Goal: Information Seeking & Learning: Learn about a topic

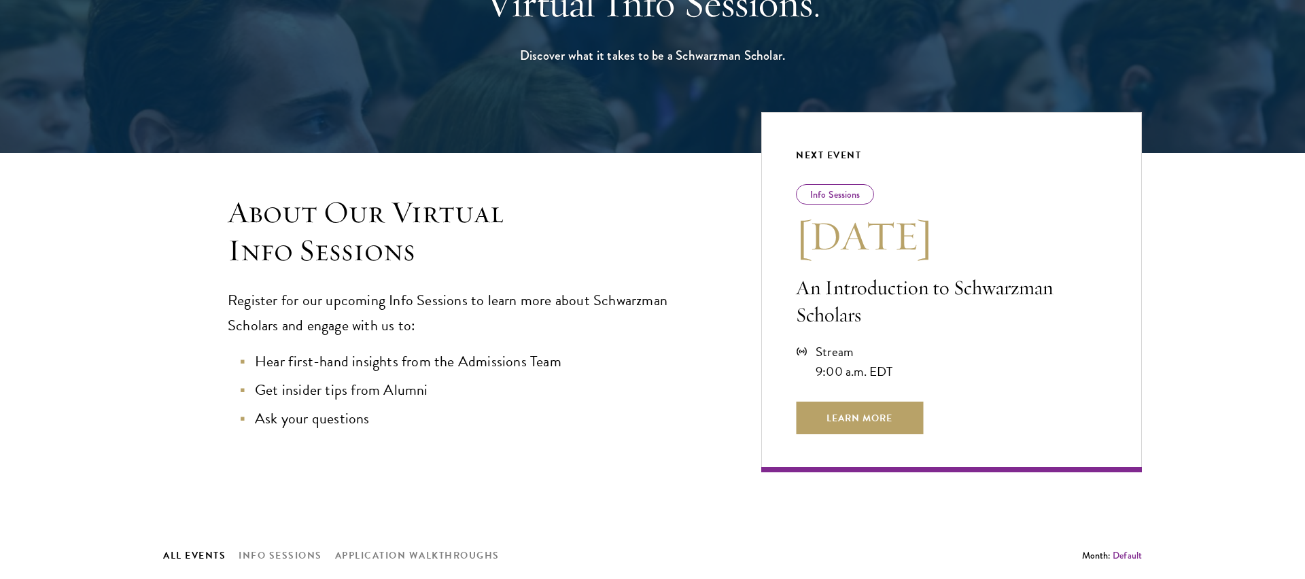
scroll to position [205, 0]
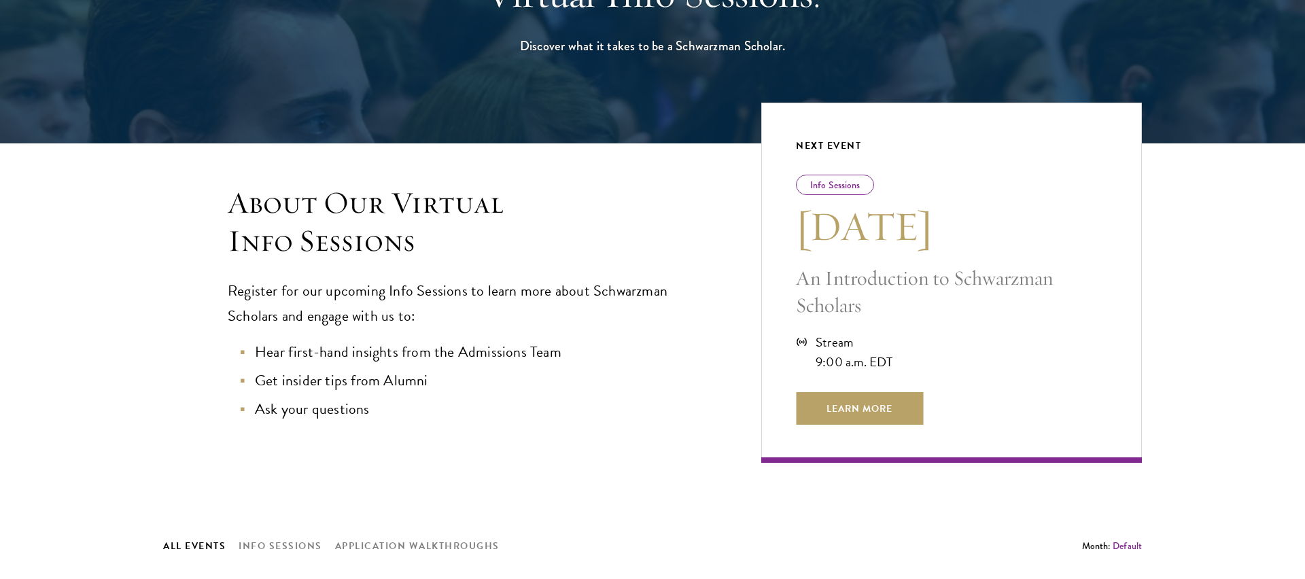
click at [819, 191] on div "Info Sessions" at bounding box center [835, 185] width 78 height 20
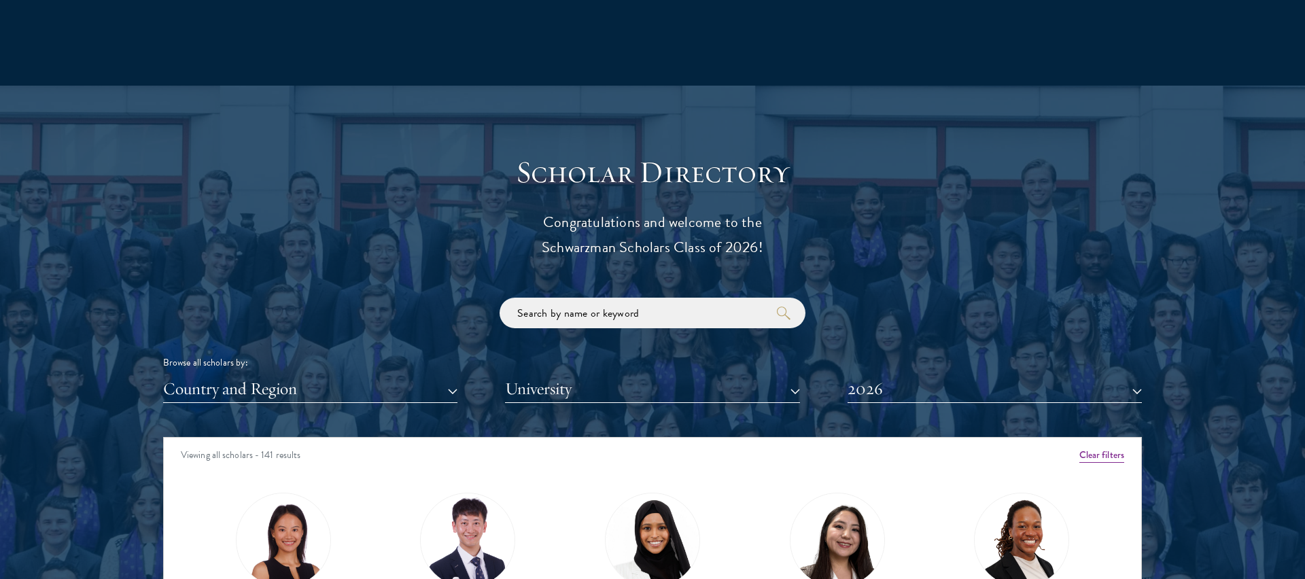
scroll to position [1650, 0]
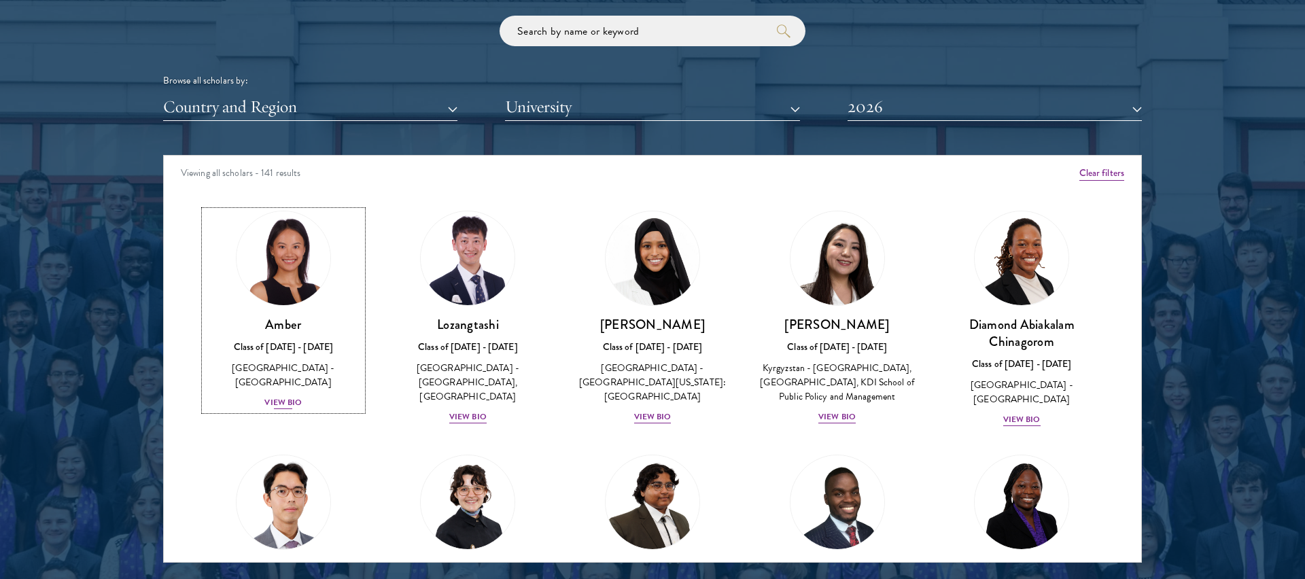
click at [265, 288] on img at bounding box center [283, 258] width 103 height 103
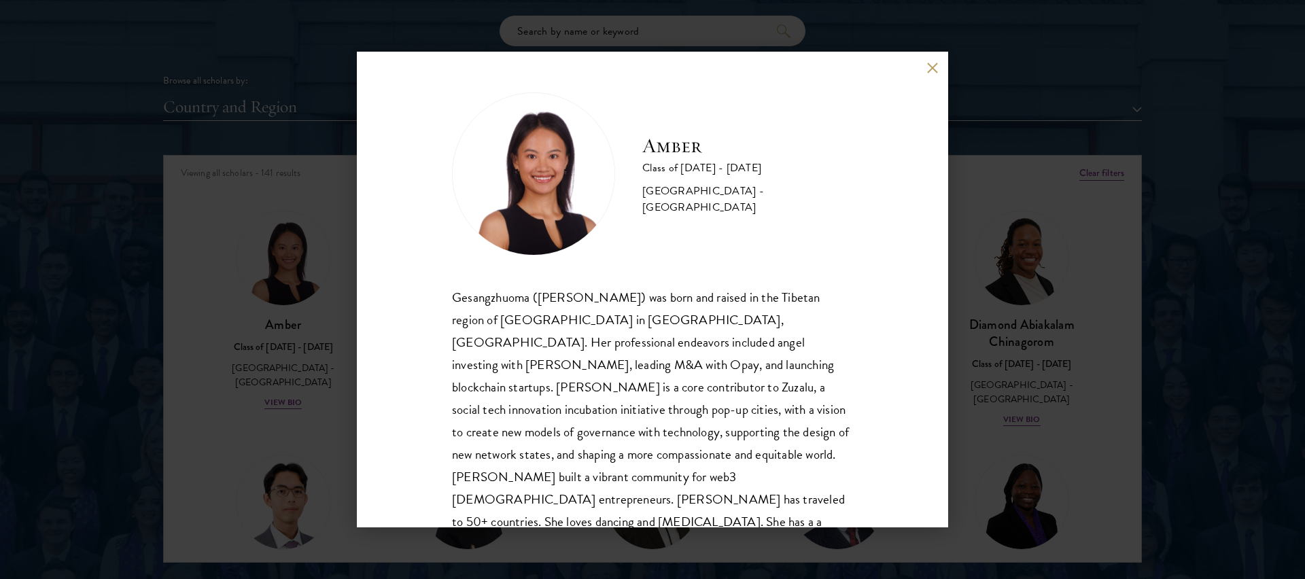
scroll to position [24, 0]
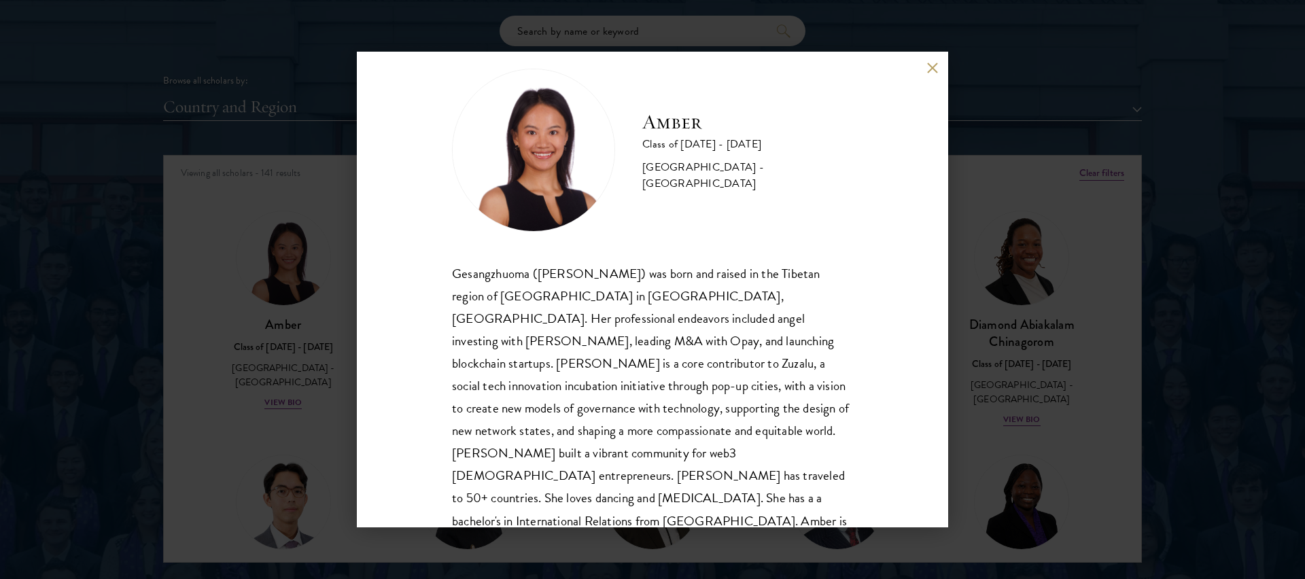
click at [935, 67] on button at bounding box center [933, 68] width 12 height 12
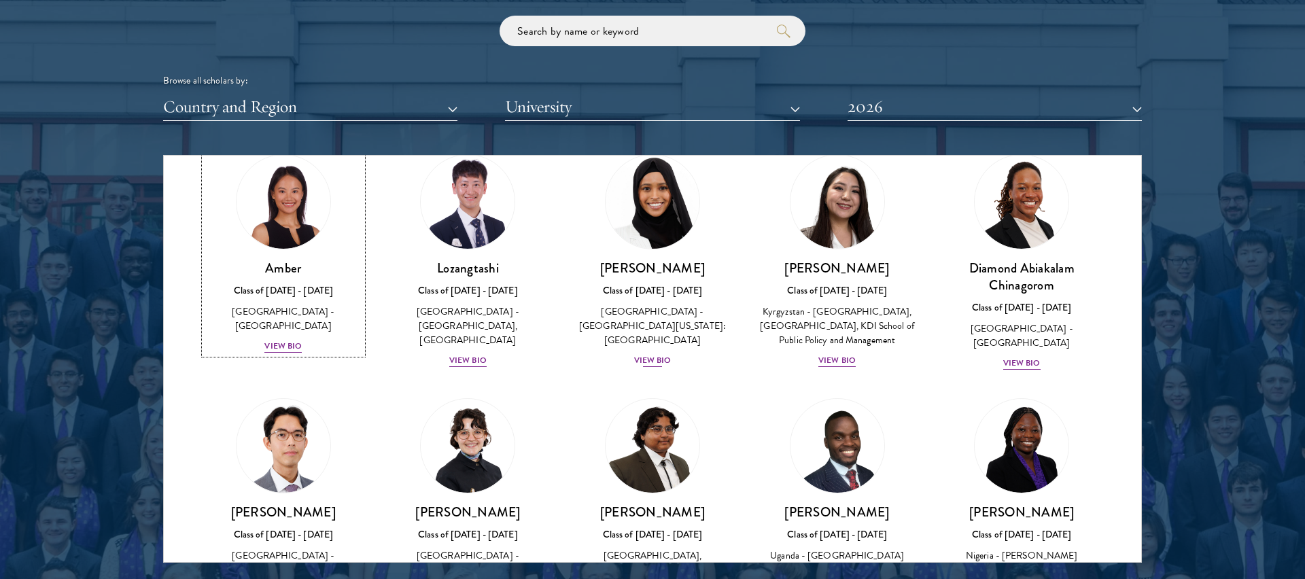
scroll to position [58, 0]
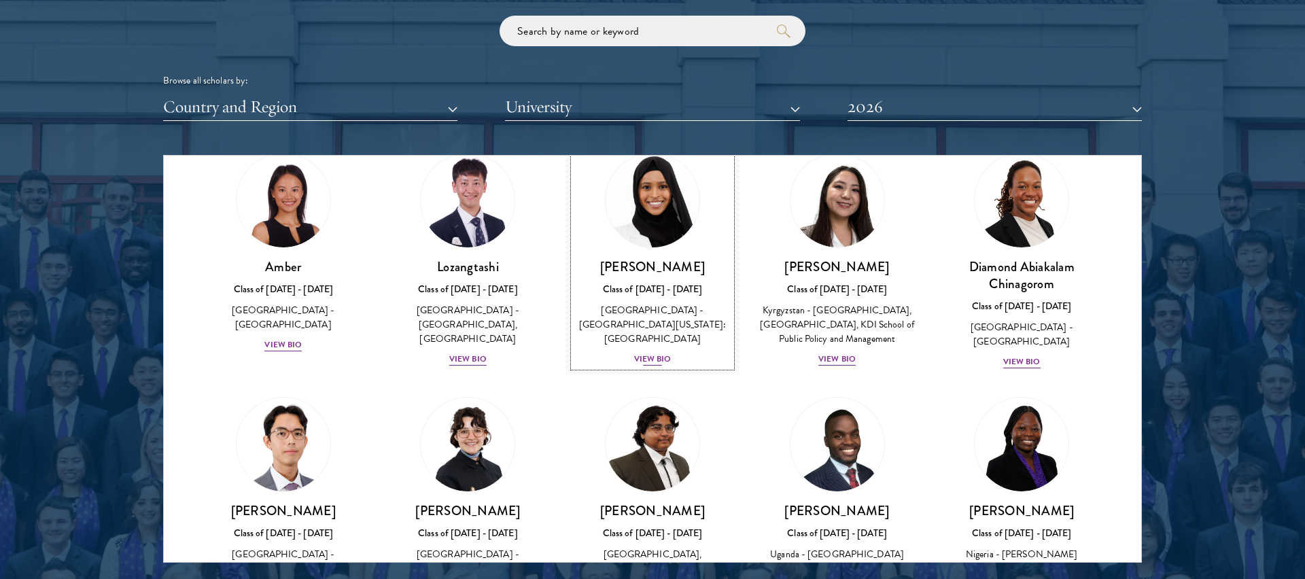
click at [660, 228] on img at bounding box center [652, 200] width 103 height 103
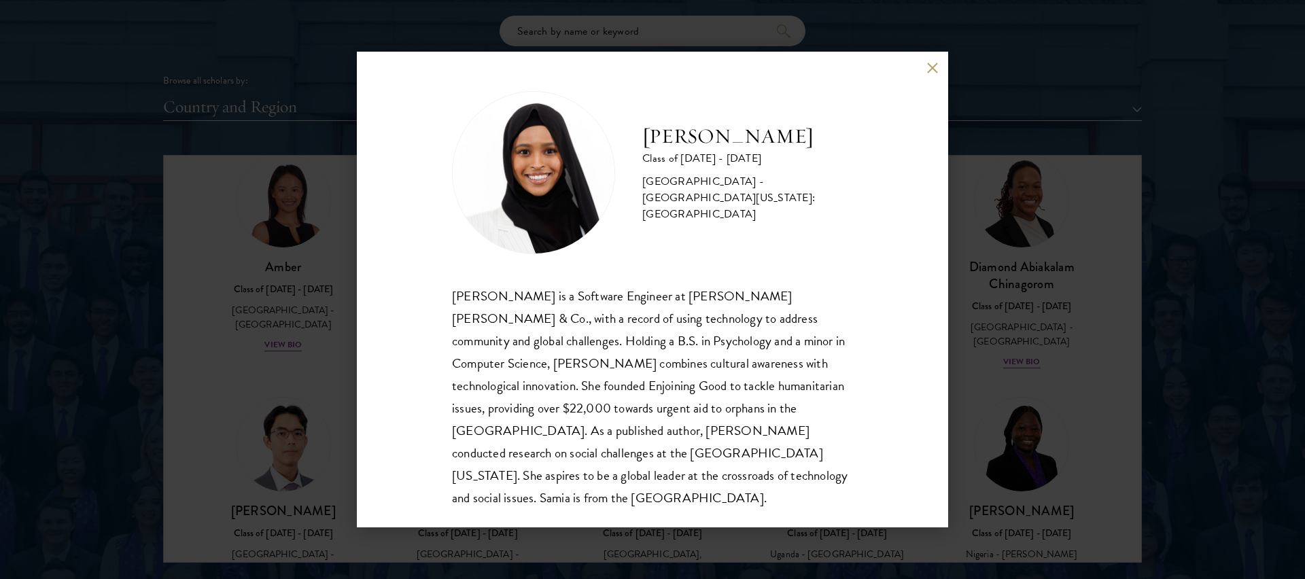
scroll to position [1, 0]
click at [929, 70] on button at bounding box center [933, 68] width 12 height 12
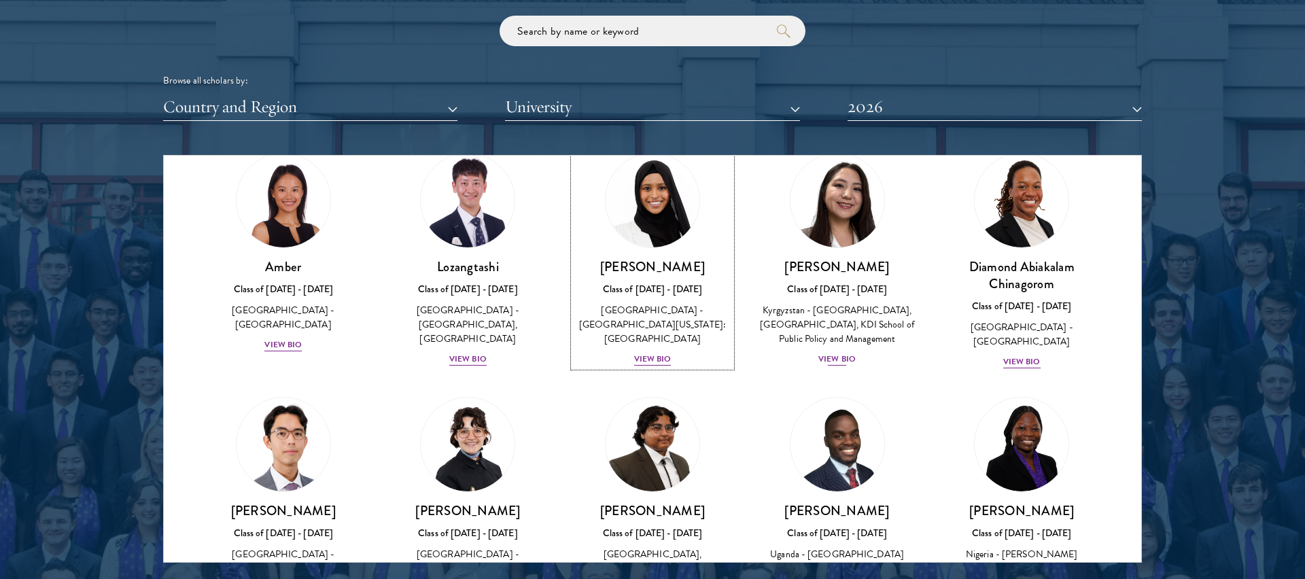
scroll to position [55, 0]
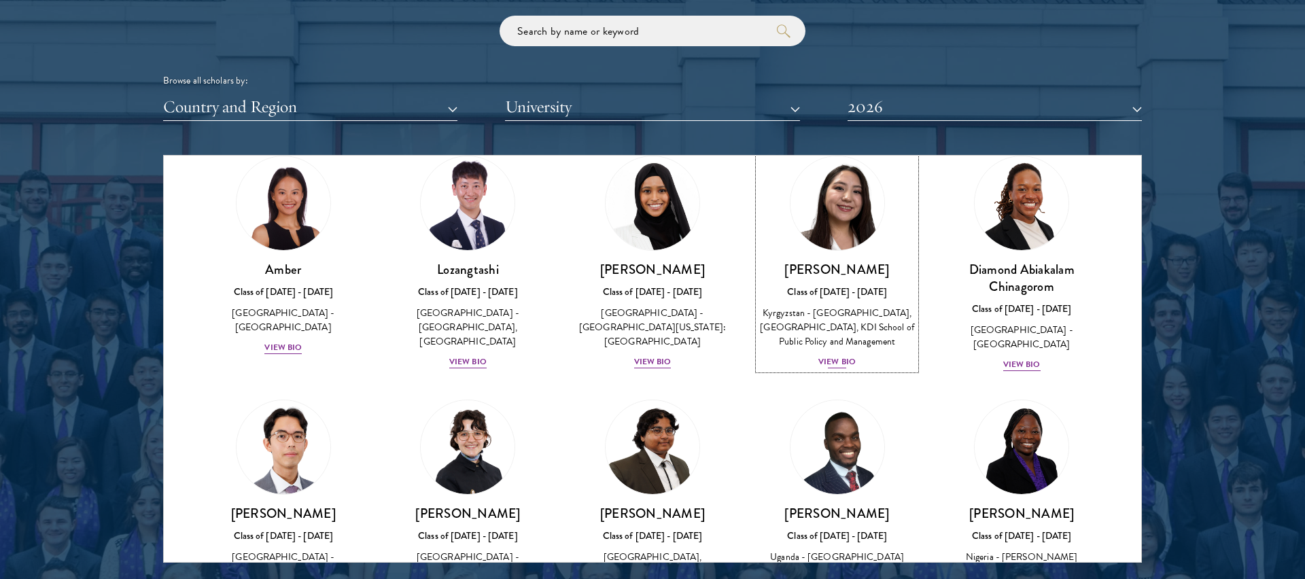
click at [866, 244] on img at bounding box center [837, 203] width 103 height 103
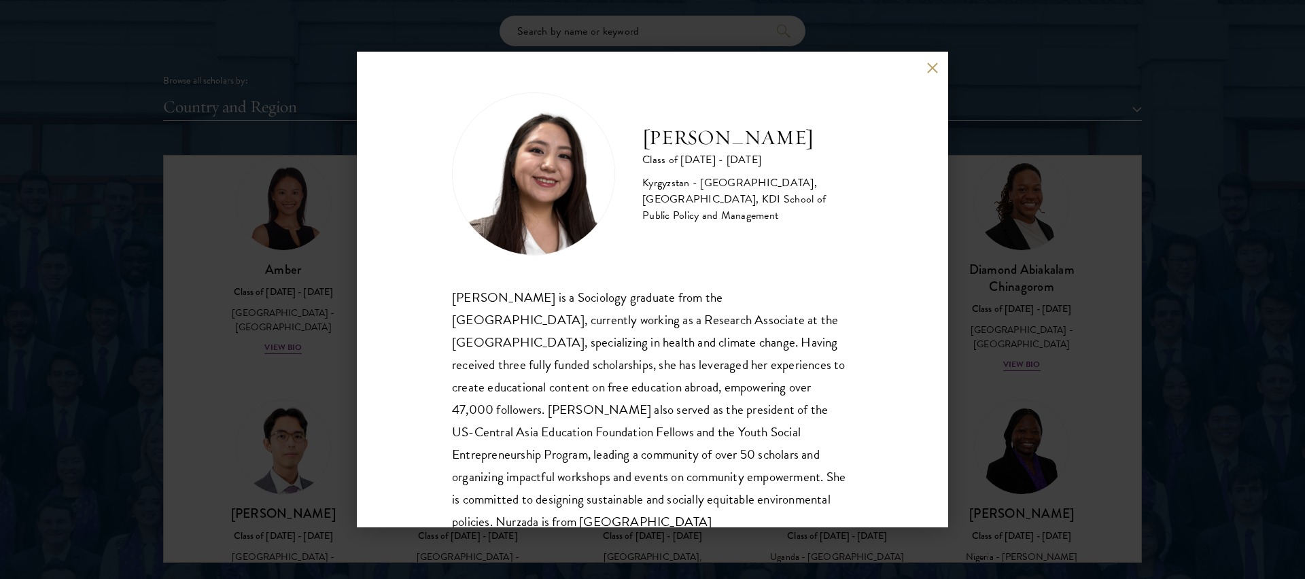
click at [927, 63] on button at bounding box center [933, 68] width 12 height 12
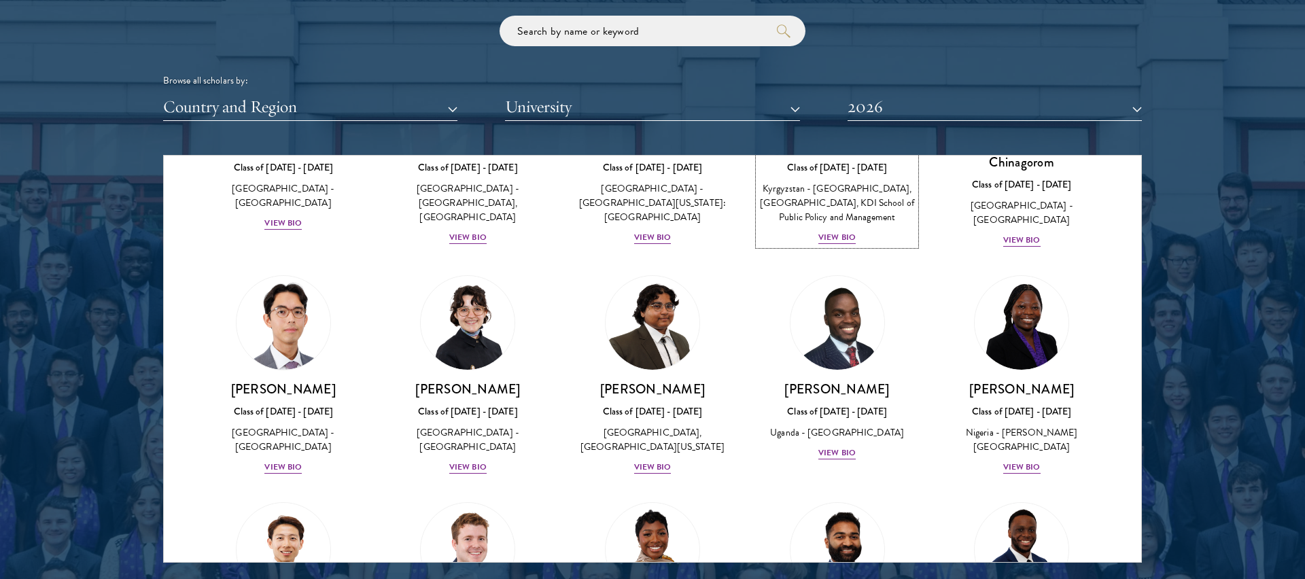
scroll to position [182, 0]
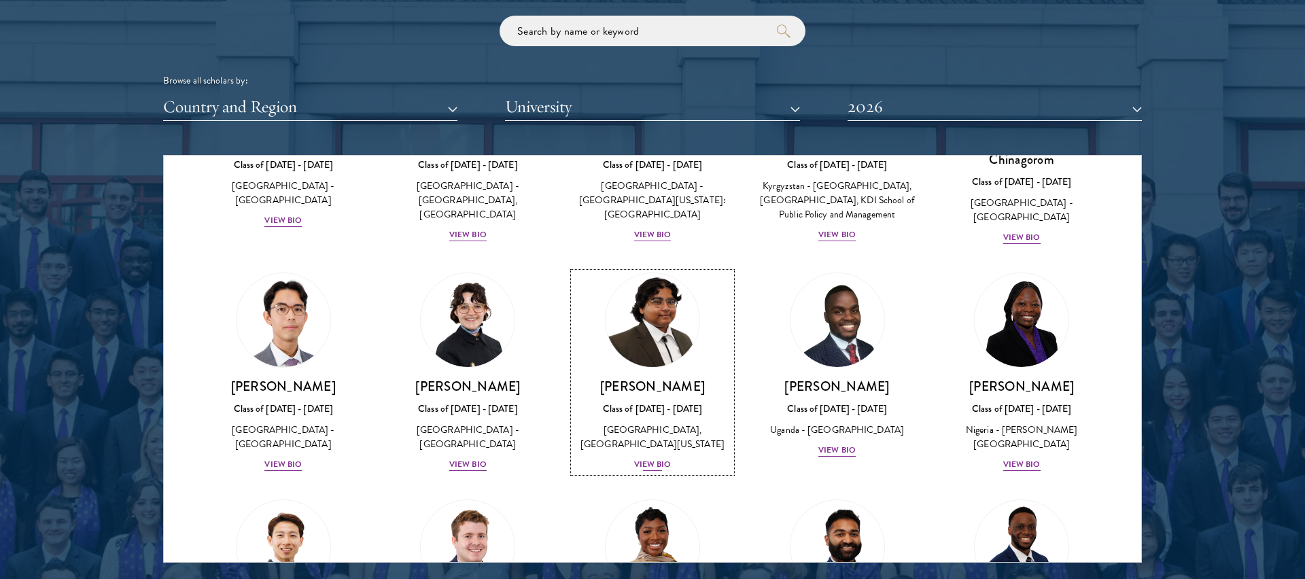
click at [683, 311] on img at bounding box center [652, 320] width 103 height 103
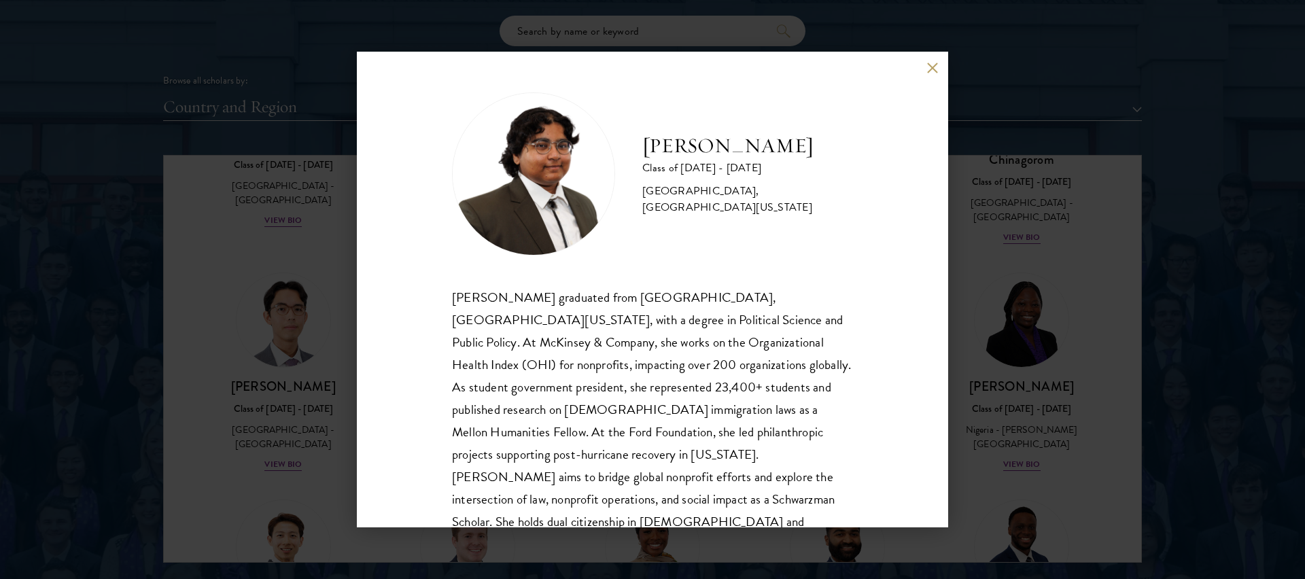
scroll to position [24, 0]
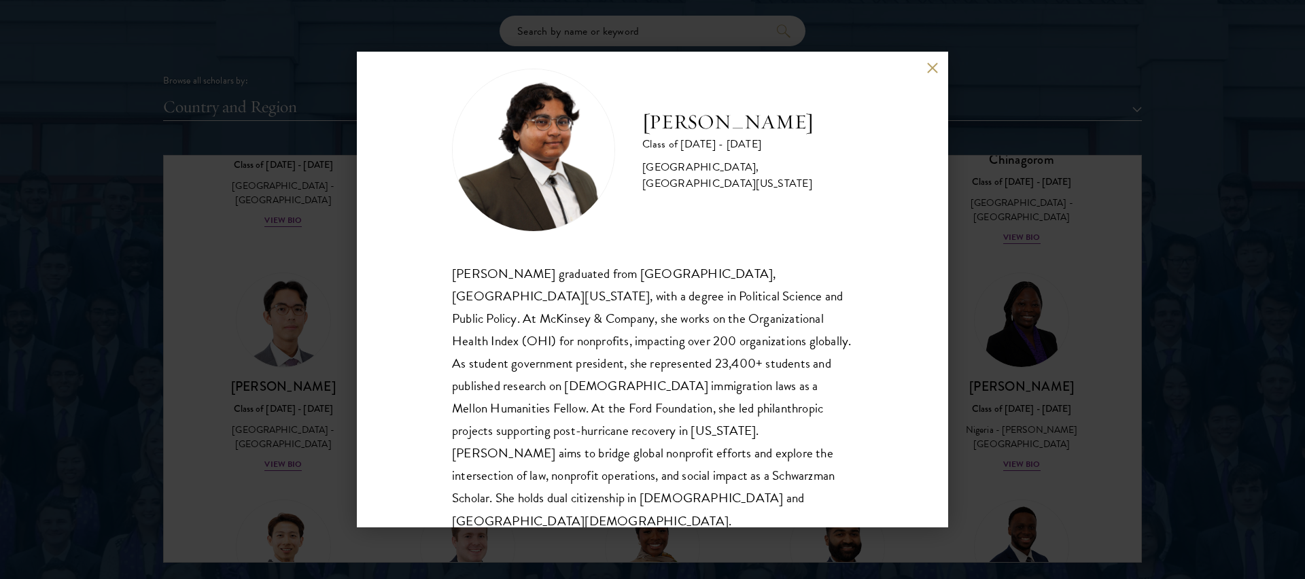
click at [929, 73] on button at bounding box center [933, 68] width 12 height 12
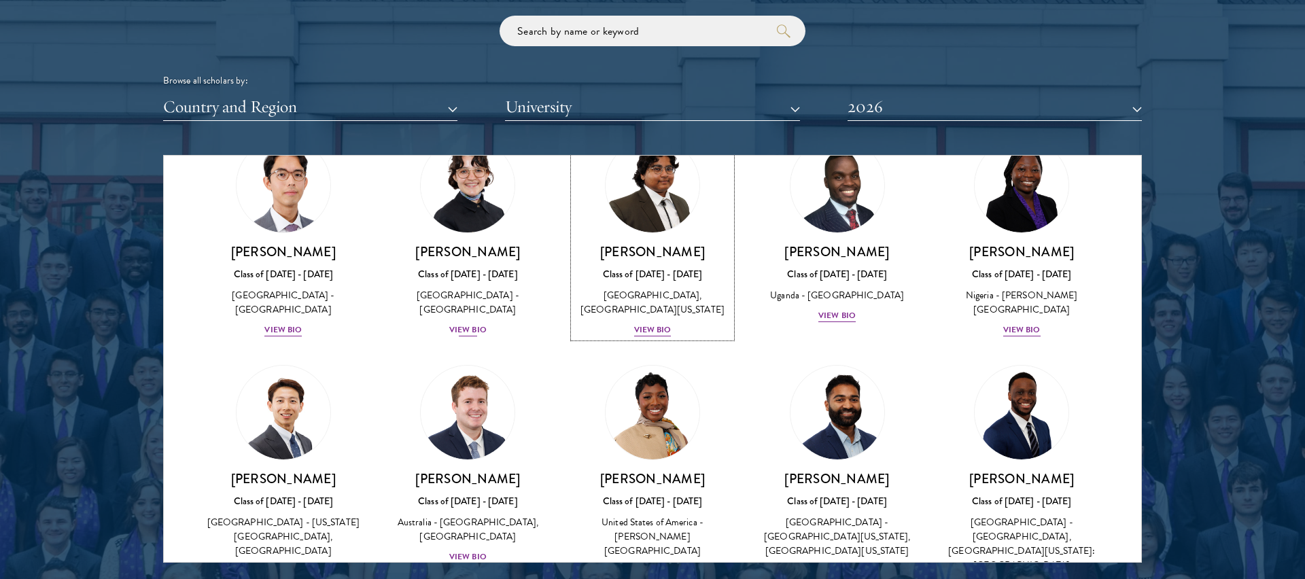
scroll to position [318, 0]
click at [481, 214] on img at bounding box center [467, 184] width 103 height 103
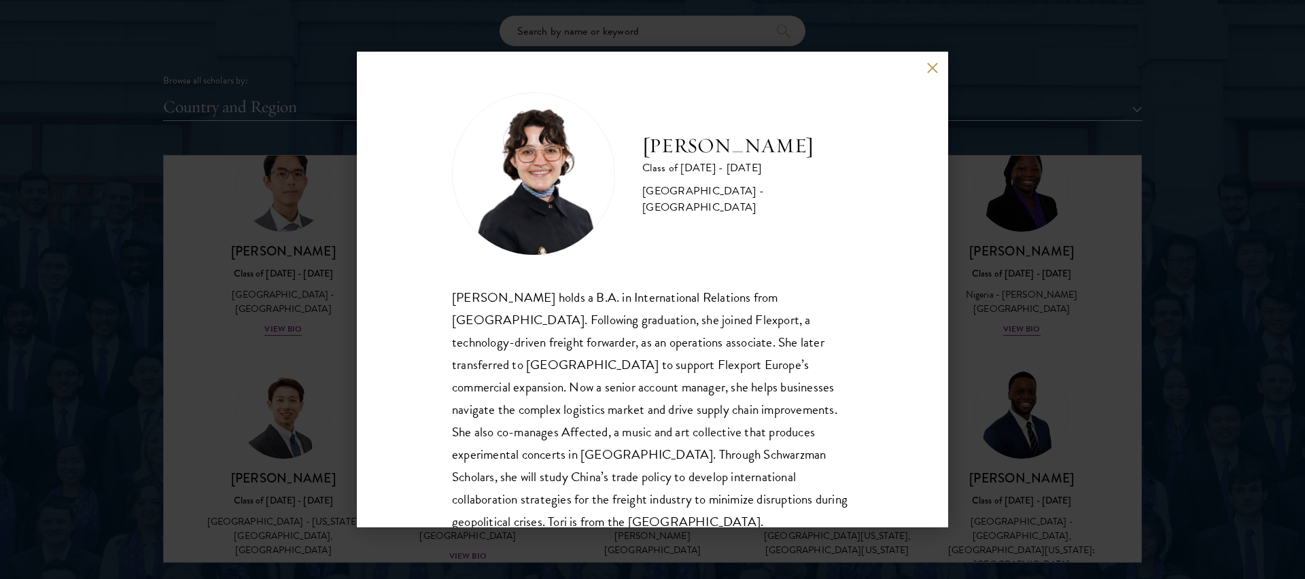
scroll to position [24, 0]
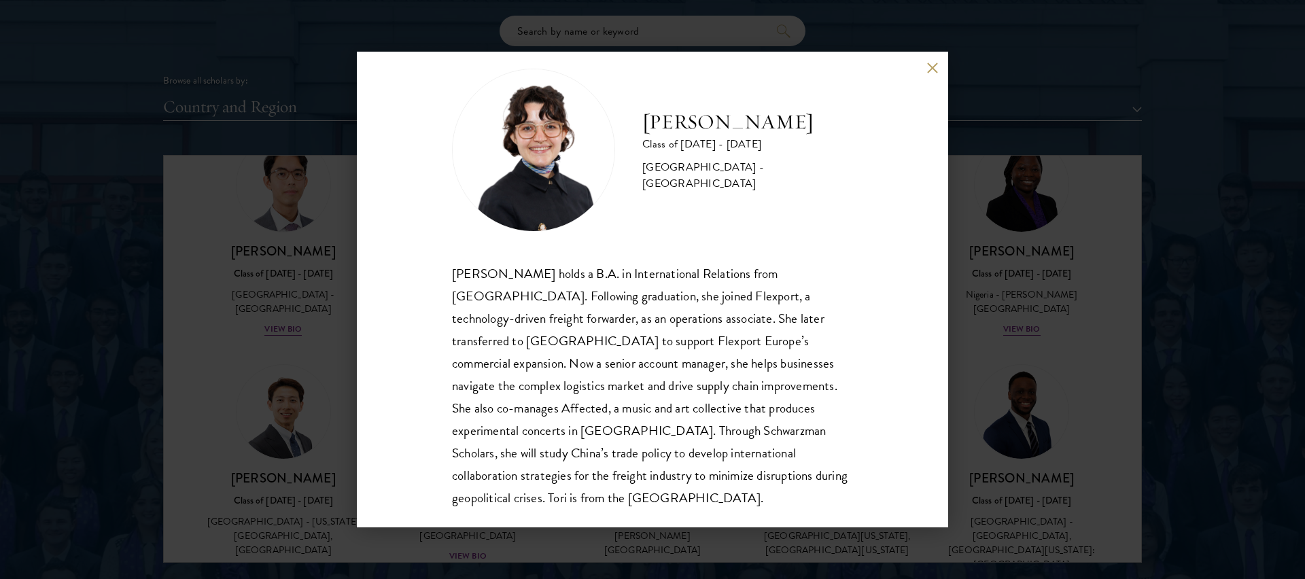
click at [930, 64] on button at bounding box center [933, 68] width 12 height 12
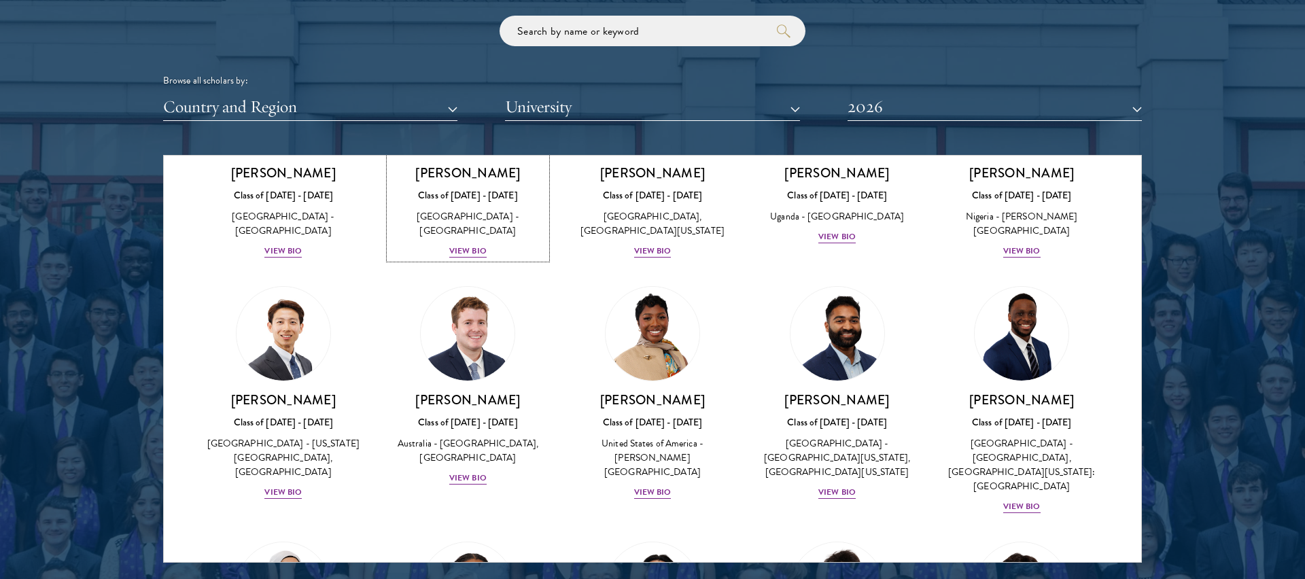
scroll to position [396, 0]
click at [1007, 351] on img at bounding box center [1021, 332] width 103 height 103
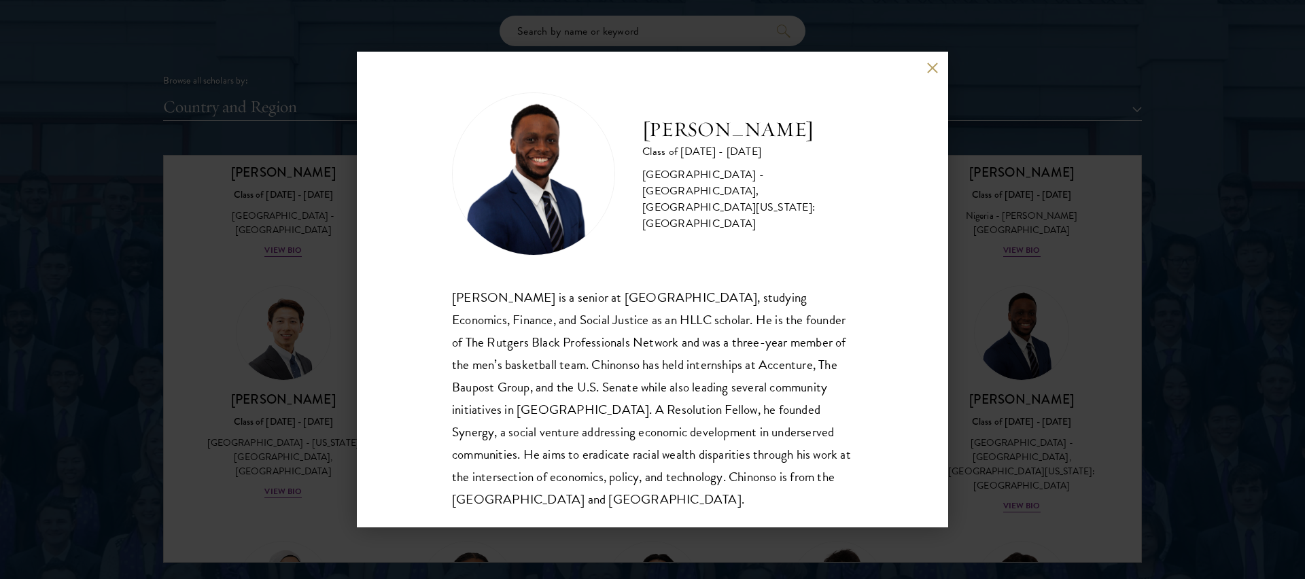
click at [929, 64] on button at bounding box center [933, 68] width 12 height 12
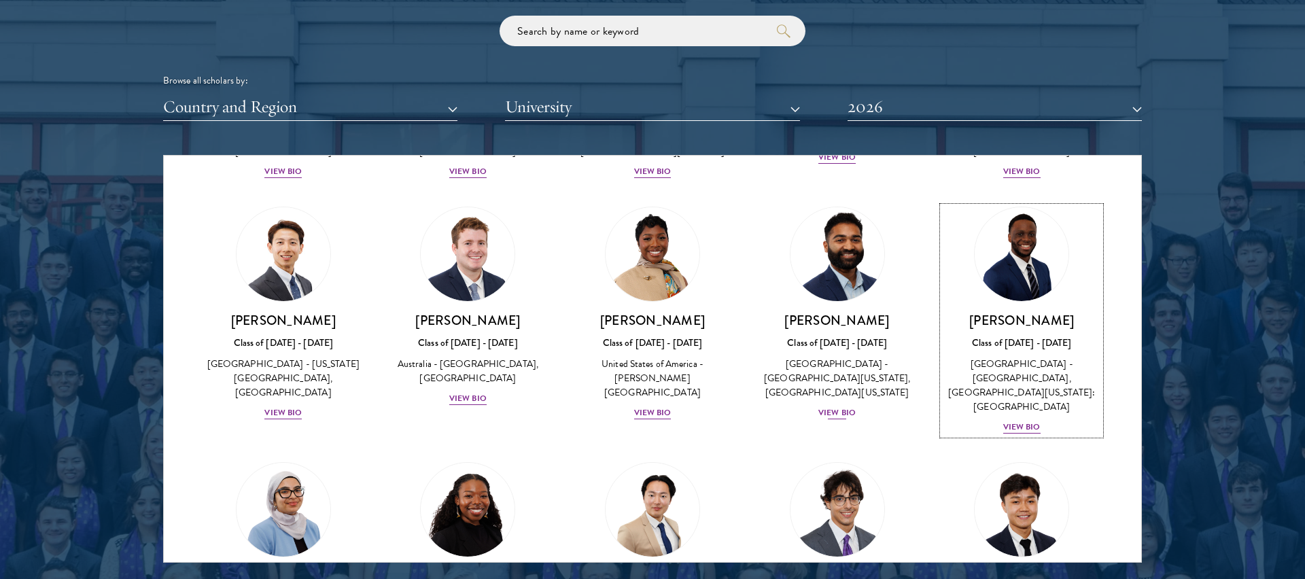
scroll to position [481, 0]
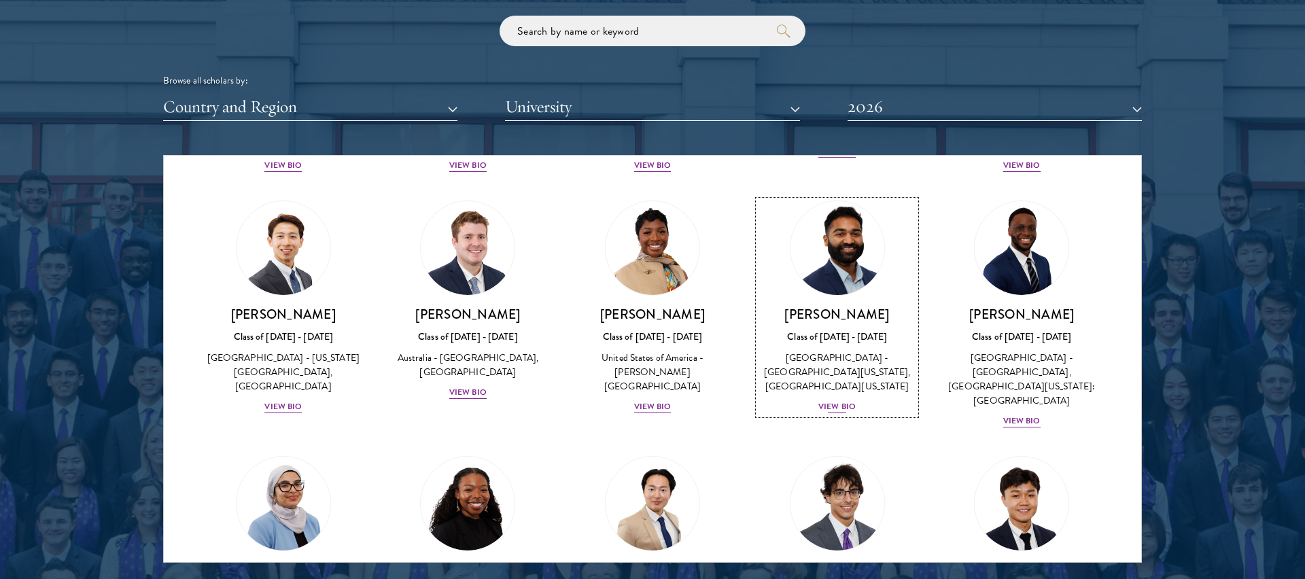
click at [863, 261] on img at bounding box center [837, 248] width 103 height 103
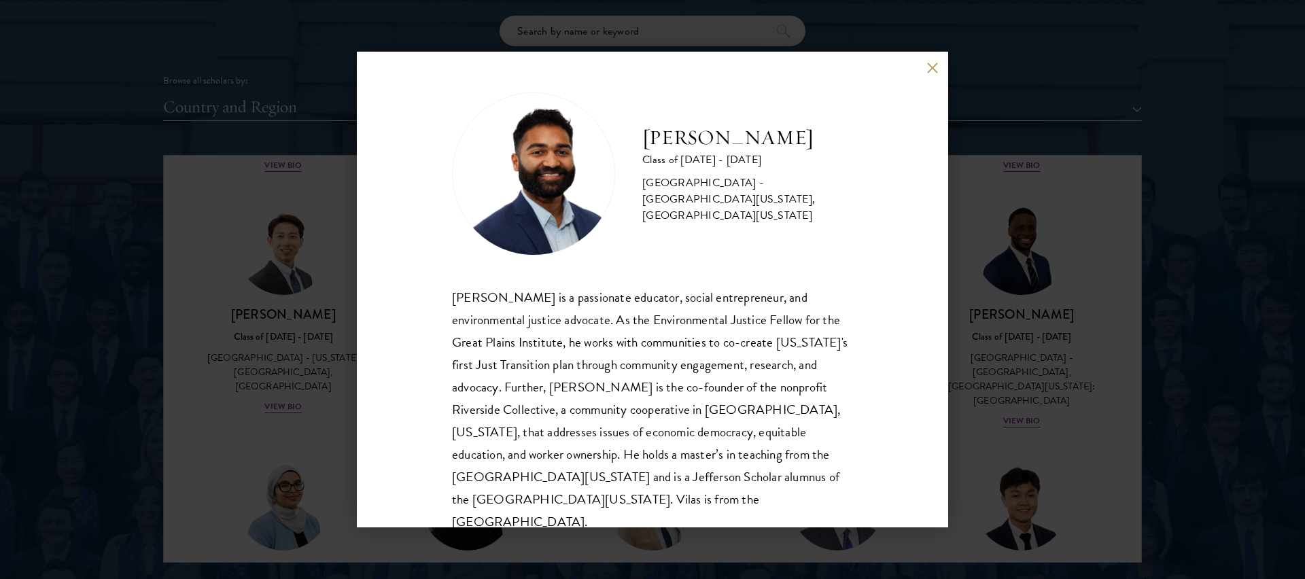
click at [931, 65] on button at bounding box center [933, 68] width 12 height 12
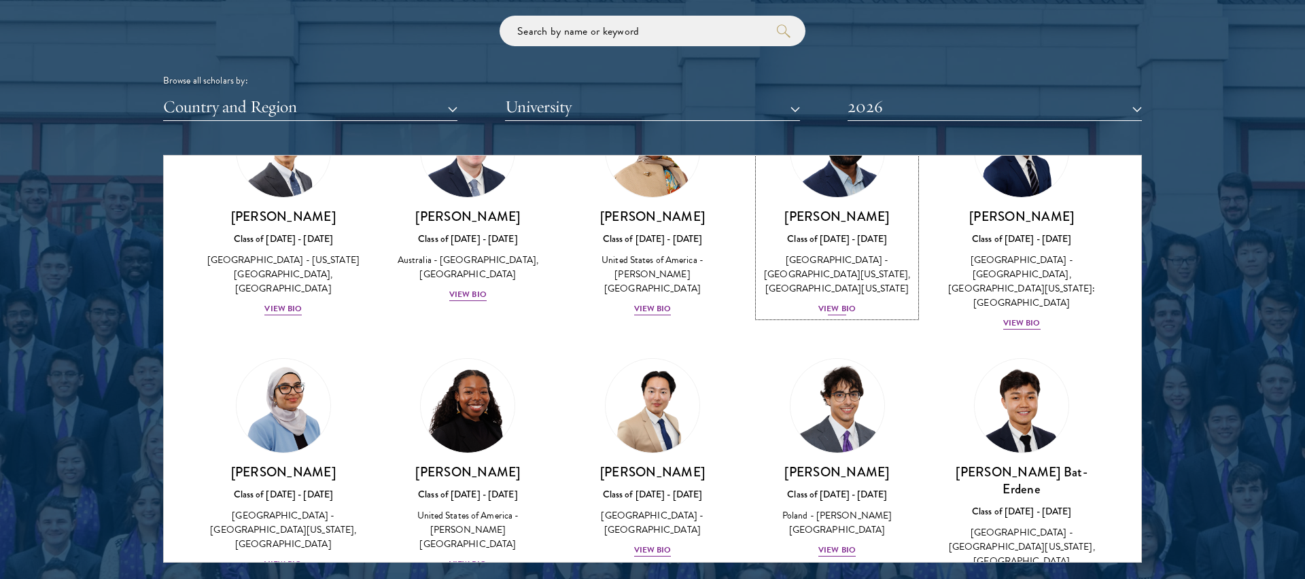
scroll to position [551, 0]
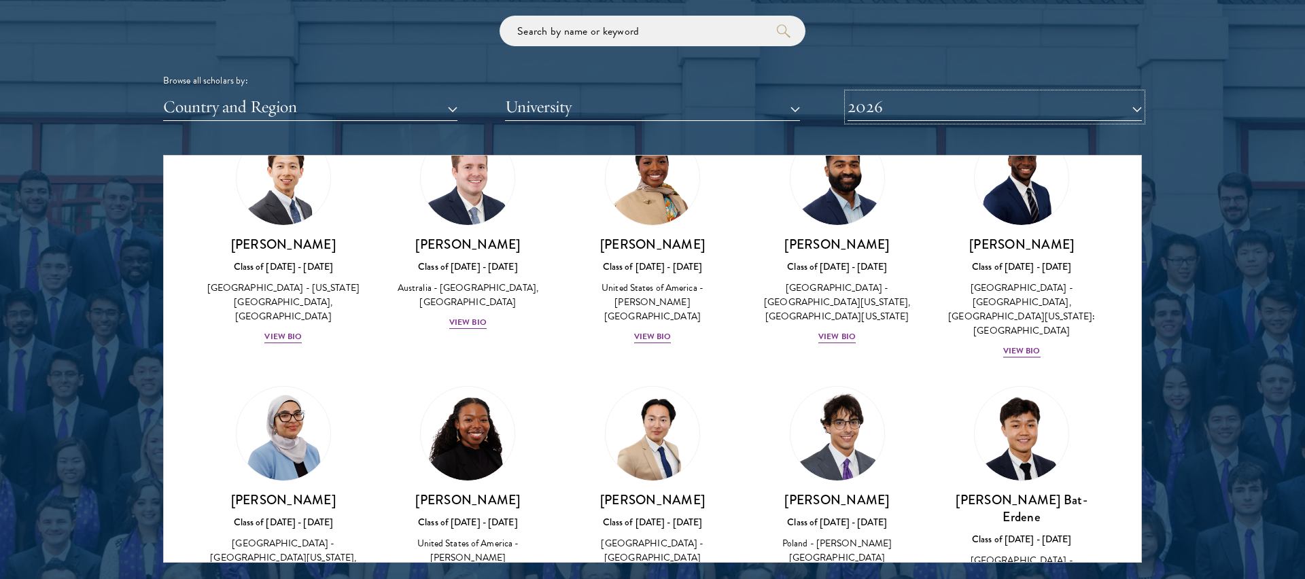
click at [863, 106] on button "2026" at bounding box center [995, 107] width 294 height 28
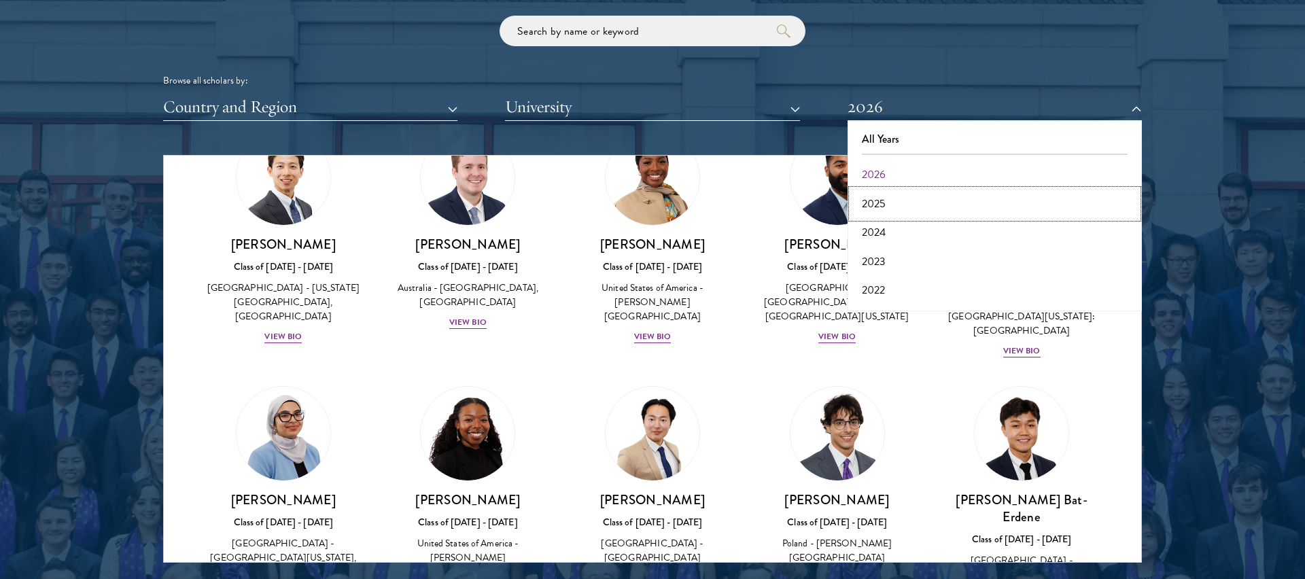
click at [912, 199] on button "2025" at bounding box center [995, 204] width 286 height 29
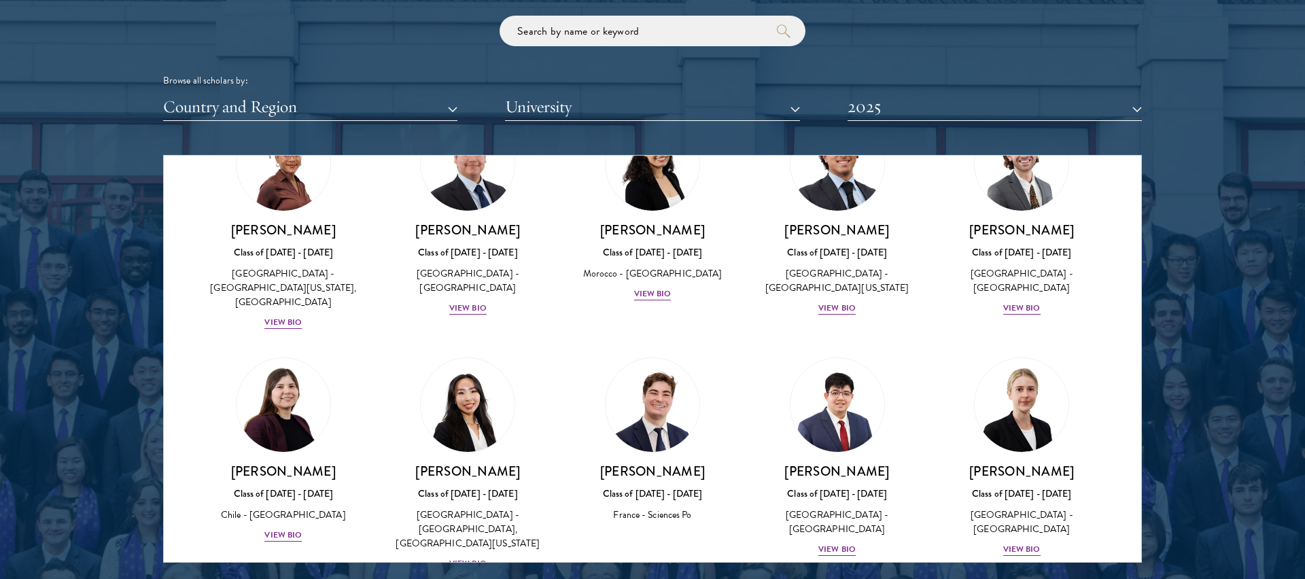
scroll to position [615, 0]
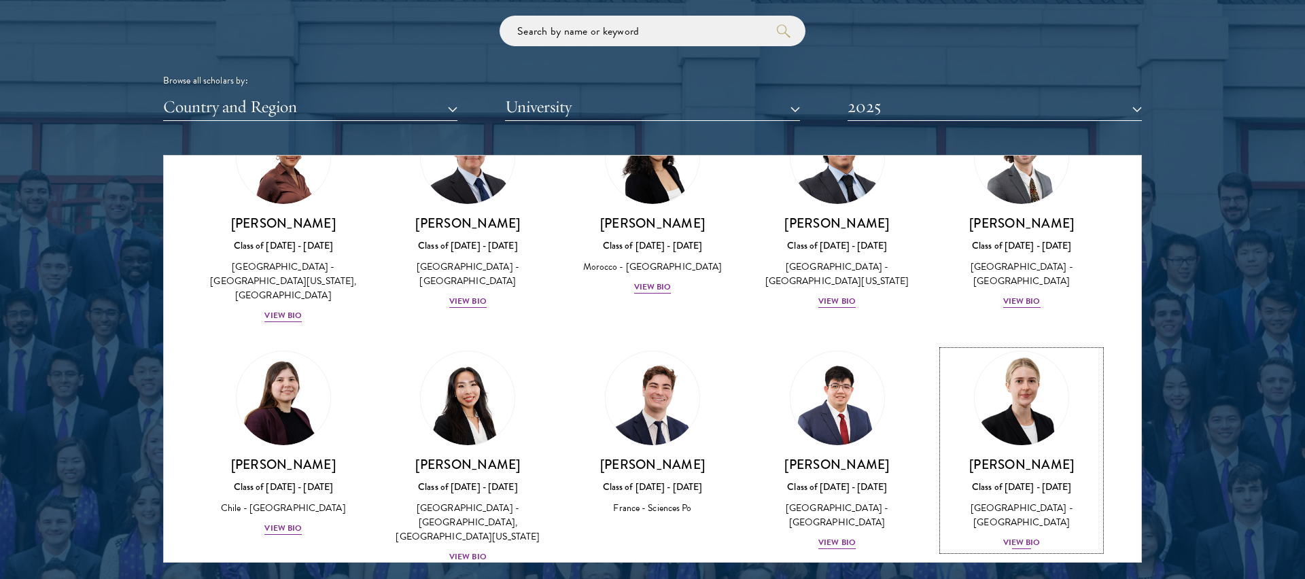
click at [1015, 347] on img at bounding box center [1021, 398] width 103 height 103
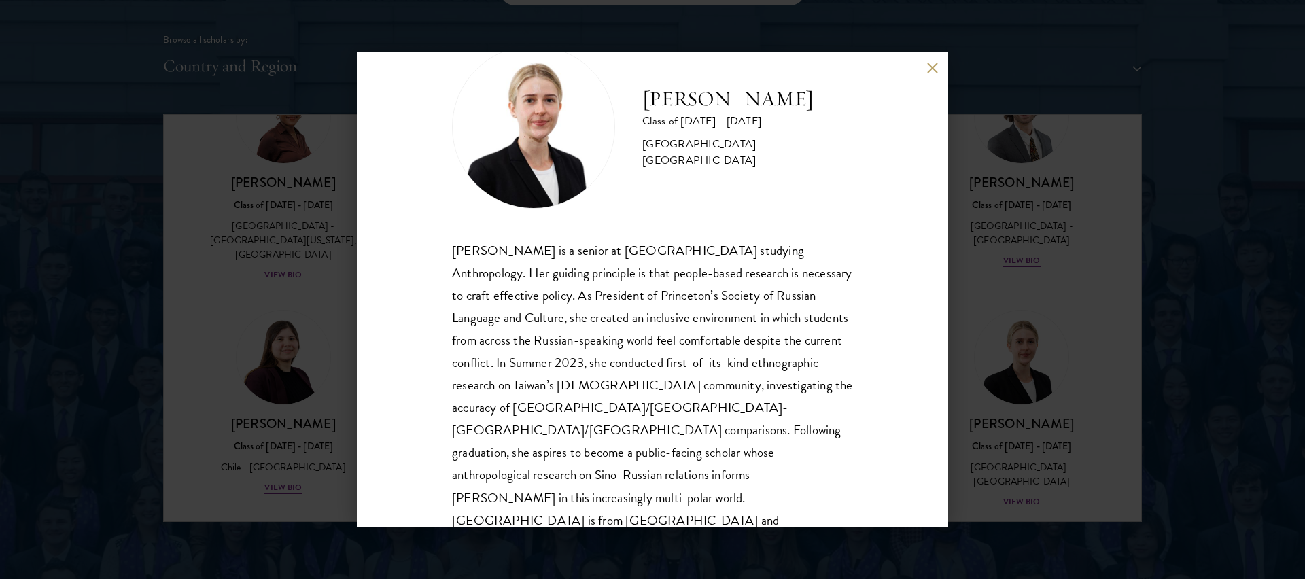
scroll to position [1693, 0]
click at [941, 70] on div "[PERSON_NAME] Class of [DATE] - [DATE] [GEOGRAPHIC_DATA] - [GEOGRAPHIC_DATA] [P…" at bounding box center [653, 290] width 592 height 476
click at [936, 67] on button at bounding box center [933, 68] width 12 height 12
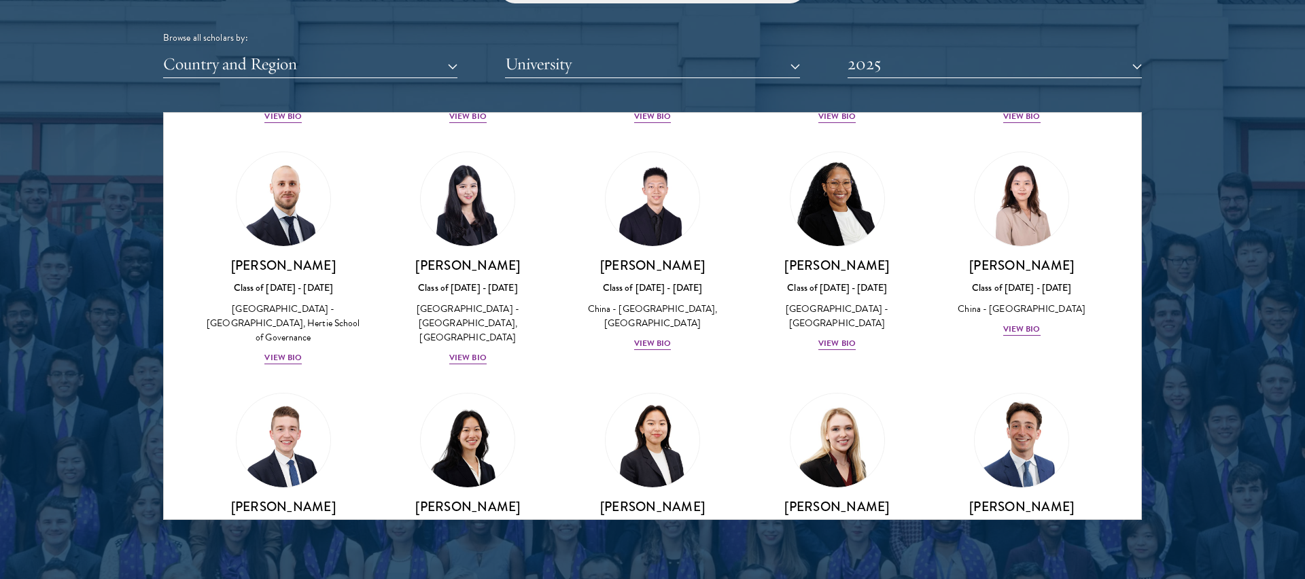
scroll to position [1936, 0]
click at [661, 388] on img at bounding box center [652, 439] width 103 height 103
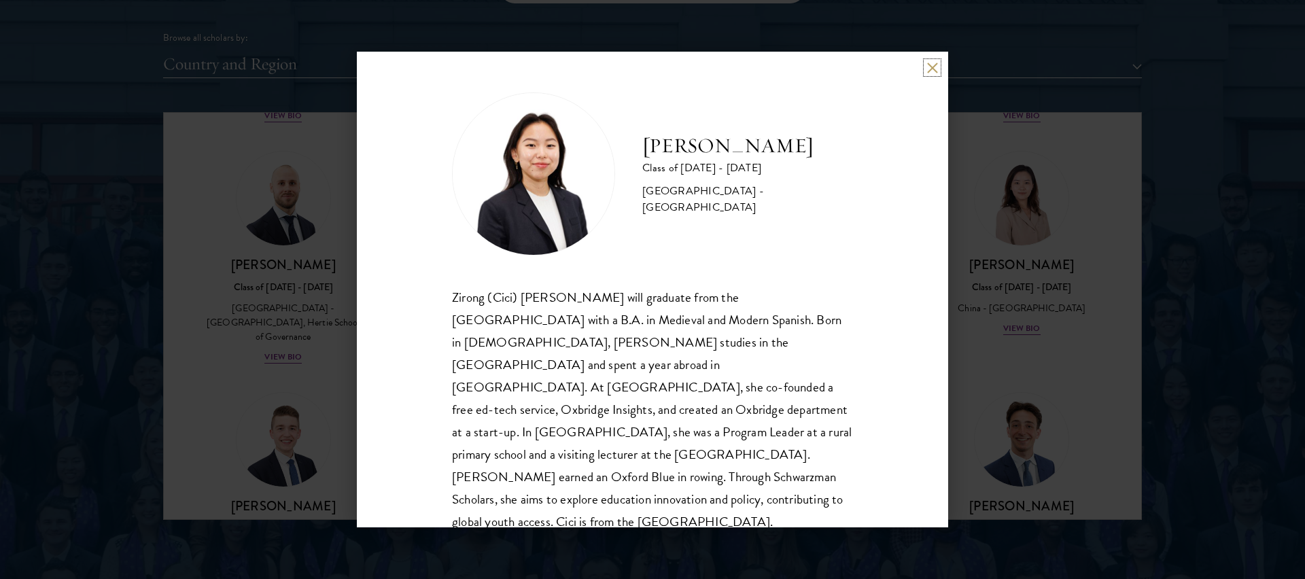
click at [929, 66] on button at bounding box center [933, 68] width 12 height 12
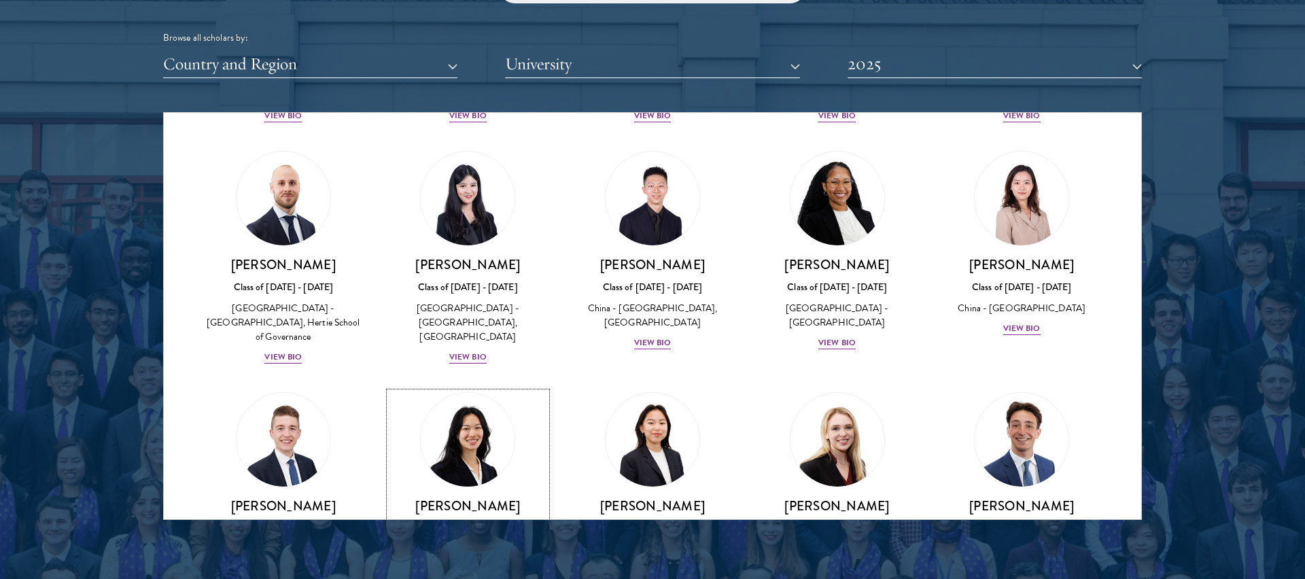
click at [481, 388] on img at bounding box center [467, 439] width 103 height 103
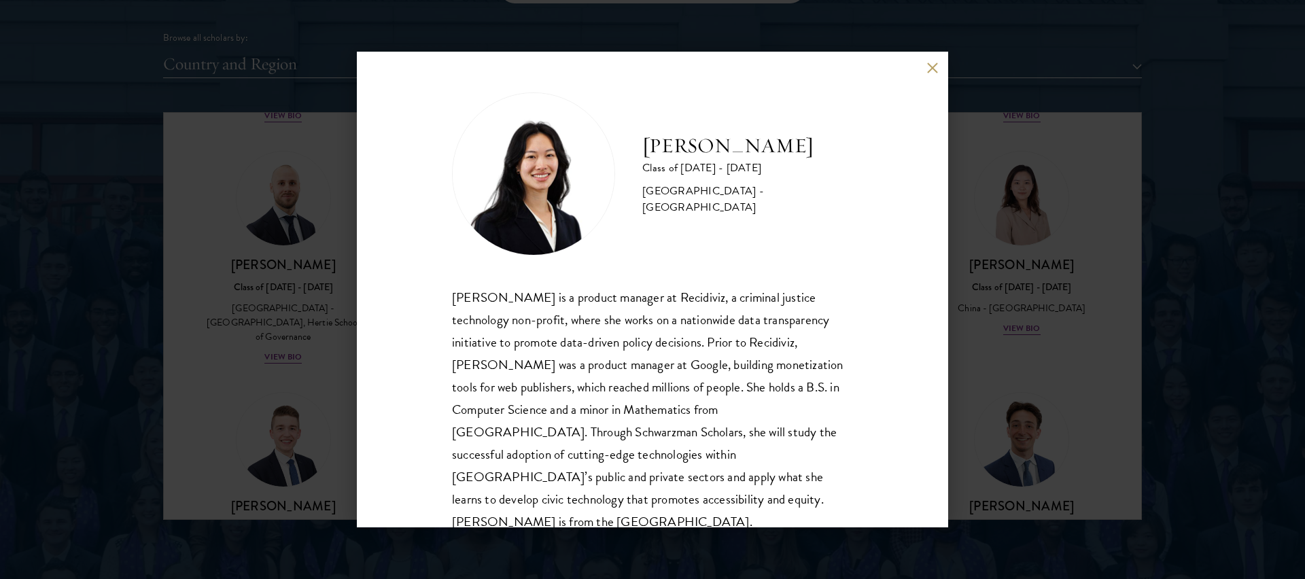
click at [933, 69] on button at bounding box center [933, 68] width 12 height 12
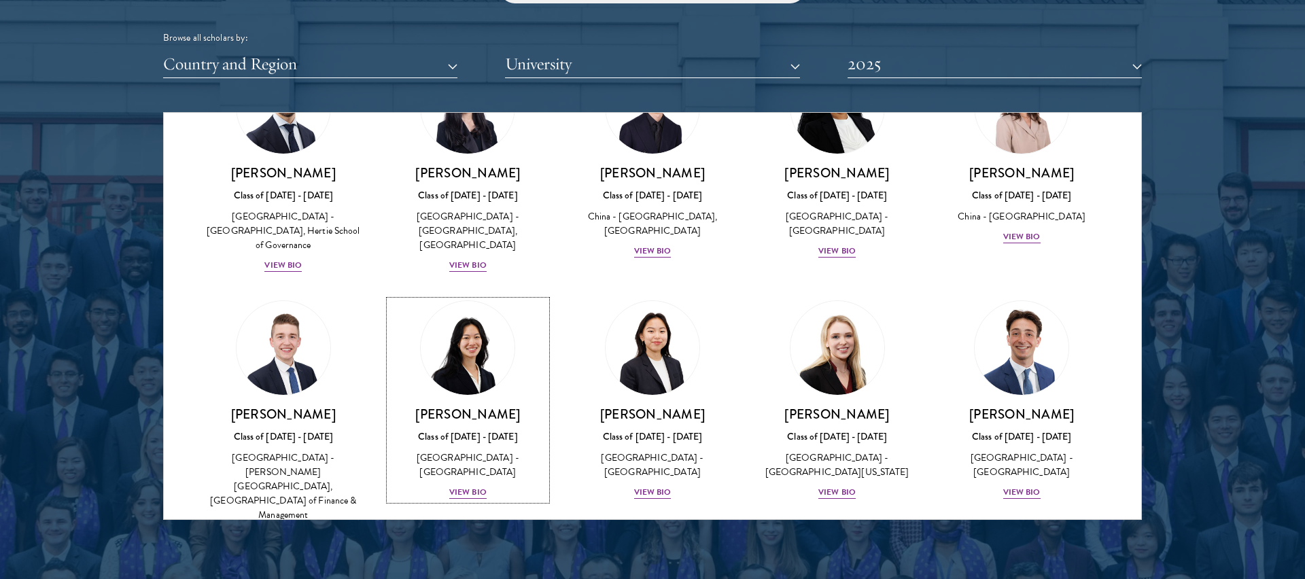
scroll to position [2032, 0]
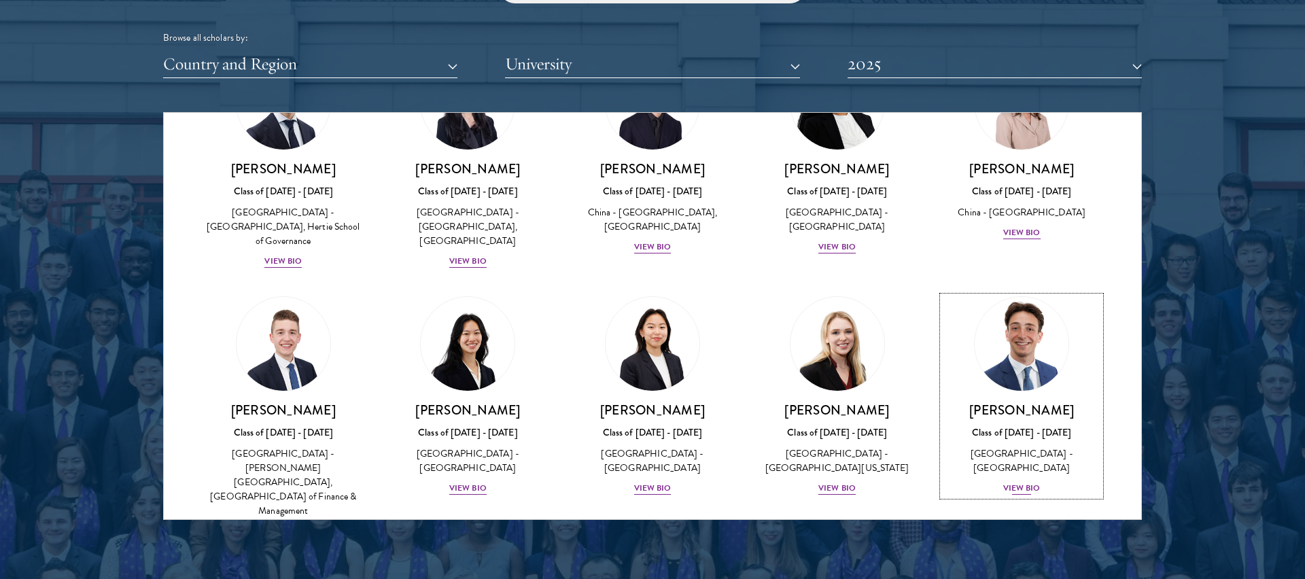
click at [1036, 292] on img at bounding box center [1021, 343] width 103 height 103
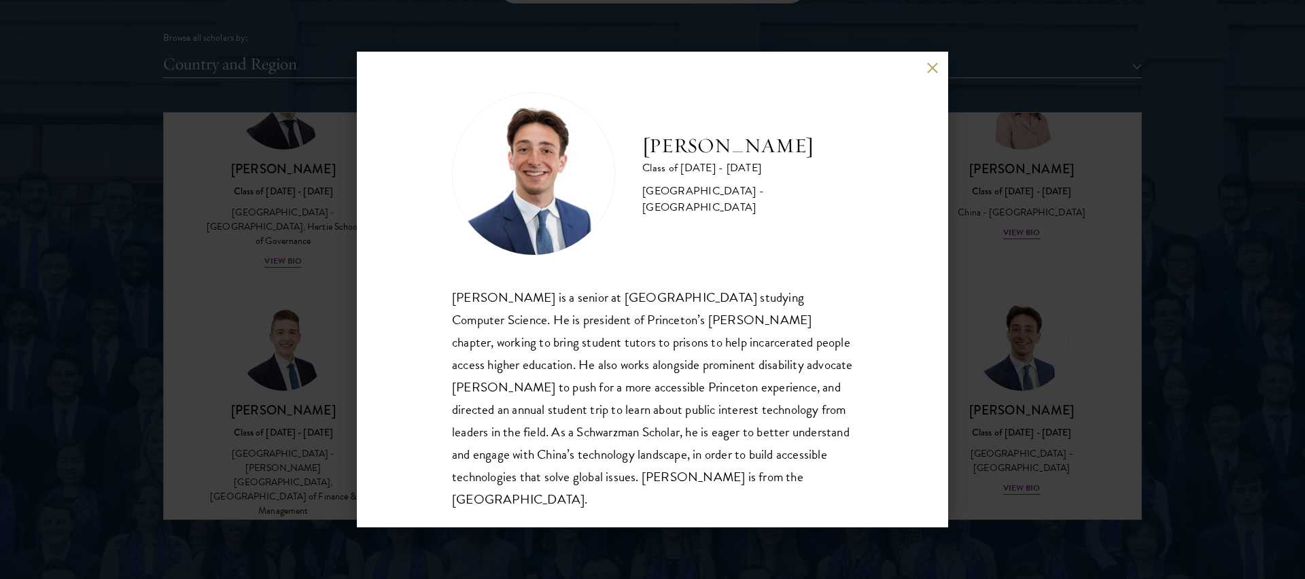
click at [932, 69] on button at bounding box center [933, 68] width 12 height 12
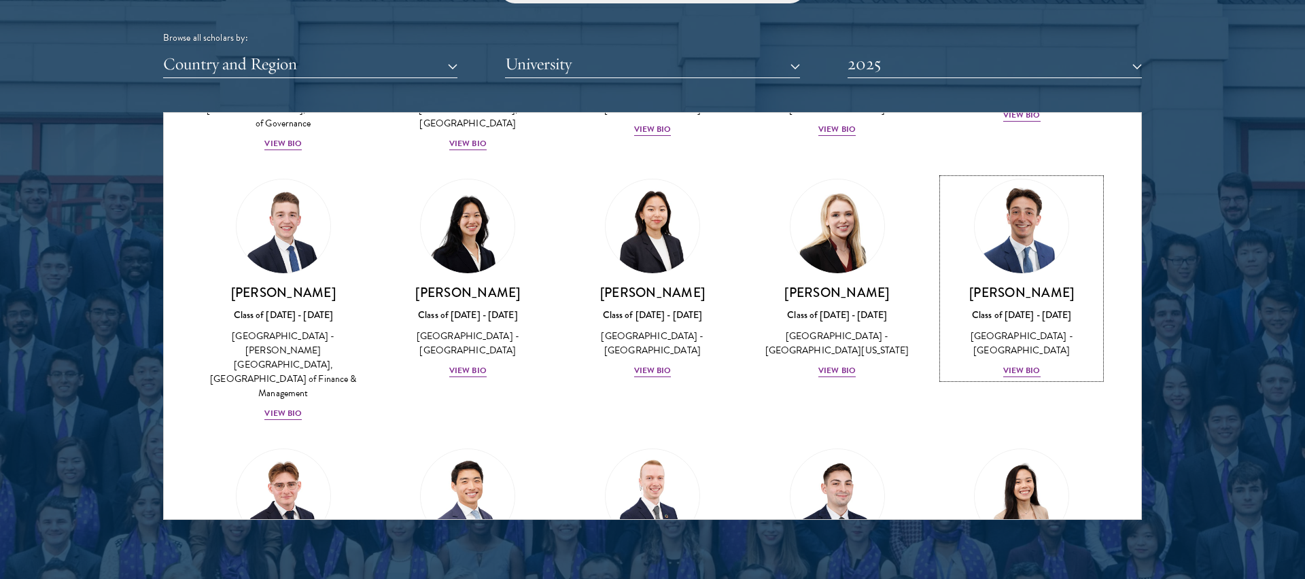
scroll to position [2151, 0]
click at [1030, 444] on img at bounding box center [1021, 495] width 103 height 103
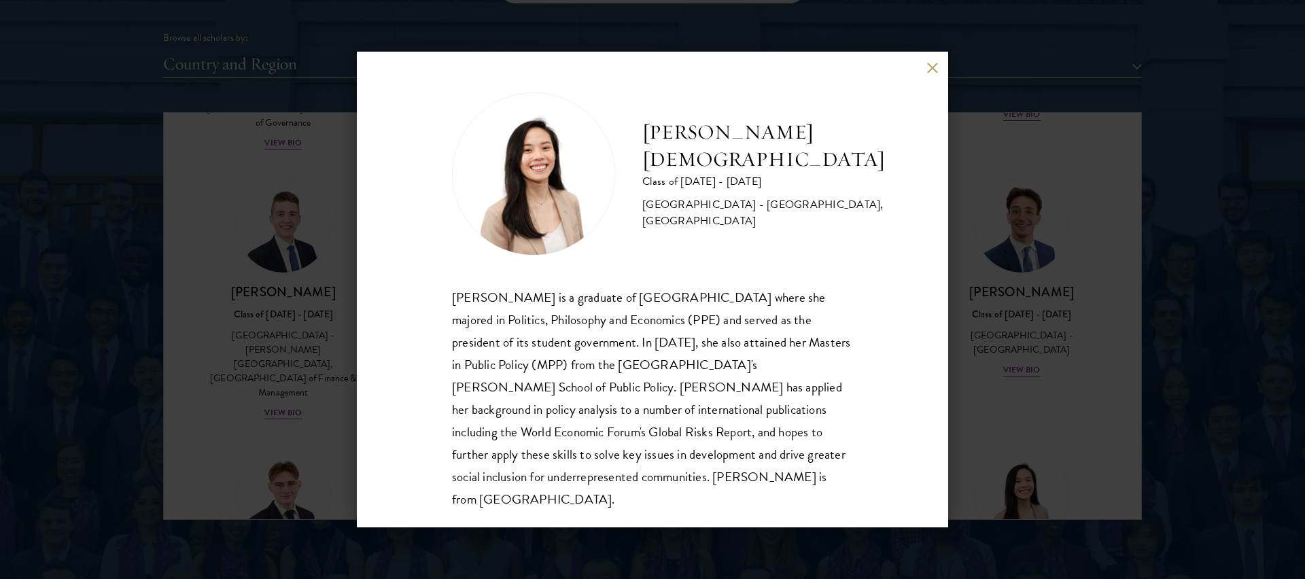
click at [934, 68] on button at bounding box center [933, 68] width 12 height 12
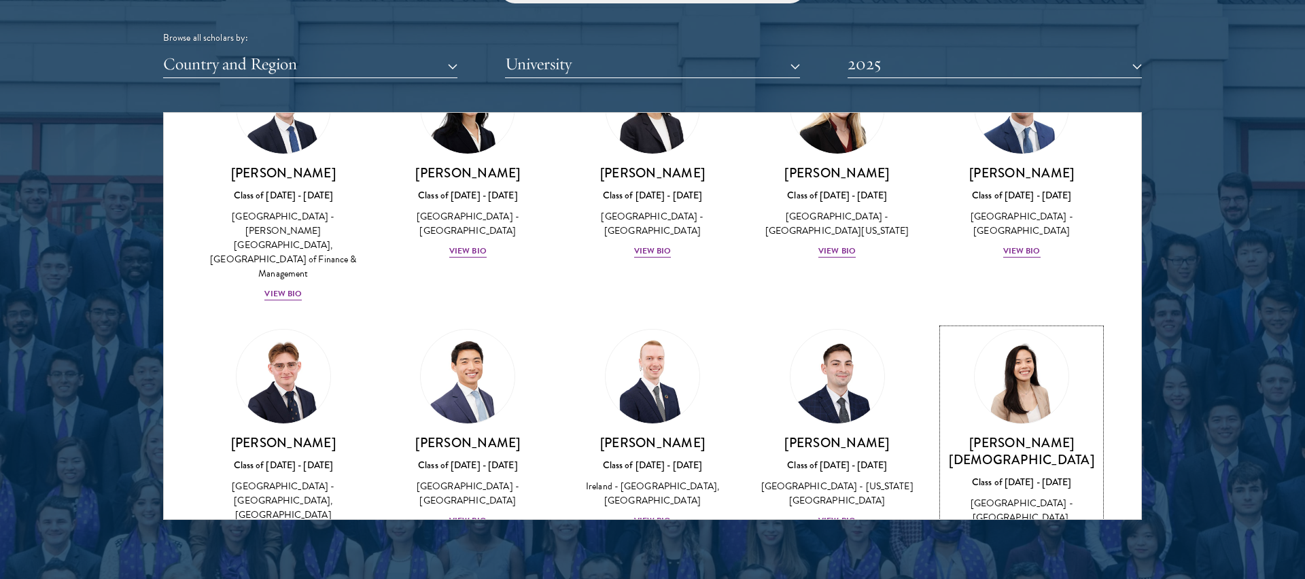
scroll to position [2278, 0]
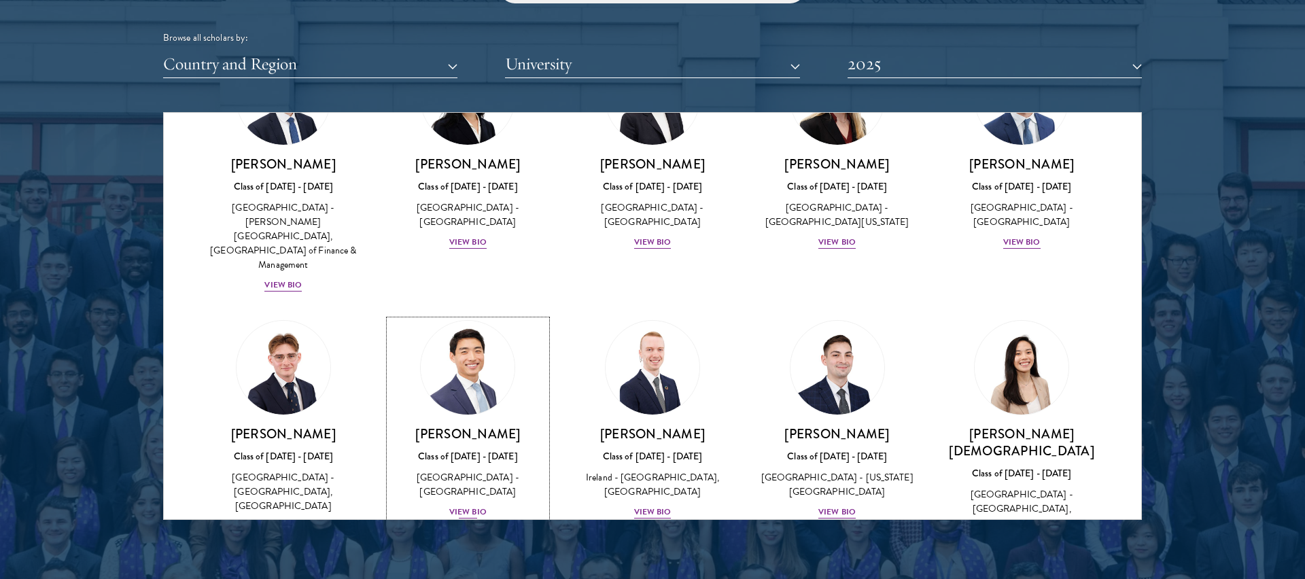
click at [460, 316] on img at bounding box center [467, 367] width 103 height 103
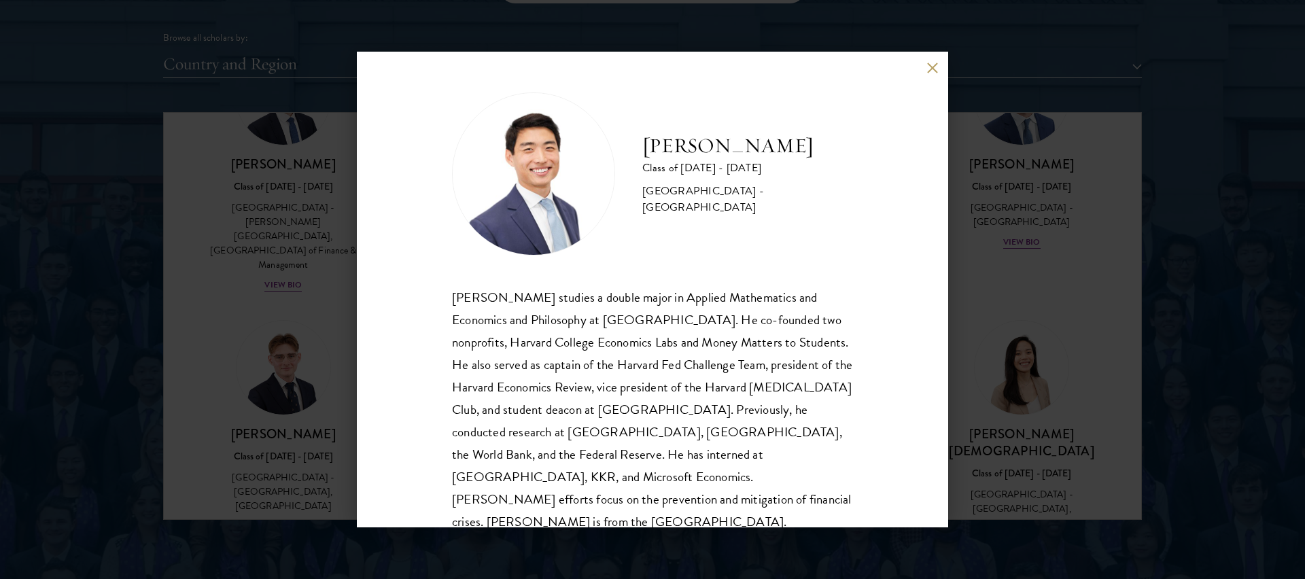
click at [930, 63] on button at bounding box center [933, 68] width 12 height 12
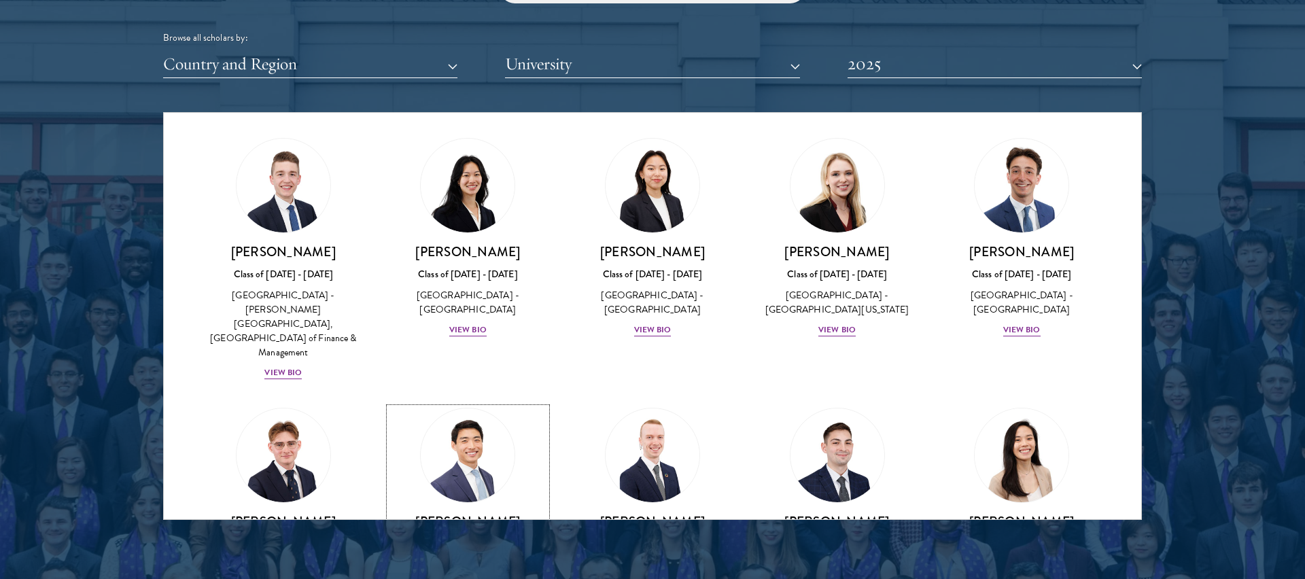
scroll to position [2045, 0]
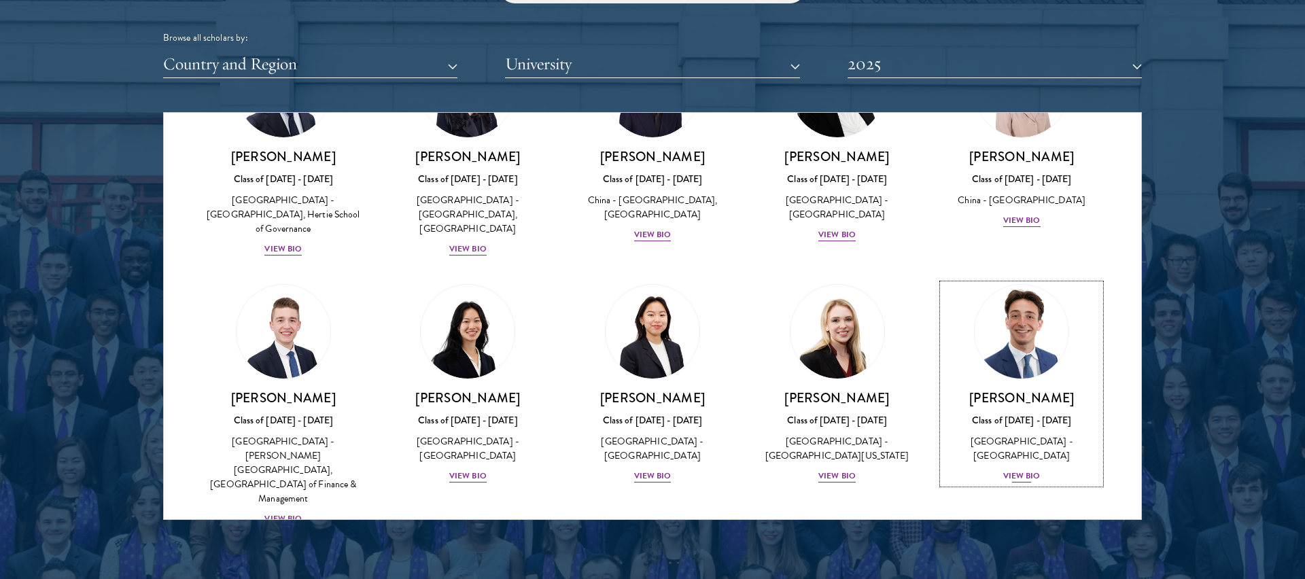
click at [1018, 280] on img at bounding box center [1021, 331] width 103 height 103
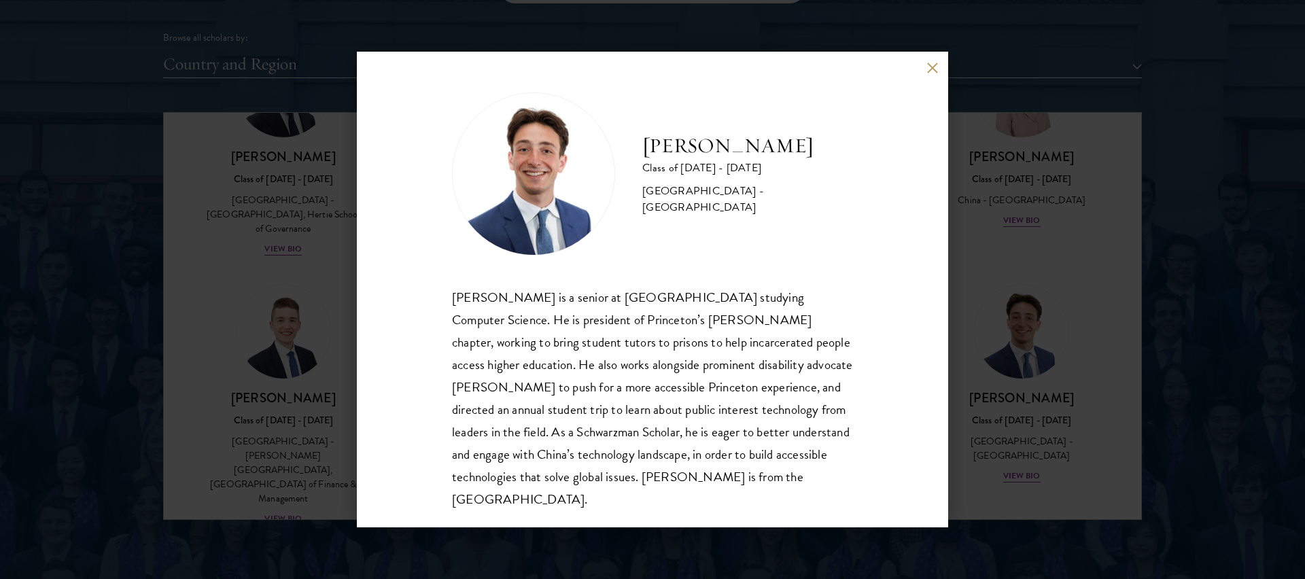
click at [937, 67] on button at bounding box center [933, 68] width 12 height 12
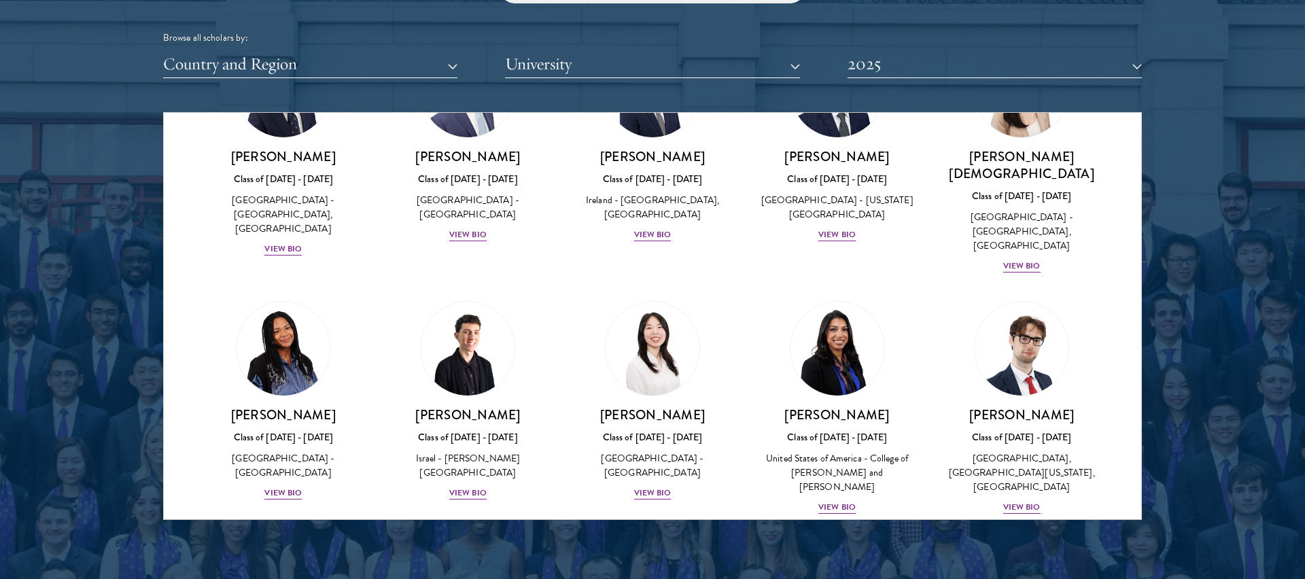
scroll to position [3190, 0]
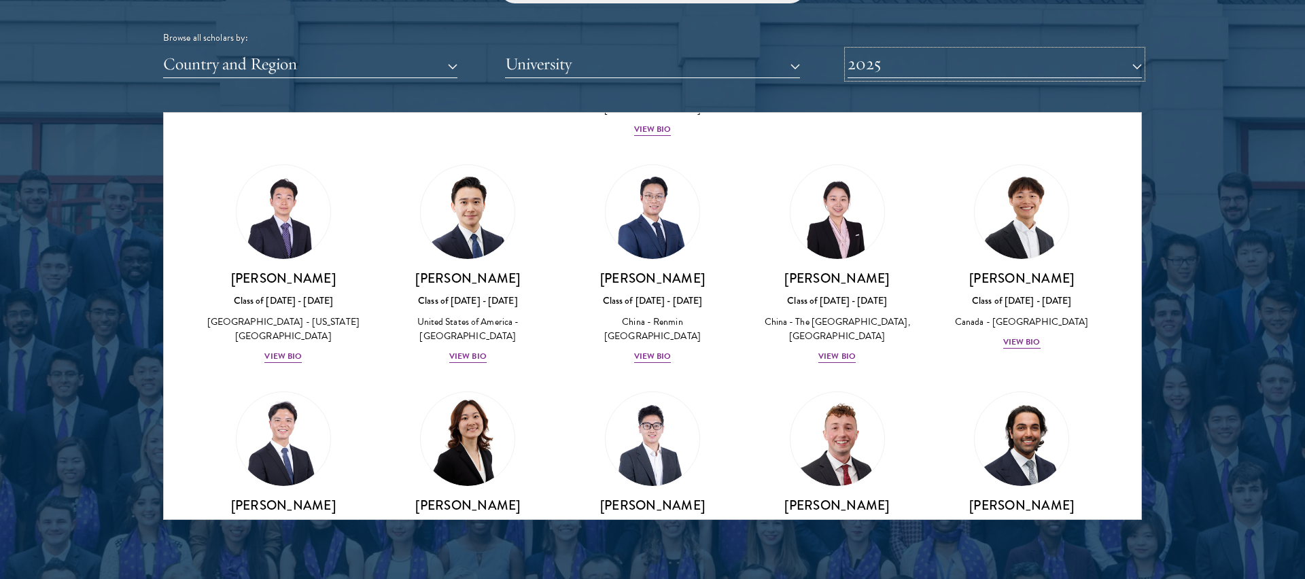
click at [875, 53] on button "2025" at bounding box center [995, 64] width 294 height 28
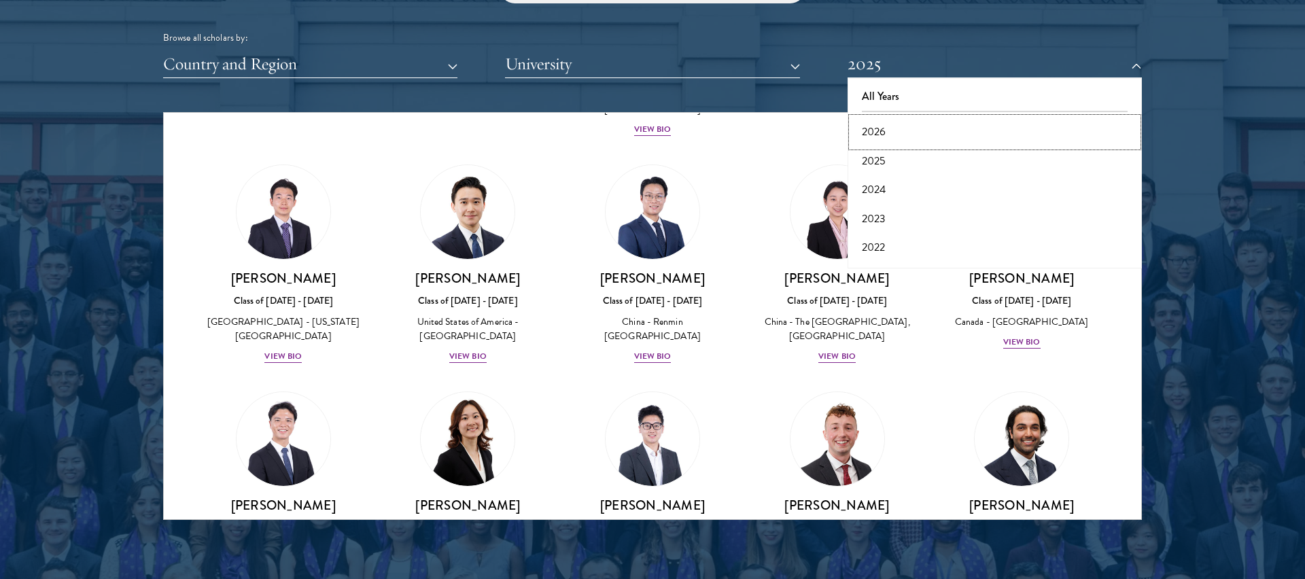
click at [894, 126] on button "2026" at bounding box center [995, 132] width 286 height 29
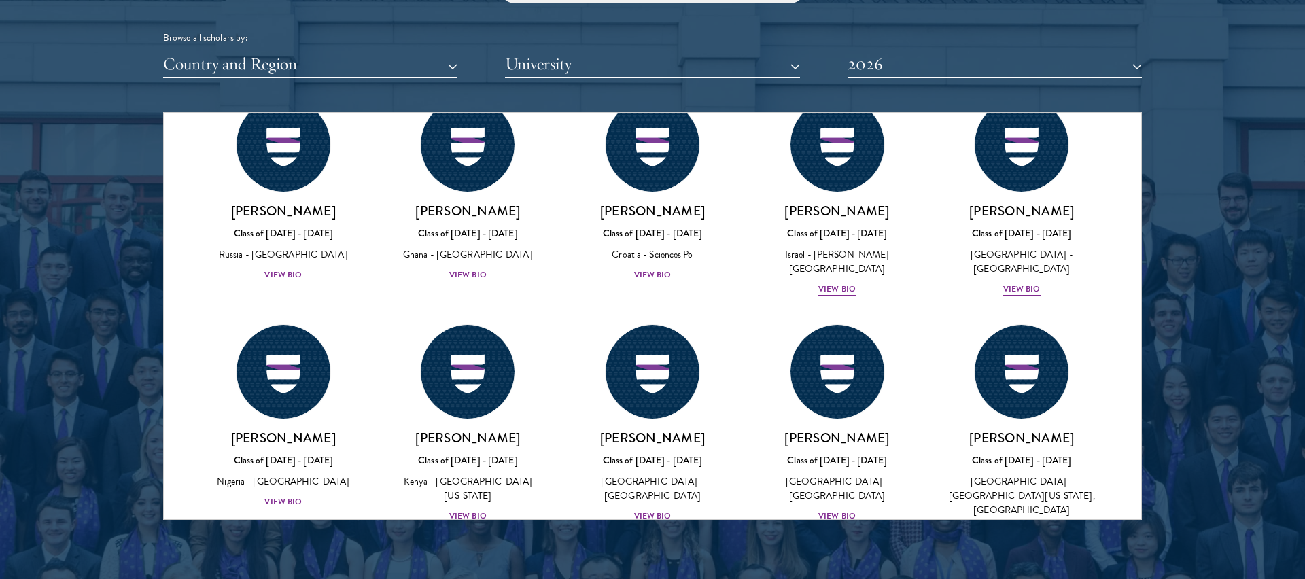
scroll to position [4892, 0]
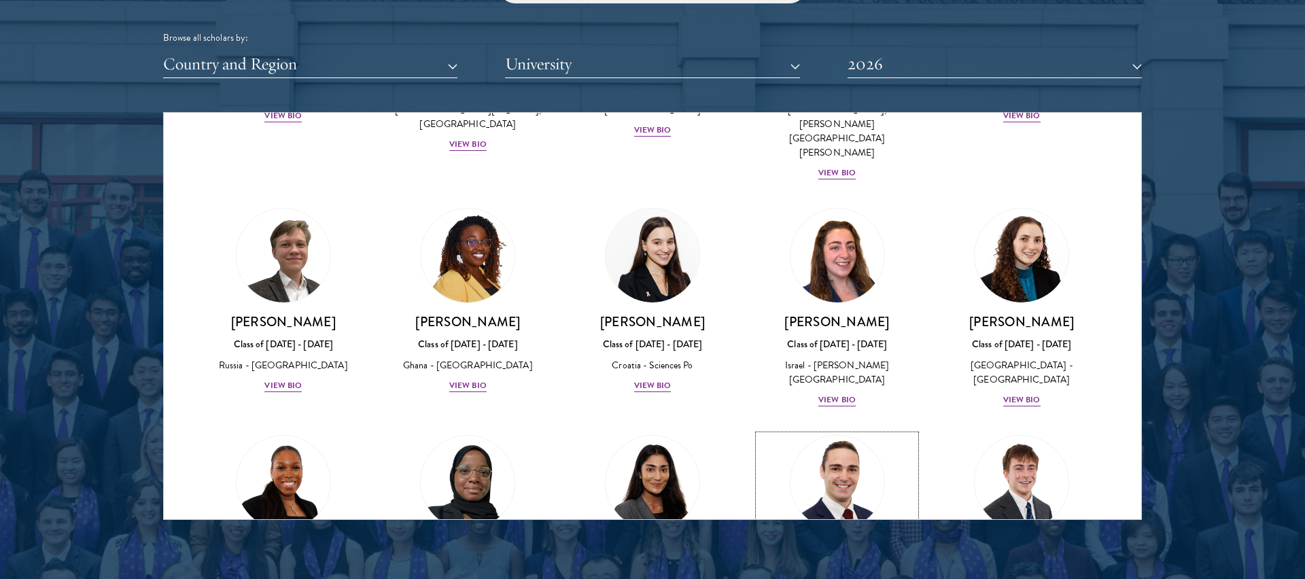
click at [855, 431] on img at bounding box center [837, 482] width 103 height 103
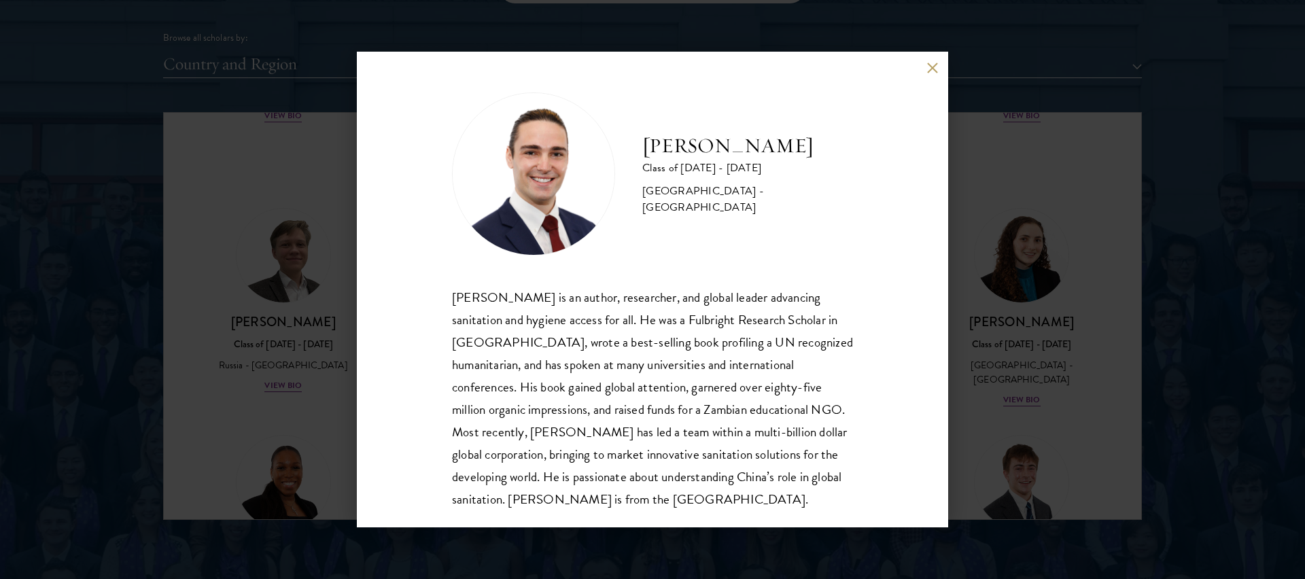
click at [938, 62] on div "[PERSON_NAME] Class of [DATE] - [DATE] [GEOGRAPHIC_DATA] - [GEOGRAPHIC_DATA] [P…" at bounding box center [653, 290] width 592 height 476
click at [923, 63] on div "[PERSON_NAME] Class of [DATE] - [DATE] [GEOGRAPHIC_DATA] - [GEOGRAPHIC_DATA] [P…" at bounding box center [653, 290] width 592 height 476
click at [932, 65] on button at bounding box center [933, 68] width 12 height 12
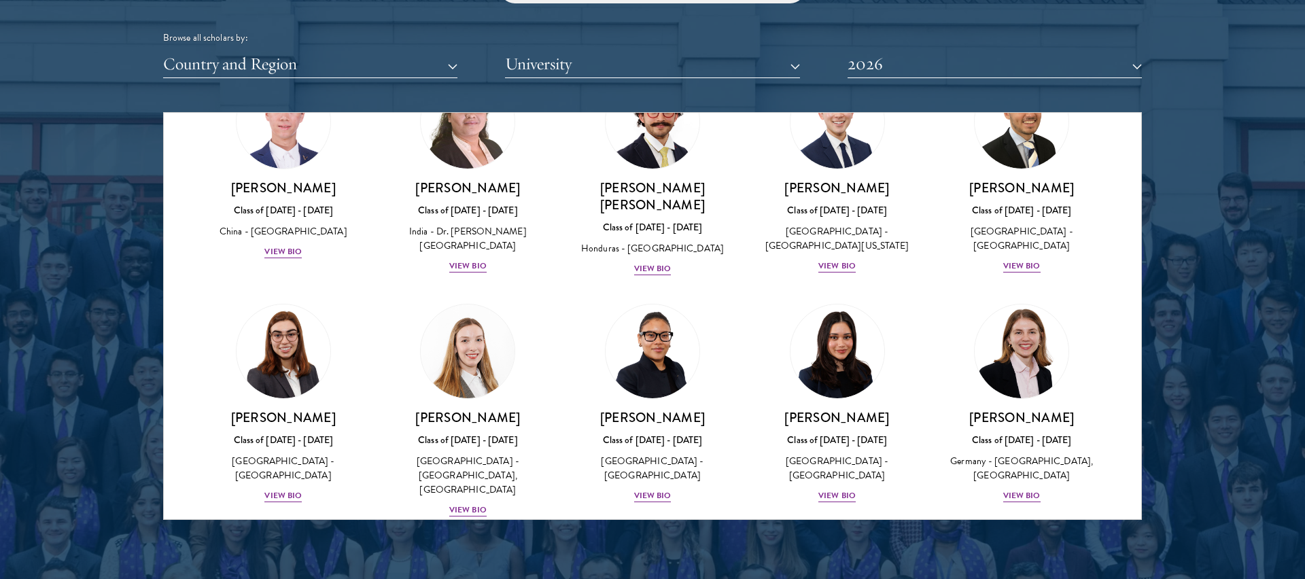
scroll to position [2833, 0]
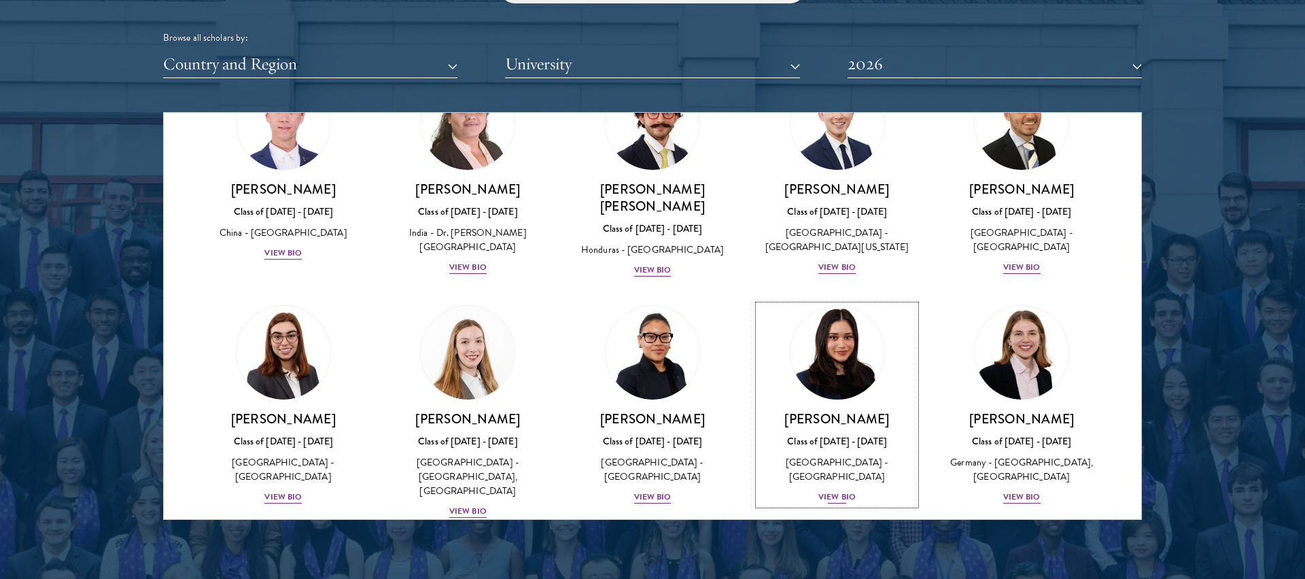
click at [872, 301] on img at bounding box center [837, 352] width 103 height 103
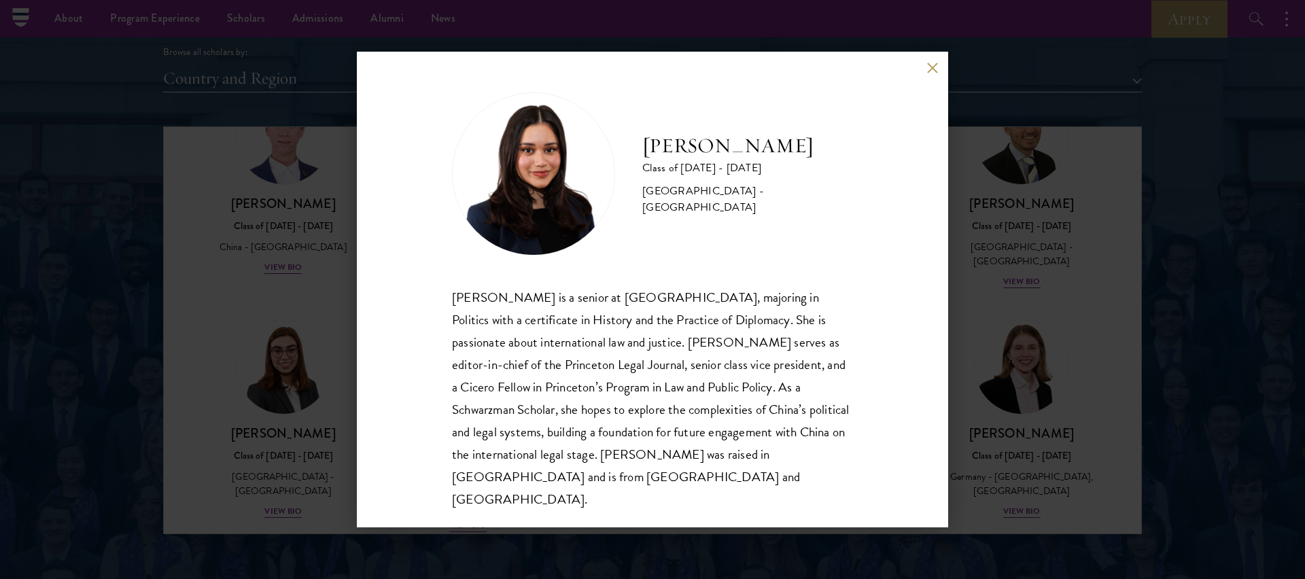
scroll to position [1677, 0]
click at [934, 73] on button at bounding box center [933, 68] width 12 height 12
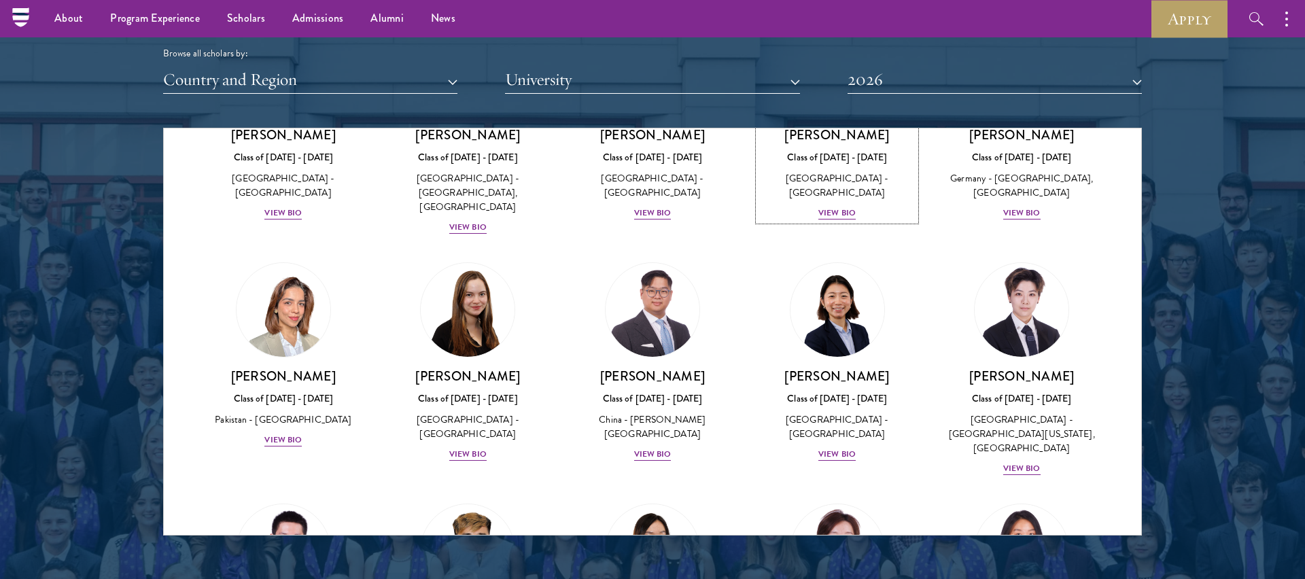
scroll to position [3114, 0]
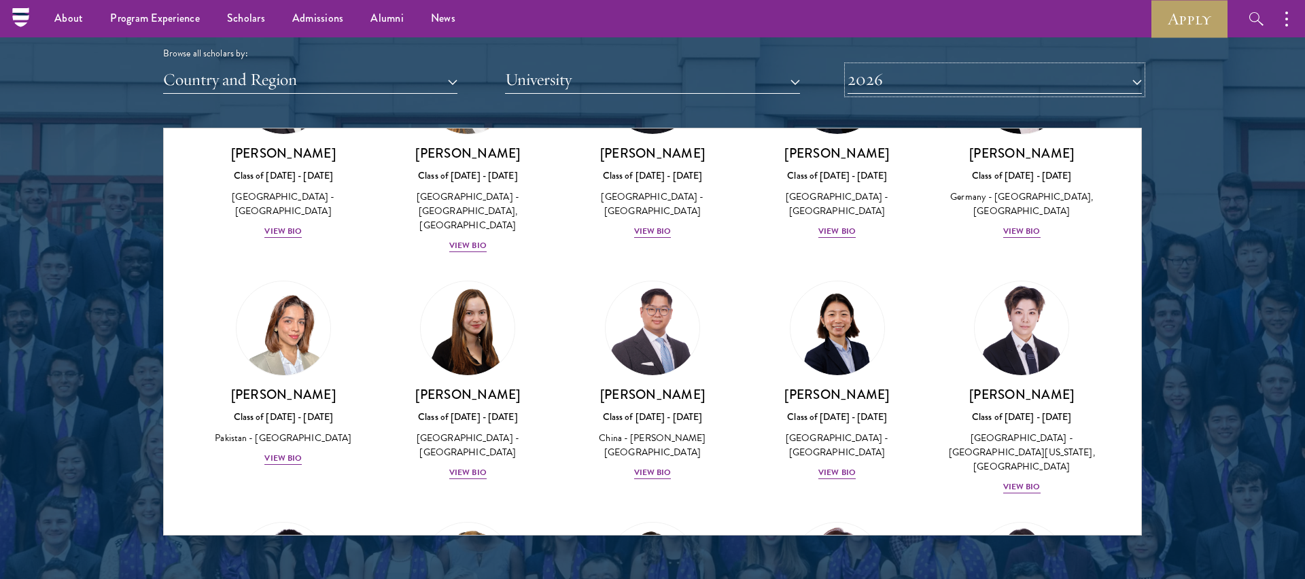
click at [881, 90] on button "2026" at bounding box center [995, 80] width 294 height 28
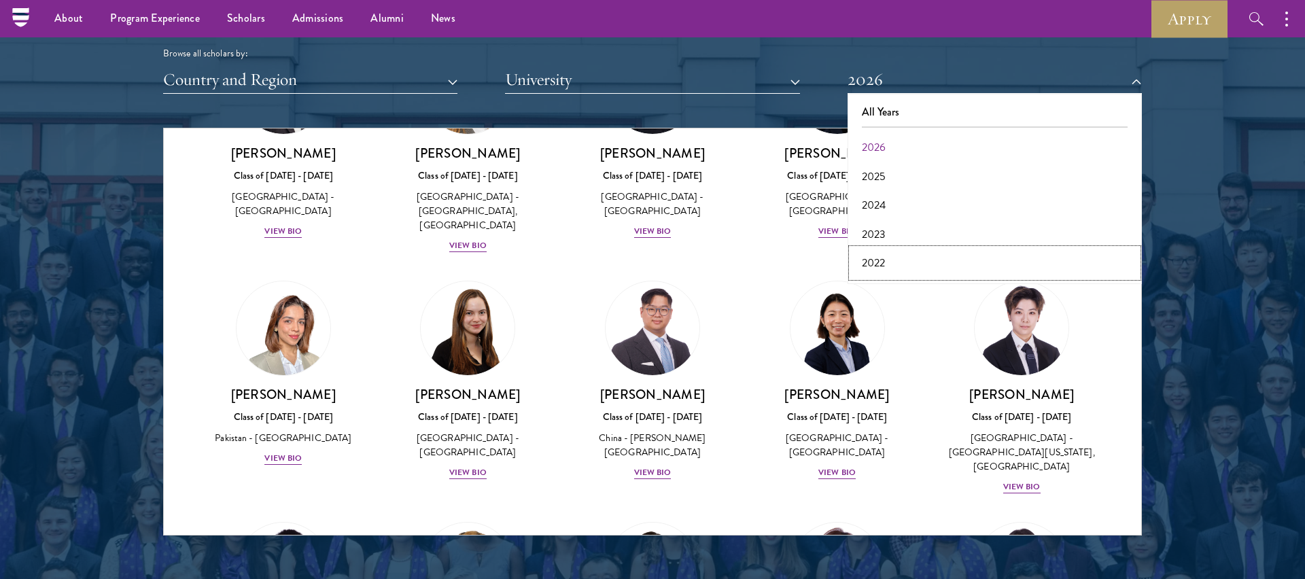
click at [900, 269] on button "2022" at bounding box center [995, 263] width 286 height 29
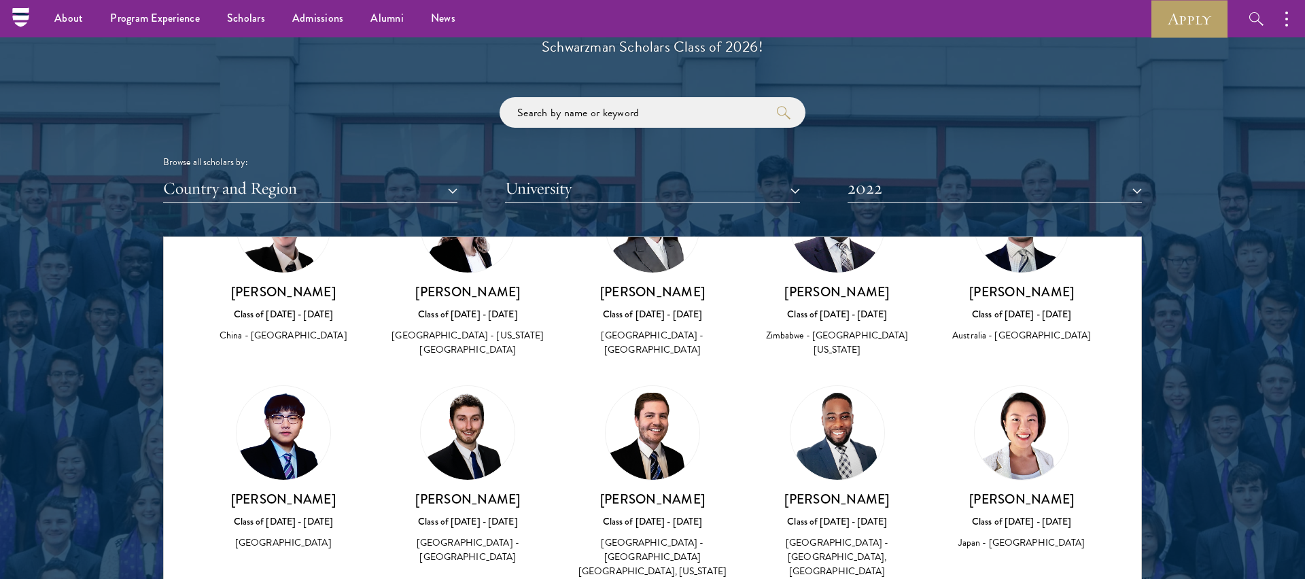
scroll to position [1558, 0]
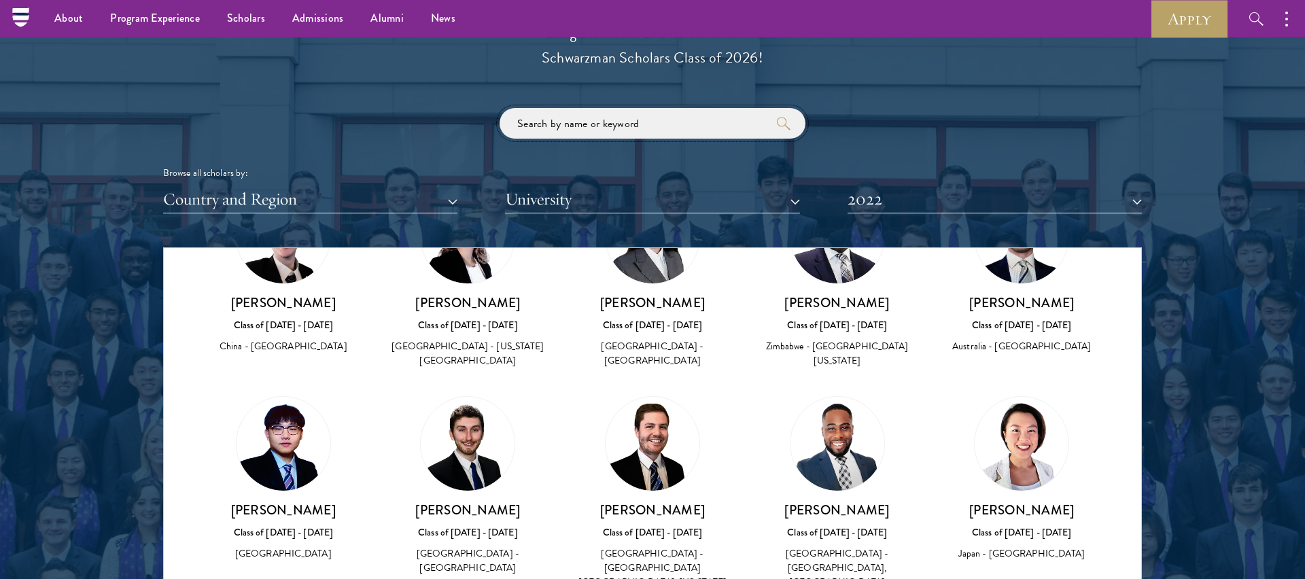
click at [570, 129] on input "search" at bounding box center [653, 123] width 306 height 31
click button "submit" at bounding box center [0, 0] width 0 height 0
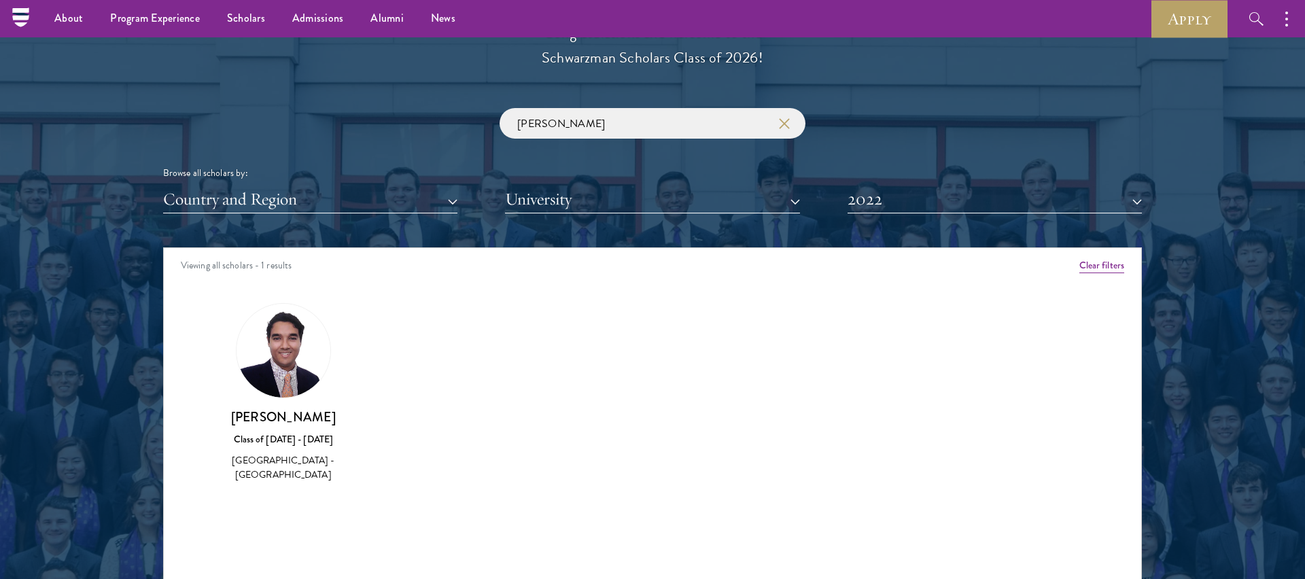
click at [264, 382] on img at bounding box center [284, 351] width 94 height 94
click at [292, 343] on img at bounding box center [284, 351] width 94 height 94
click at [564, 127] on input "[PERSON_NAME]" at bounding box center [653, 123] width 306 height 31
type input "k"
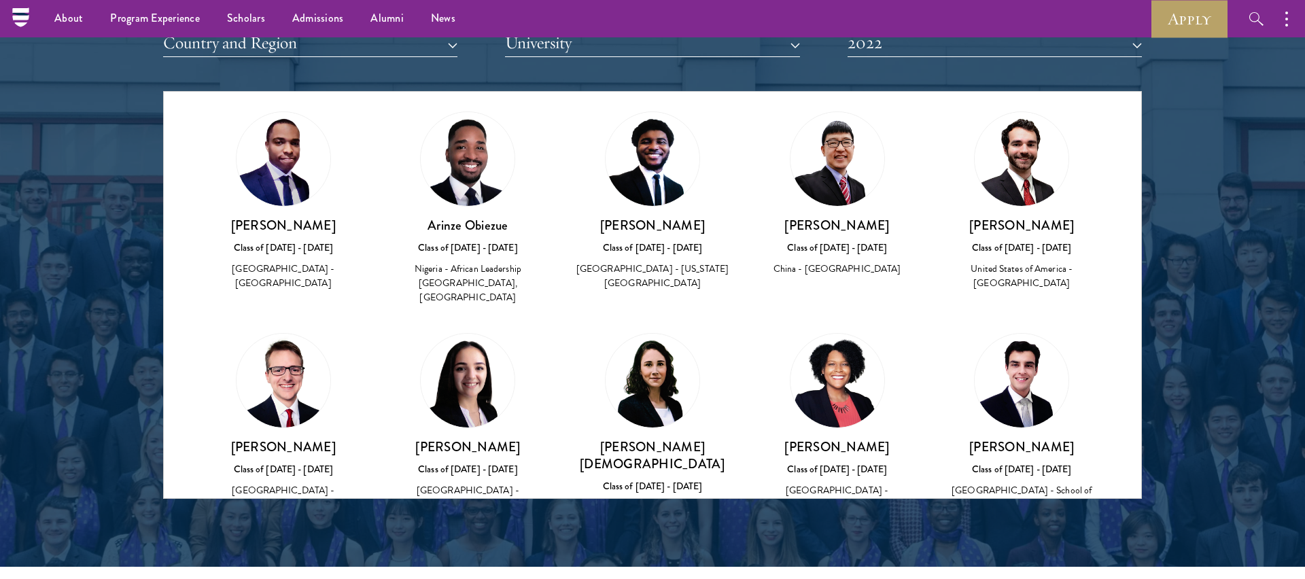
scroll to position [1708, 0]
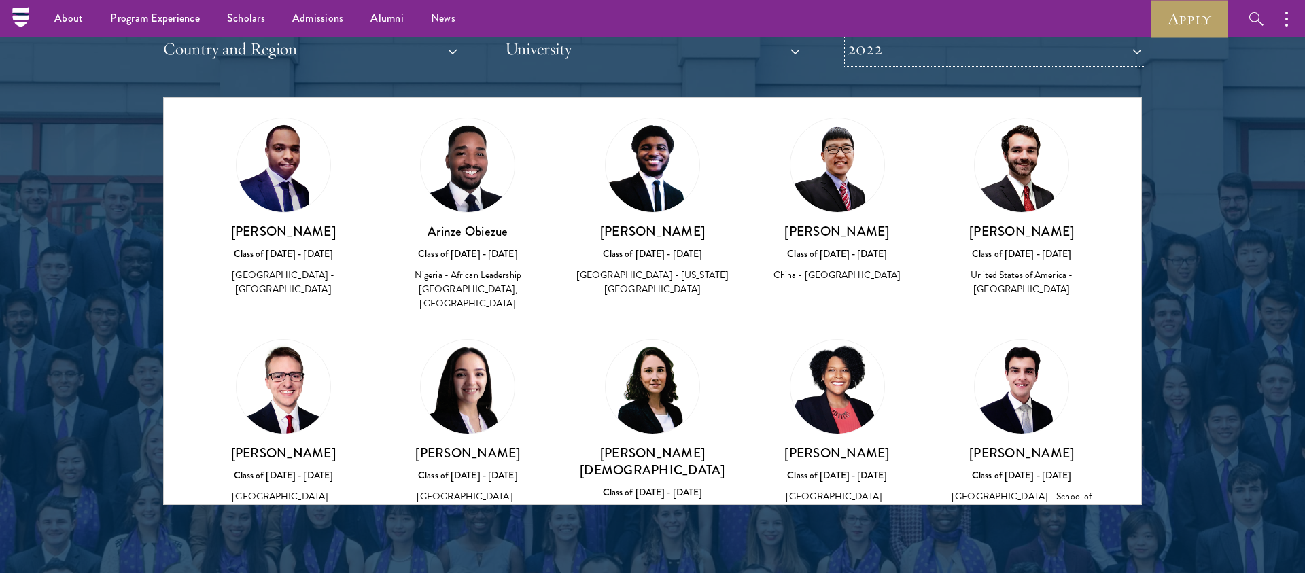
click at [887, 41] on button "2022" at bounding box center [995, 49] width 294 height 28
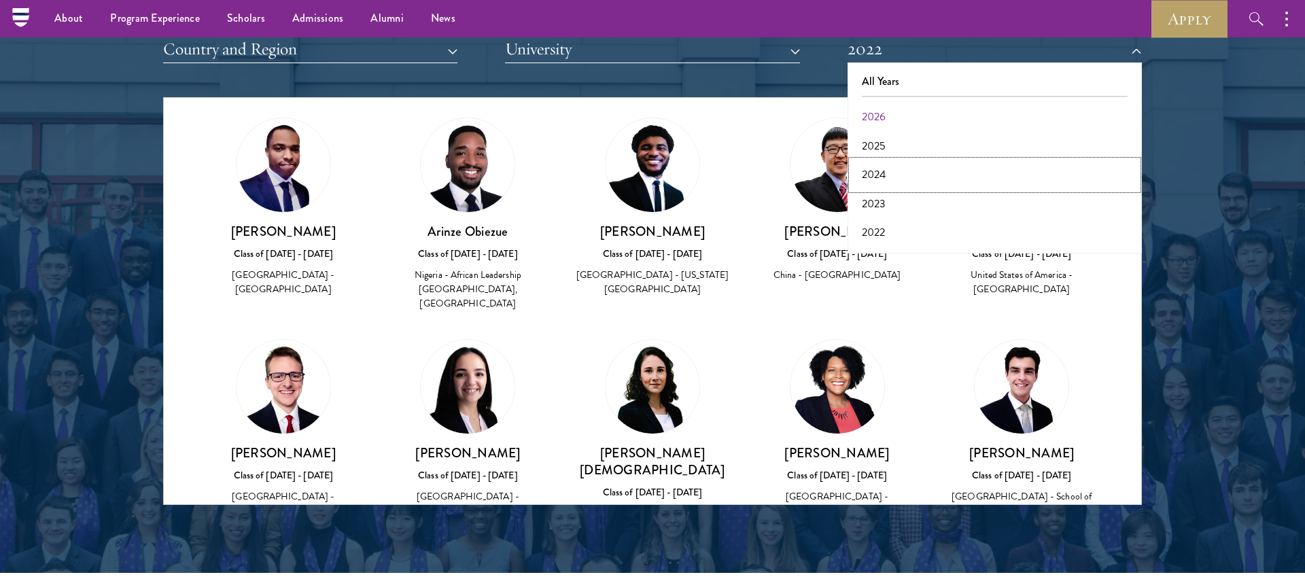
click at [876, 182] on button "2024" at bounding box center [995, 174] width 286 height 29
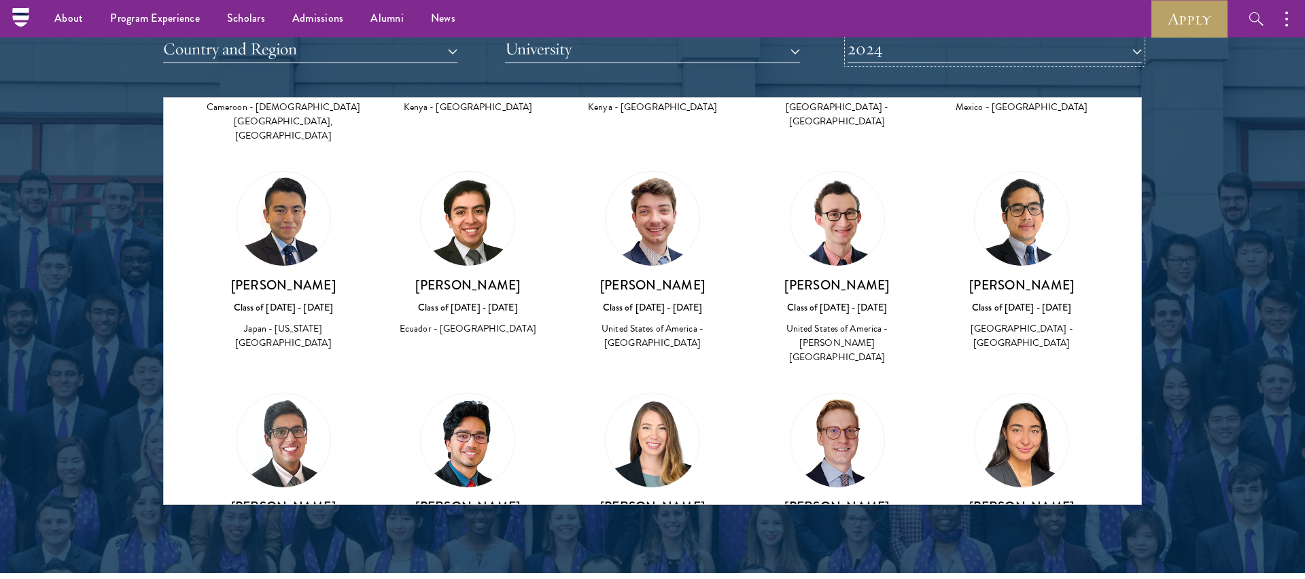
click at [917, 56] on button "2024" at bounding box center [995, 49] width 294 height 28
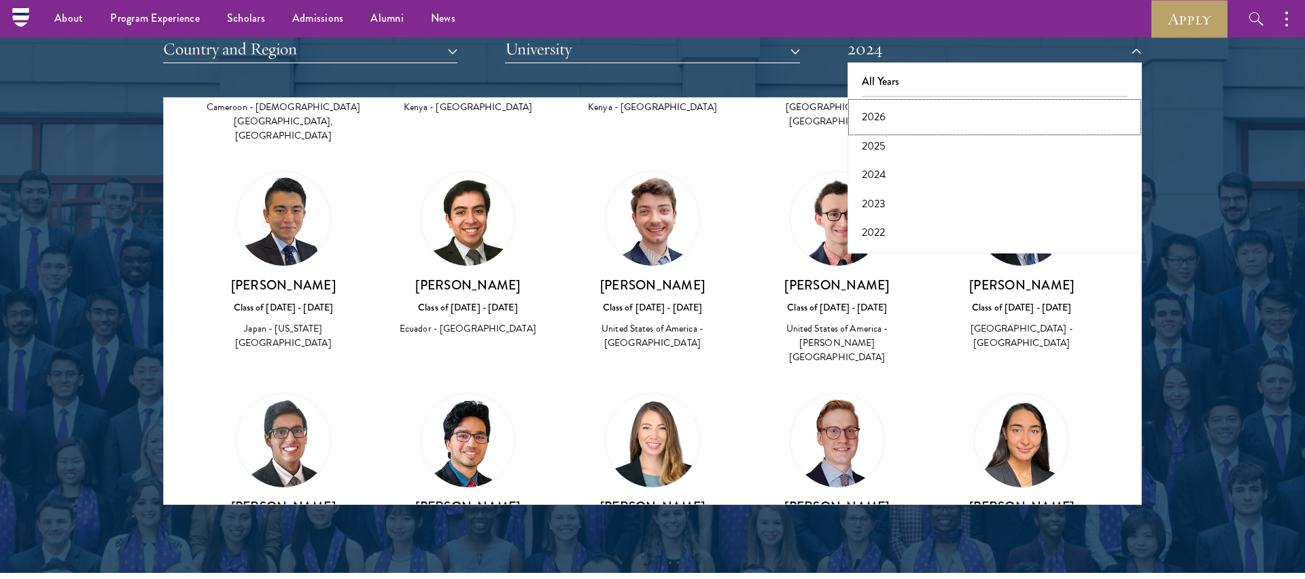
click at [899, 116] on button "2026" at bounding box center [995, 117] width 286 height 29
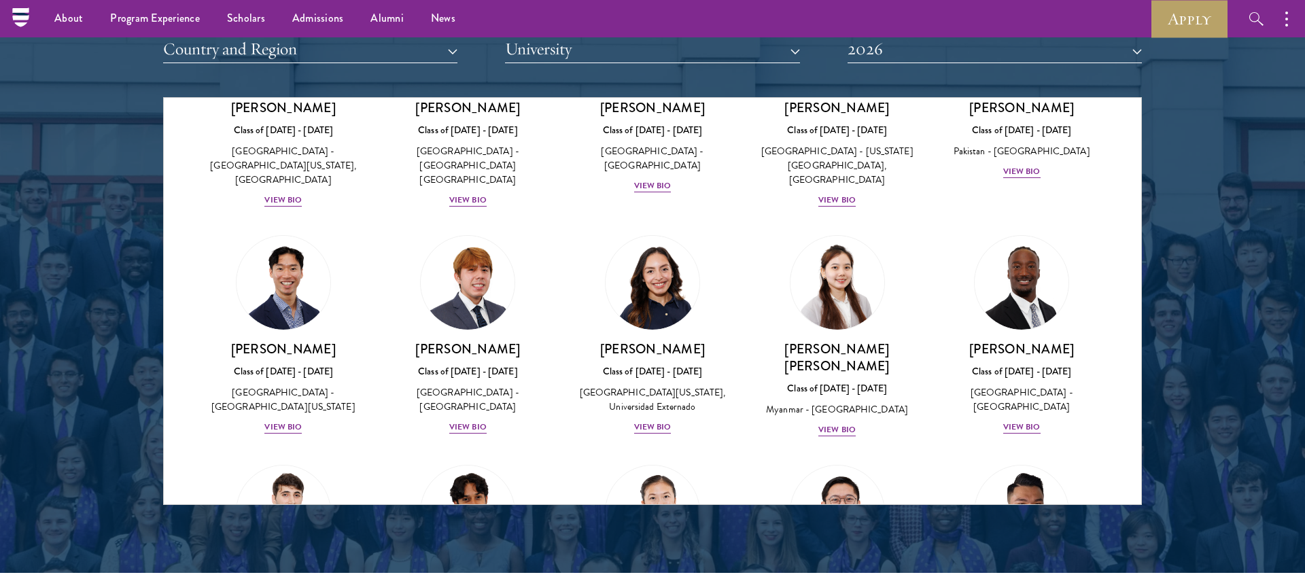
scroll to position [1680, 0]
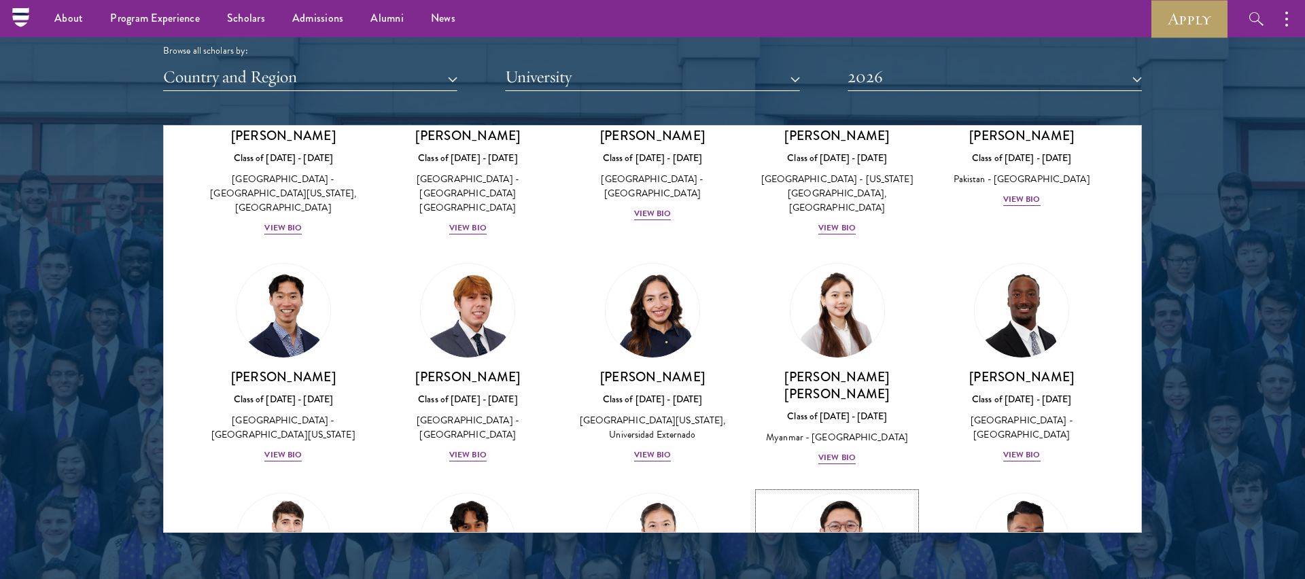
click at [821, 489] on img at bounding box center [837, 540] width 103 height 103
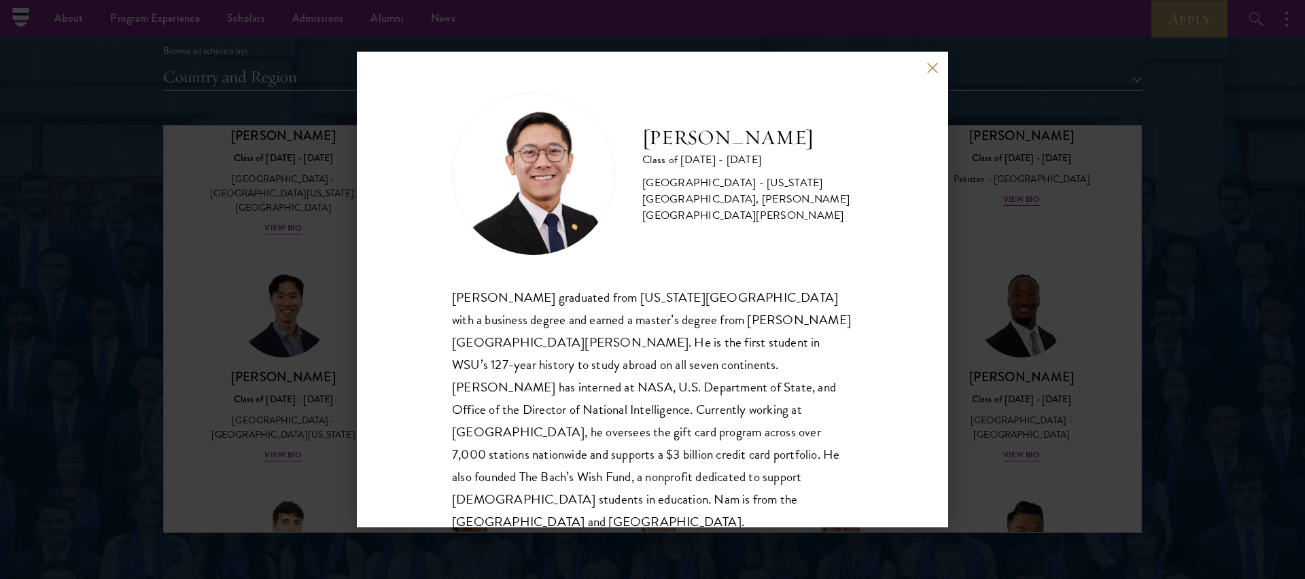
click at [928, 66] on button at bounding box center [933, 68] width 12 height 12
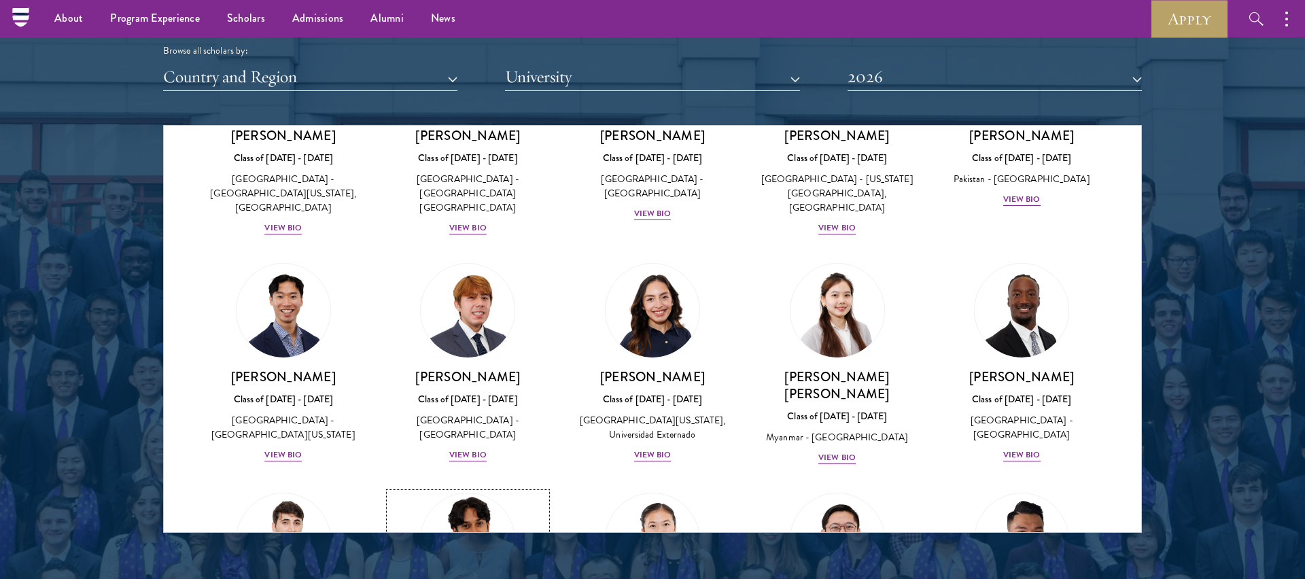
click at [475, 489] on img at bounding box center [467, 540] width 103 height 103
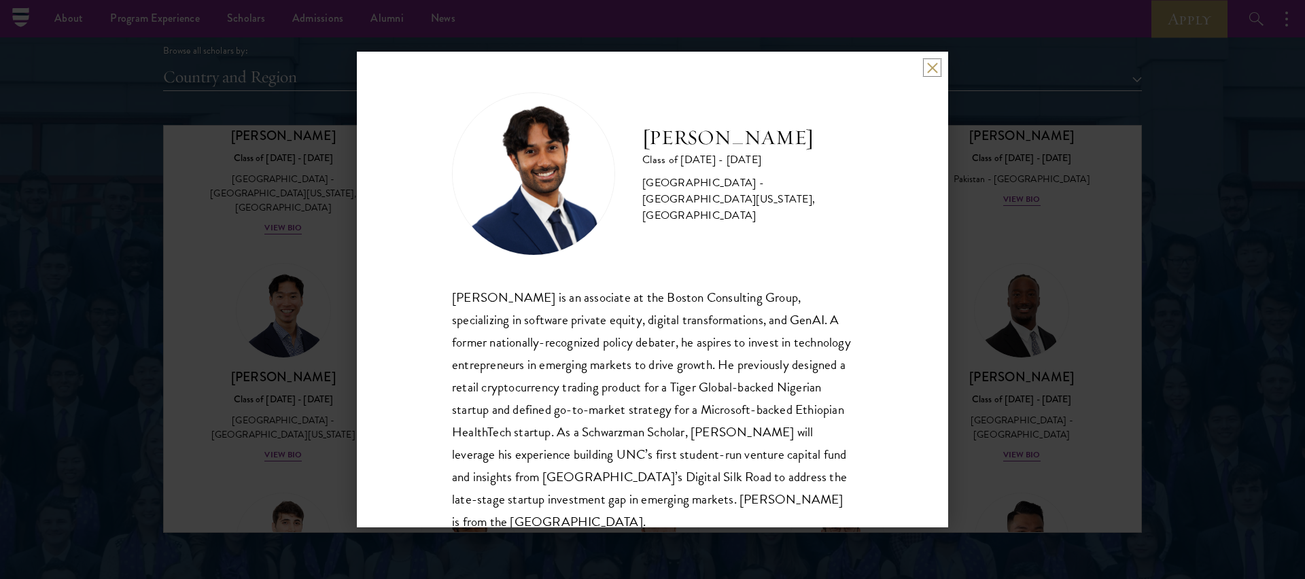
drag, startPoint x: 934, startPoint y: 71, endPoint x: 790, endPoint y: 410, distance: 368.4
click at [790, 410] on div "[PERSON_NAME] Class of [DATE] - [DATE] [GEOGRAPHIC_DATA] - [GEOGRAPHIC_DATA][US…" at bounding box center [653, 290] width 592 height 476
click at [695, 148] on h2 "[PERSON_NAME]" at bounding box center [748, 137] width 211 height 27
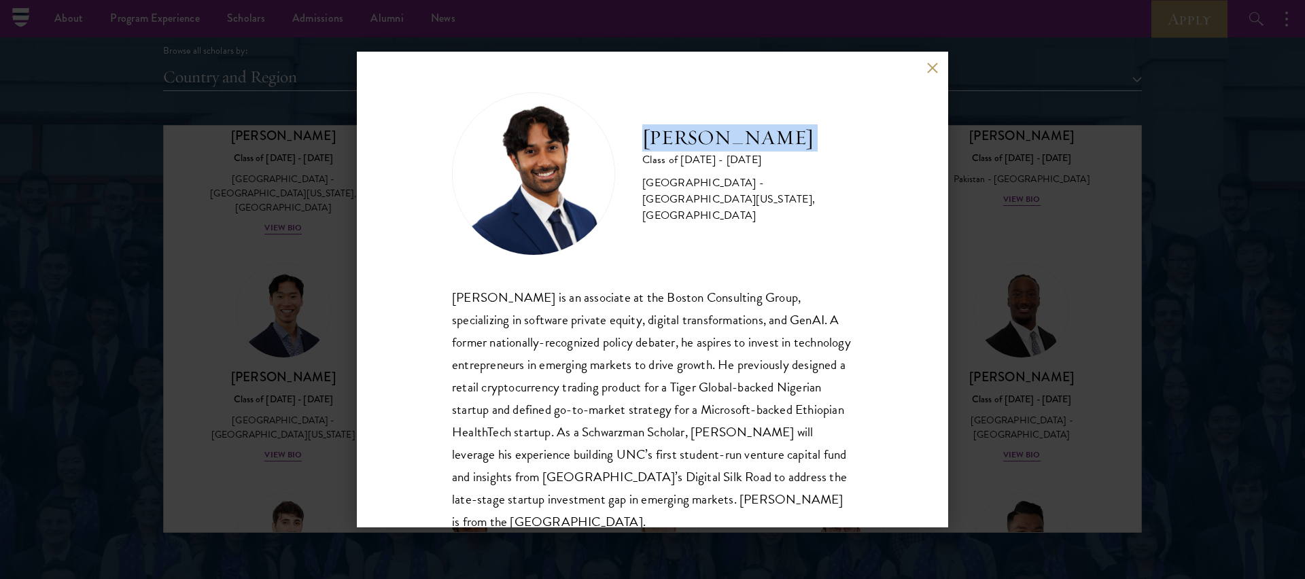
copy div "[PERSON_NAME]"
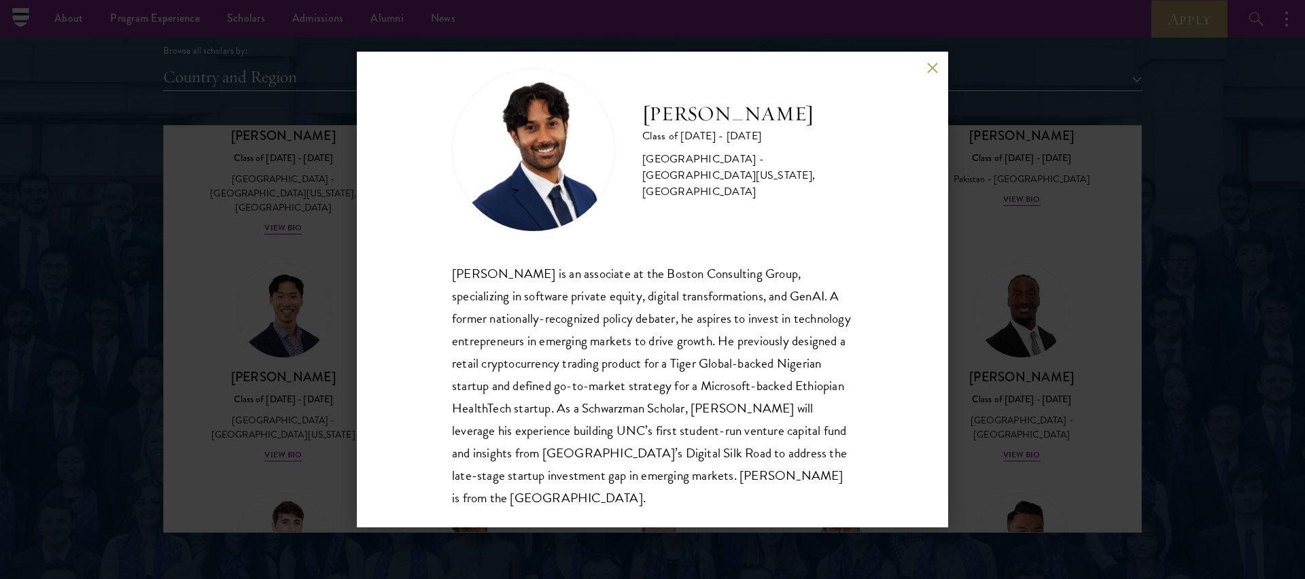
click at [1037, 256] on div "[PERSON_NAME] Class of [DATE] - [DATE] [GEOGRAPHIC_DATA] - [GEOGRAPHIC_DATA][US…" at bounding box center [652, 289] width 1305 height 579
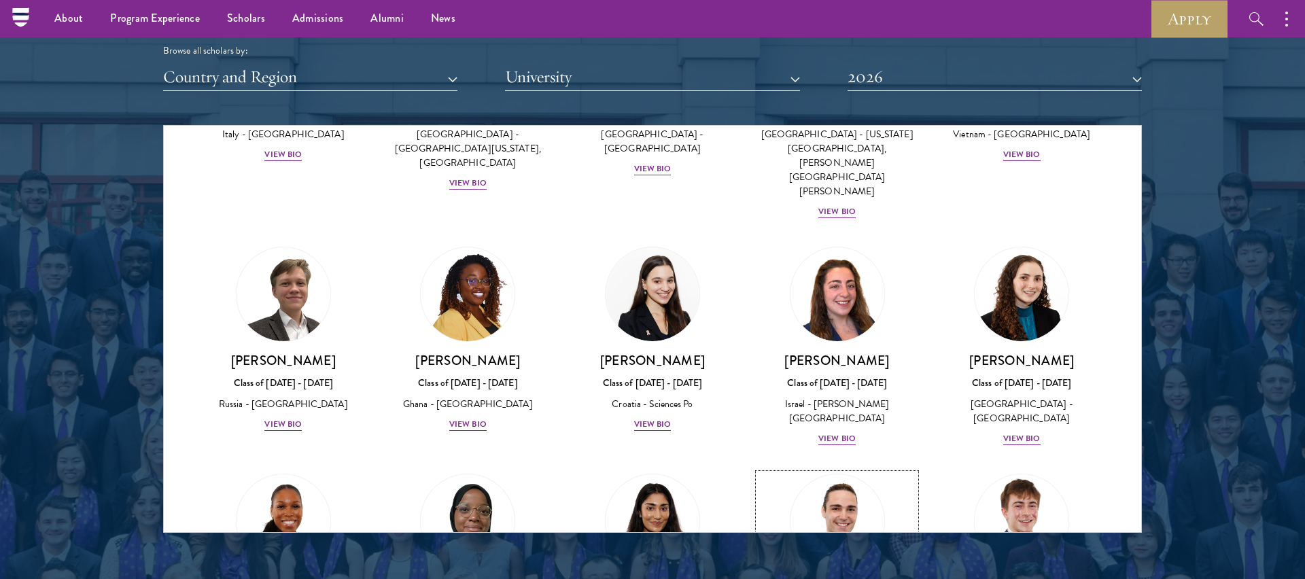
scroll to position [4836, 0]
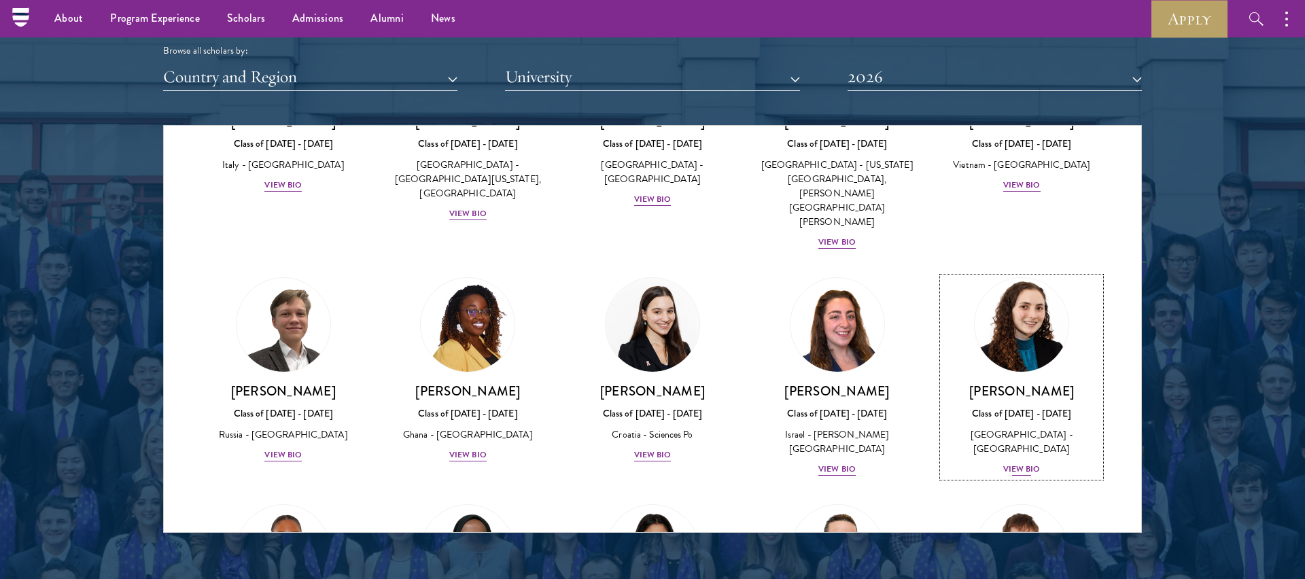
click at [1026, 407] on div "Class of [DATE] - [DATE]" at bounding box center [1022, 414] width 158 height 14
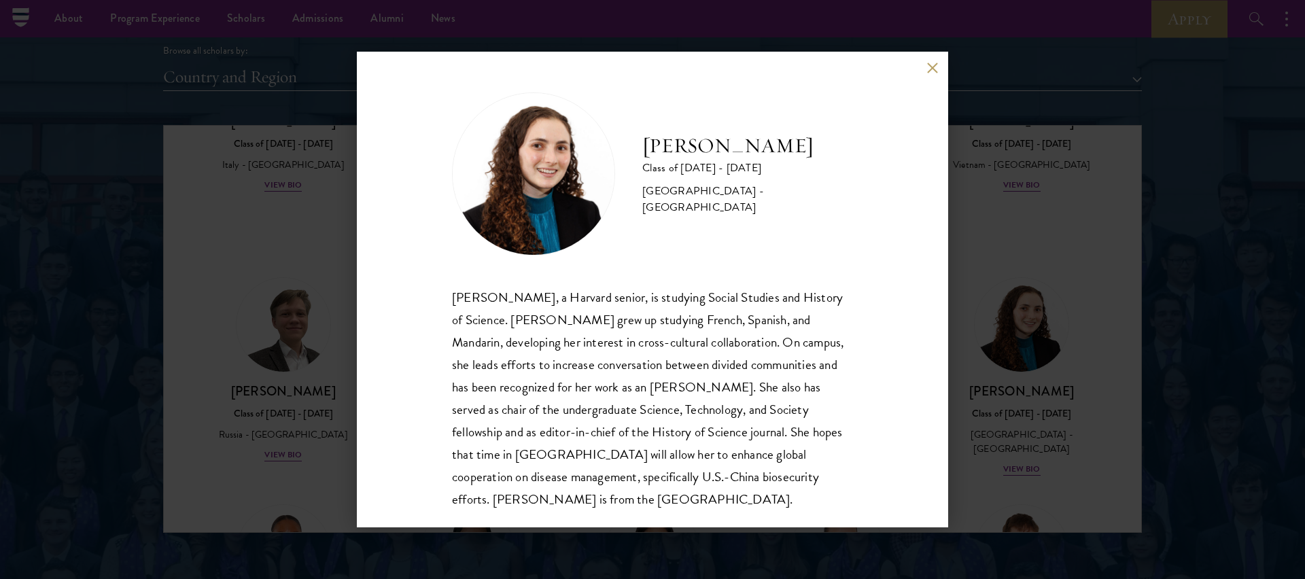
click at [992, 321] on div "[PERSON_NAME] Class of [DATE] - [DATE] [GEOGRAPHIC_DATA] - [GEOGRAPHIC_DATA] [P…" at bounding box center [652, 289] width 1305 height 579
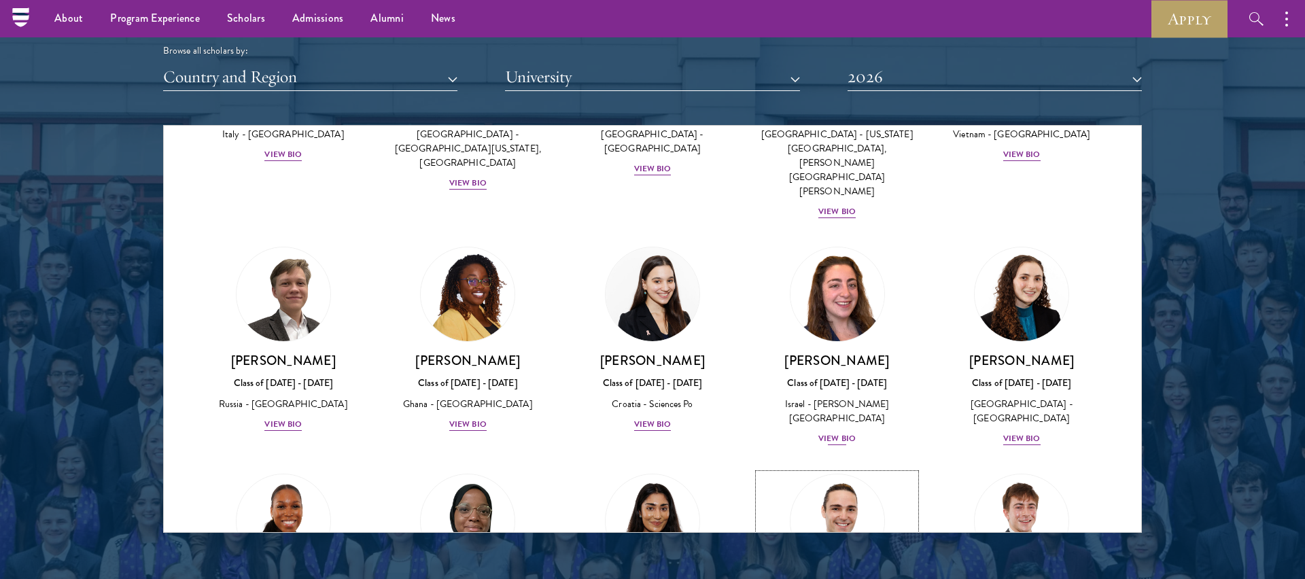
scroll to position [4687, 0]
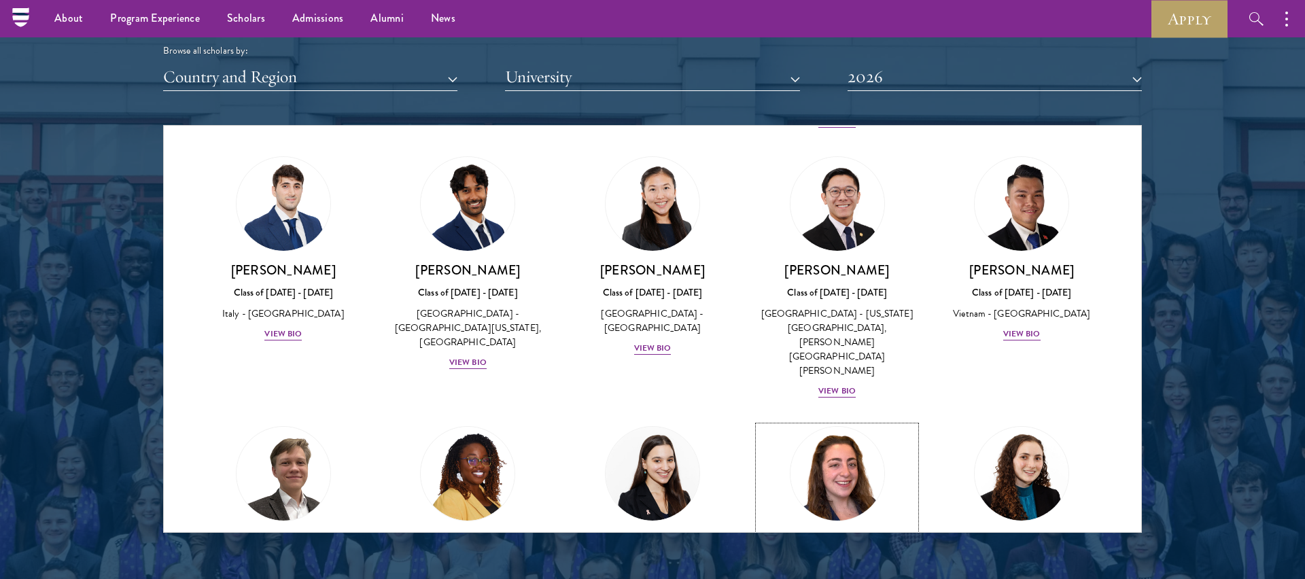
click at [836, 422] on img at bounding box center [837, 473] width 103 height 103
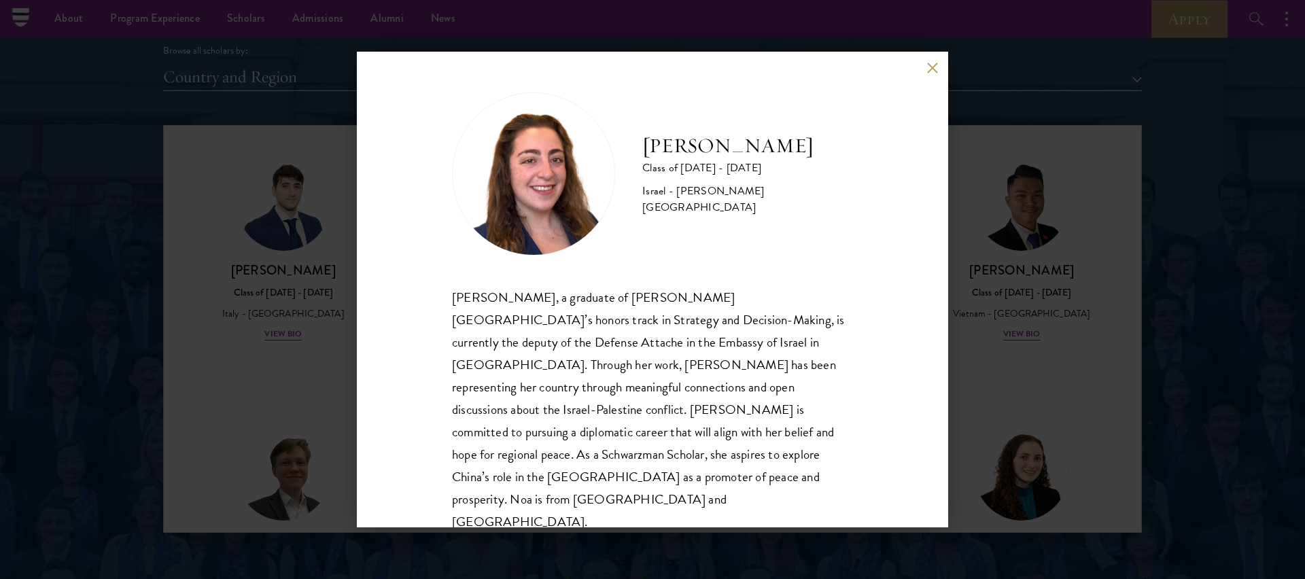
click at [1060, 369] on div "[PERSON_NAME] Class of [DATE] - [DATE] Israel - [PERSON_NAME][GEOGRAPHIC_DATA] …" at bounding box center [652, 289] width 1305 height 579
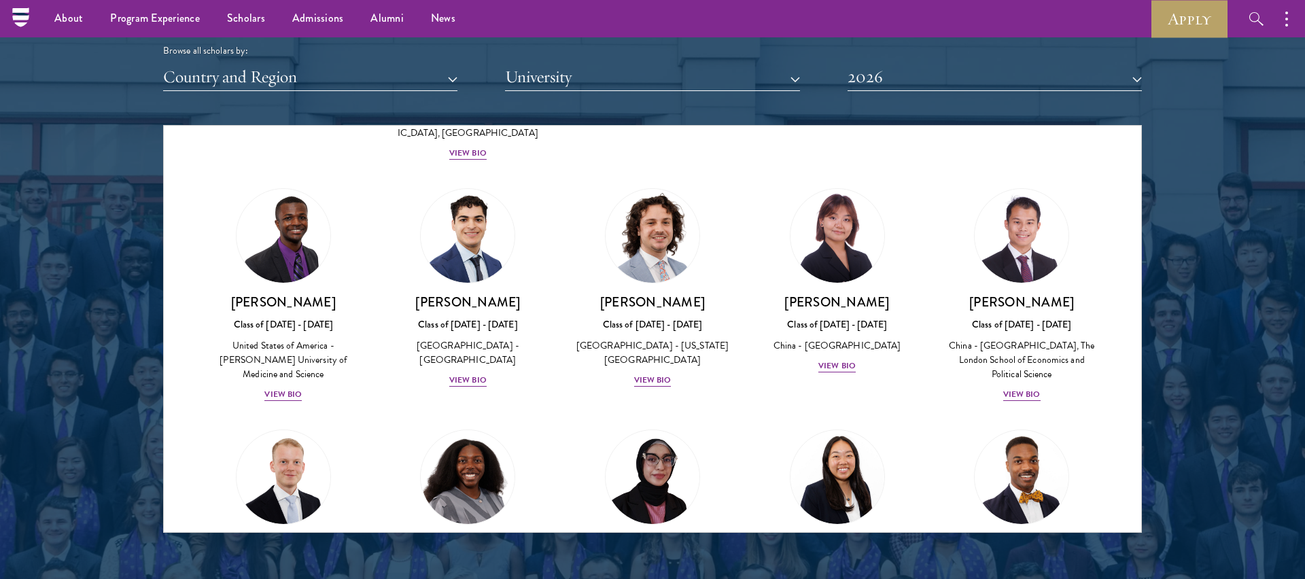
scroll to position [2183, 0]
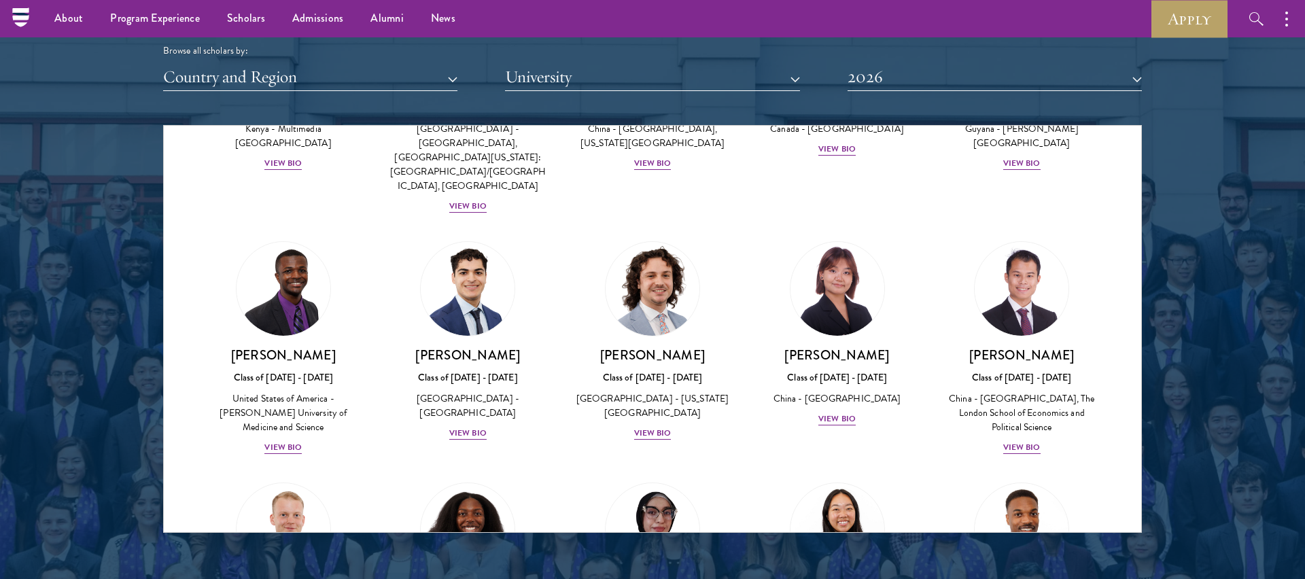
click at [1158, 186] on div at bounding box center [652, 187] width 1305 height 827
click at [873, 237] on img at bounding box center [837, 288] width 103 height 103
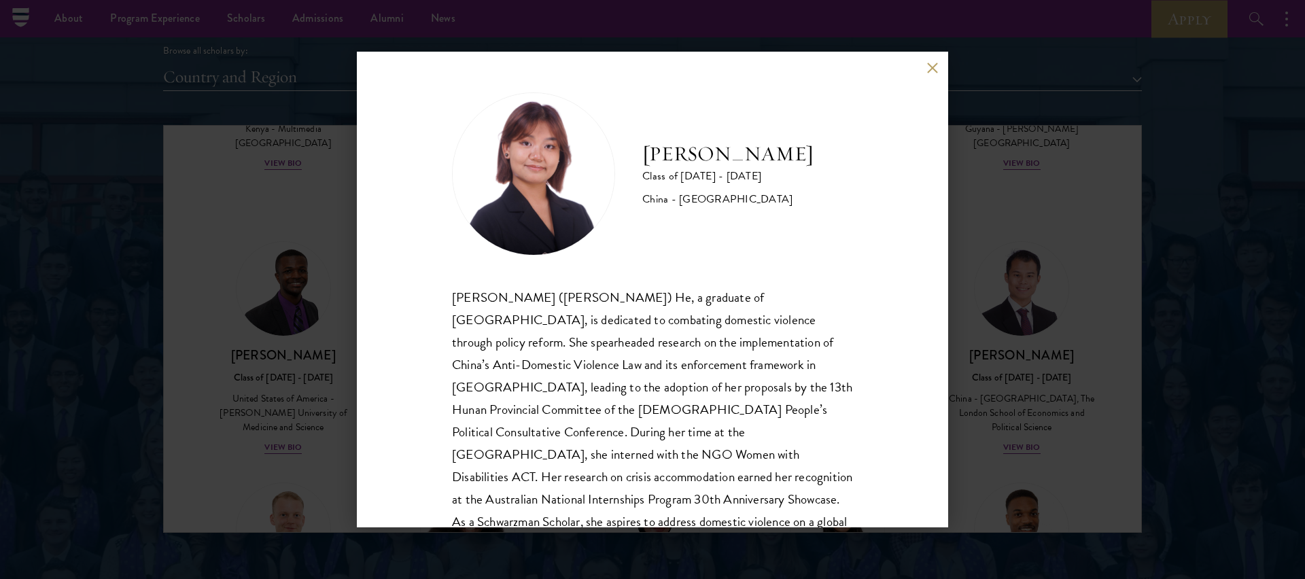
click at [939, 64] on div "[PERSON_NAME] Class of [DATE] - [DATE] [GEOGRAPHIC_DATA] - [GEOGRAPHIC_DATA] [P…" at bounding box center [653, 290] width 592 height 476
click at [932, 67] on button at bounding box center [933, 68] width 12 height 12
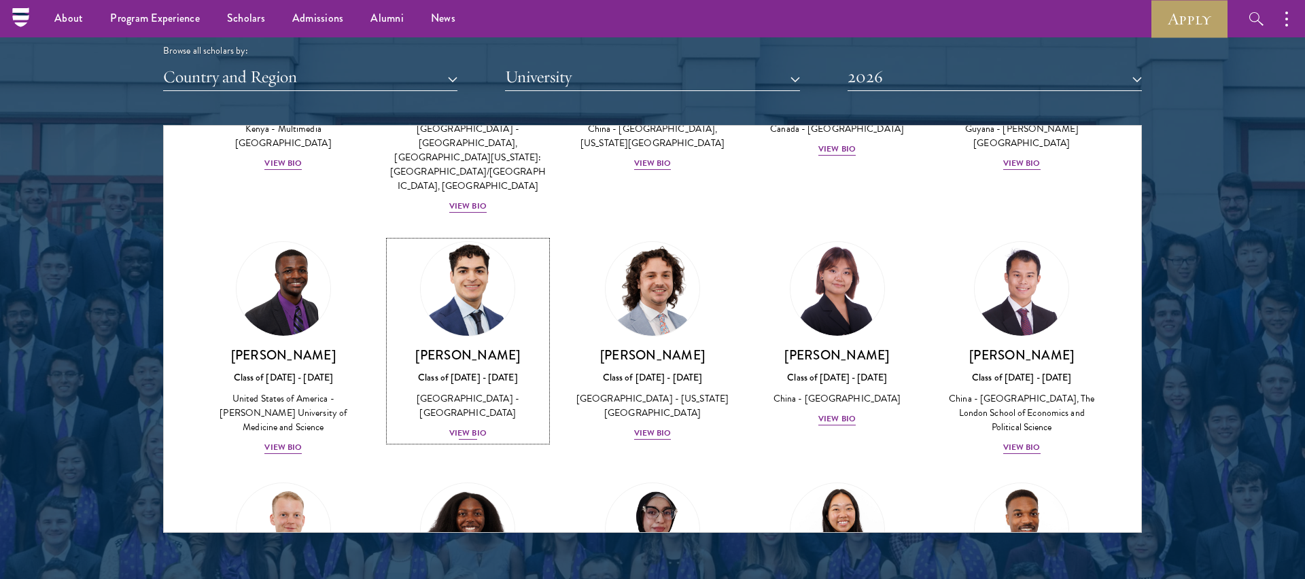
click at [476, 237] on img at bounding box center [467, 288] width 103 height 103
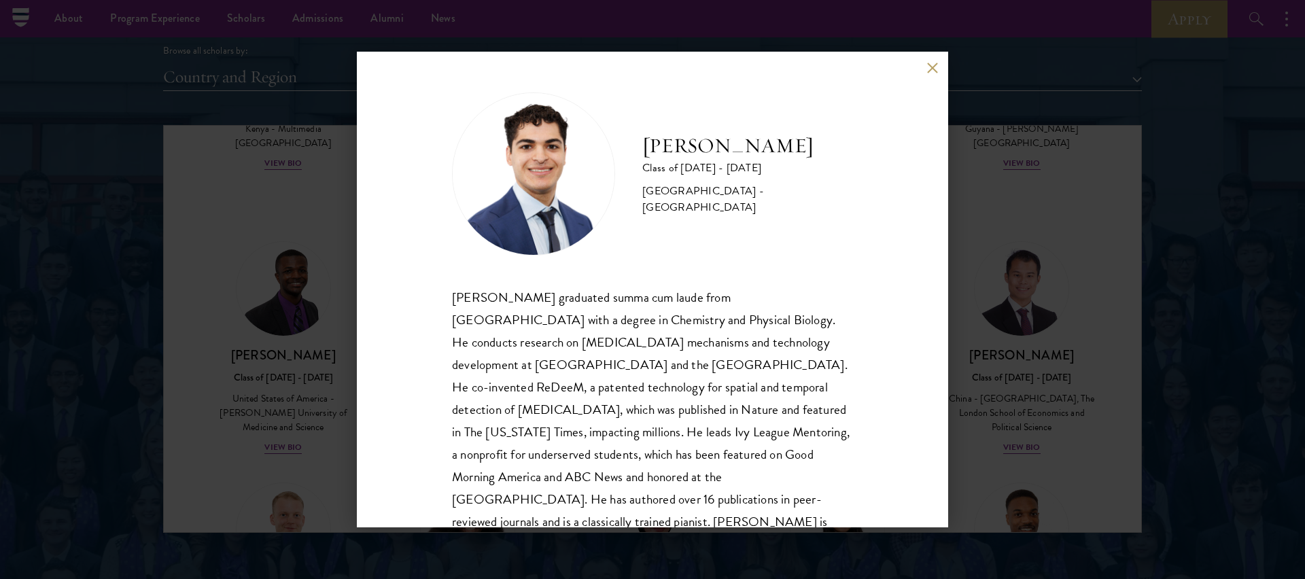
click at [1025, 219] on div "[PERSON_NAME] Class of [DATE] - [DATE] [GEOGRAPHIC_DATA] - [GEOGRAPHIC_DATA] [P…" at bounding box center [652, 289] width 1305 height 579
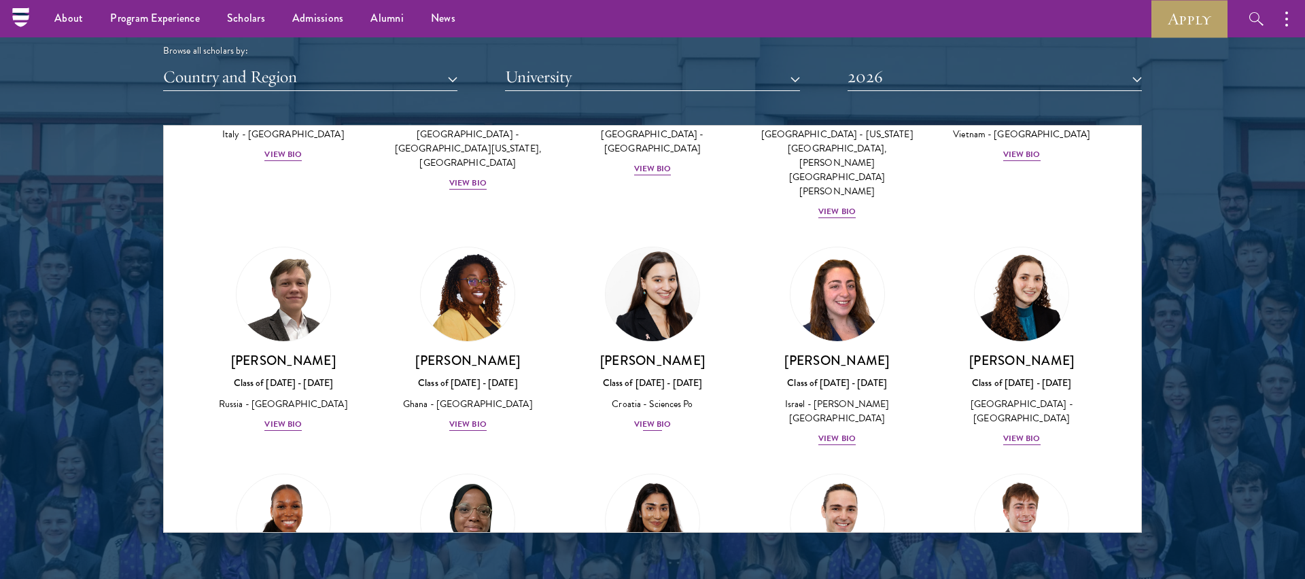
scroll to position [6300, 0]
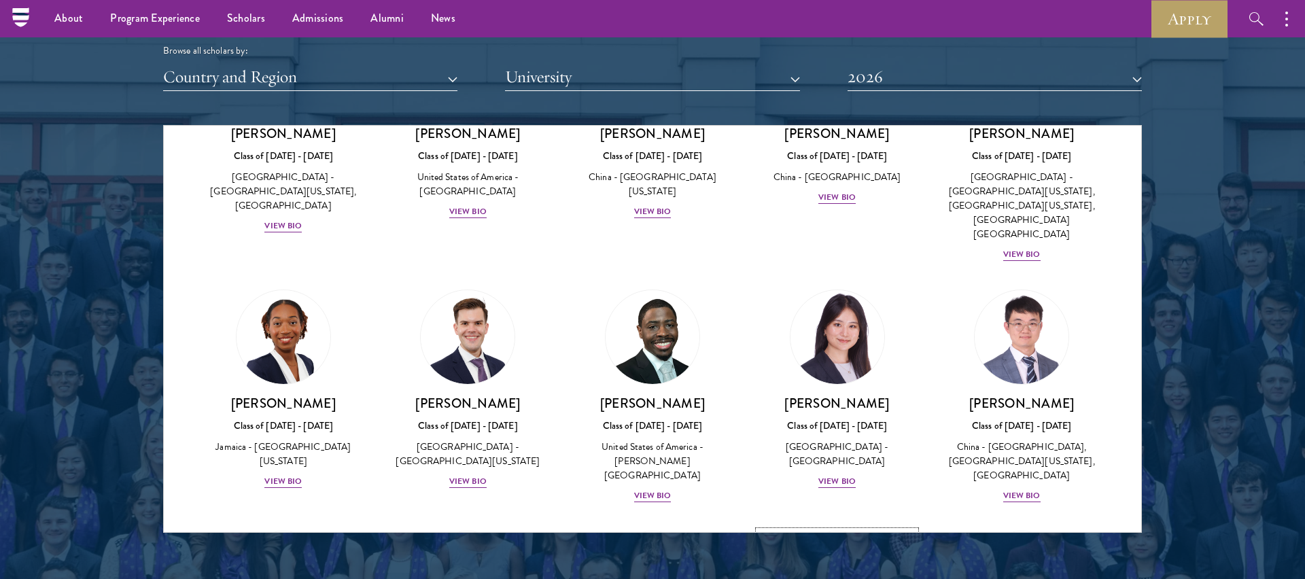
click at [862, 527] on img at bounding box center [837, 578] width 103 height 103
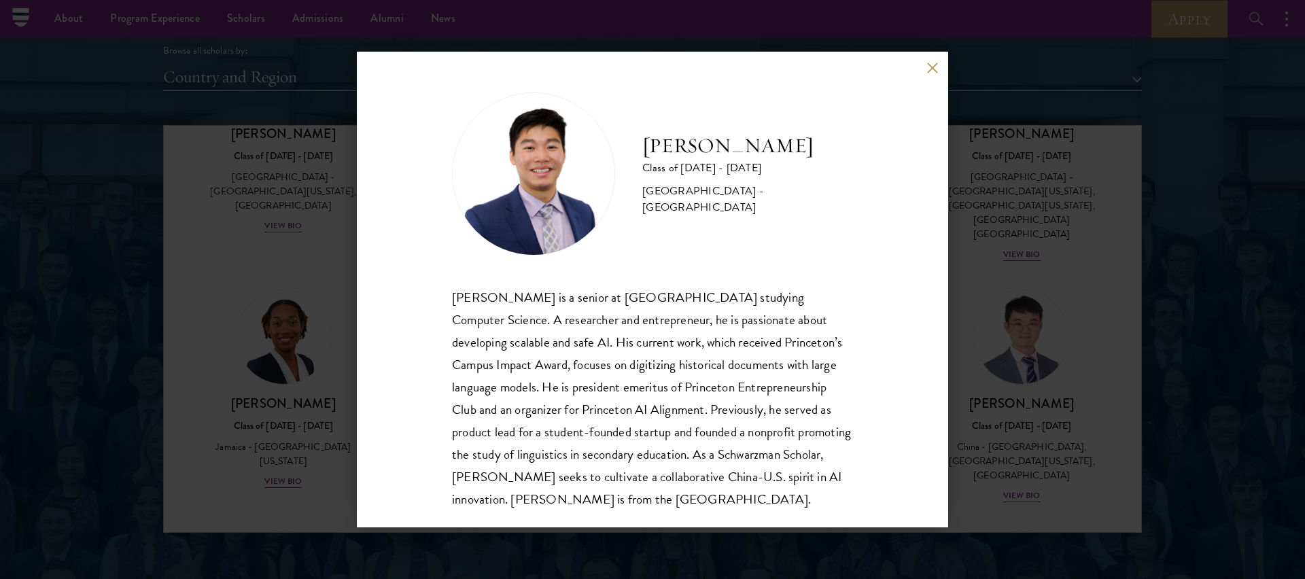
click at [927, 69] on button at bounding box center [933, 68] width 12 height 12
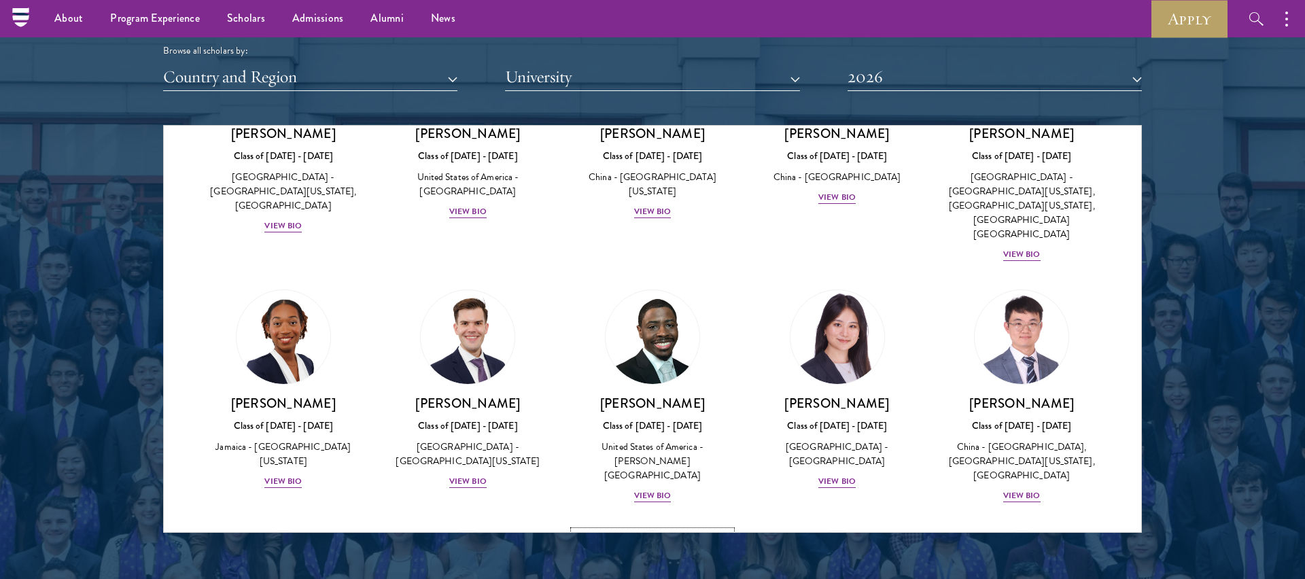
click at [660, 527] on img at bounding box center [652, 578] width 103 height 103
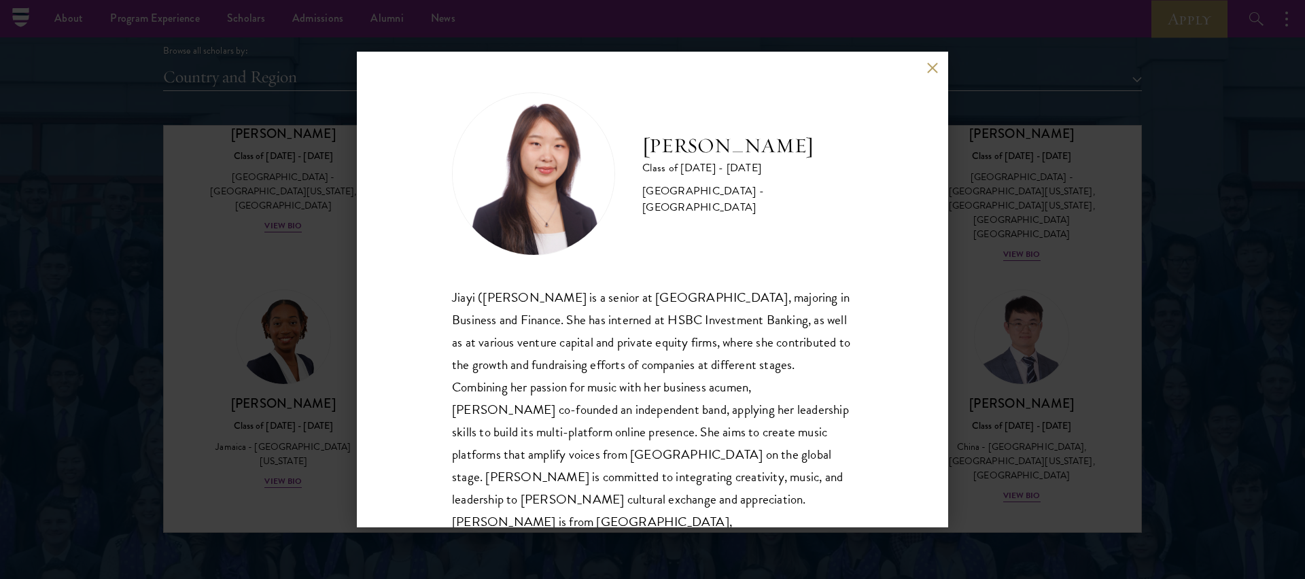
click at [924, 67] on div "[PERSON_NAME] Class of [DATE] - [DATE] [GEOGRAPHIC_DATA] - [GEOGRAPHIC_DATA] [P…" at bounding box center [653, 290] width 592 height 476
click at [950, 54] on div "[PERSON_NAME] Class of [DATE] - [DATE] [GEOGRAPHIC_DATA] - [GEOGRAPHIC_DATA] [P…" at bounding box center [652, 289] width 1305 height 579
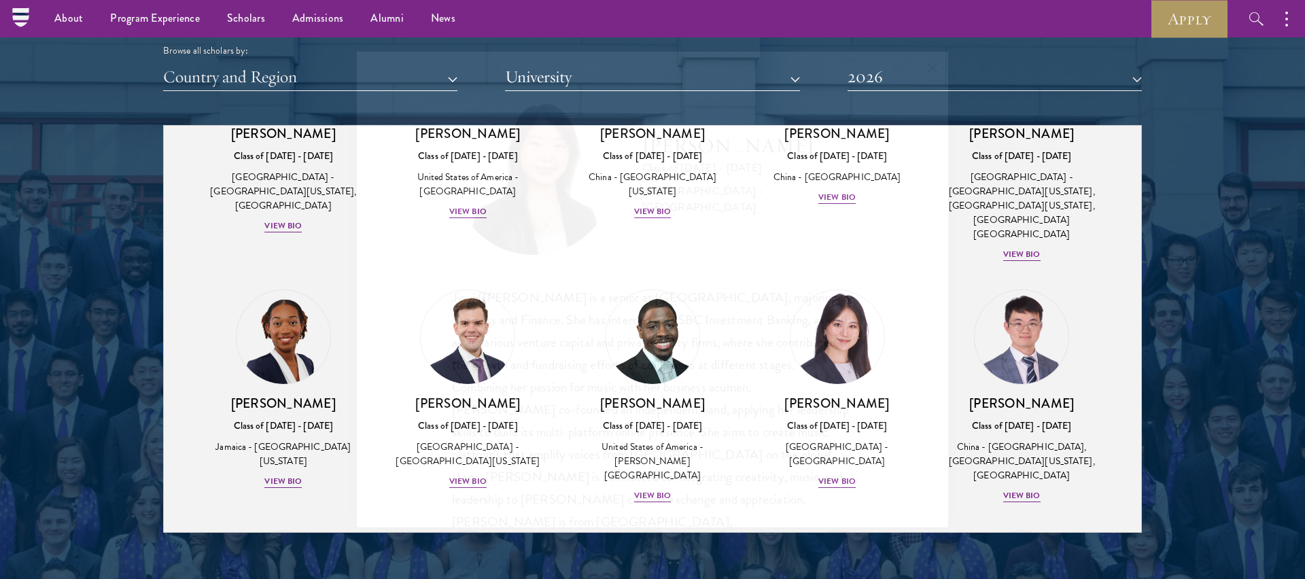
click at [927, 67] on button "2026" at bounding box center [995, 77] width 294 height 28
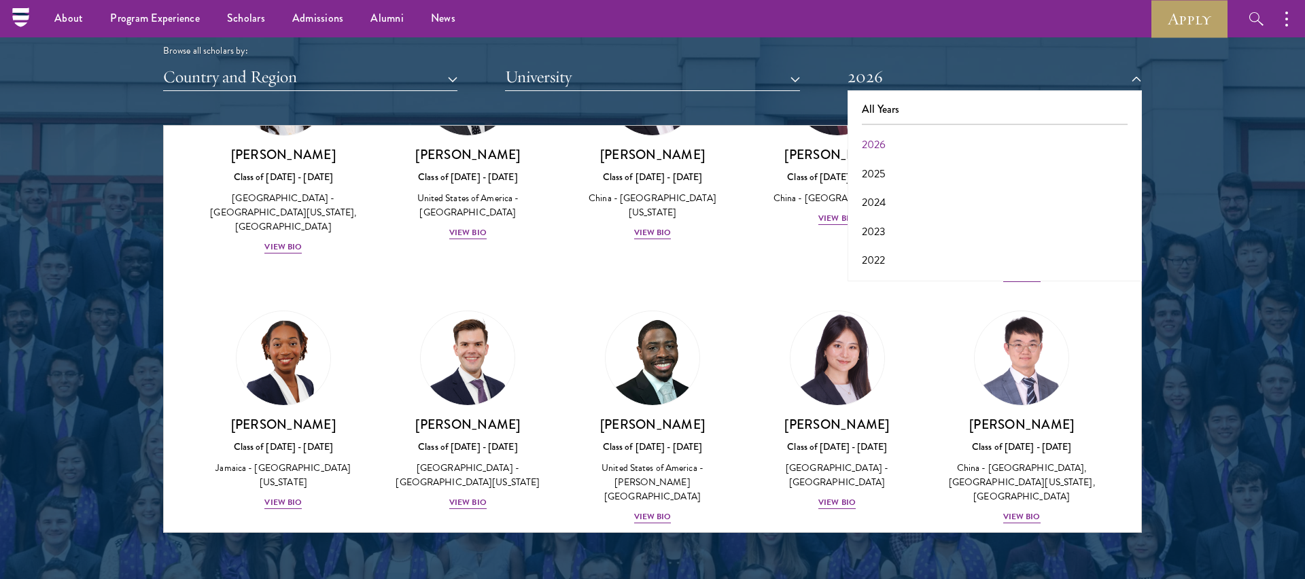
scroll to position [6465, 0]
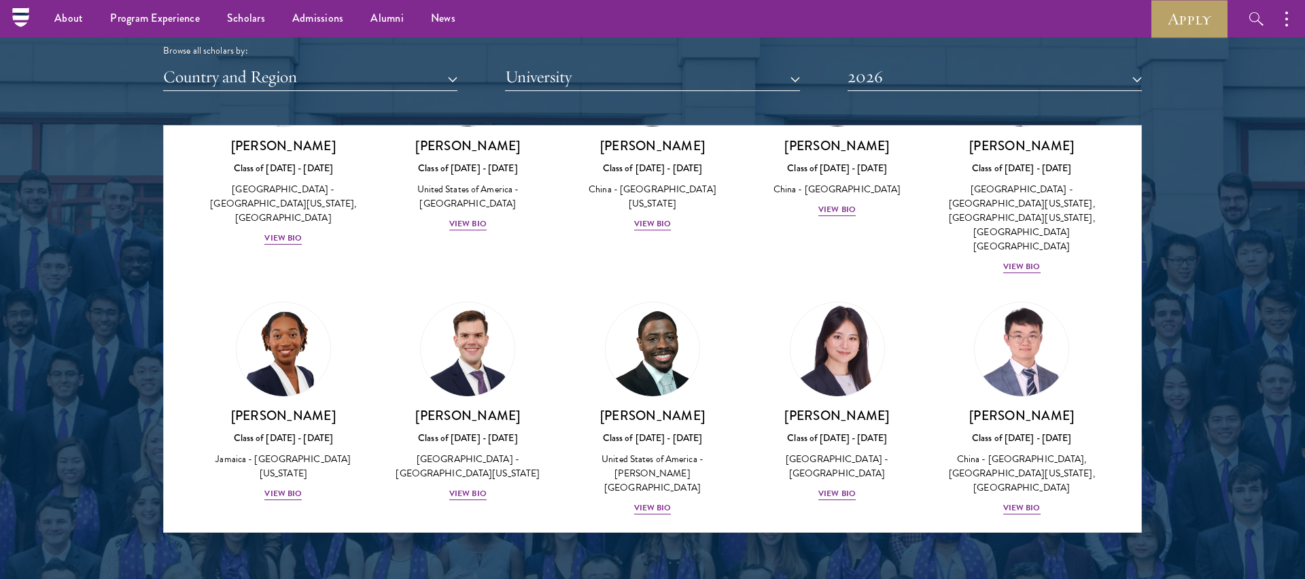
scroll to position [6287, 0]
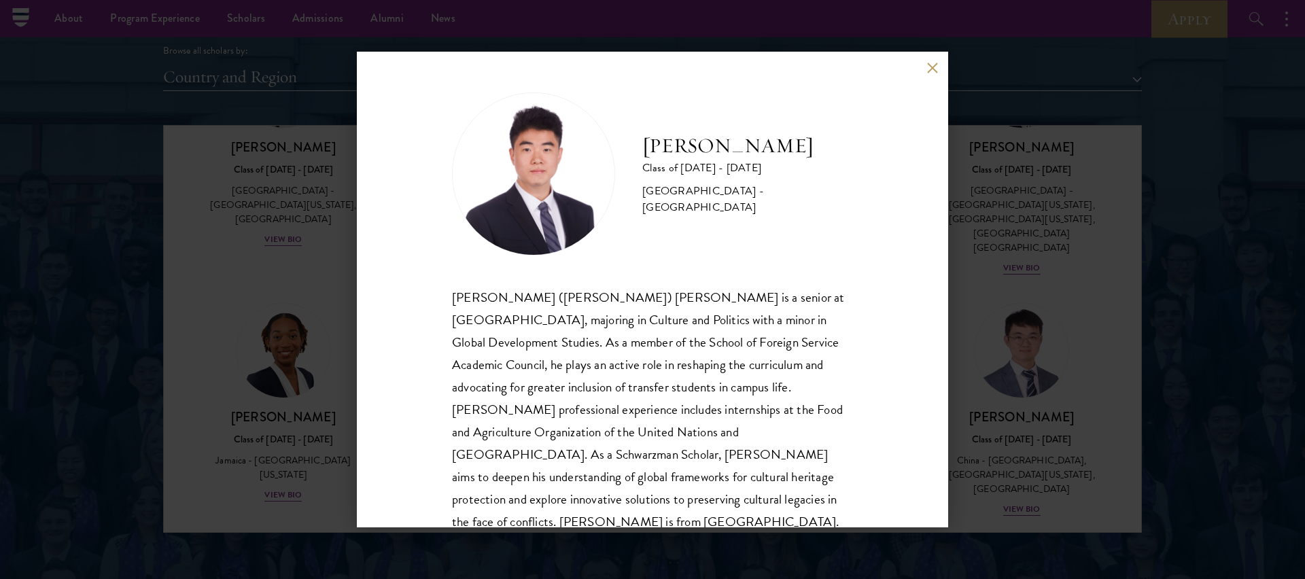
click at [989, 390] on div "[PERSON_NAME] Class of [DATE] - [DATE] [GEOGRAPHIC_DATA] - [GEOGRAPHIC_DATA] [P…" at bounding box center [652, 289] width 1305 height 579
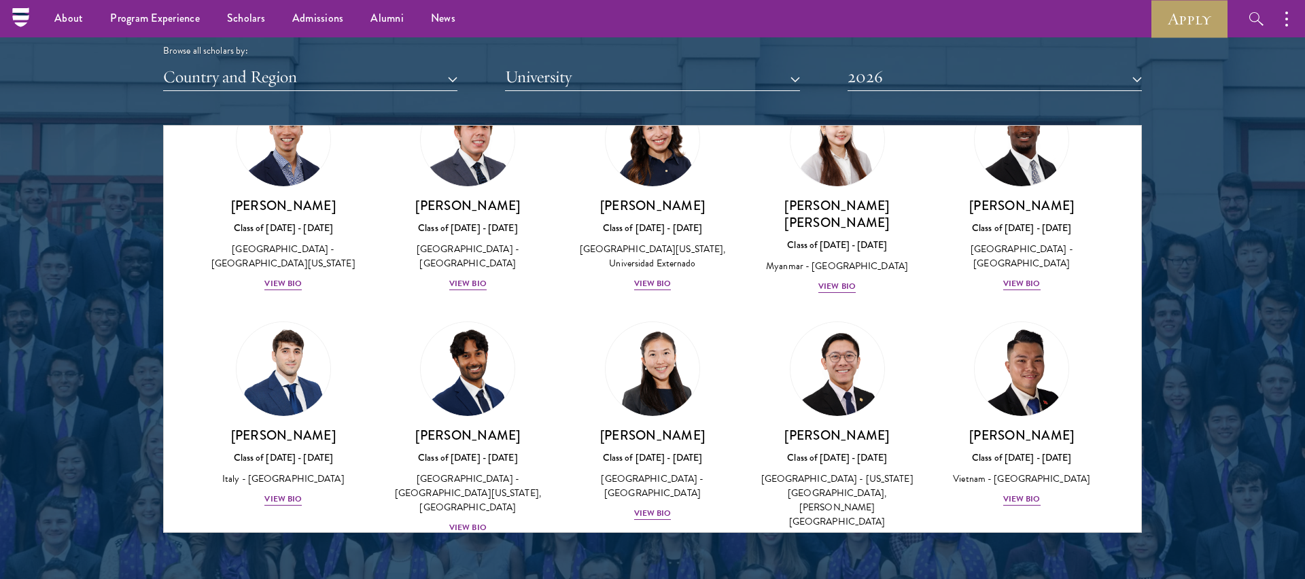
scroll to position [6279, 0]
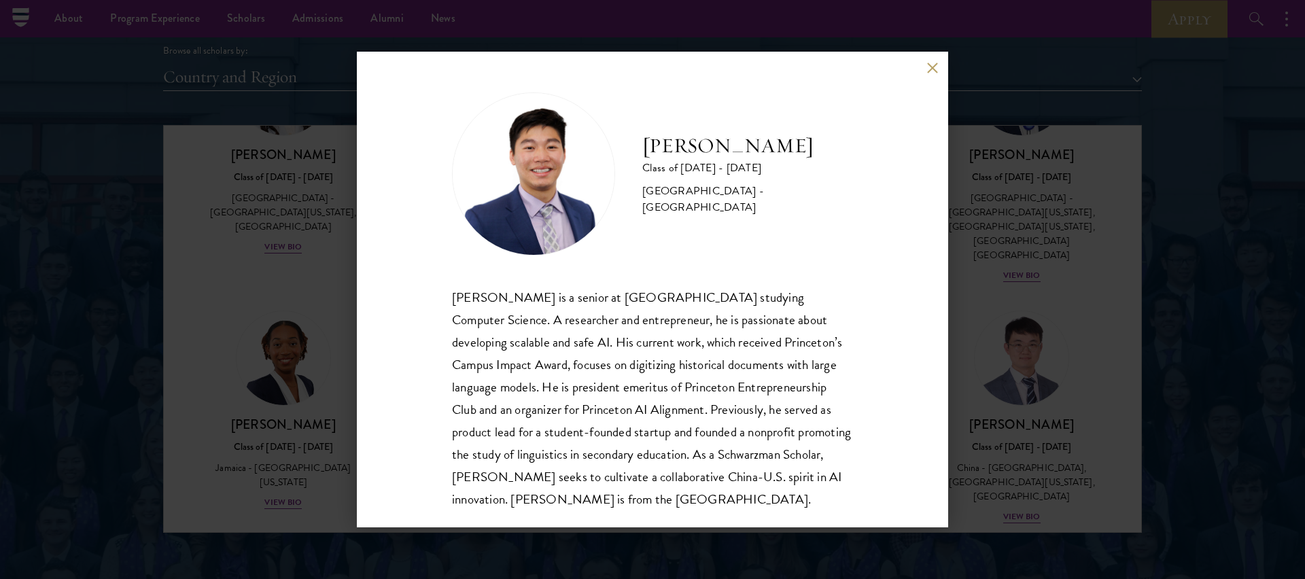
click at [932, 65] on button at bounding box center [933, 68] width 12 height 12
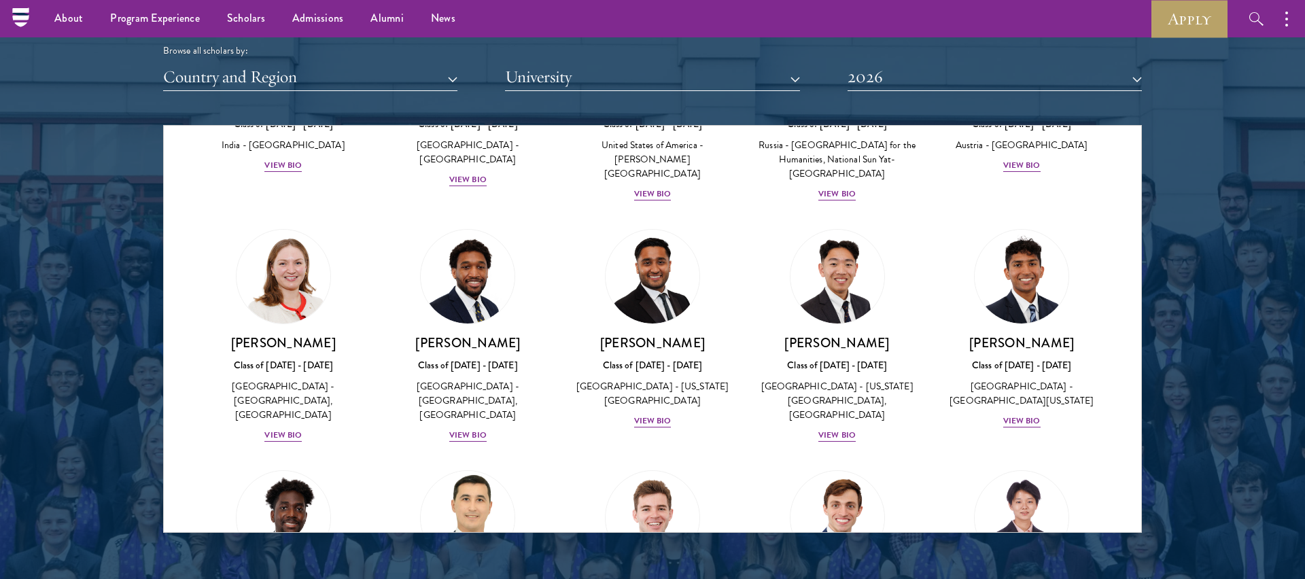
scroll to position [5521, 0]
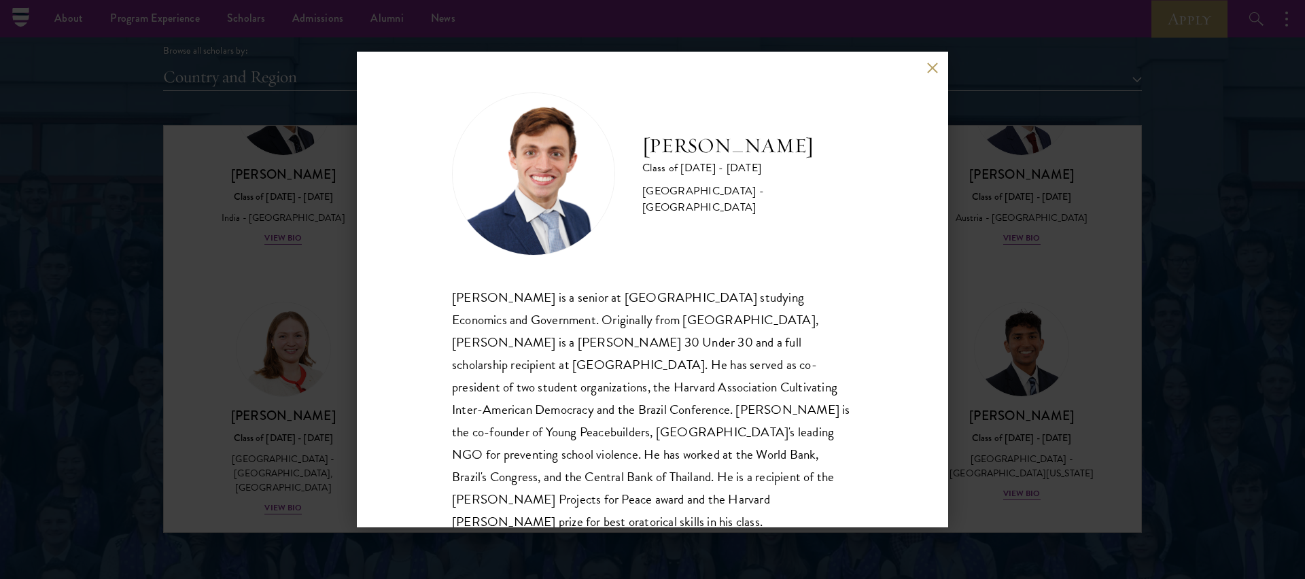
click at [978, 247] on div "[PERSON_NAME] Class of [DATE] - [DATE] [GEOGRAPHIC_DATA] - [GEOGRAPHIC_DATA] [P…" at bounding box center [652, 289] width 1305 height 579
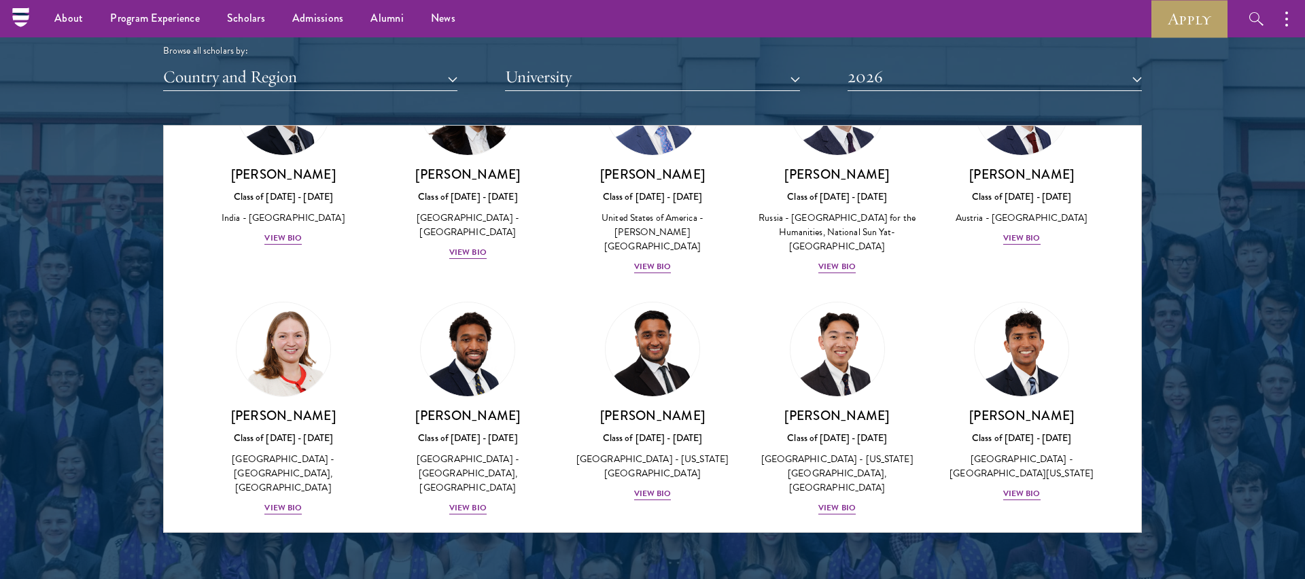
scroll to position [6279, 0]
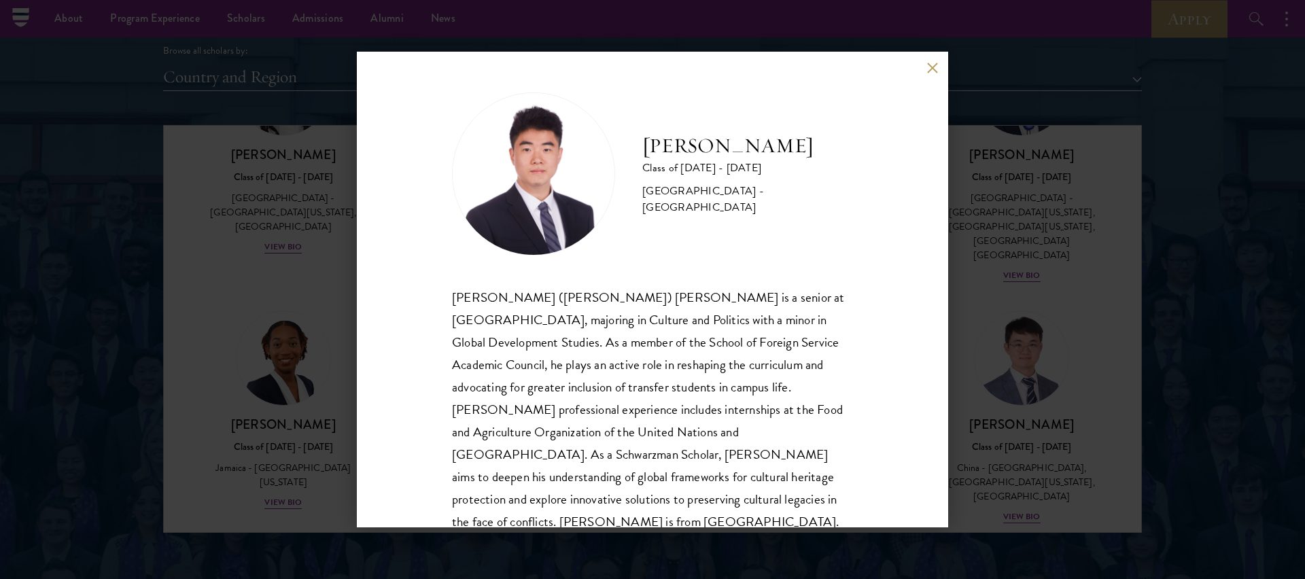
click at [980, 298] on div "[PERSON_NAME] Class of [DATE] - [DATE] [GEOGRAPHIC_DATA] - [GEOGRAPHIC_DATA] [P…" at bounding box center [652, 289] width 1305 height 579
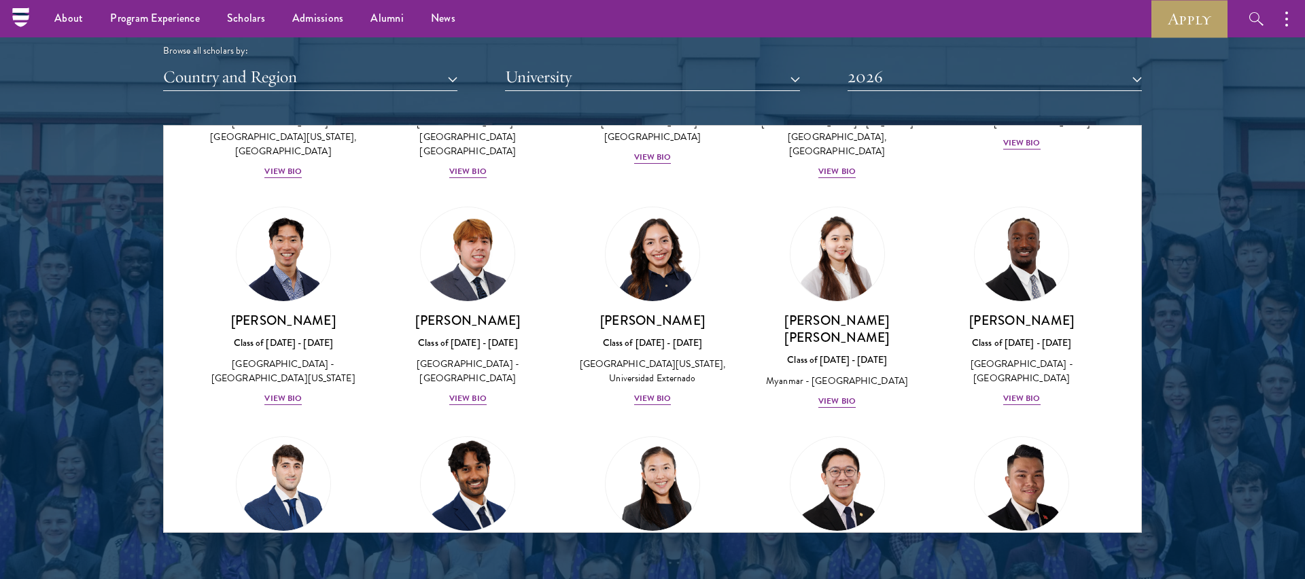
scroll to position [4406, 0]
click at [658, 433] on img at bounding box center [652, 484] width 103 height 103
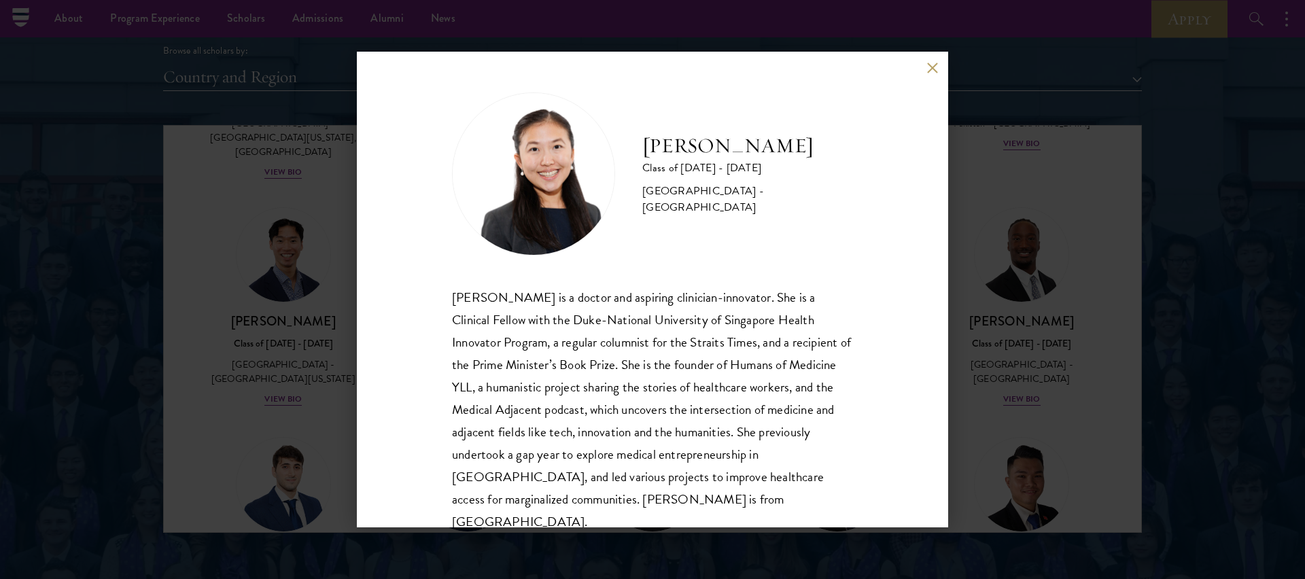
click at [966, 270] on div "[PERSON_NAME] Class of [DATE] - [DATE] [GEOGRAPHIC_DATA] - [GEOGRAPHIC_DATA] [P…" at bounding box center [652, 289] width 1305 height 579
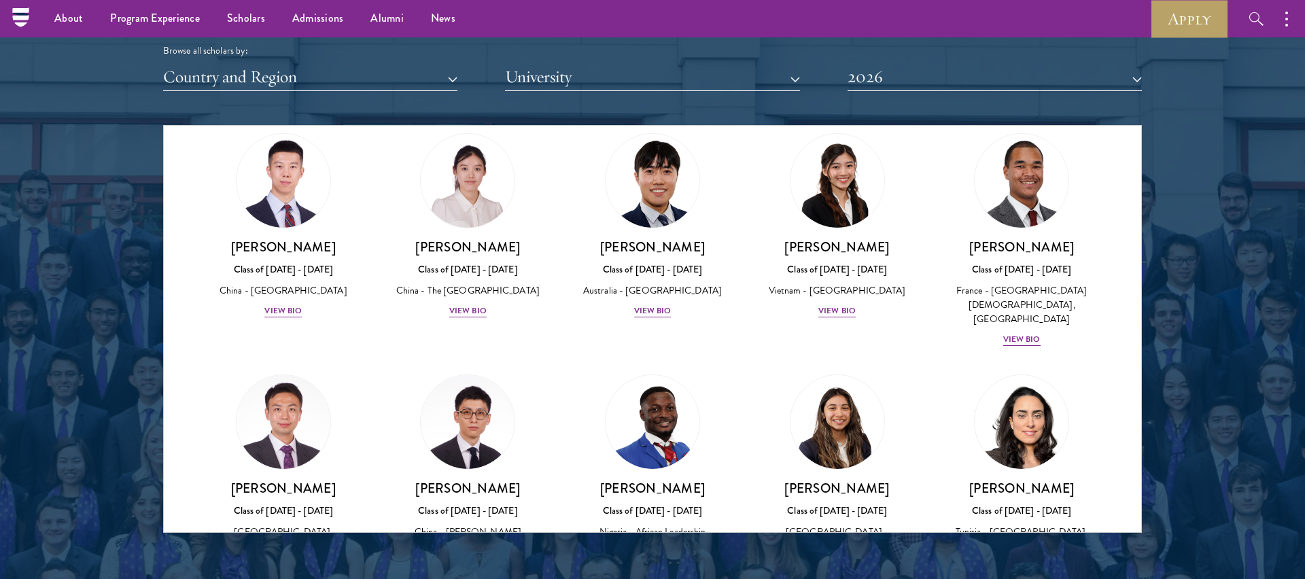
scroll to position [3725, 0]
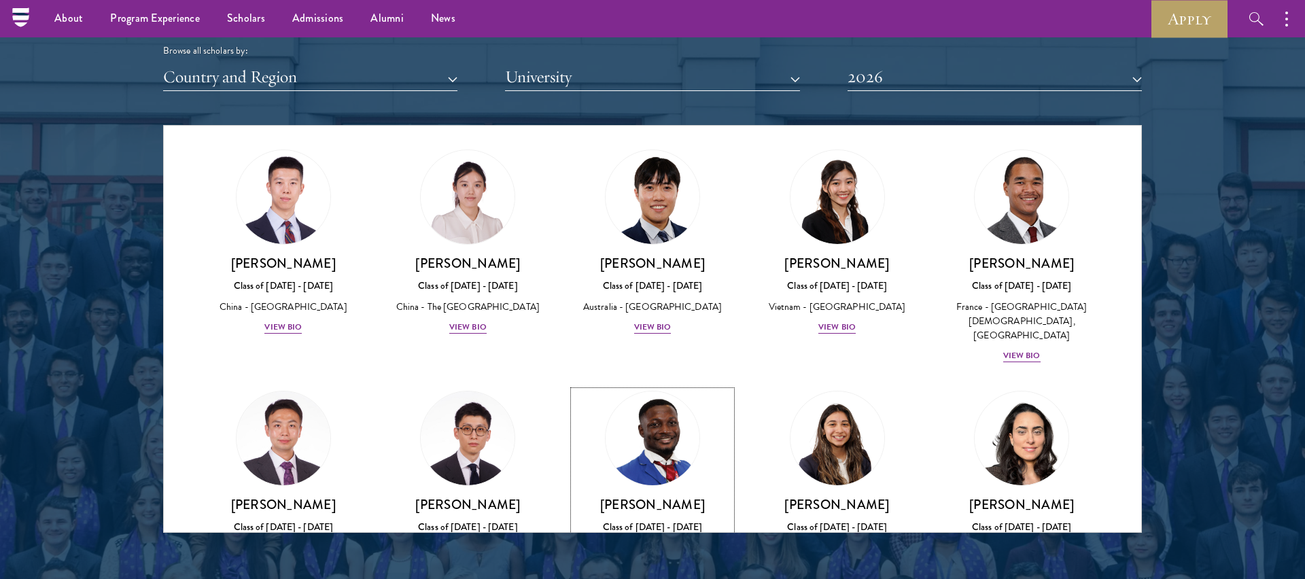
click at [628, 387] on img at bounding box center [652, 438] width 103 height 103
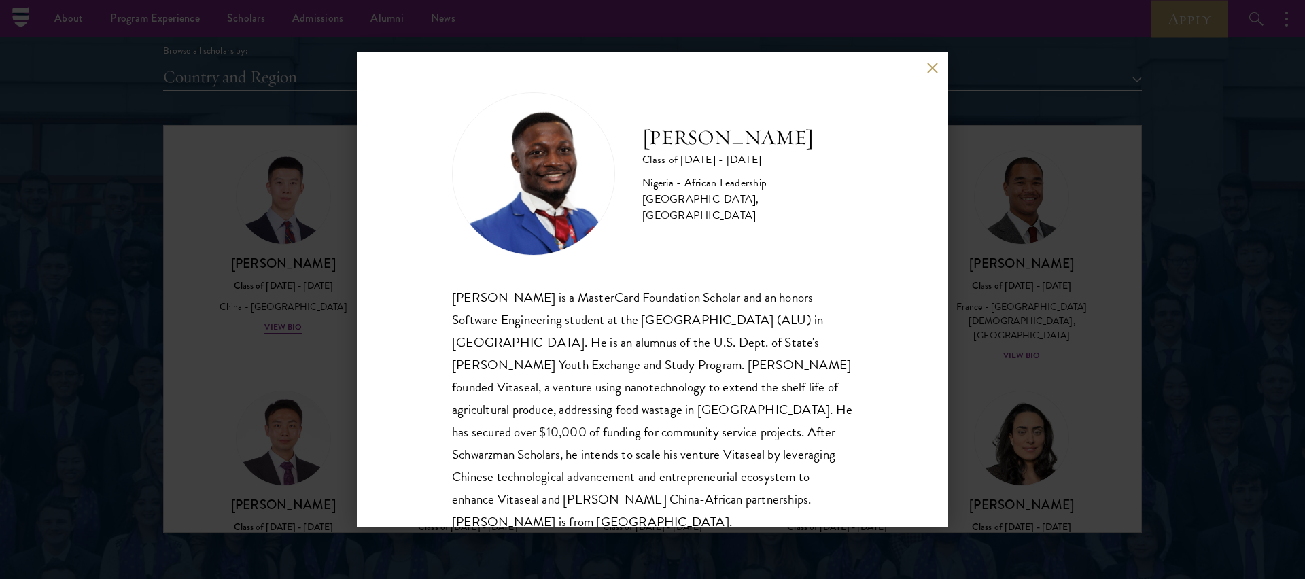
click at [979, 290] on div "[PERSON_NAME] Class of [DATE] - [DATE] [GEOGRAPHIC_DATA] - African Leadership […" at bounding box center [652, 289] width 1305 height 579
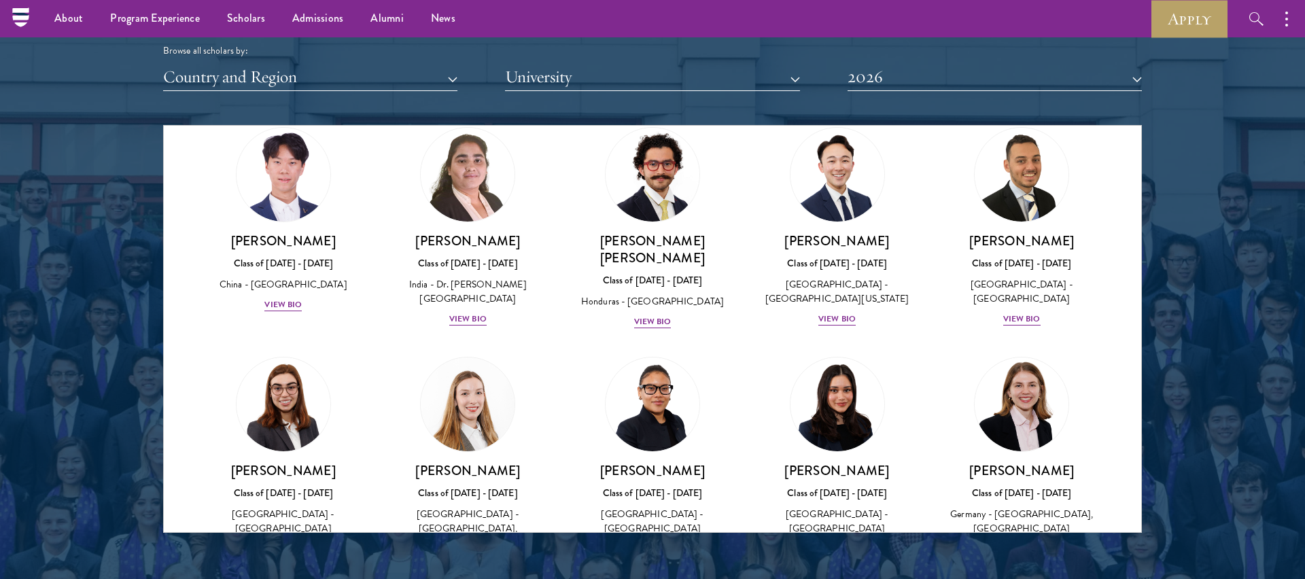
scroll to position [6279, 0]
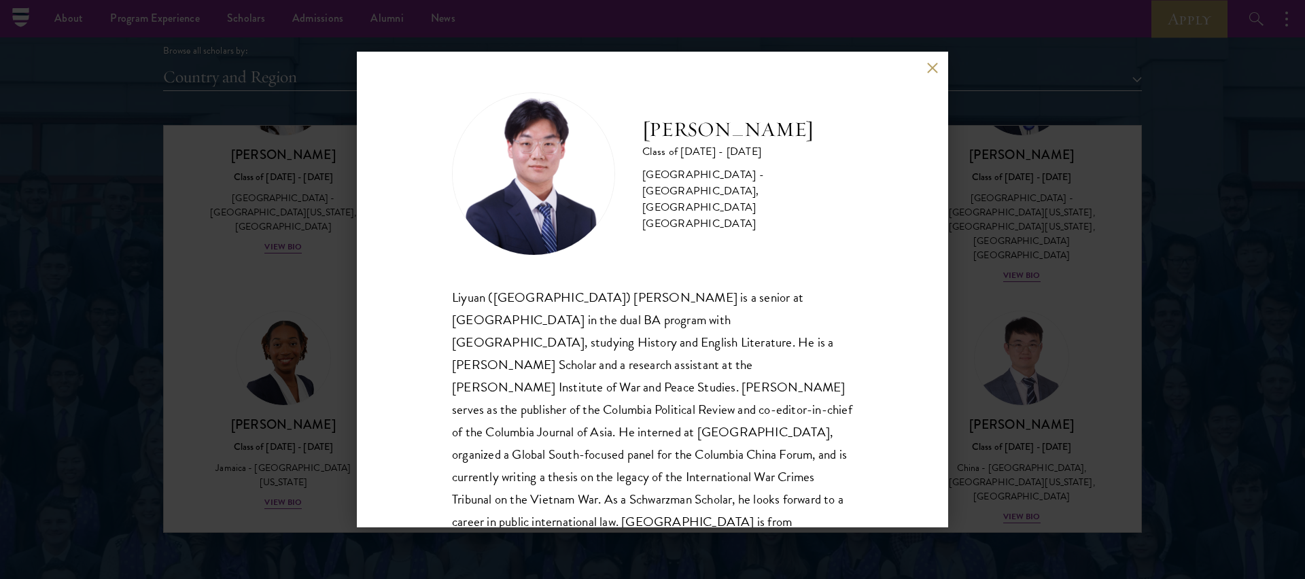
click at [932, 67] on button at bounding box center [933, 68] width 12 height 12
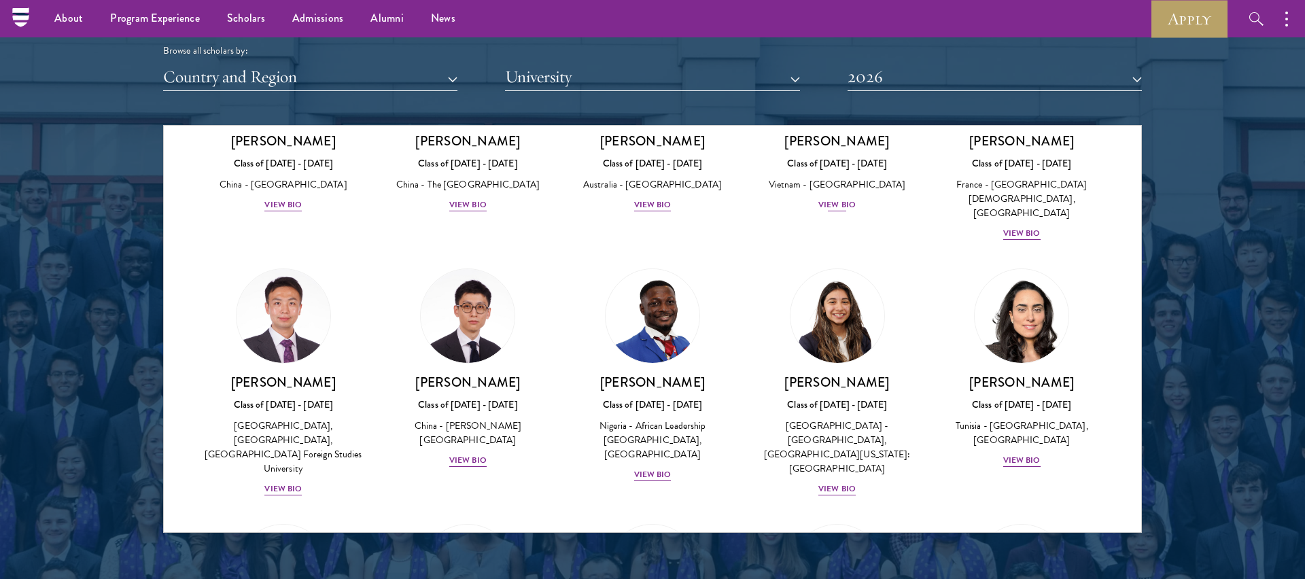
scroll to position [3687, 0]
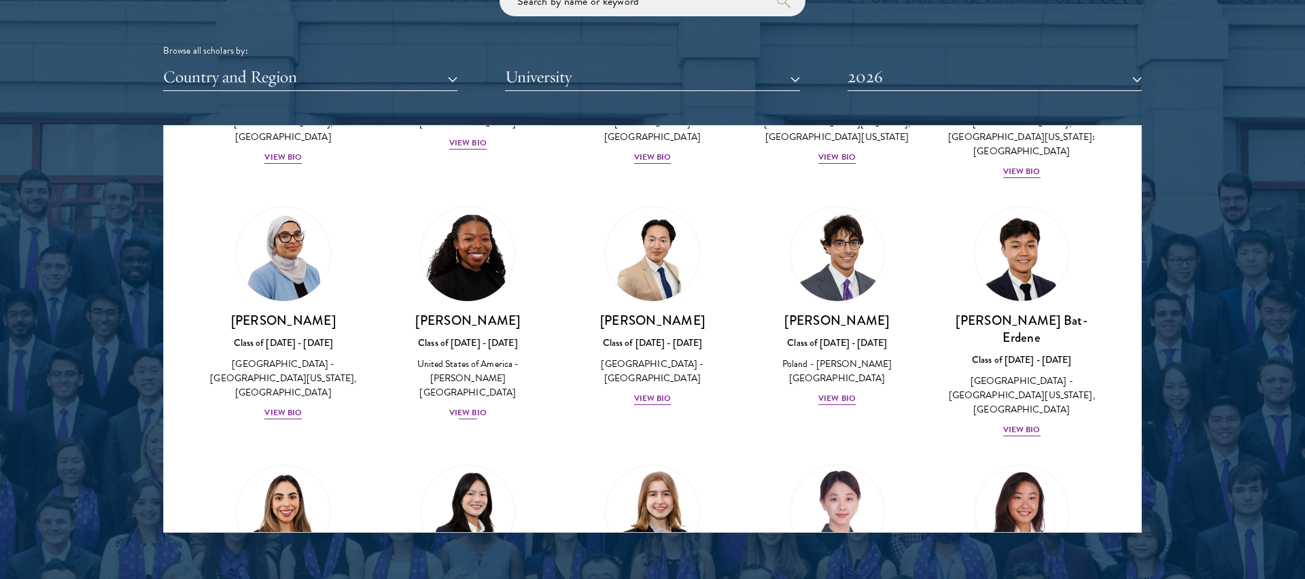
scroll to position [705, 0]
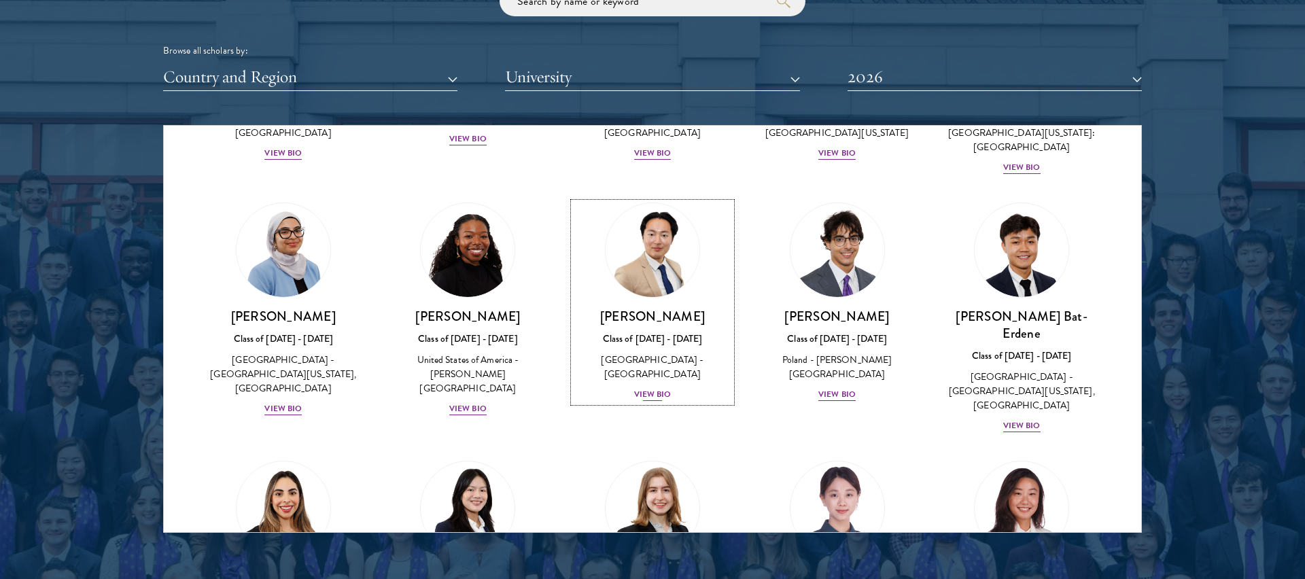
click at [654, 231] on img at bounding box center [652, 250] width 103 height 103
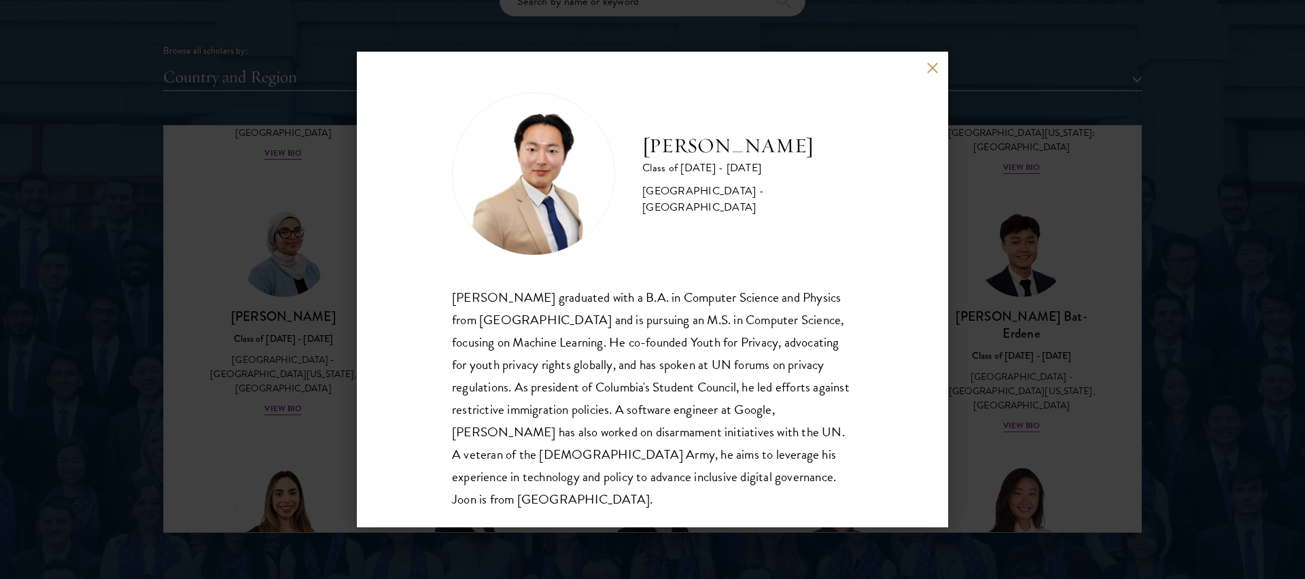
click at [981, 311] on div "Joon Baek Class of 2025 - 2026 South Korea - Columbia University Beom Joon Baek…" at bounding box center [652, 289] width 1305 height 579
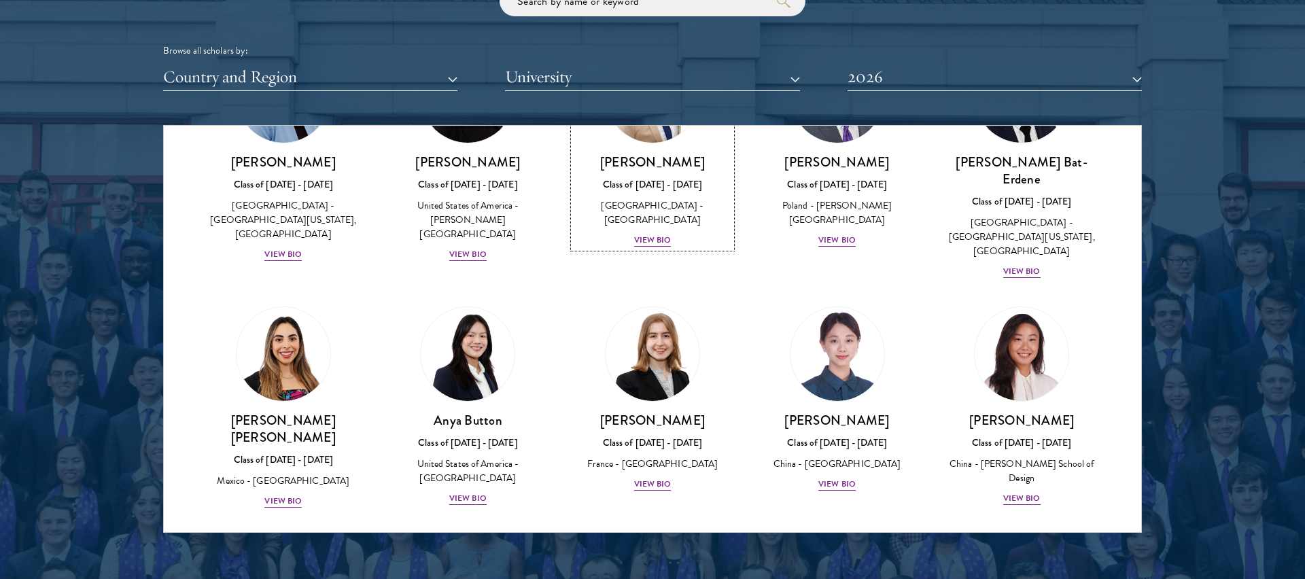
scroll to position [890, 0]
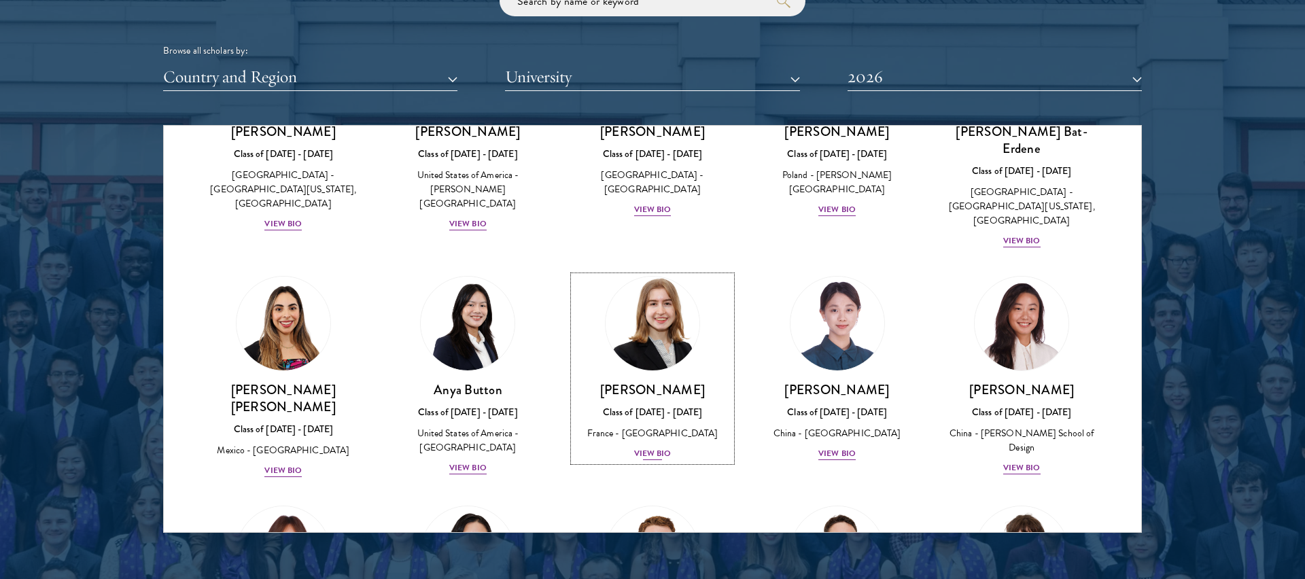
click at [582, 309] on link "Anne-Amélie Campant Class of 2025 - 2026 France - Yale University View Bio" at bounding box center [653, 369] width 158 height 186
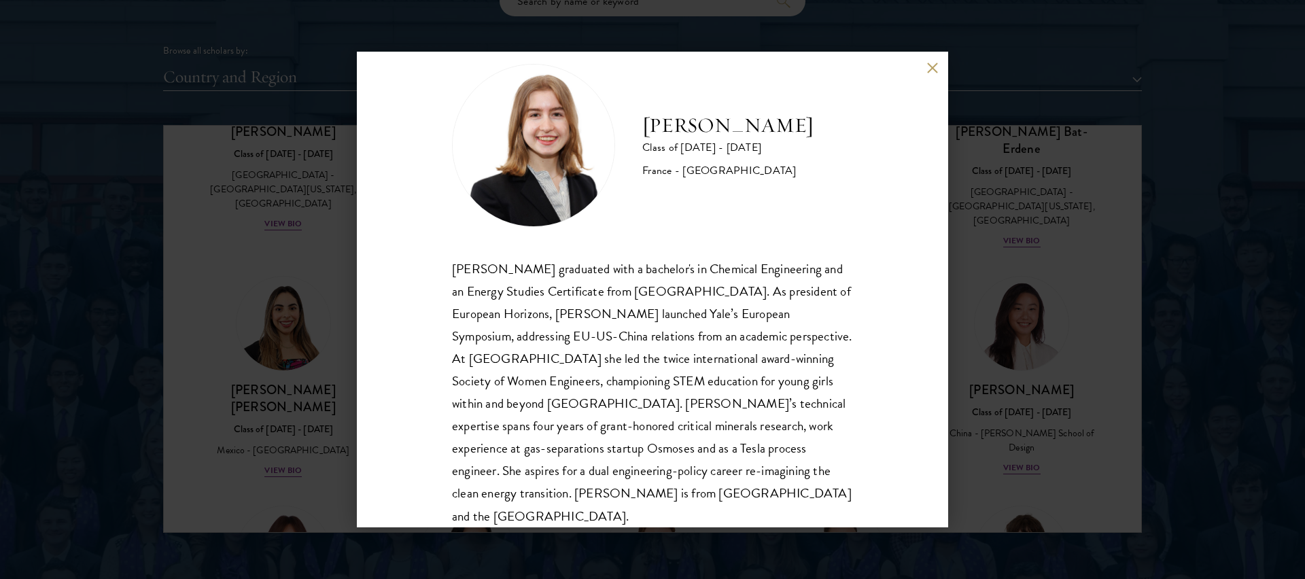
scroll to position [47, 0]
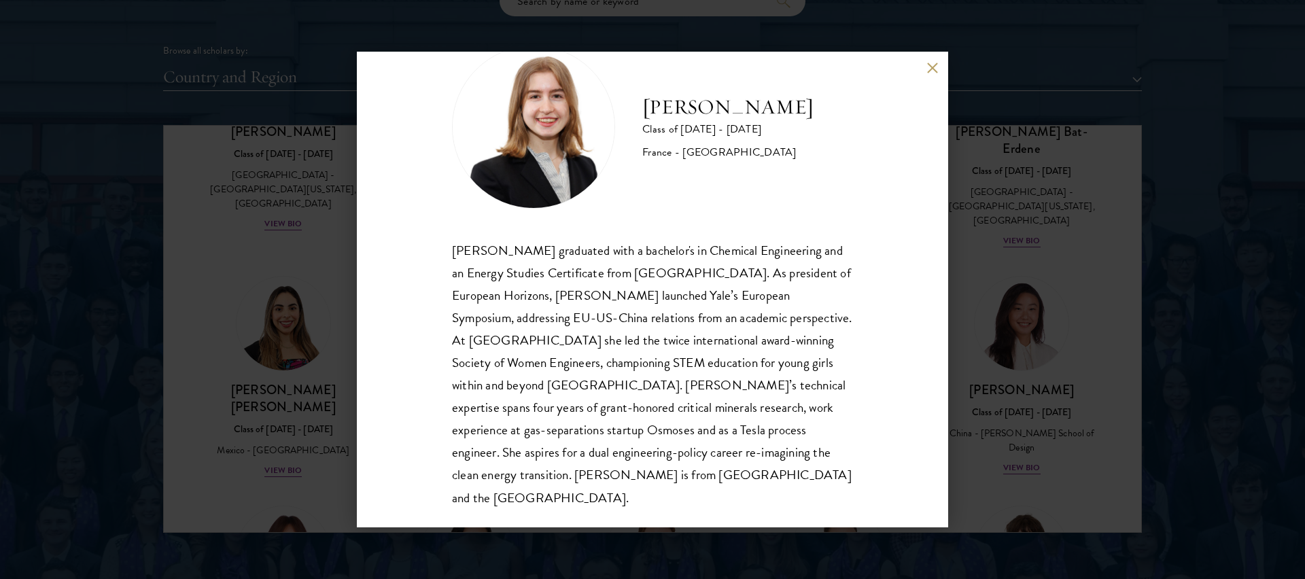
click at [936, 71] on button at bounding box center [933, 68] width 12 height 12
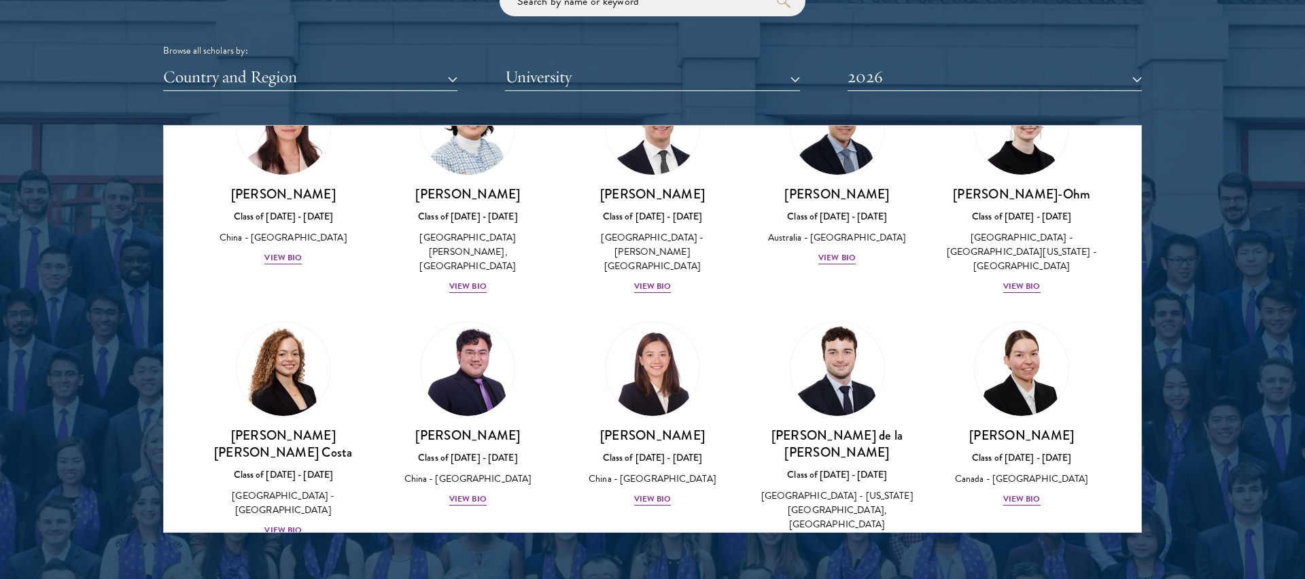
scroll to position [1325, 0]
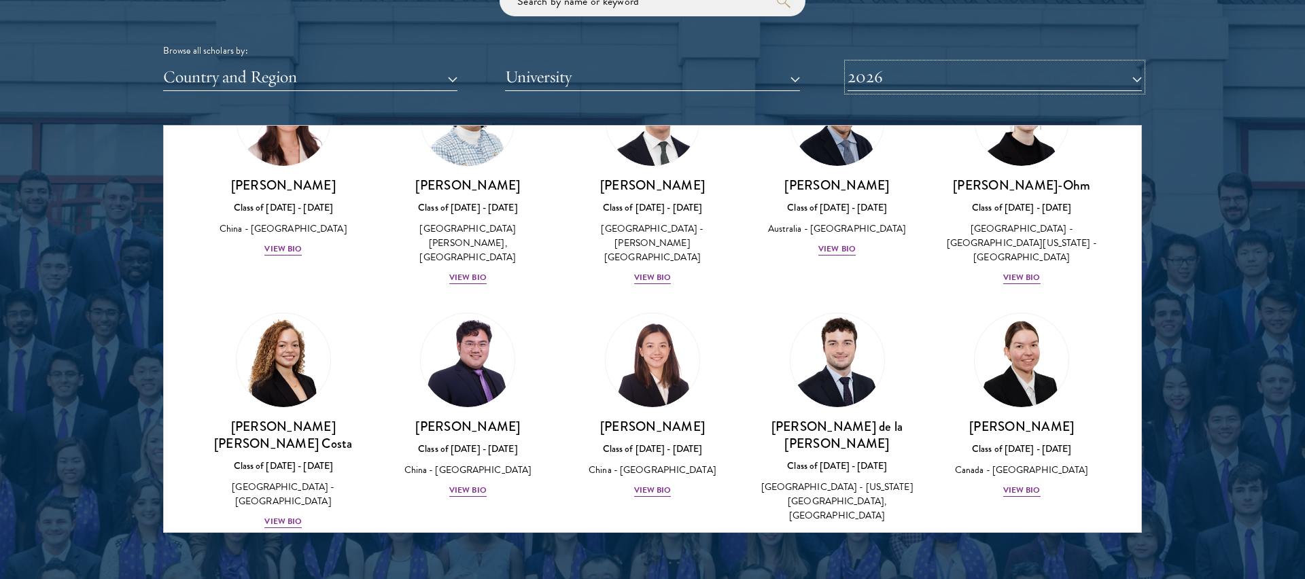
click at [872, 82] on button "2026" at bounding box center [995, 77] width 294 height 28
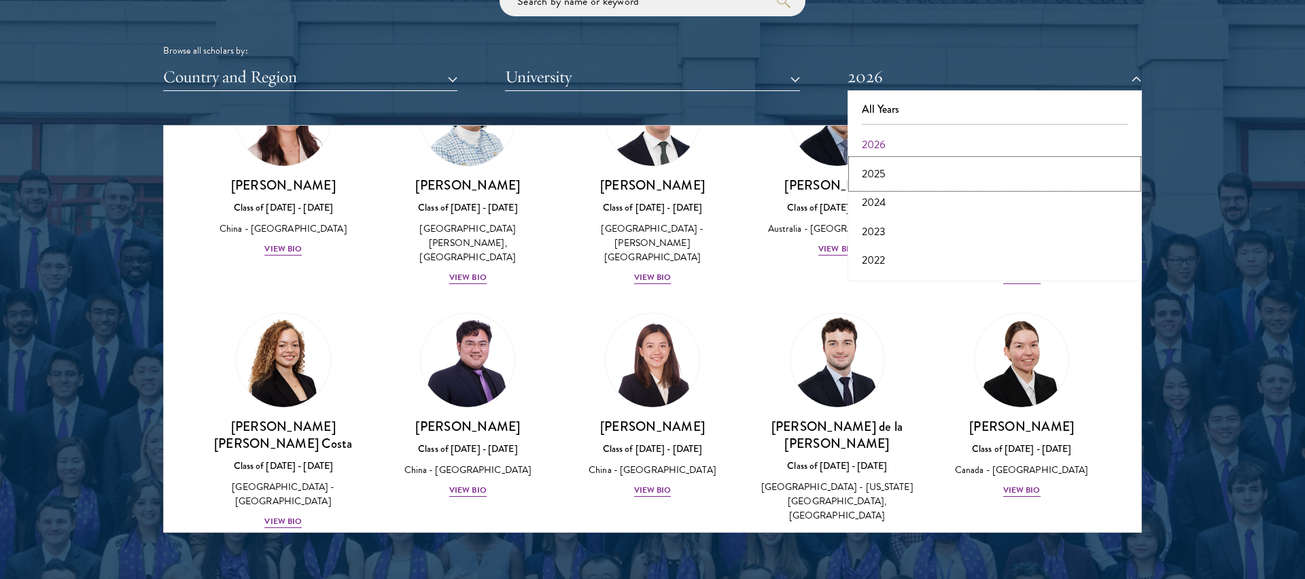
click at [884, 169] on button "2025" at bounding box center [995, 174] width 286 height 29
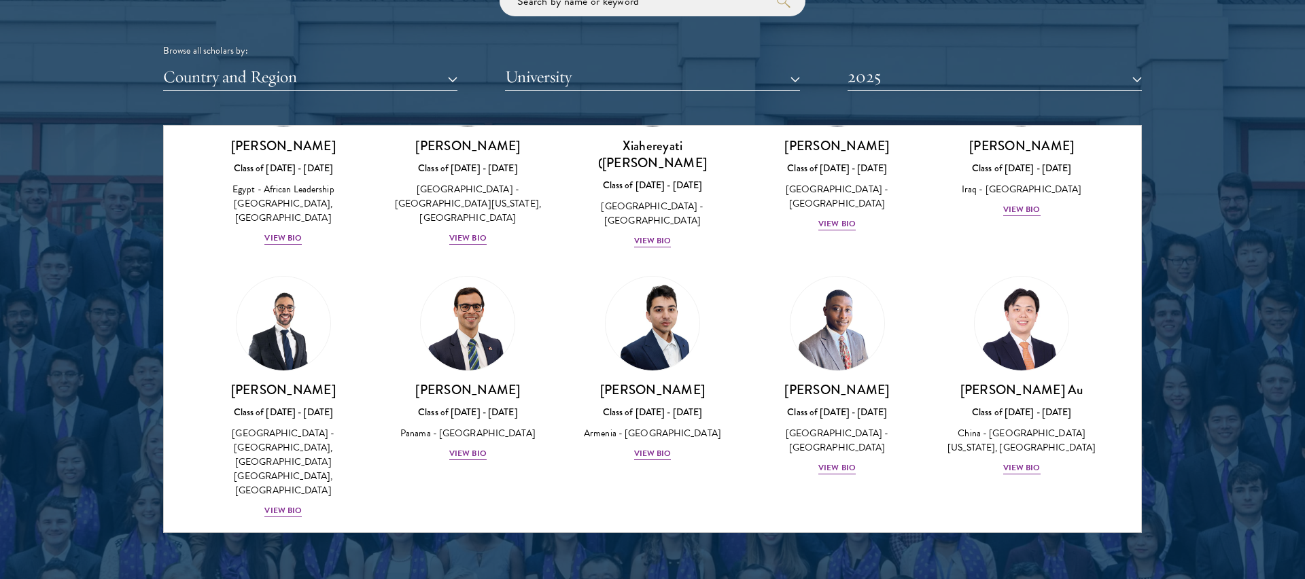
scroll to position [148, 0]
click at [645, 296] on img at bounding box center [652, 324] width 103 height 103
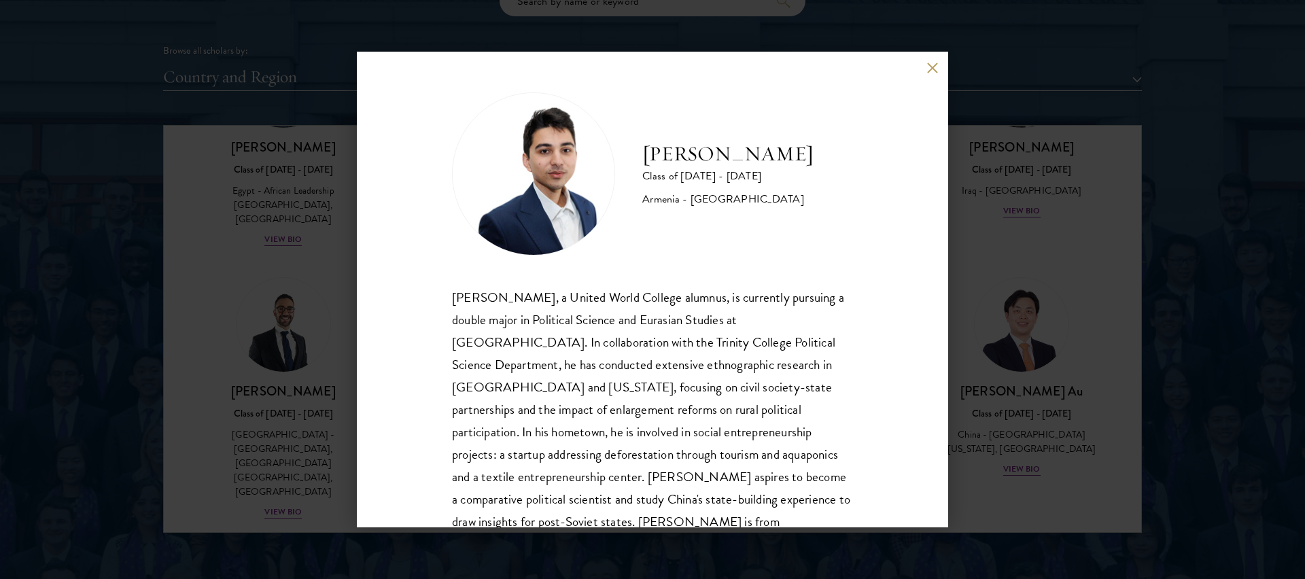
scroll to position [24, 0]
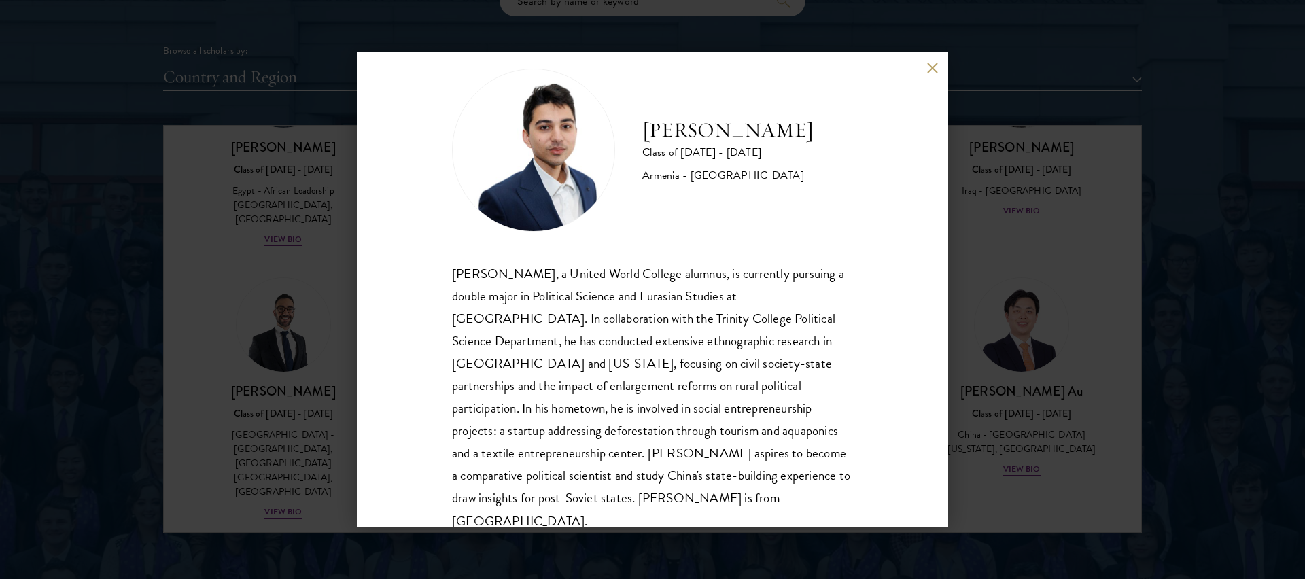
click at [785, 385] on div "Albert Ananyan, a United World College alumnus, is currently pursuing a double …" at bounding box center [652, 397] width 401 height 270
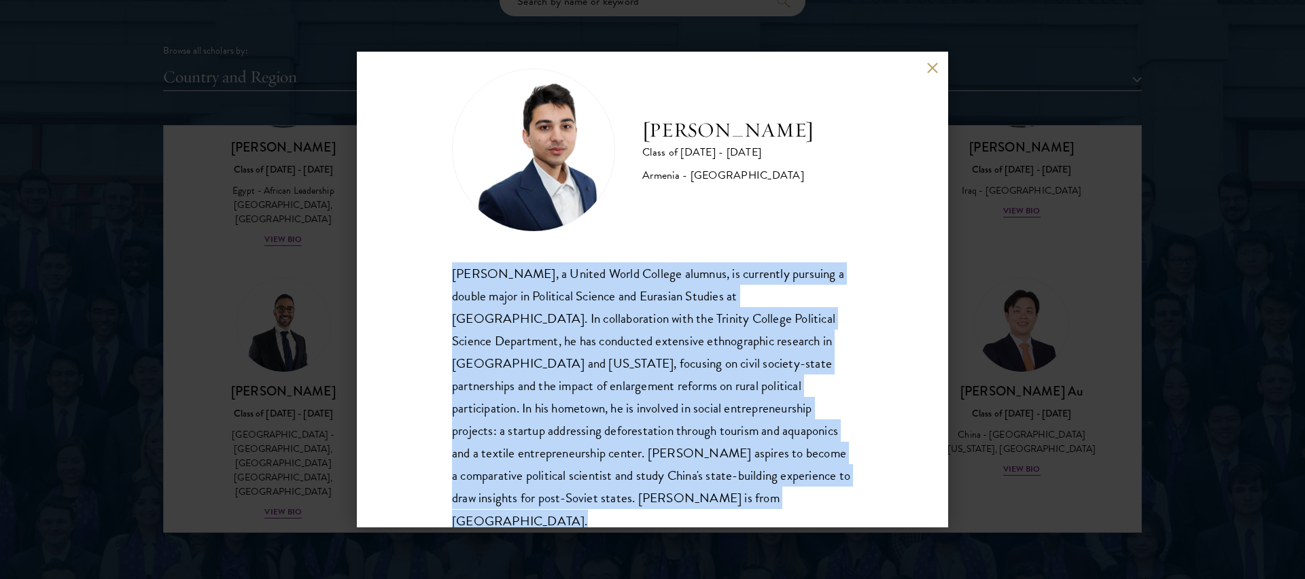
click at [785, 385] on div "Albert Ananyan, a United World College alumnus, is currently pursuing a double …" at bounding box center [652, 397] width 401 height 270
click at [908, 402] on div "Albert Ananyan Class of 2024 - 2025 Armenia - Trinity College Albert Ananyan, a…" at bounding box center [653, 290] width 592 height 476
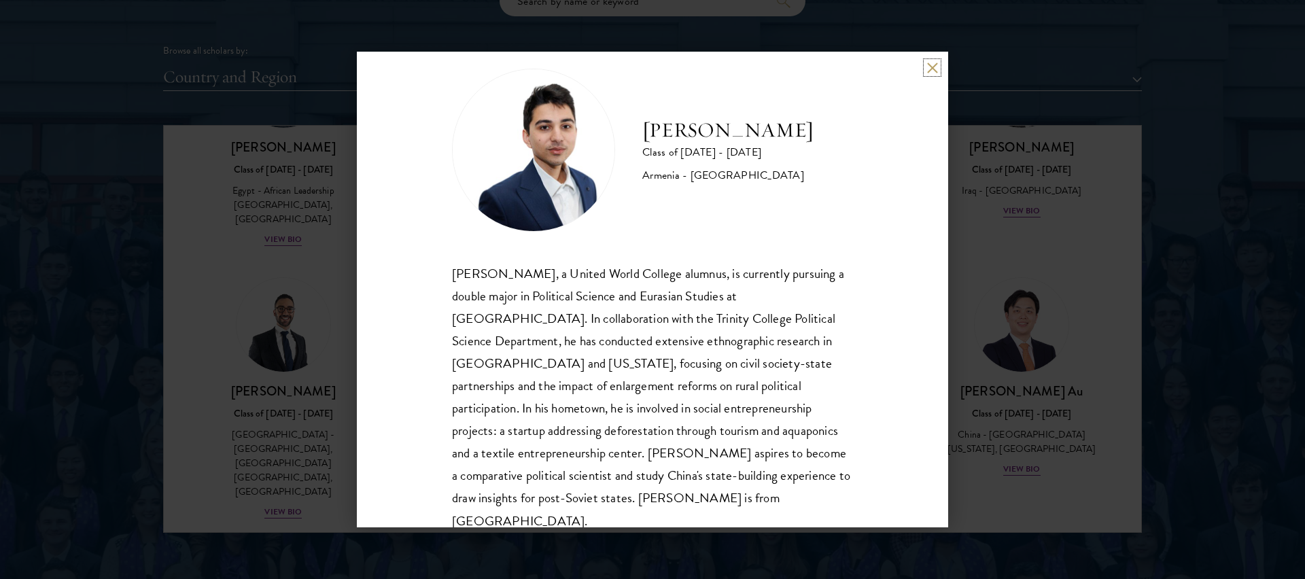
click at [930, 69] on button at bounding box center [933, 68] width 12 height 12
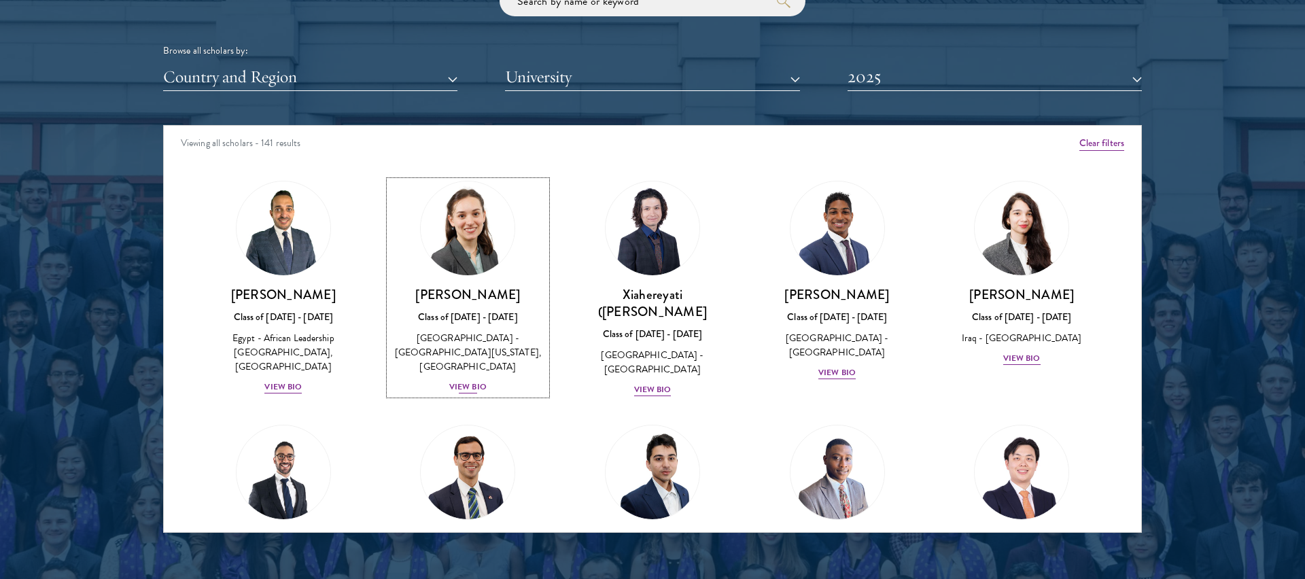
click at [477, 246] on img at bounding box center [467, 228] width 103 height 103
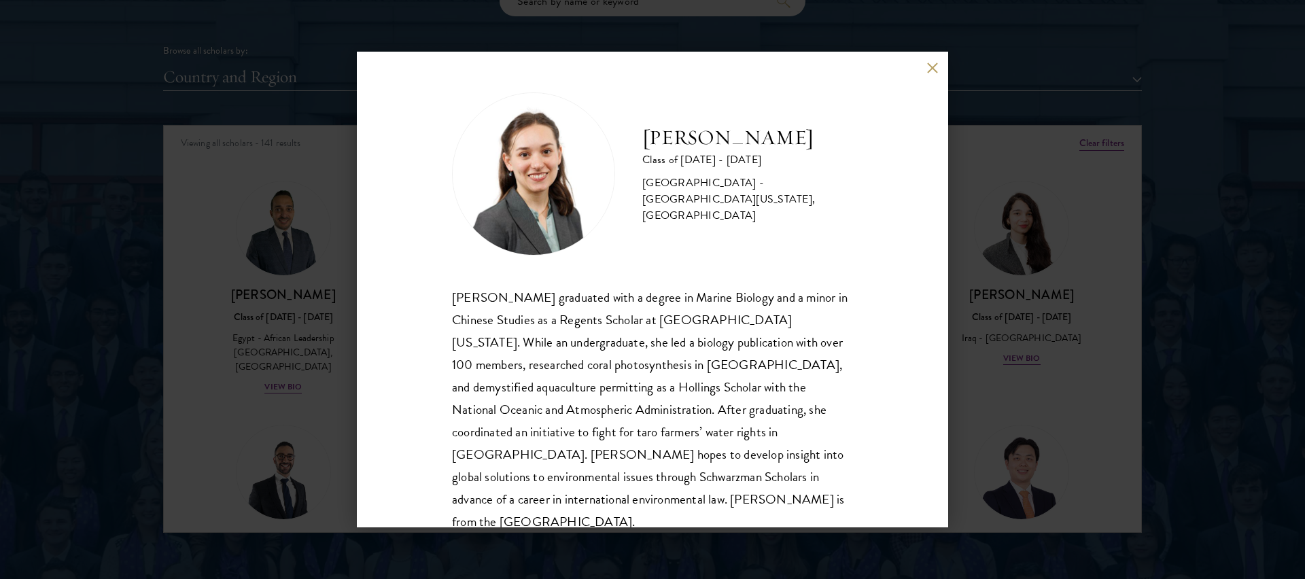
scroll to position [24, 0]
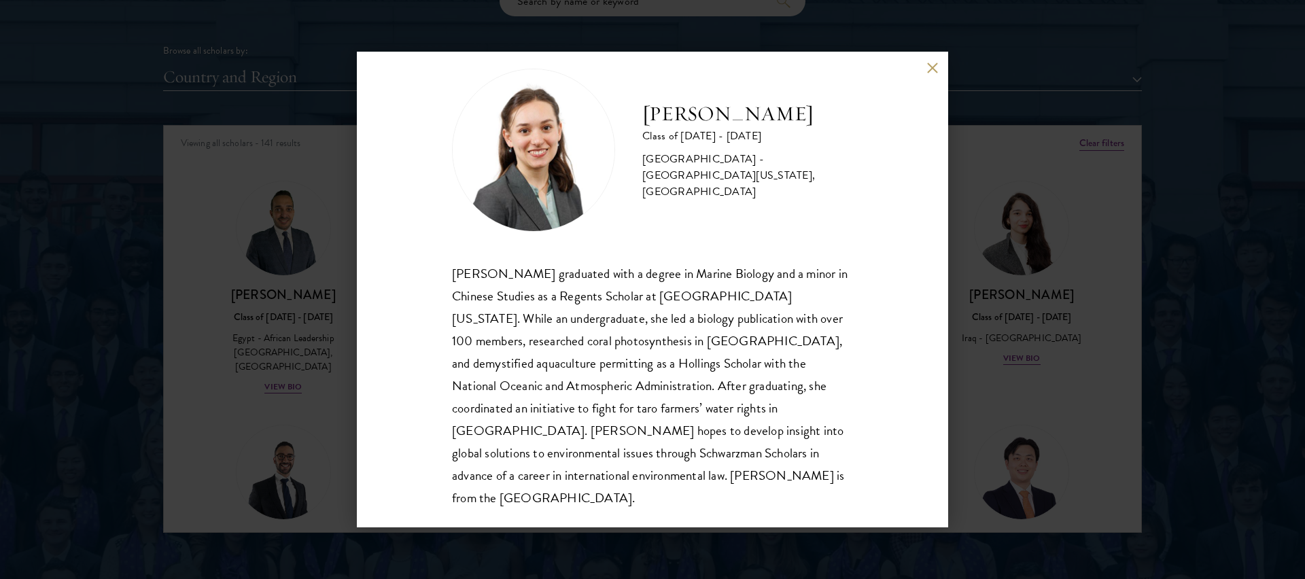
click at [927, 63] on button at bounding box center [933, 68] width 12 height 12
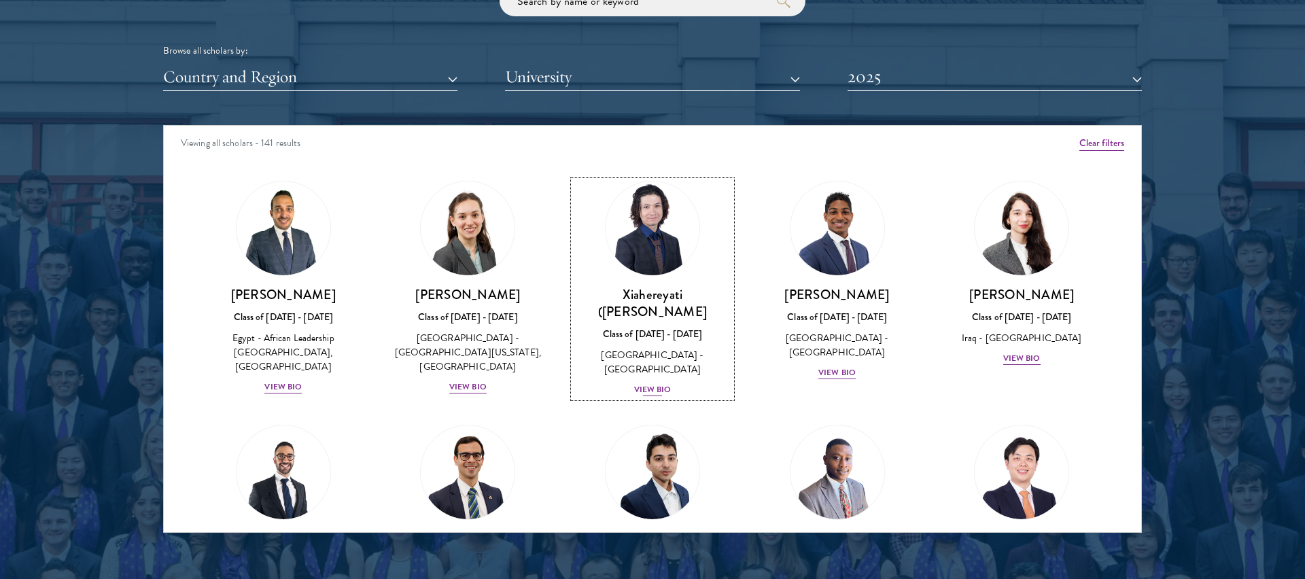
click at [658, 256] on img at bounding box center [652, 228] width 103 height 103
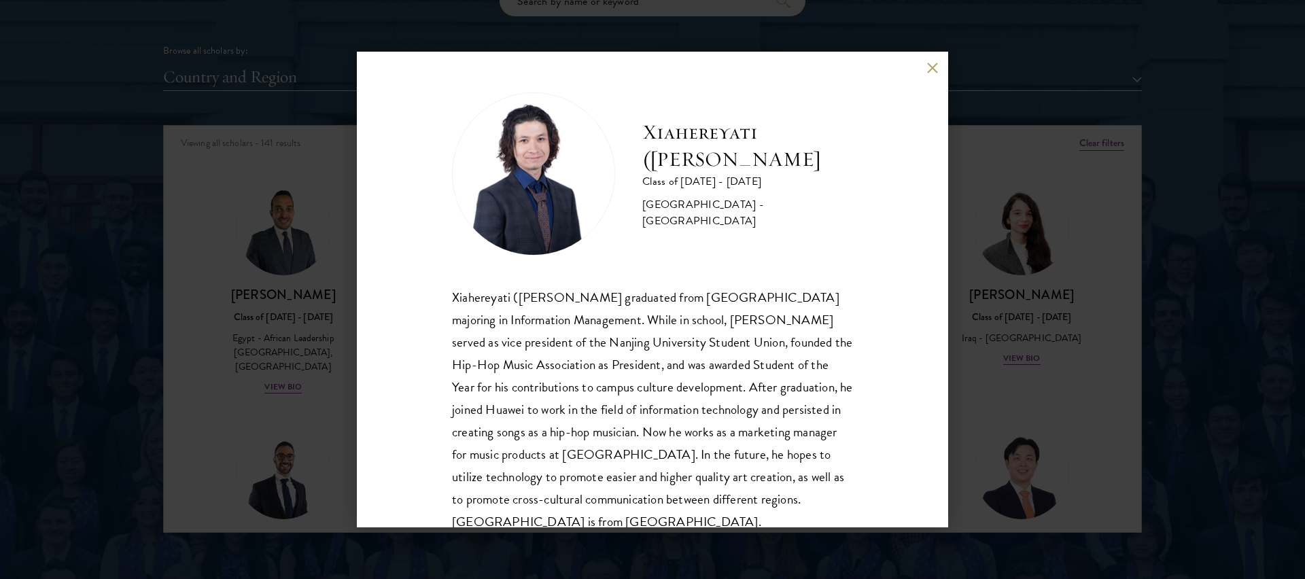
scroll to position [24, 0]
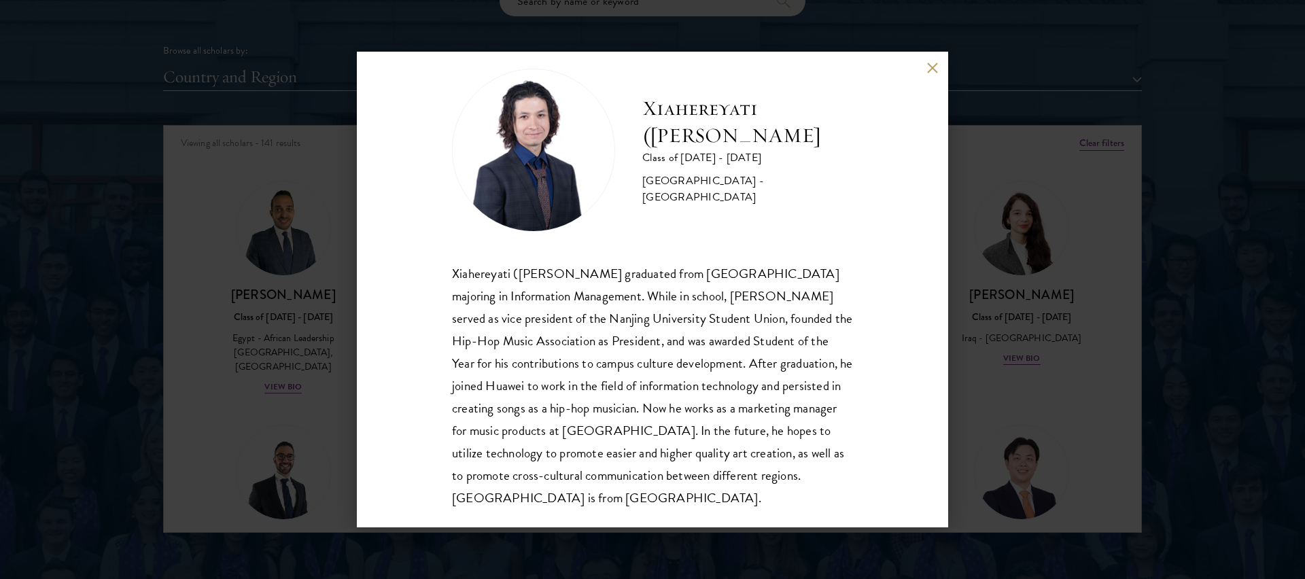
click at [929, 77] on div "Xiahereyati (Shariyar) Ainiwaner Class of 2024 - 2025 China - Nanjing Universit…" at bounding box center [653, 290] width 592 height 476
click at [929, 67] on button at bounding box center [933, 68] width 12 height 12
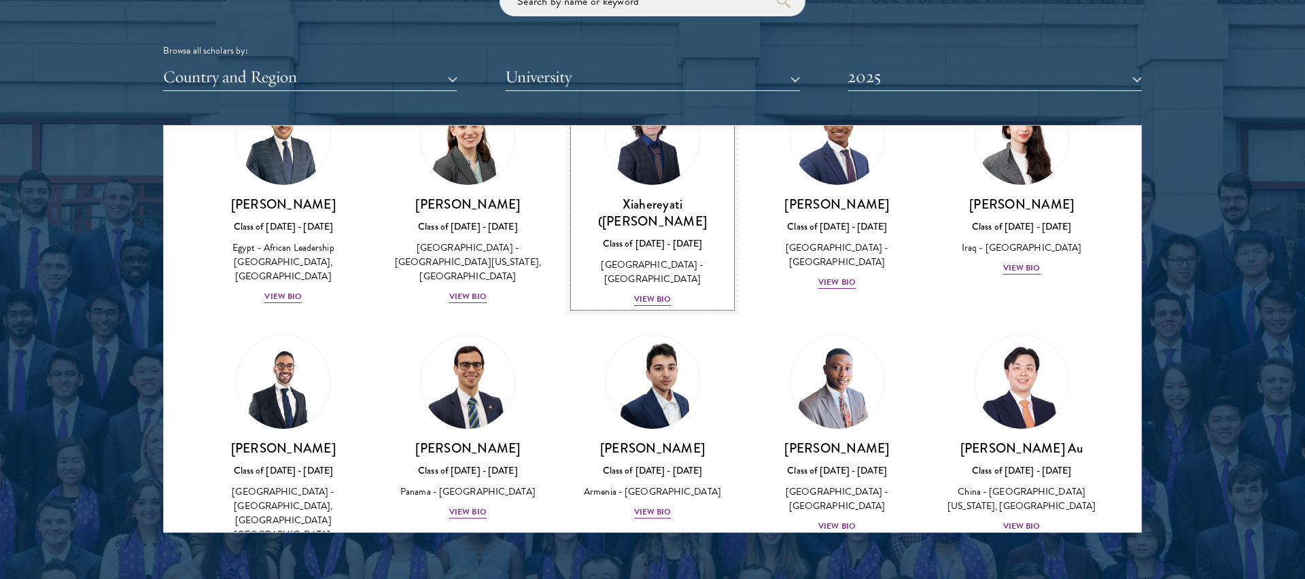
scroll to position [91, 0]
click at [663, 354] on img at bounding box center [652, 381] width 103 height 103
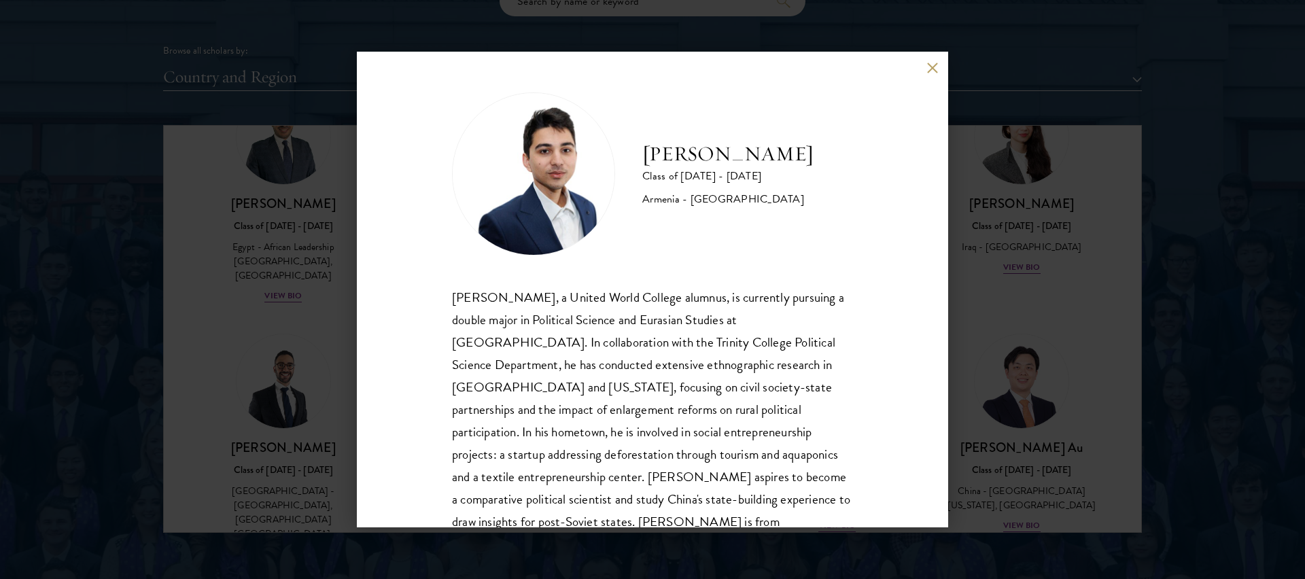
scroll to position [24, 0]
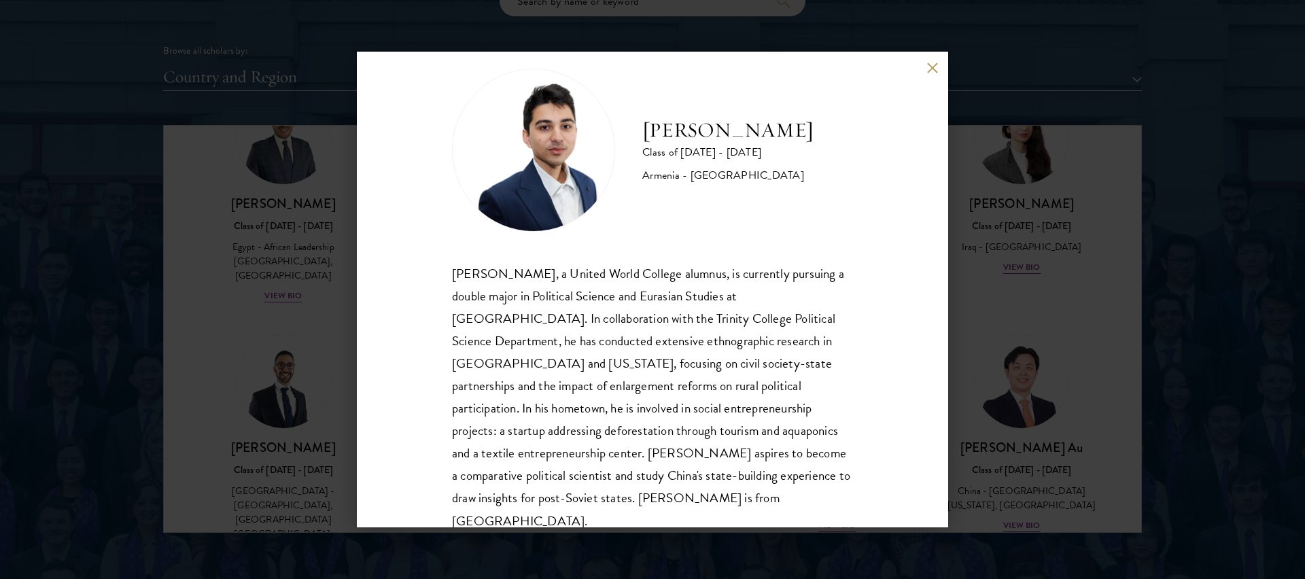
click at [928, 59] on div "Albert Ananyan Class of 2024 - 2025 Armenia - Trinity College Albert Ananyan, a…" at bounding box center [653, 290] width 592 height 476
click at [928, 66] on button at bounding box center [933, 68] width 12 height 12
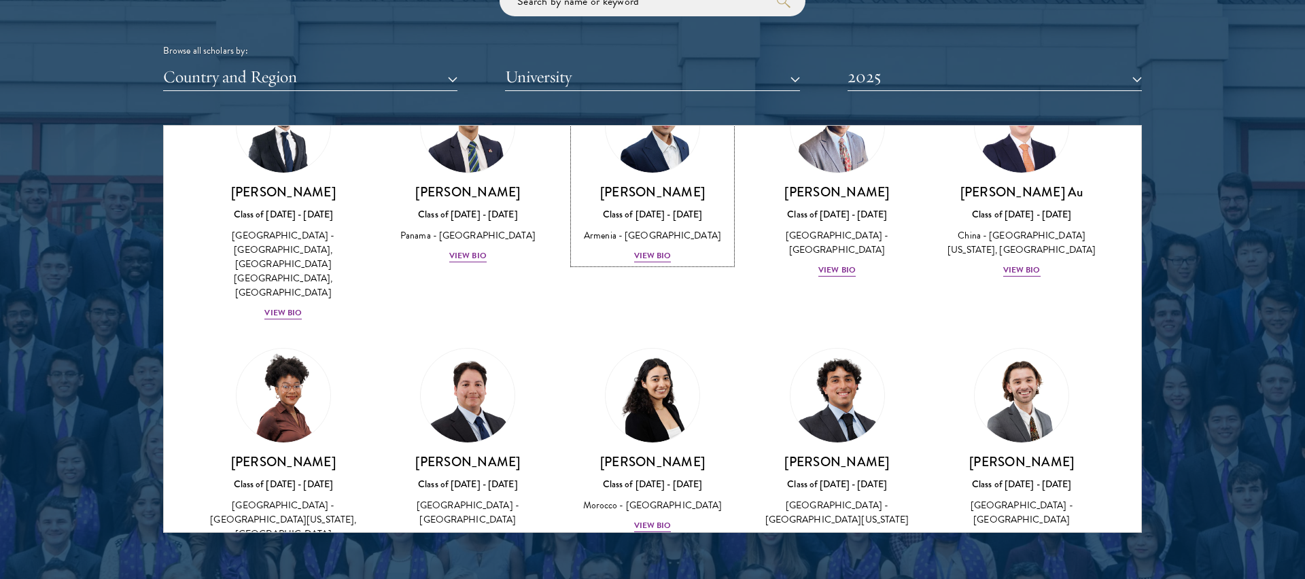
scroll to position [347, 0]
click at [853, 354] on img at bounding box center [837, 394] width 103 height 103
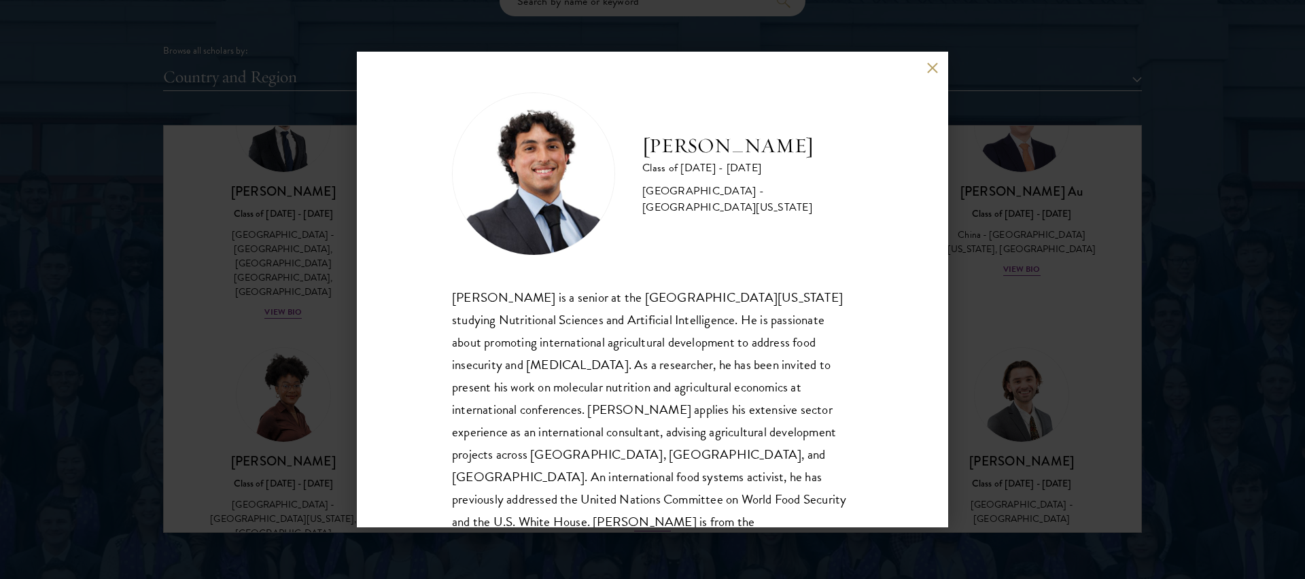
click at [956, 391] on div "Nicholas Blumenthal Class of 2024 - 2025 United States of America - University …" at bounding box center [652, 289] width 1305 height 579
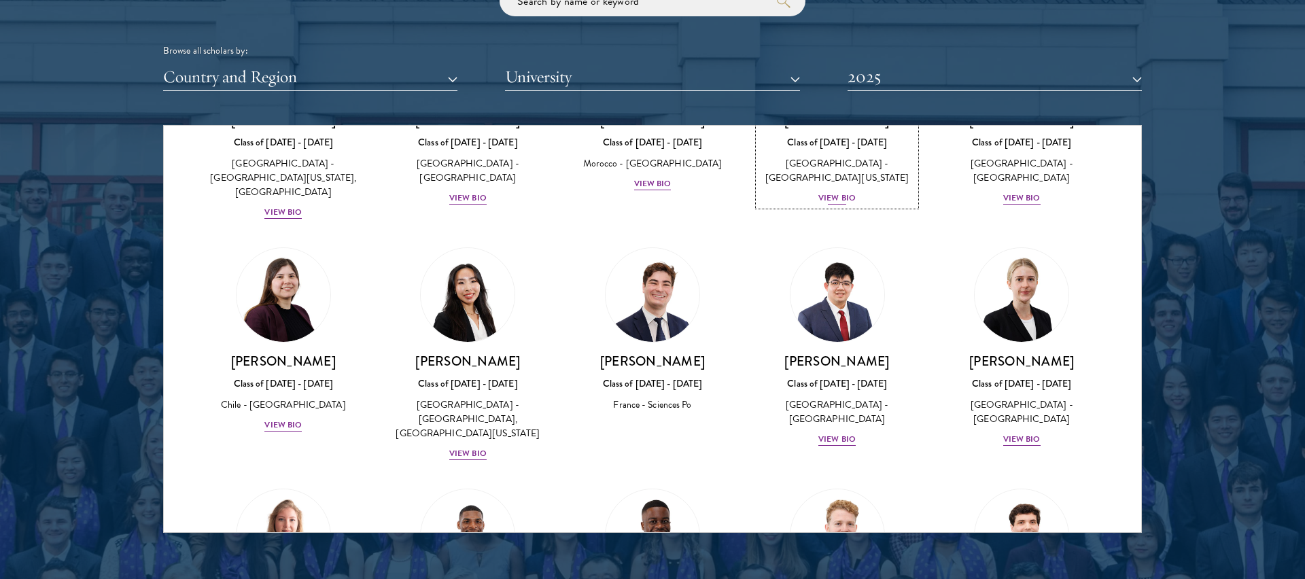
scroll to position [715, 0]
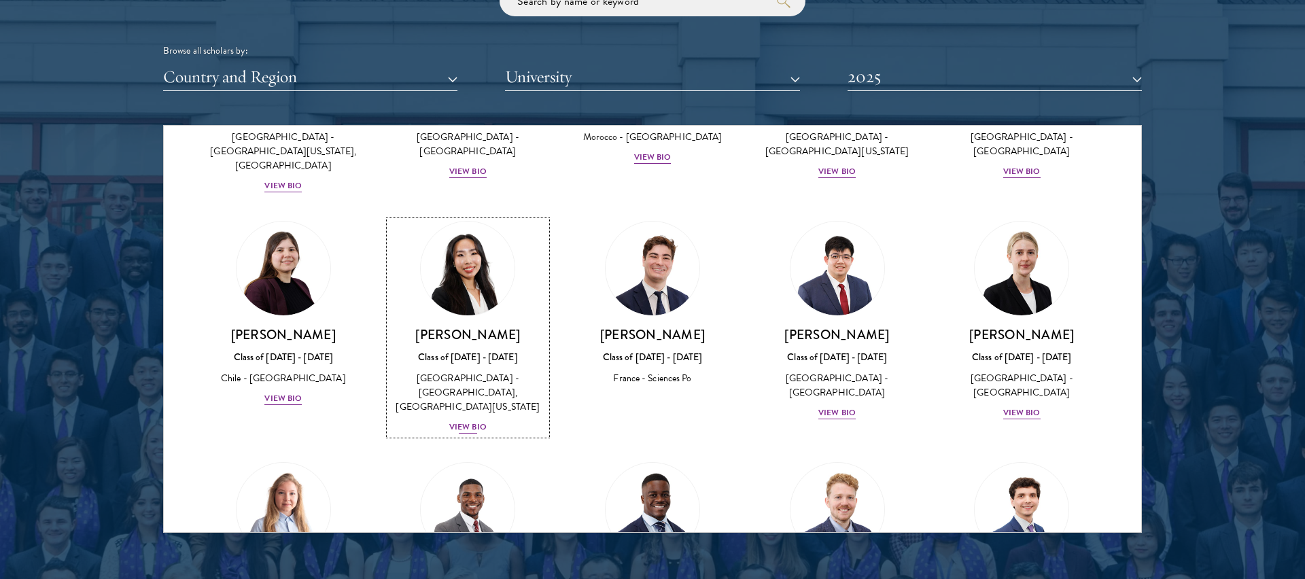
click at [479, 218] on img at bounding box center [467, 268] width 103 height 103
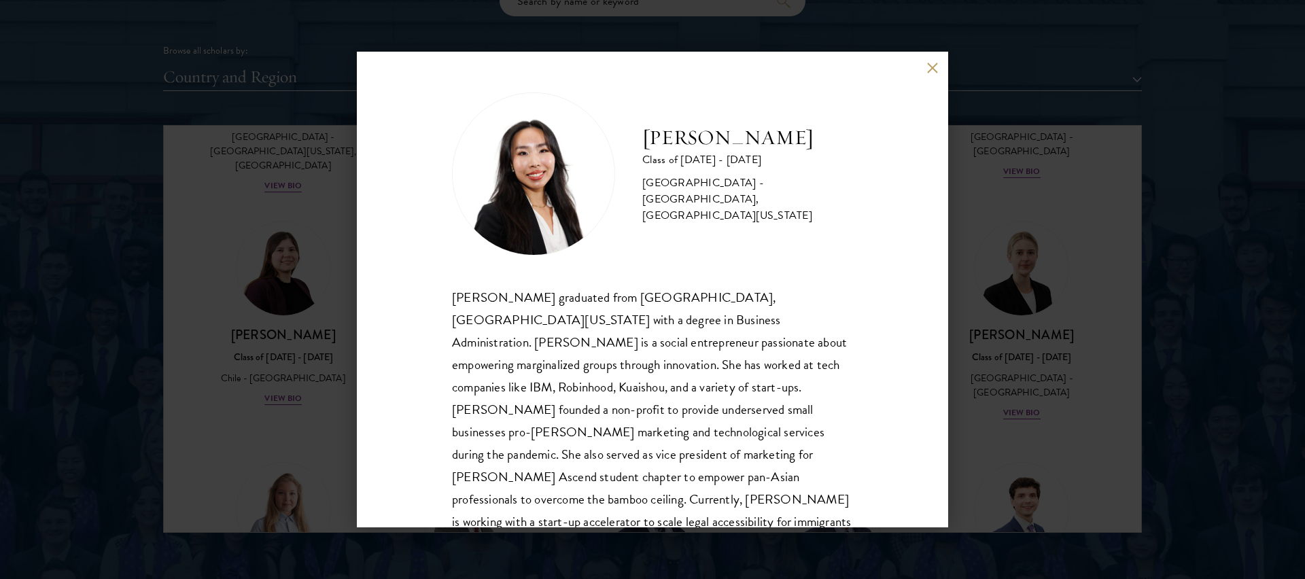
click at [1000, 349] on div "Joyce Chan Class of 2024 - 2025 United States of America - Baruch College, The …" at bounding box center [652, 289] width 1305 height 579
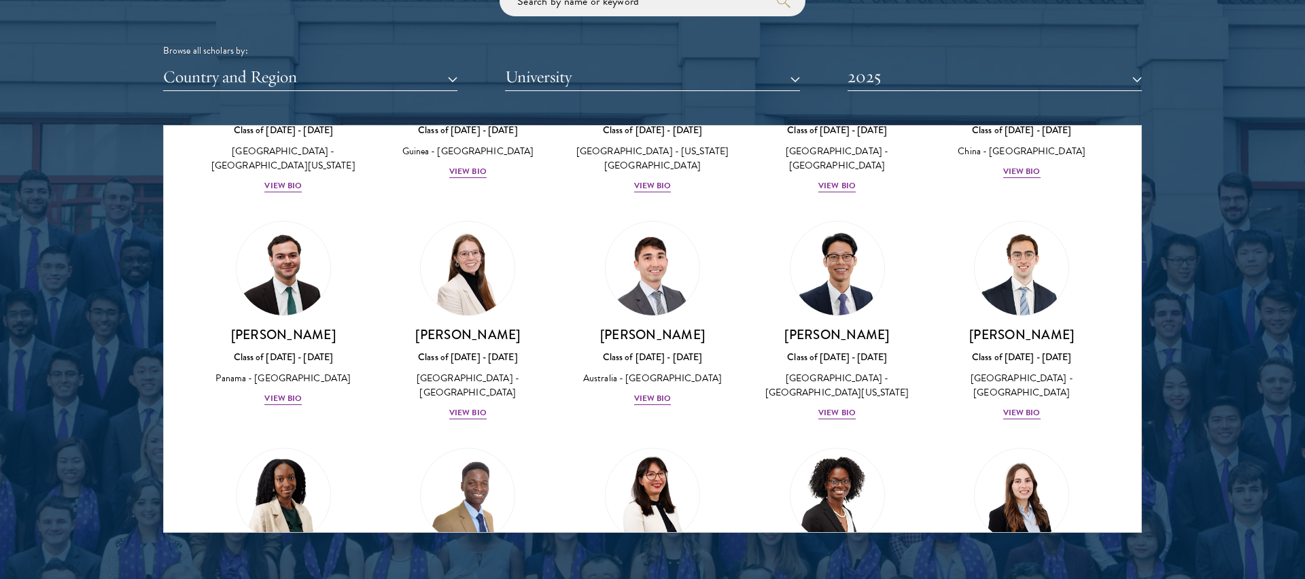
scroll to position [1368, 0]
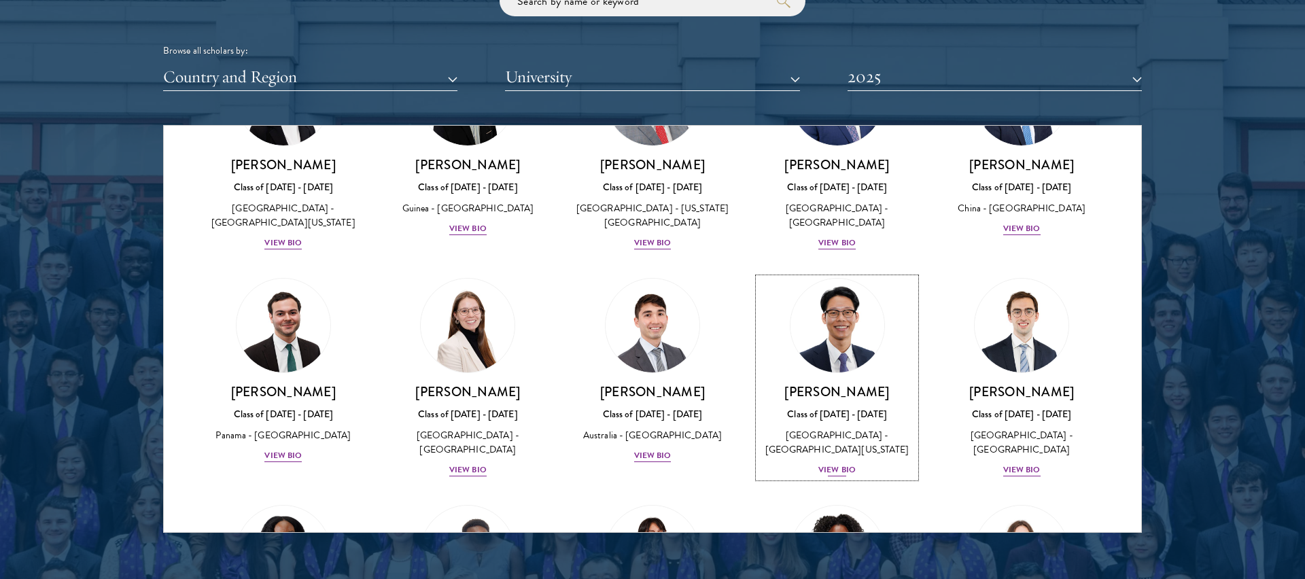
click at [824, 274] on img at bounding box center [837, 325] width 103 height 103
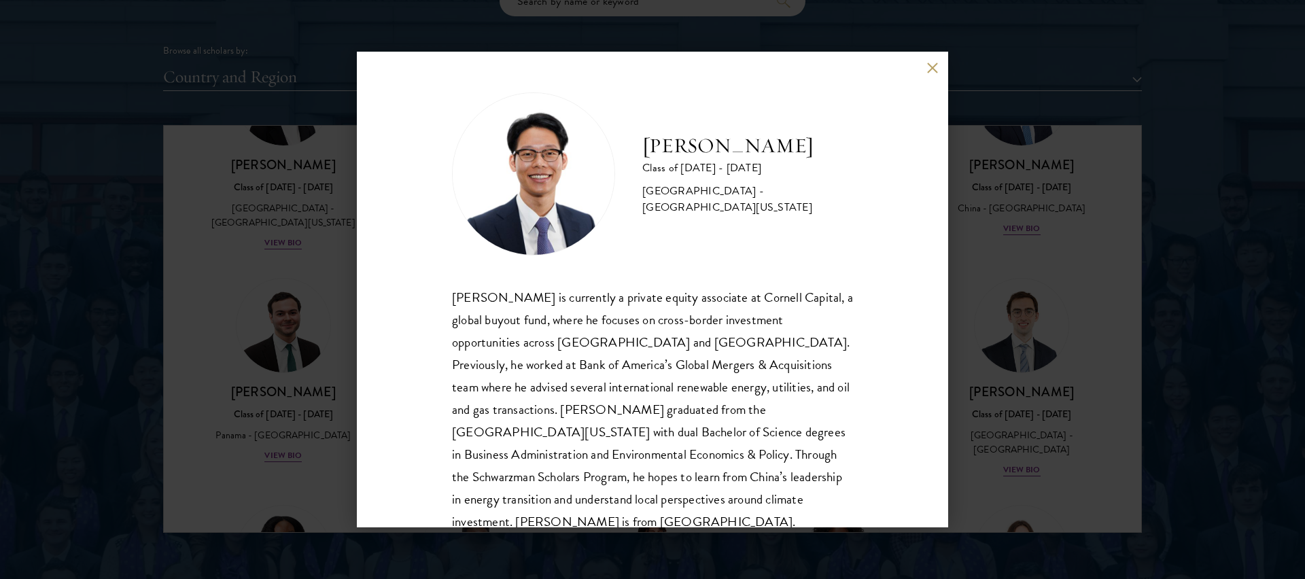
click at [932, 67] on button at bounding box center [933, 68] width 12 height 12
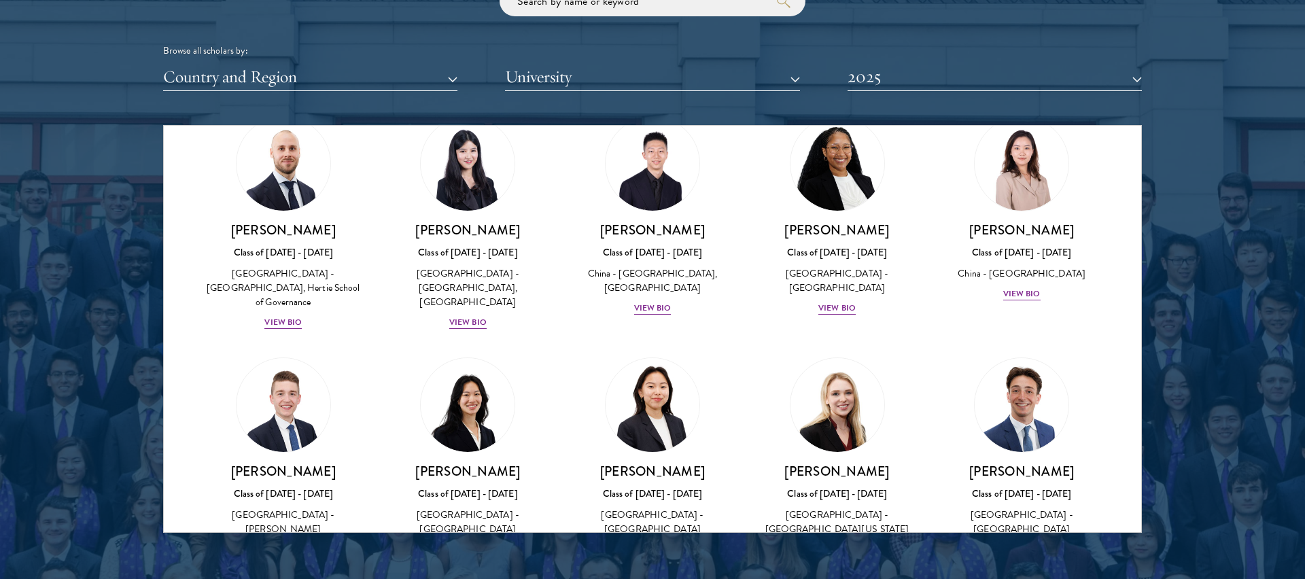
scroll to position [2007, 0]
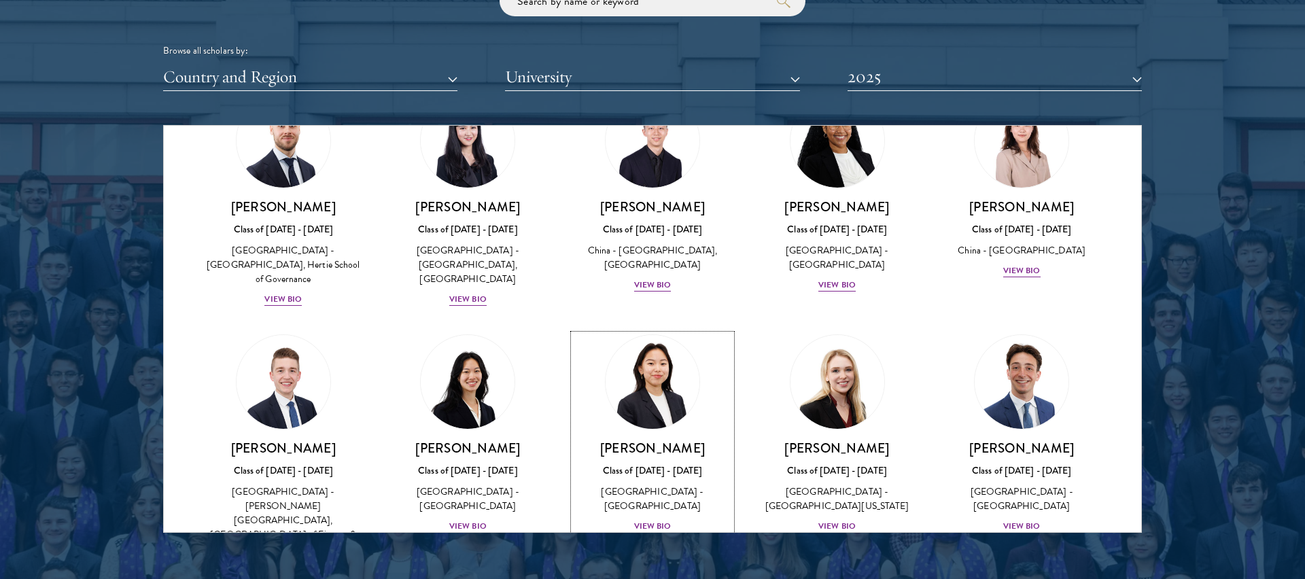
click at [665, 330] on img at bounding box center [652, 381] width 103 height 103
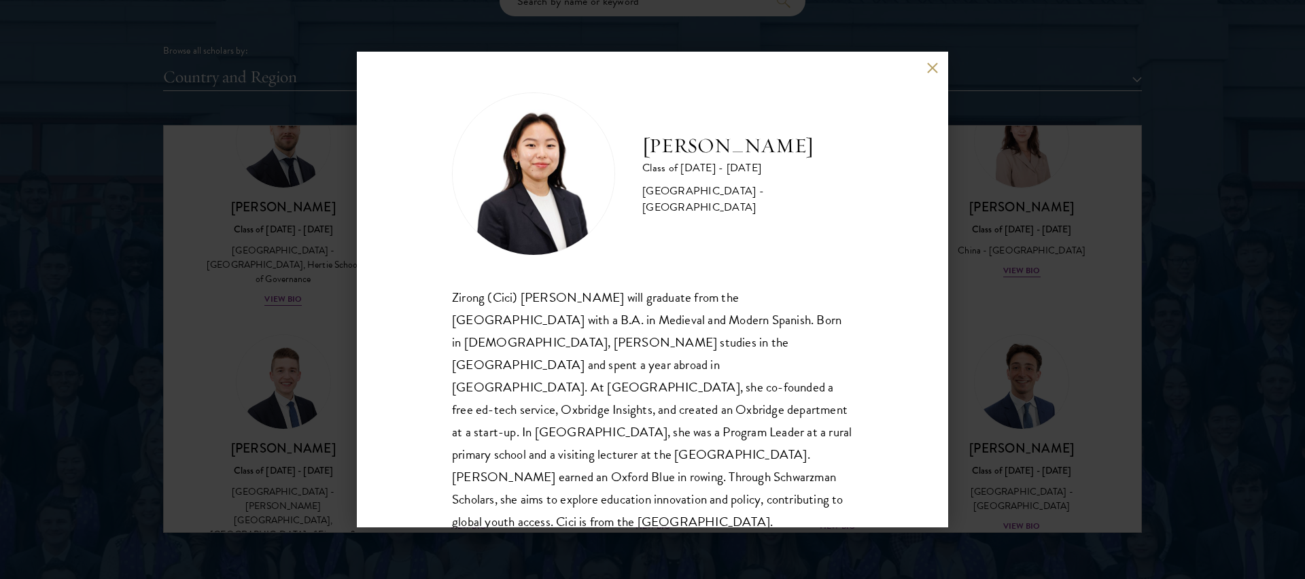
click at [935, 65] on button at bounding box center [933, 68] width 12 height 12
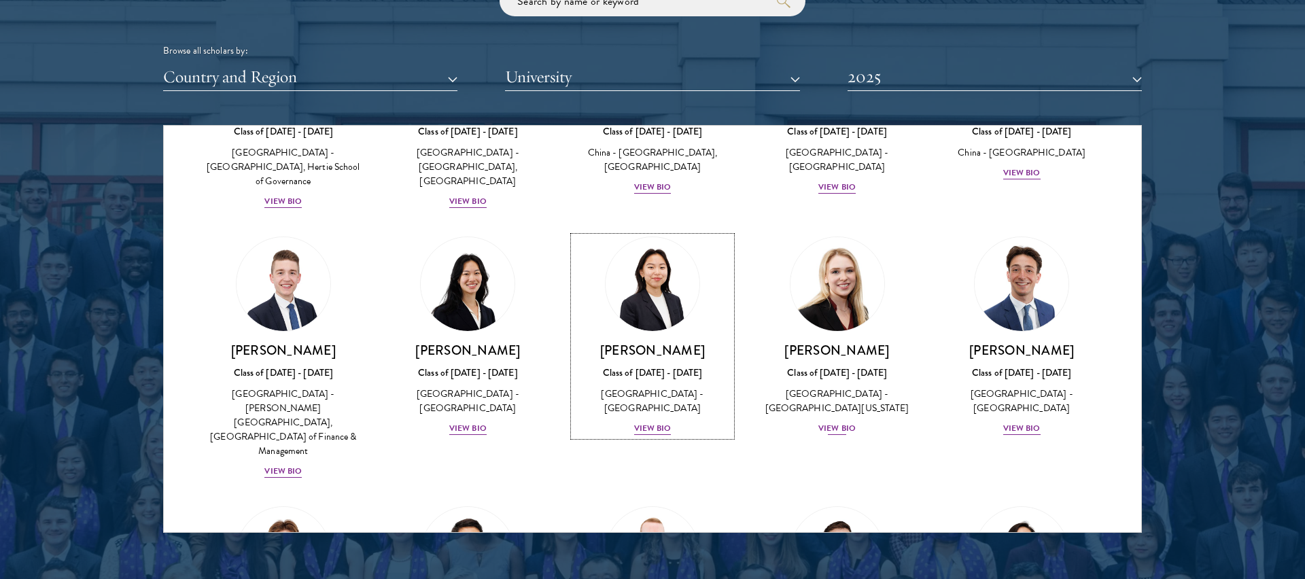
scroll to position [2105, 0]
click at [560, 223] on div "[PERSON_NAME] Class of [DATE] - [DATE] [GEOGRAPHIC_DATA] - [GEOGRAPHIC_DATA] Vi…" at bounding box center [652, 336] width 185 height 227
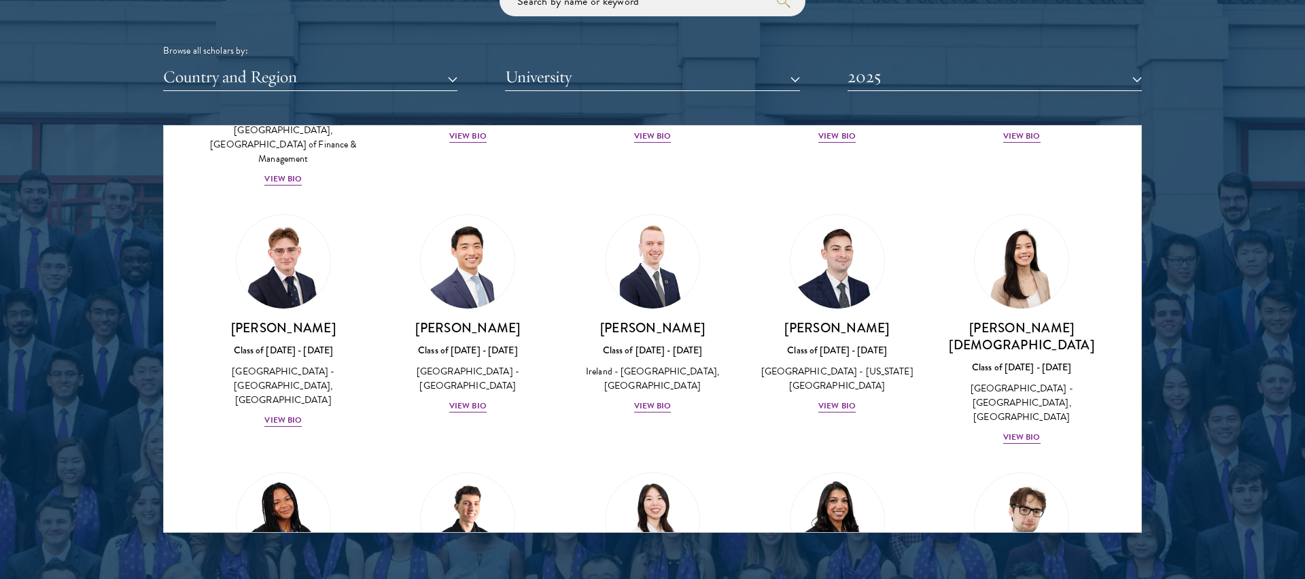
scroll to position [2360, 0]
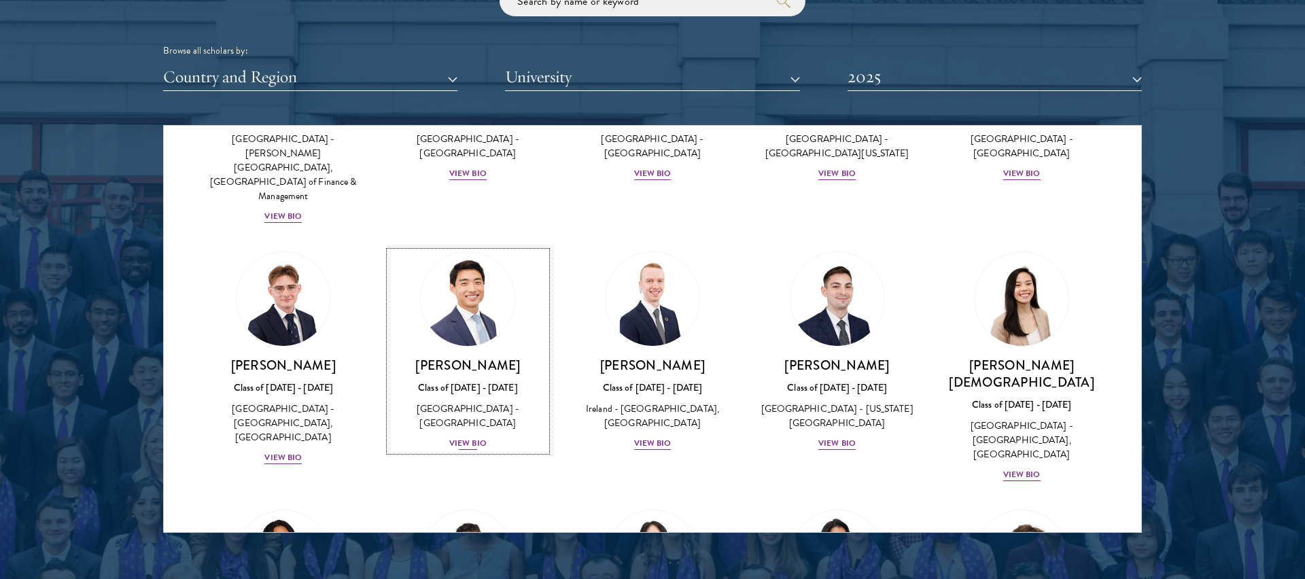
click at [492, 357] on h3 "[PERSON_NAME]" at bounding box center [469, 365] width 158 height 17
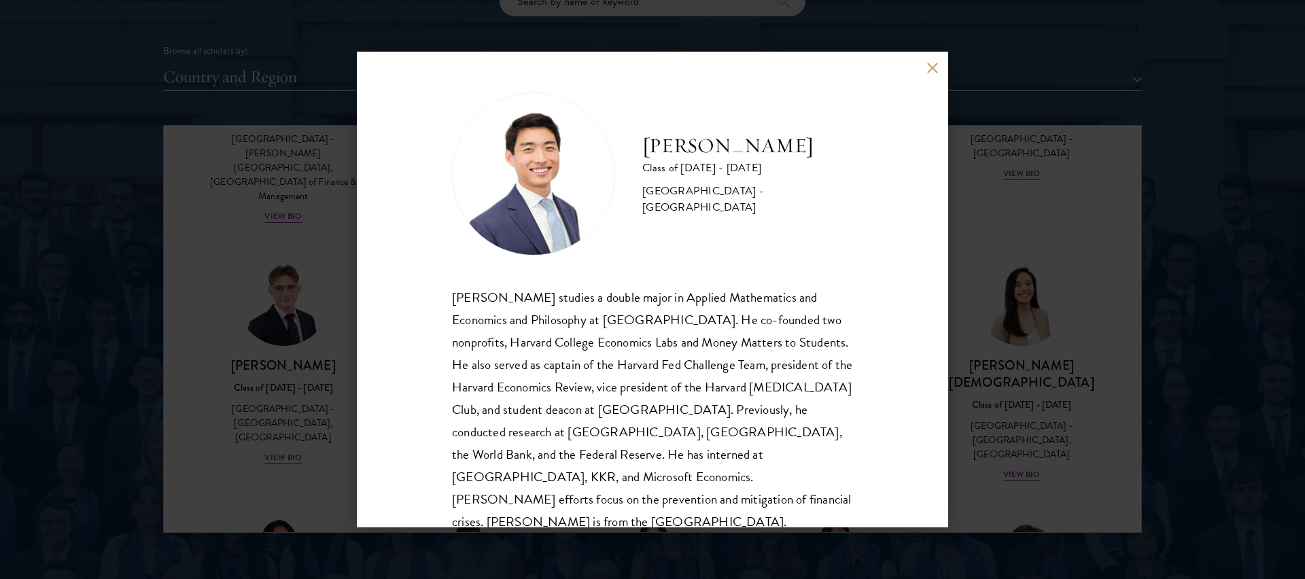
scroll to position [24, 0]
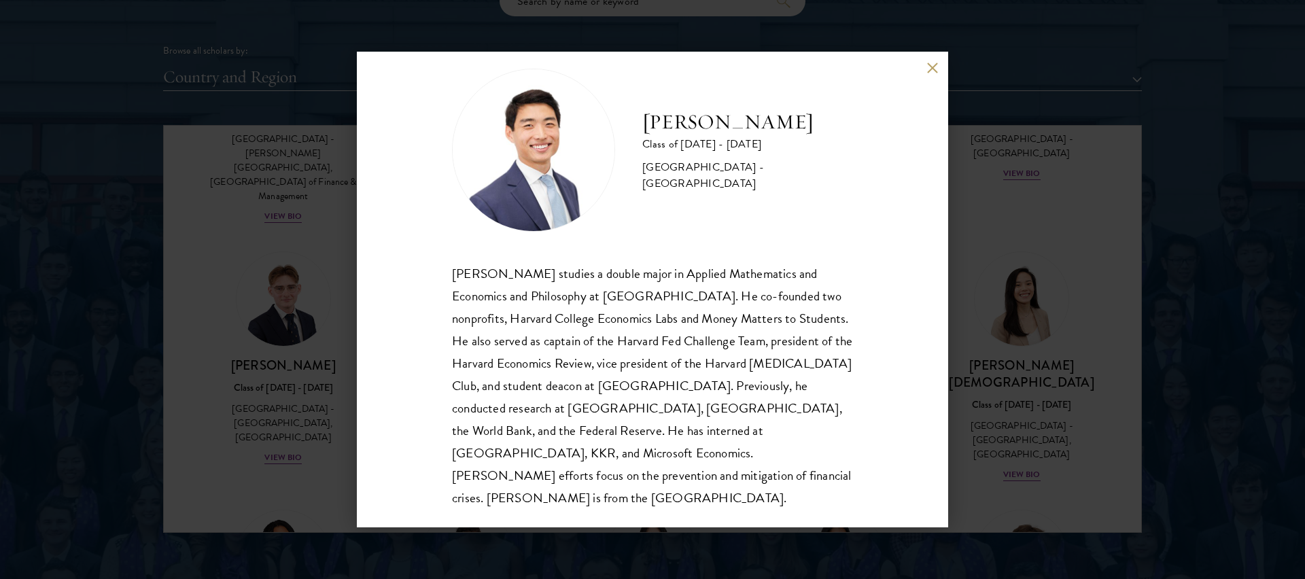
click at [956, 328] on div "Lawrence Jia Class of 2024 - 2025 United States of America - Harvard University…" at bounding box center [652, 289] width 1305 height 579
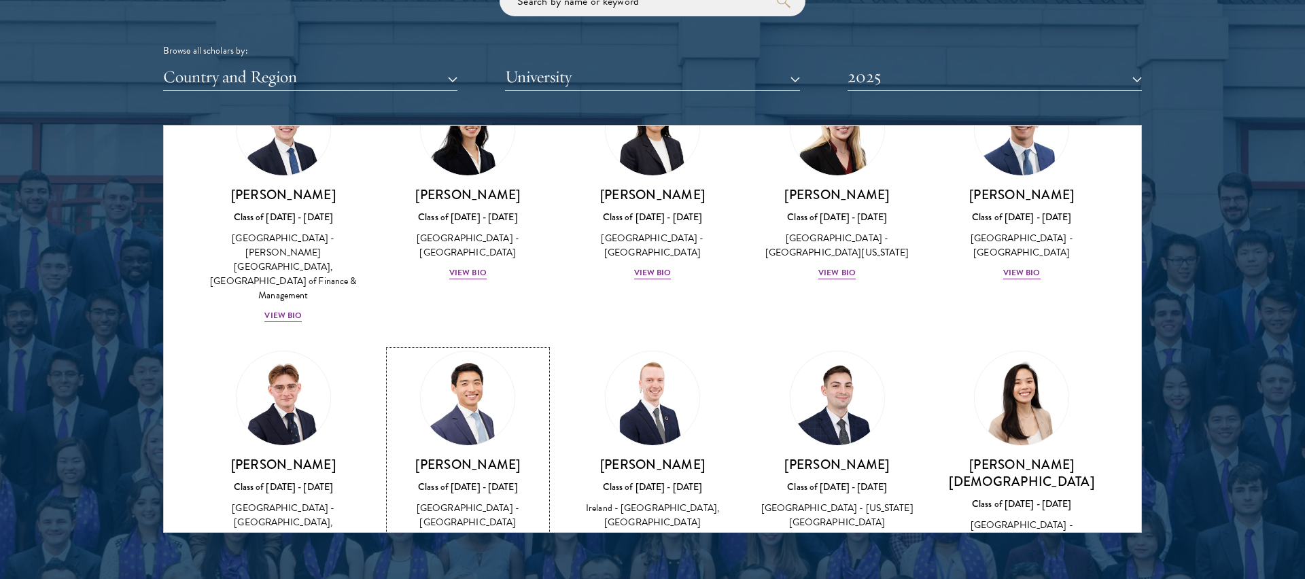
scroll to position [2291, 0]
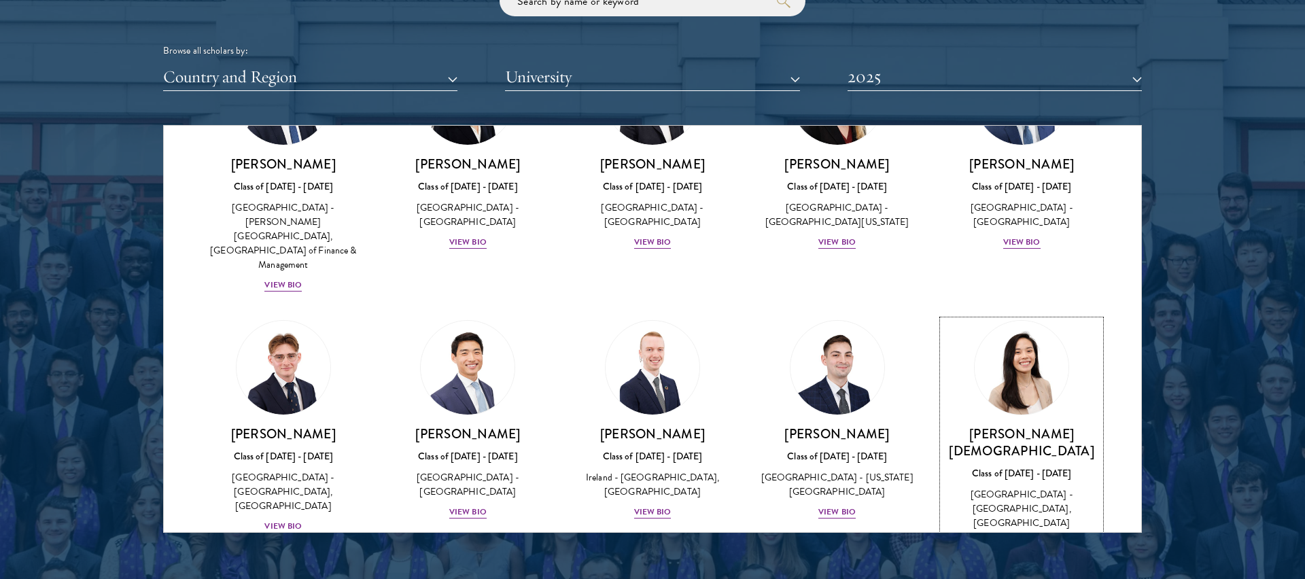
click at [1029, 316] on img at bounding box center [1021, 367] width 103 height 103
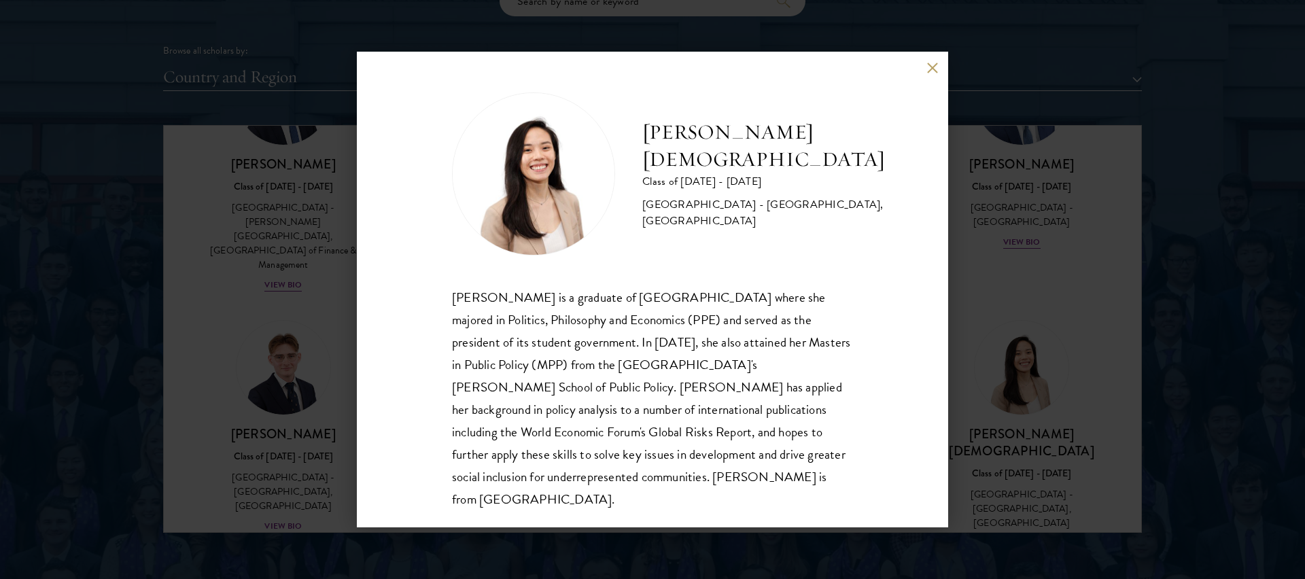
click at [1026, 330] on div "Rachel Juay Class of 2024 - 2025 Singapore - Yale-NUS College, National Univers…" at bounding box center [652, 289] width 1305 height 579
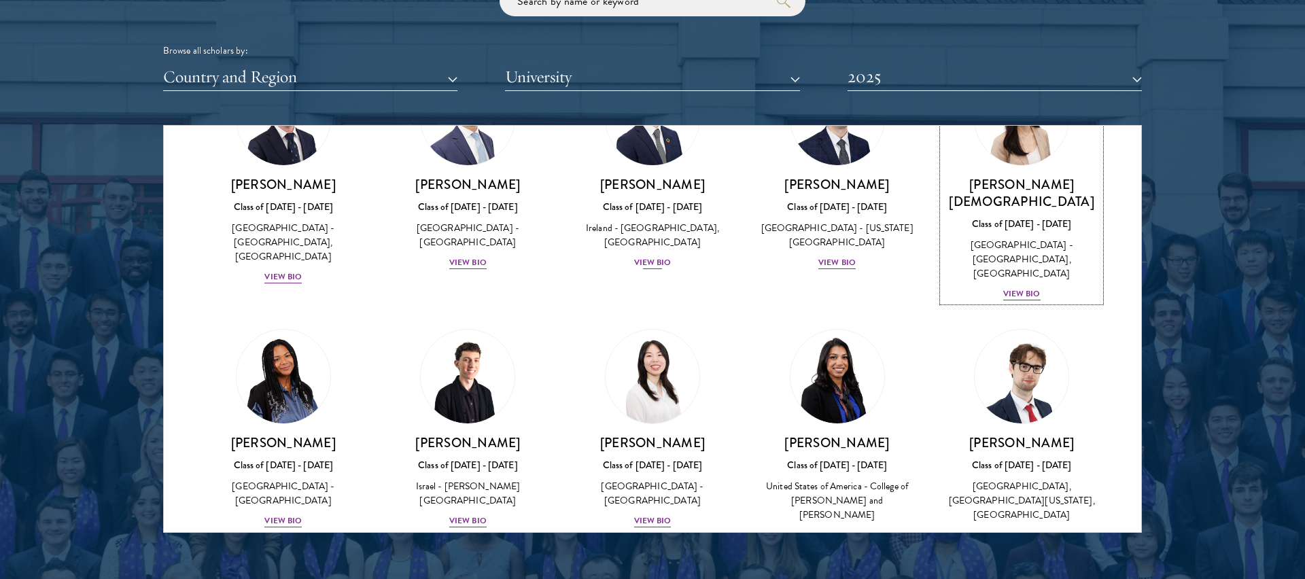
scroll to position [2543, 0]
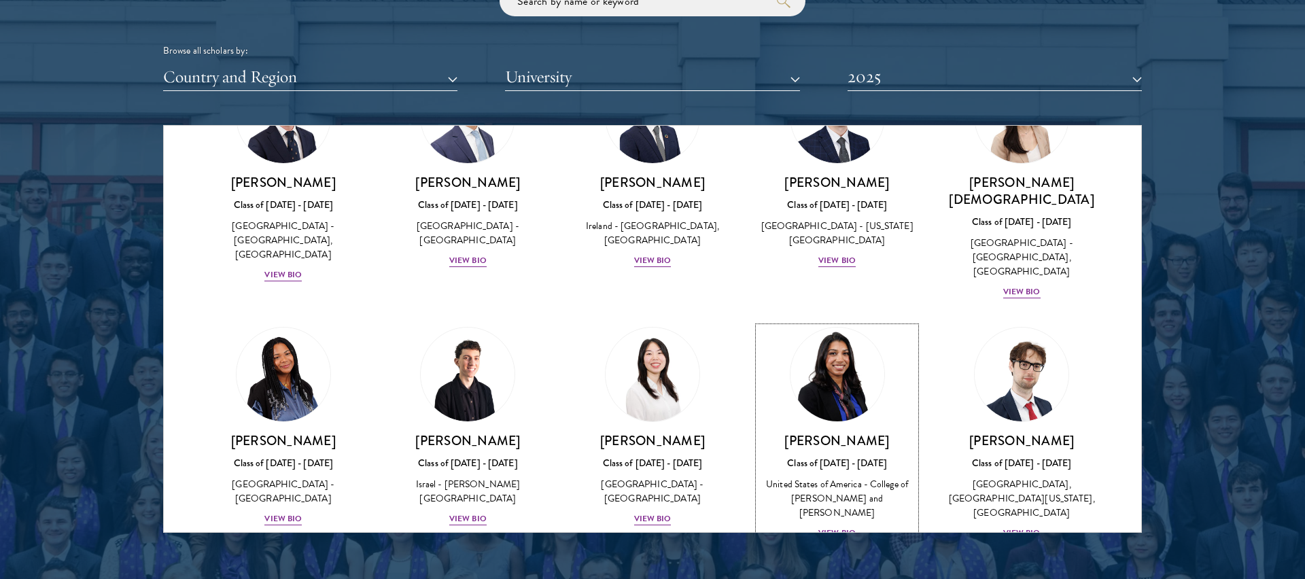
click at [842, 323] on img at bounding box center [837, 374] width 103 height 103
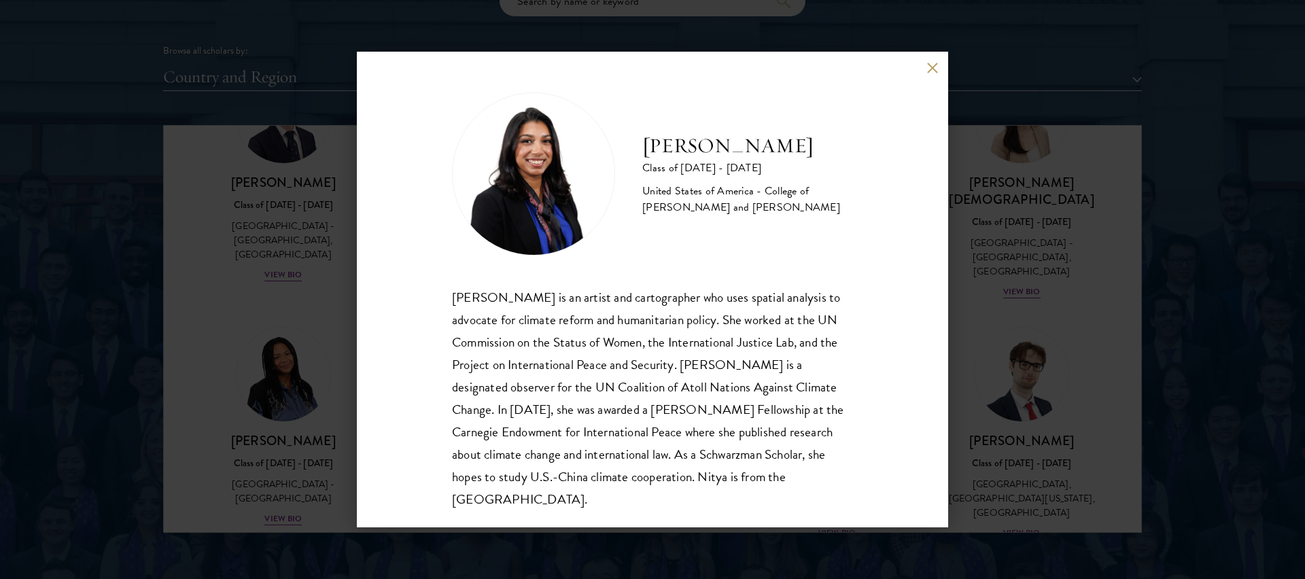
click at [929, 64] on button at bounding box center [933, 68] width 12 height 12
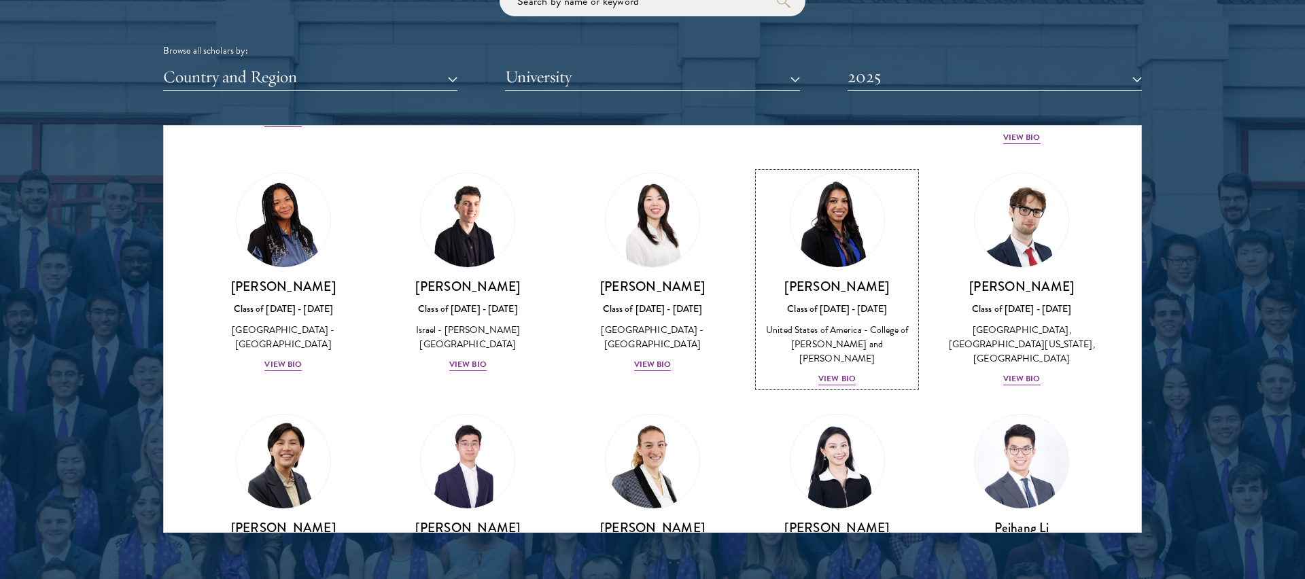
scroll to position [2698, 0]
click at [492, 409] on img at bounding box center [467, 460] width 103 height 103
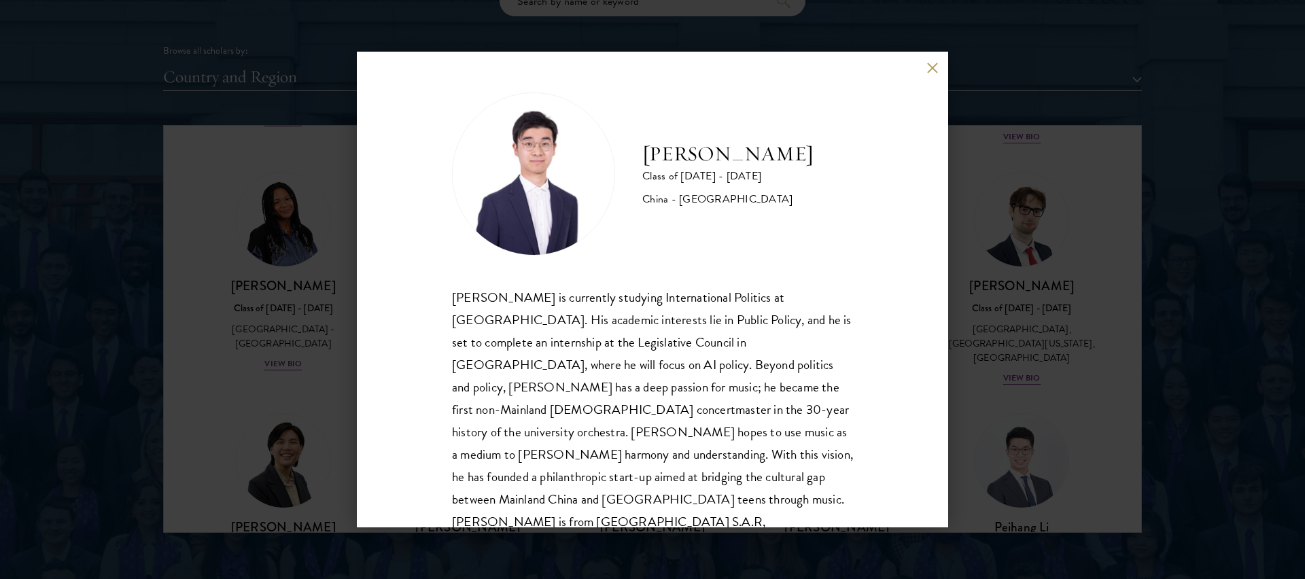
click at [930, 64] on button at bounding box center [933, 68] width 12 height 12
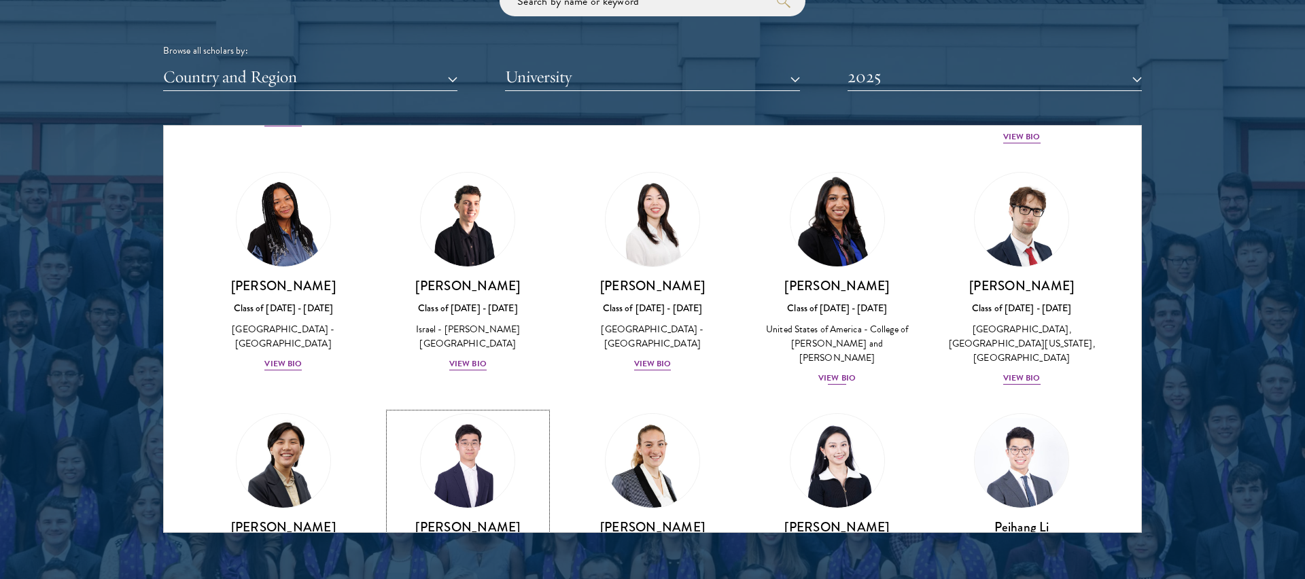
scroll to position [2943, 0]
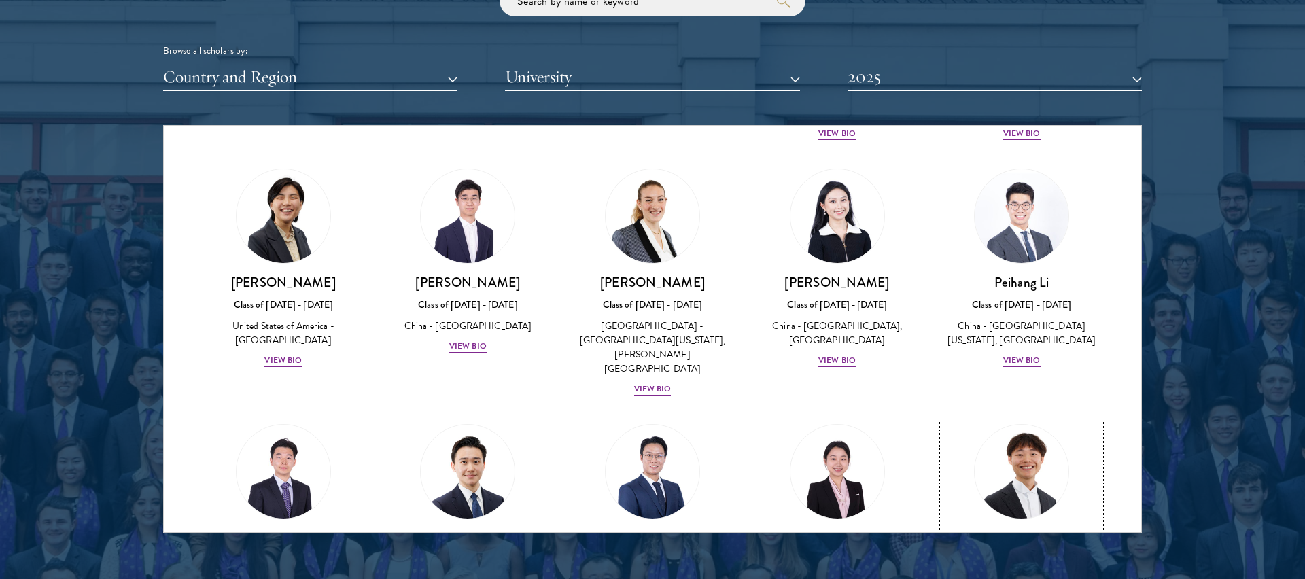
click at [1017, 420] on img at bounding box center [1021, 471] width 103 height 103
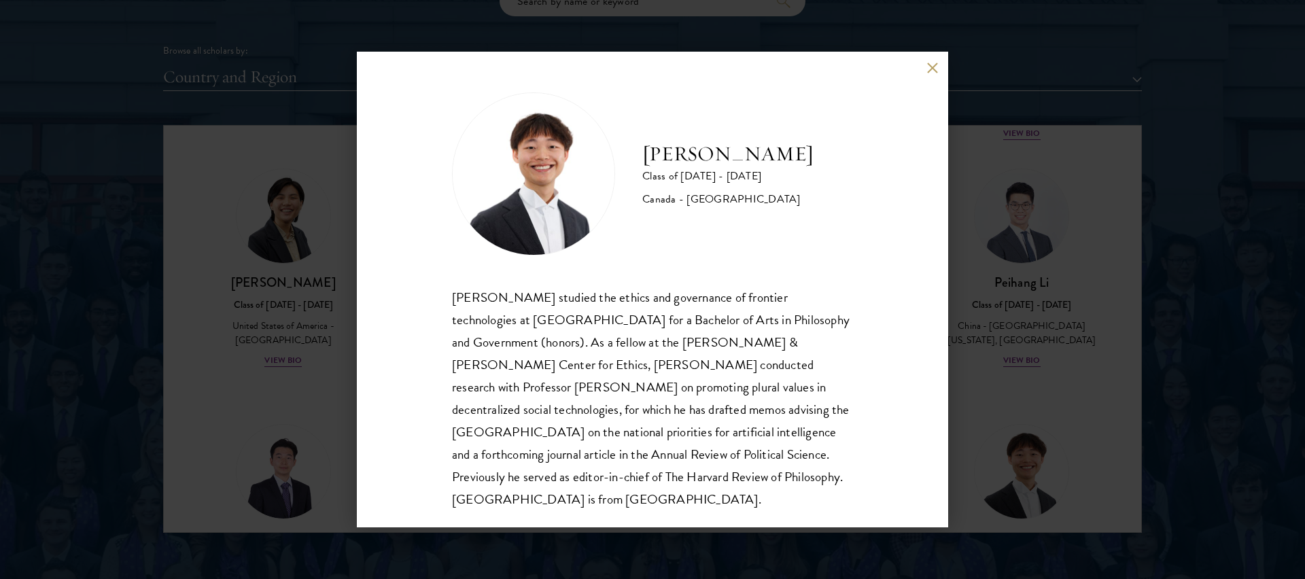
click at [1017, 292] on div "Woojin Lim Class of 2024 - 2025 Canada - Harvard University Woojin Lim studied …" at bounding box center [652, 289] width 1305 height 579
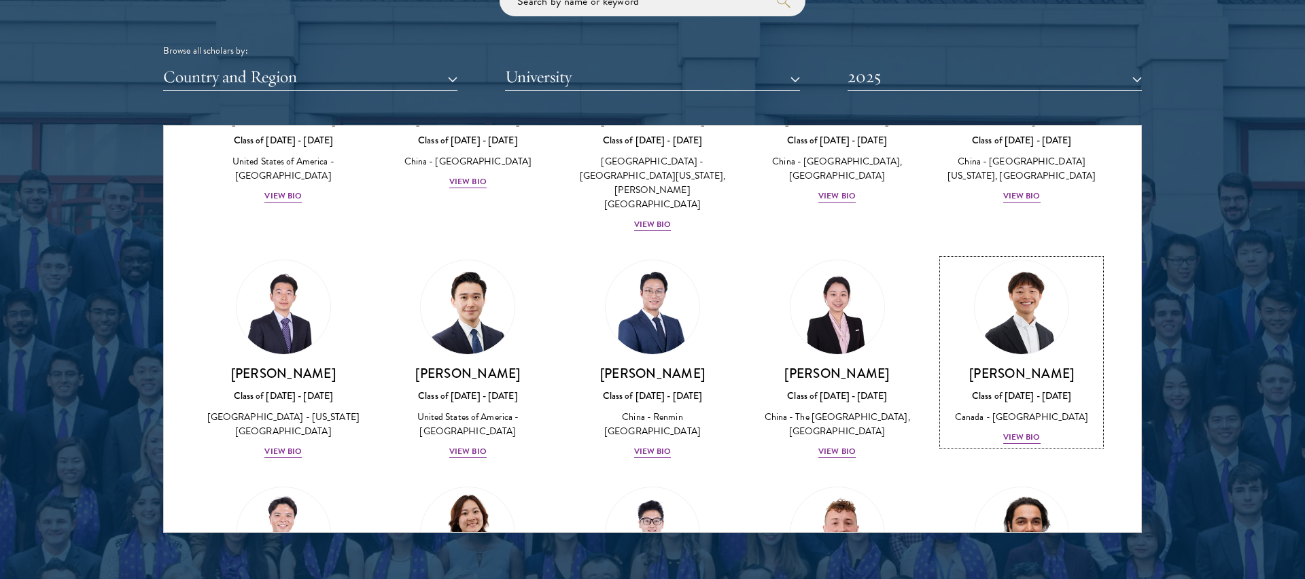
scroll to position [3120, 0]
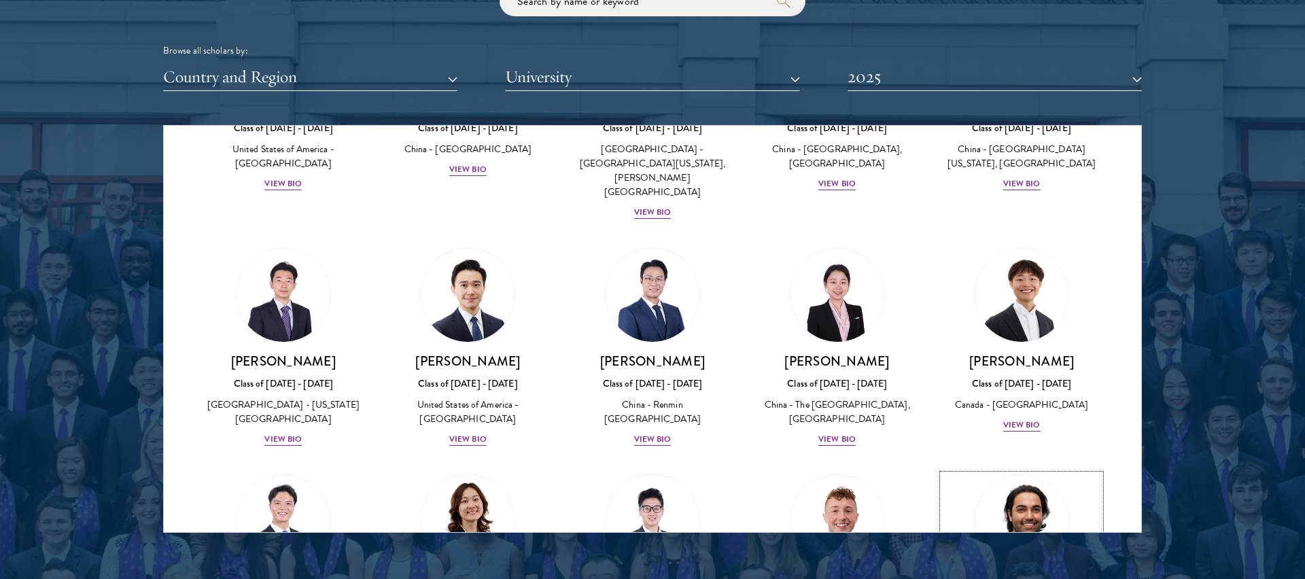
click at [1006, 471] on img at bounding box center [1021, 522] width 103 height 103
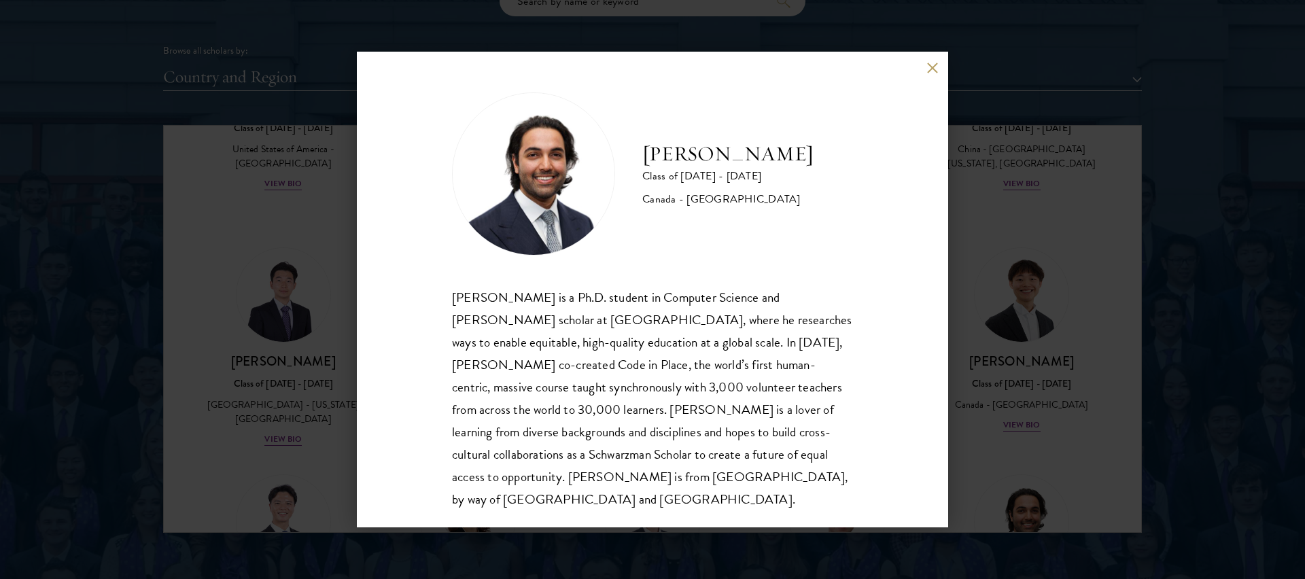
click at [1006, 349] on div "Ali Malik Class of 2024 - 2025 Canada - Stanford University Ali Malik is a Ph.D…" at bounding box center [652, 289] width 1305 height 579
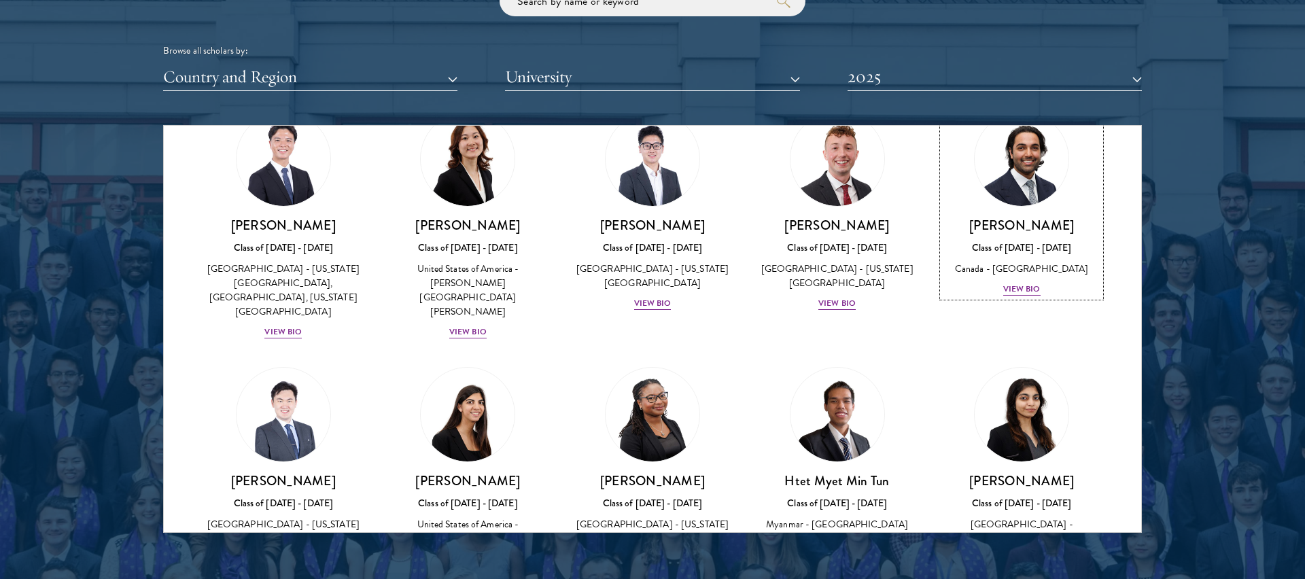
scroll to position [3485, 0]
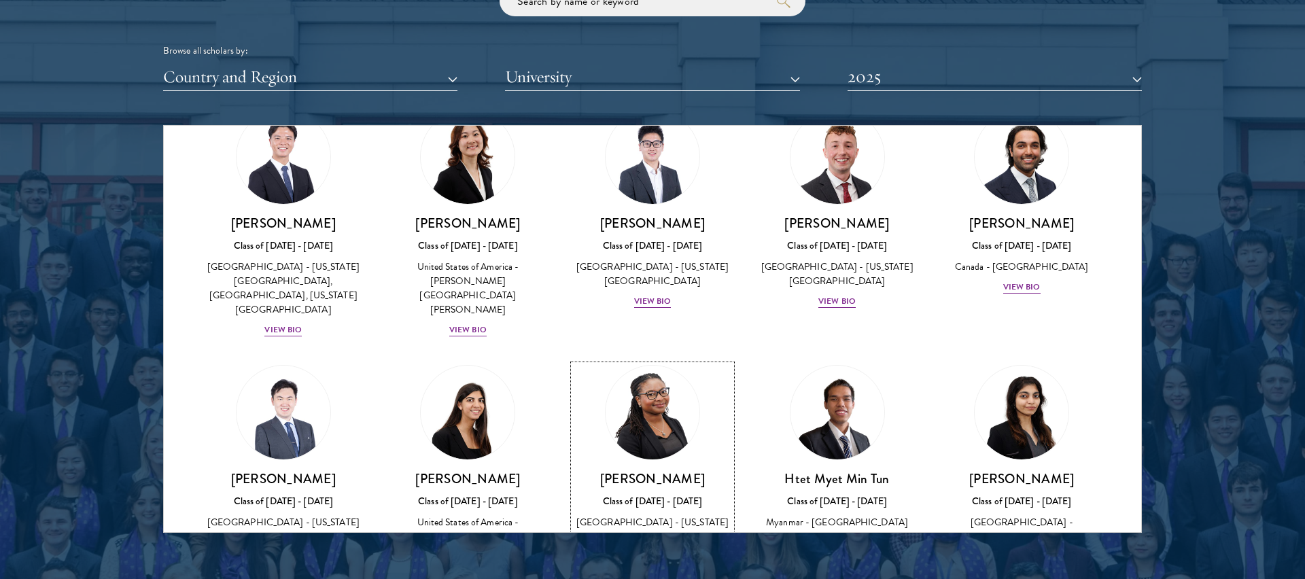
click at [702, 515] on div "[GEOGRAPHIC_DATA] - [US_STATE][GEOGRAPHIC_DATA]" at bounding box center [653, 529] width 158 height 29
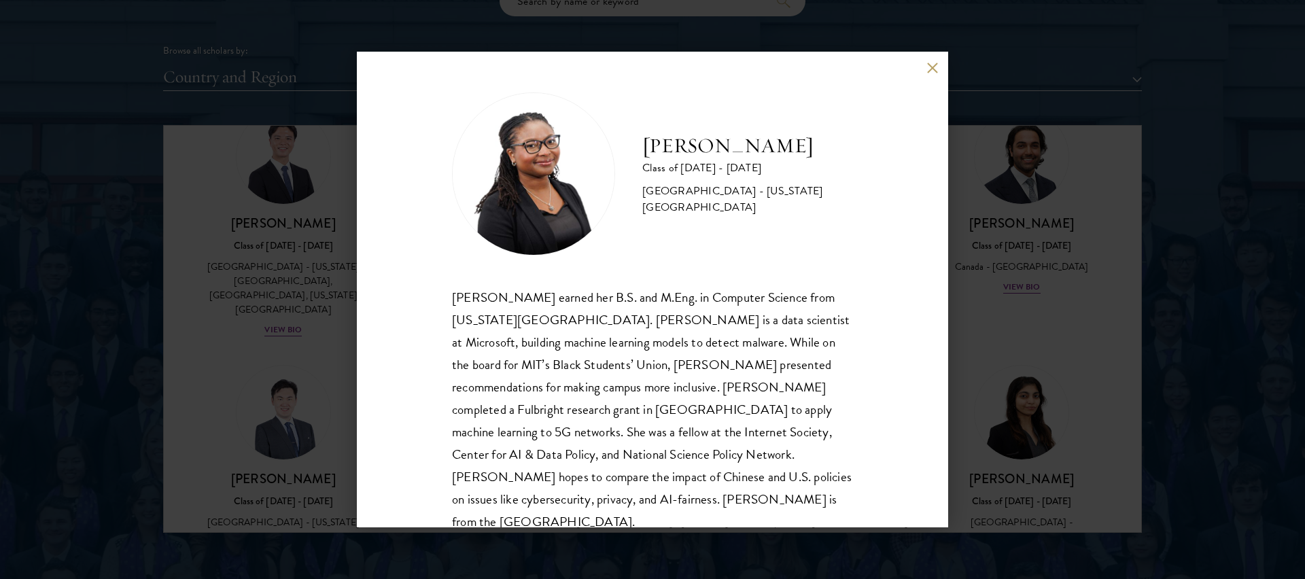
click at [1021, 339] on div "Miranda McClellan Class of 2024 - 2025 United States of America - Massachusetts…" at bounding box center [652, 289] width 1305 height 579
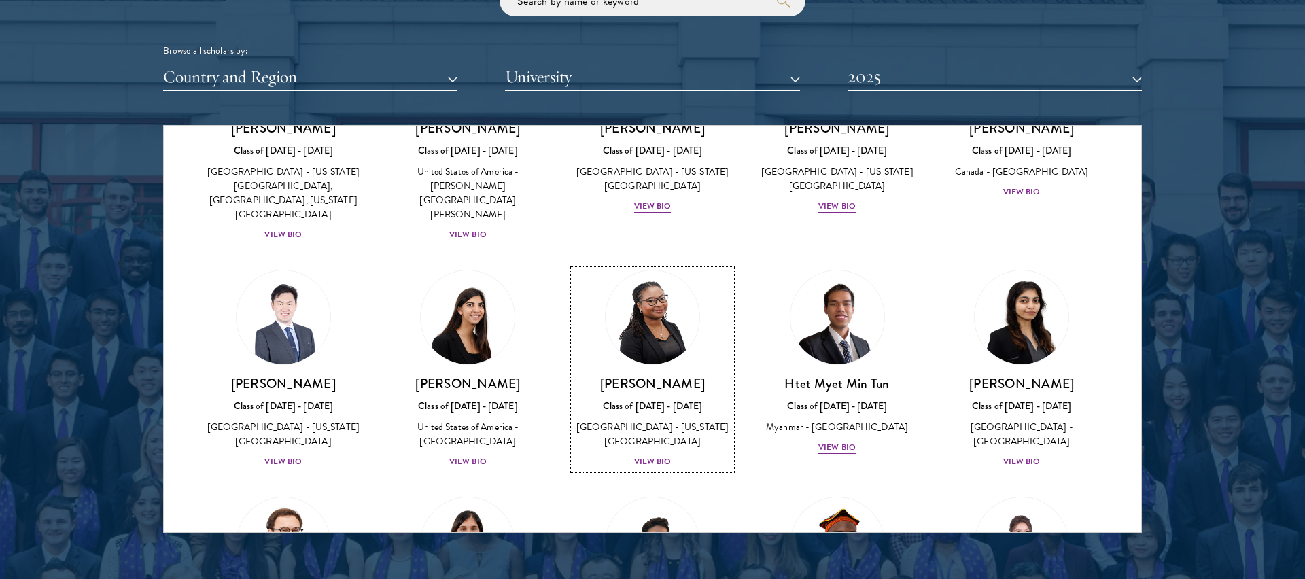
scroll to position [3584, 0]
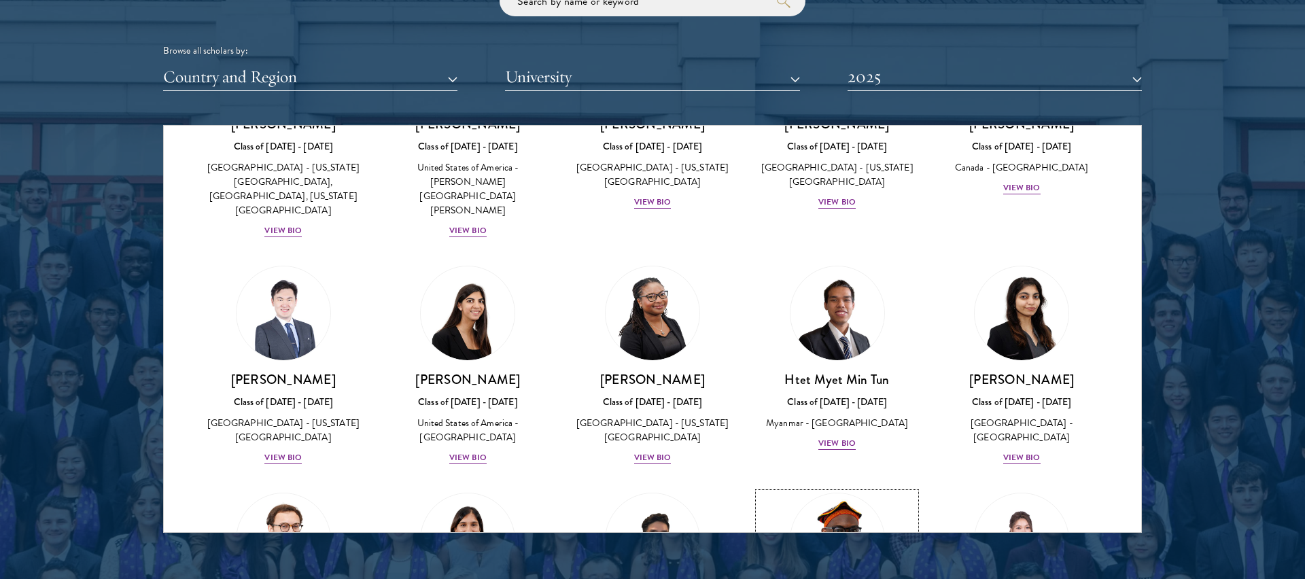
click at [852, 489] on img at bounding box center [837, 540] width 103 height 103
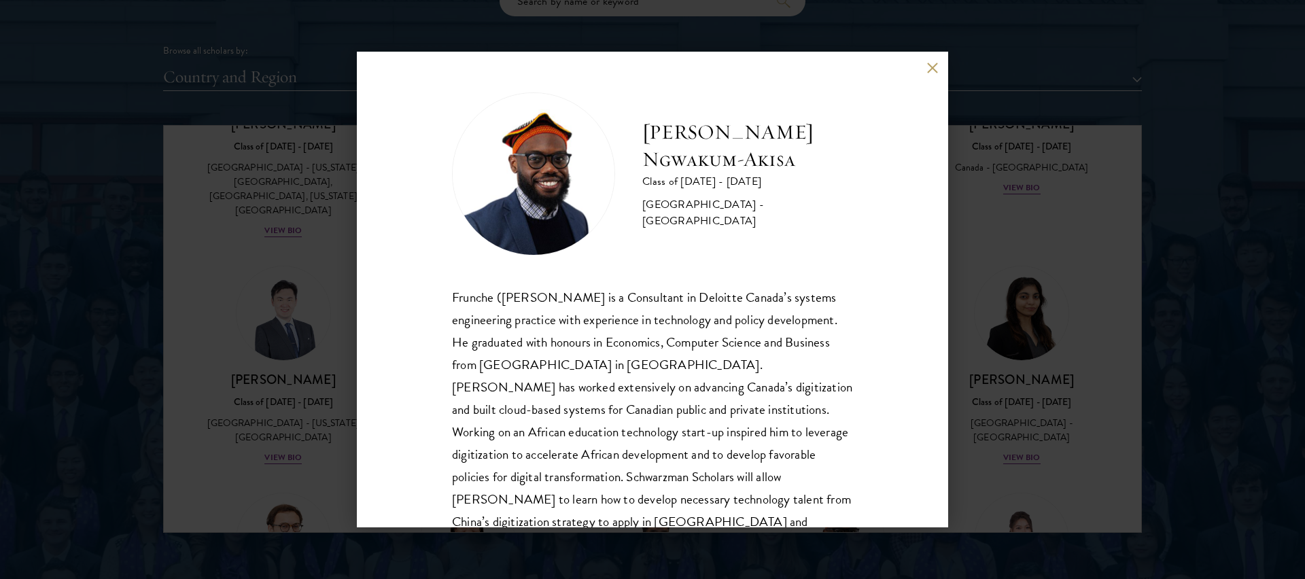
click at [1001, 360] on div "Maurice F. Ngwakum-Akisa Class of 2024 - 2025 Cameroon - Concordia University F…" at bounding box center [652, 289] width 1305 height 579
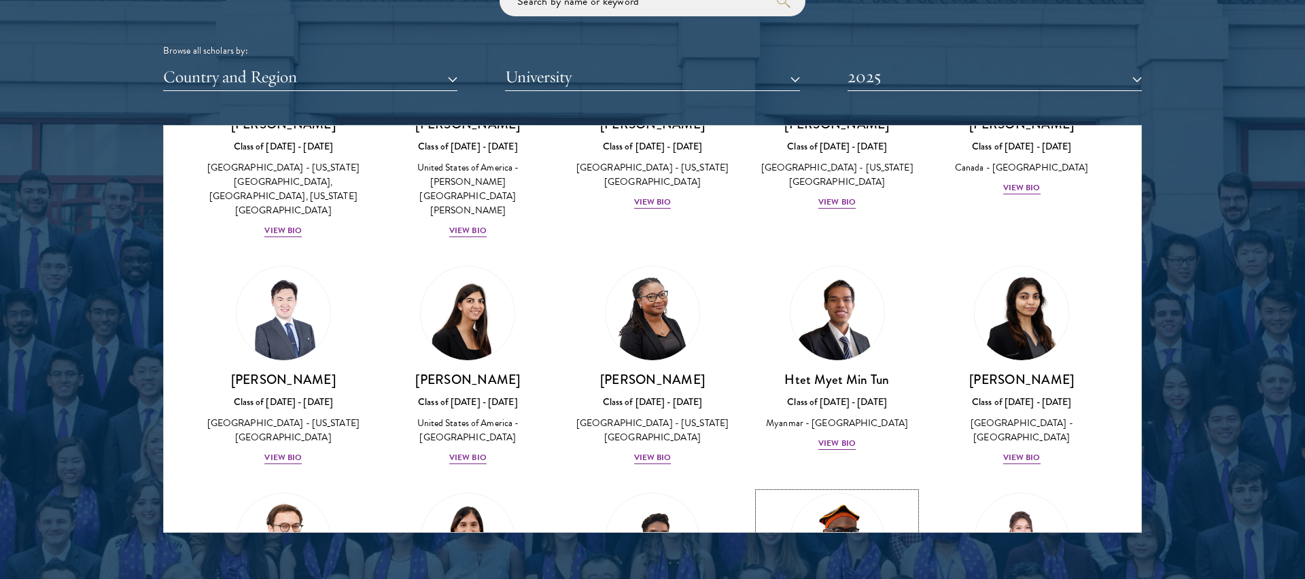
scroll to position [3528, 0]
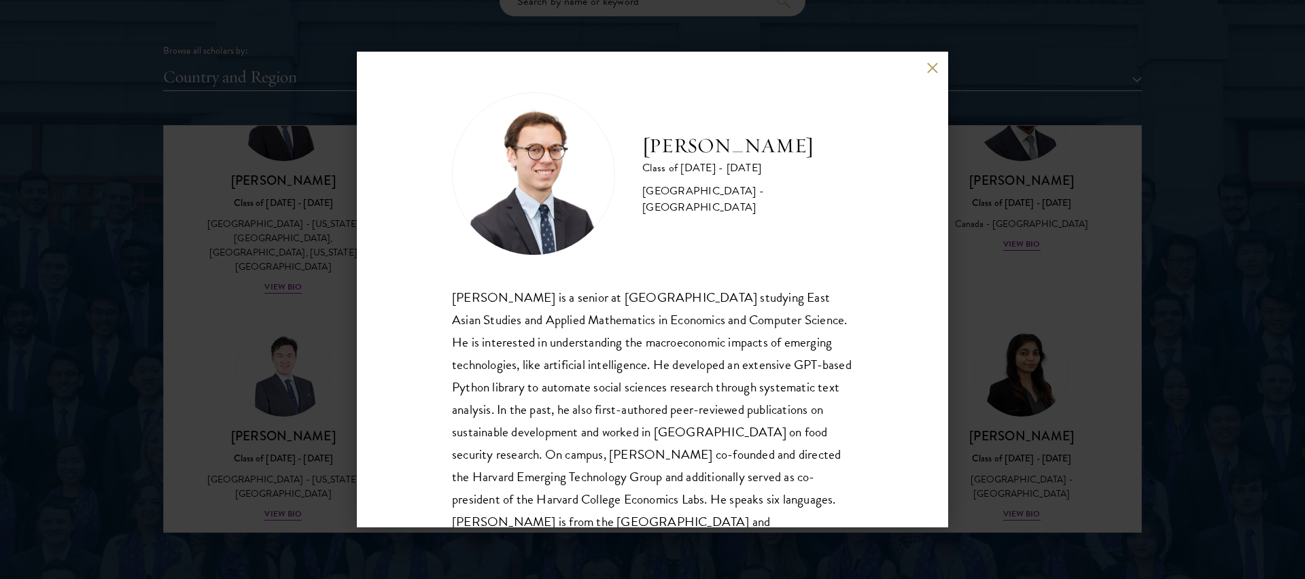
click at [984, 341] on div "Elliott Mokski Class of 2024 - 2025 United States of America - Harvard Universi…" at bounding box center [652, 289] width 1305 height 579
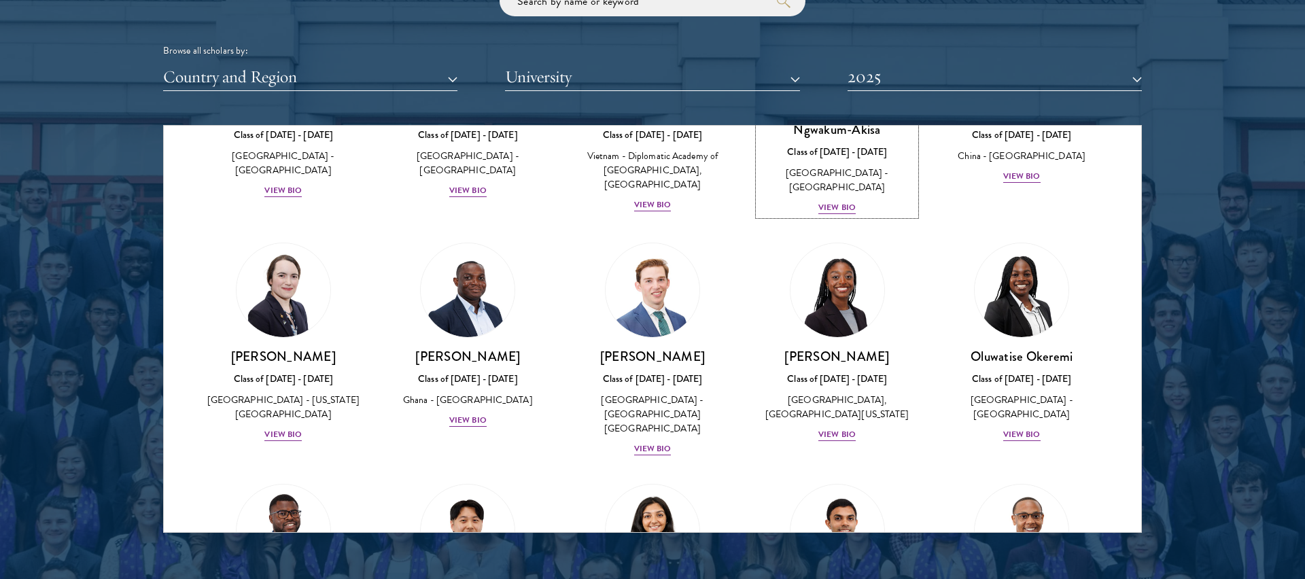
scroll to position [4079, 0]
click at [817, 479] on img at bounding box center [837, 530] width 103 height 103
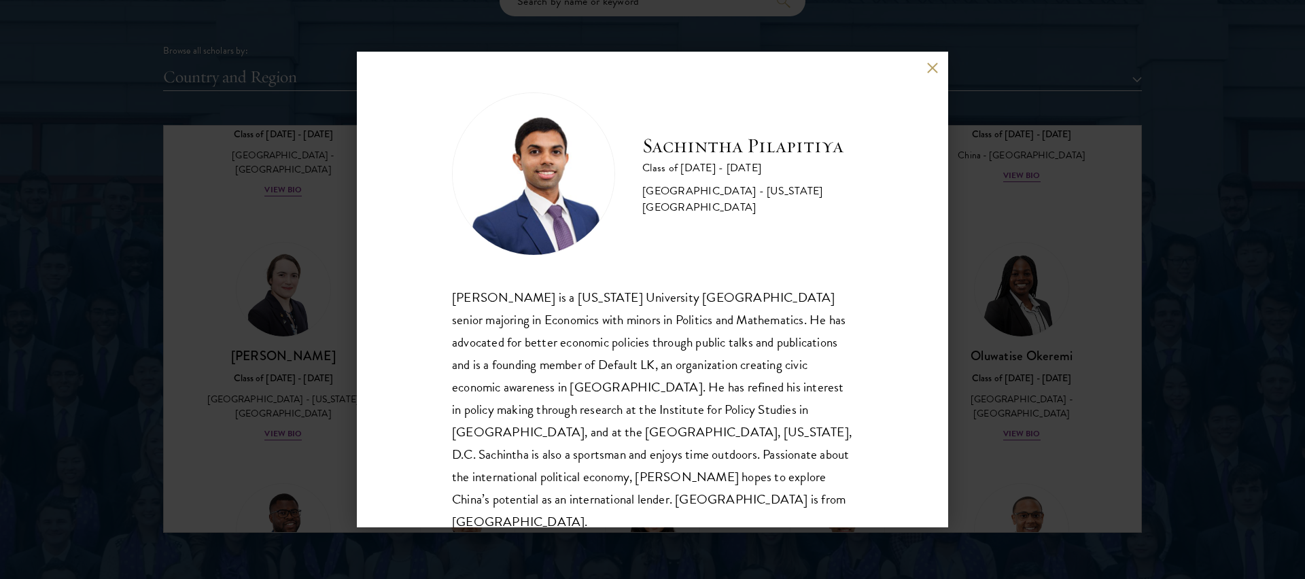
click at [1009, 360] on div "Sachintha Pilapitiya Class of 2024 - 2025 Sri Lanka - New York University Sachi…" at bounding box center [652, 289] width 1305 height 579
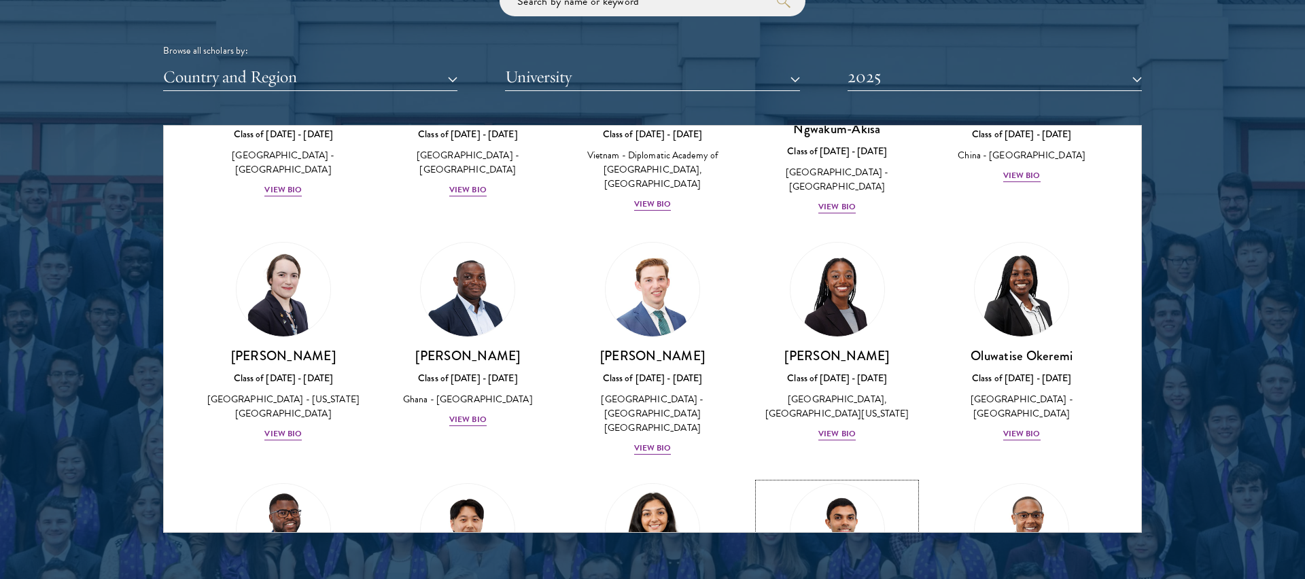
scroll to position [4093, 0]
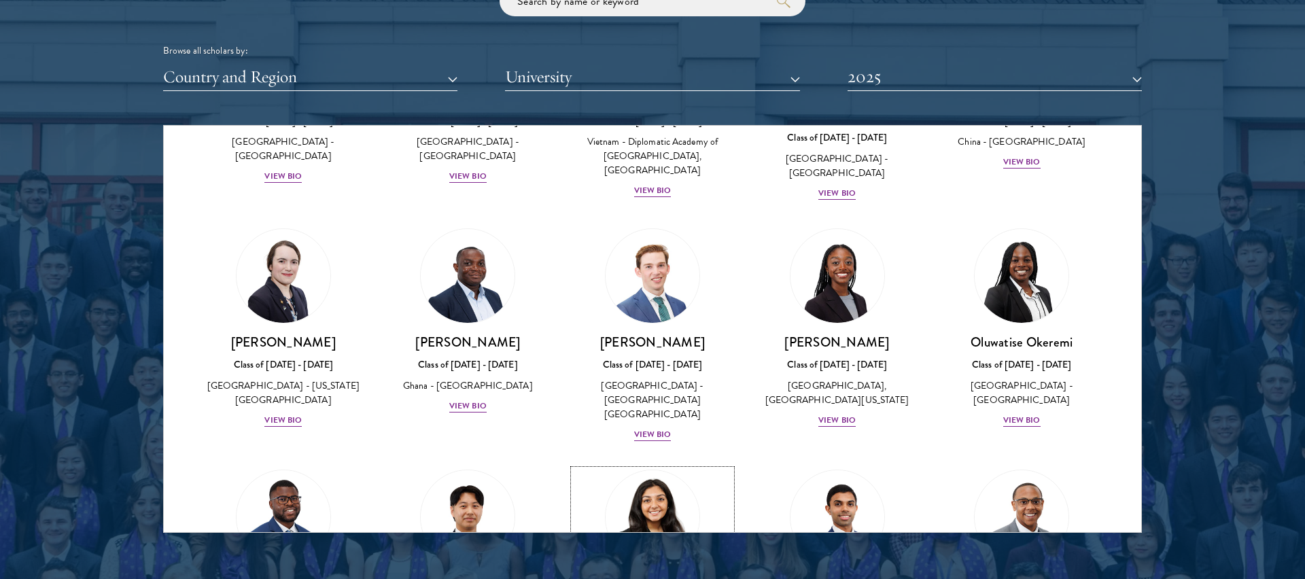
click at [663, 466] on img at bounding box center [652, 517] width 103 height 103
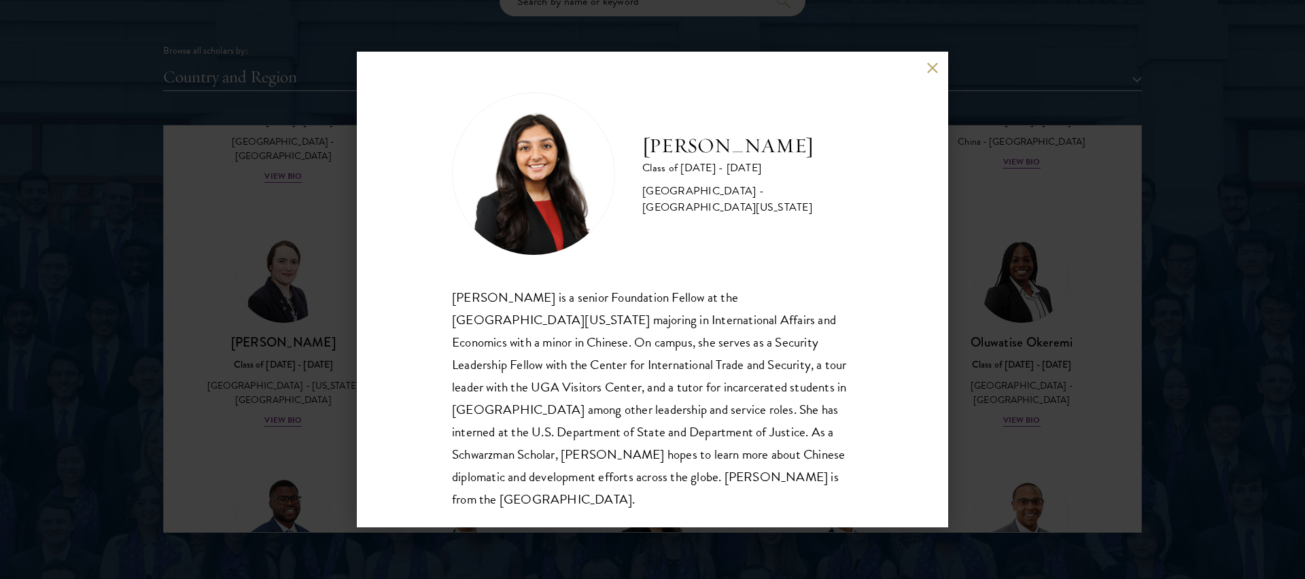
click at [1017, 342] on div "Ashni Patel Class of 2024 - 2025 United States of America - University of Georg…" at bounding box center [652, 289] width 1305 height 579
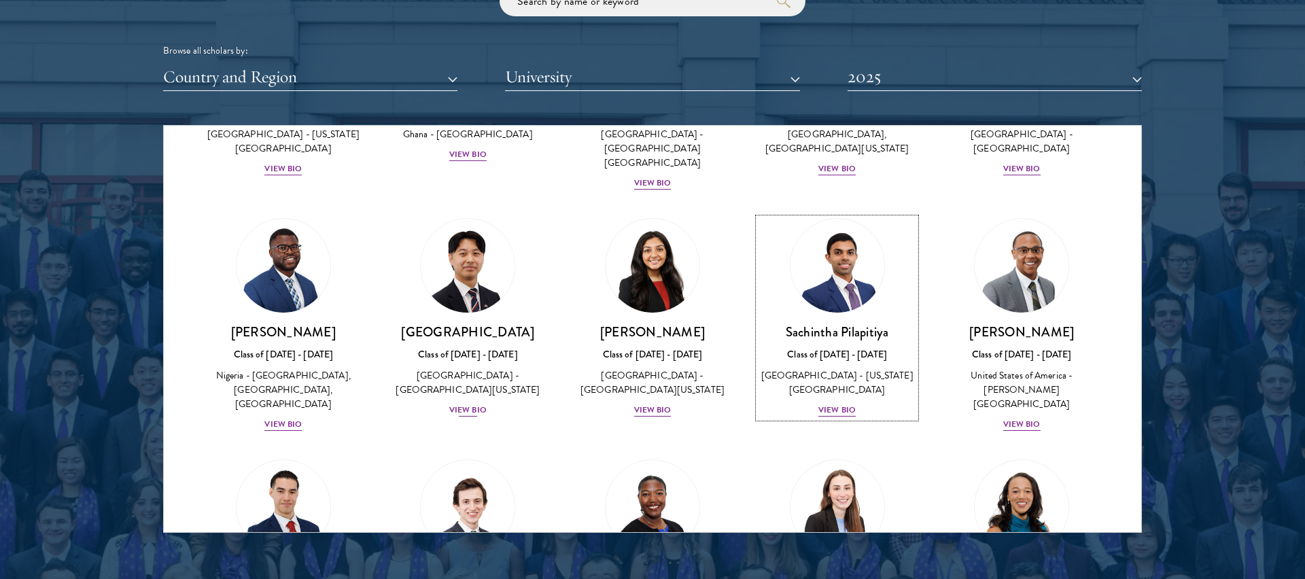
scroll to position [4343, 0]
click at [306, 456] on img at bounding box center [283, 507] width 103 height 103
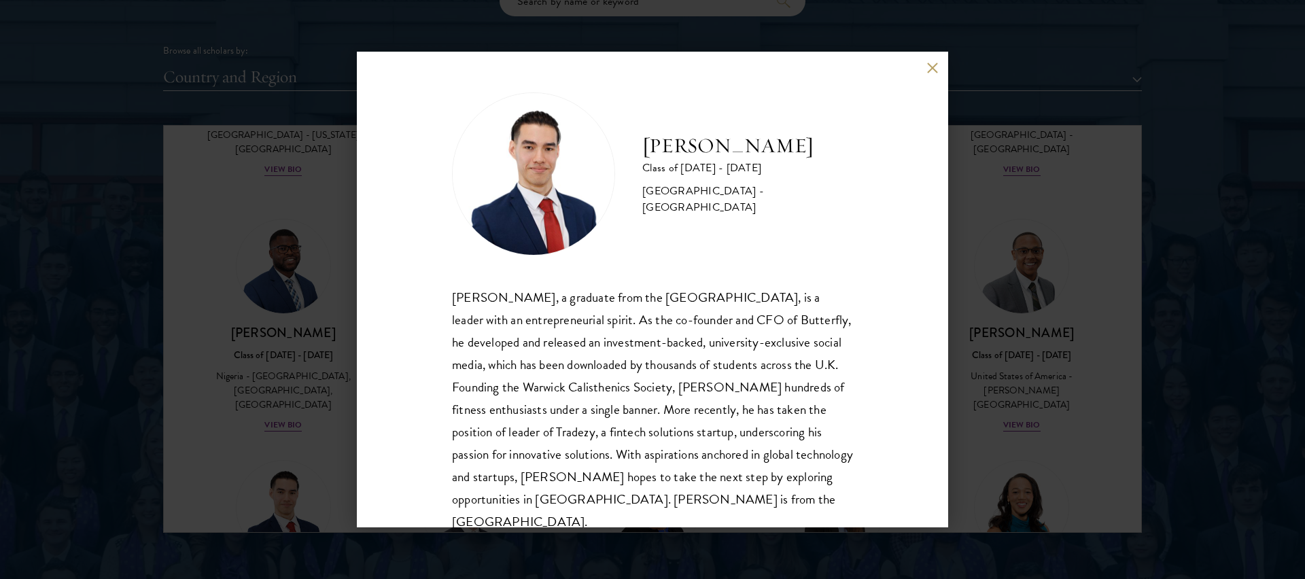
click at [1013, 382] on div "Alexander Reid Class of 2024 - 2025 United Kingdom - University of Warwick Alex…" at bounding box center [652, 289] width 1305 height 579
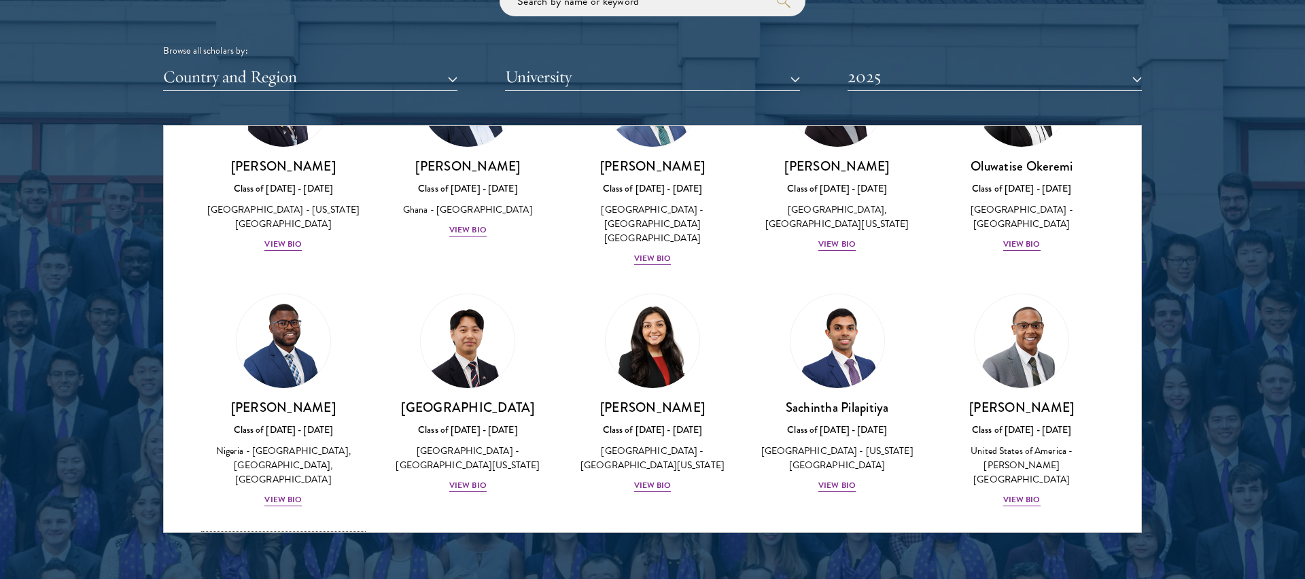
scroll to position [4270, 0]
click at [849, 530] on img at bounding box center [837, 581] width 103 height 103
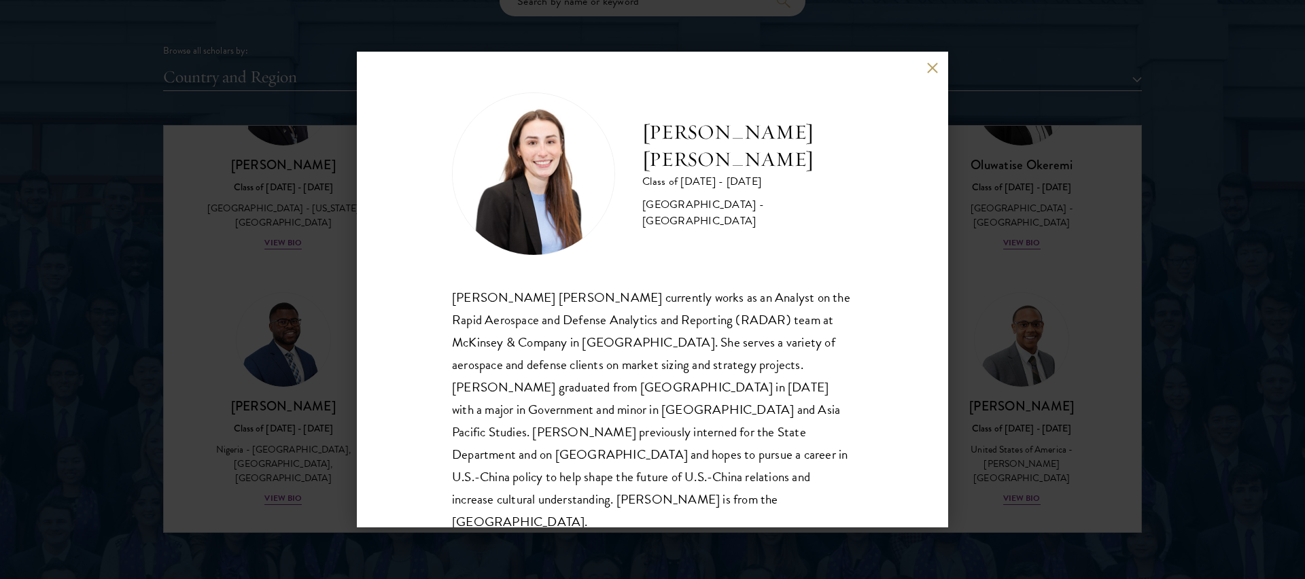
click at [981, 404] on div "Henley Schulz Class of 2024 - 2025 United States of America - Cornell Universit…" at bounding box center [652, 289] width 1305 height 579
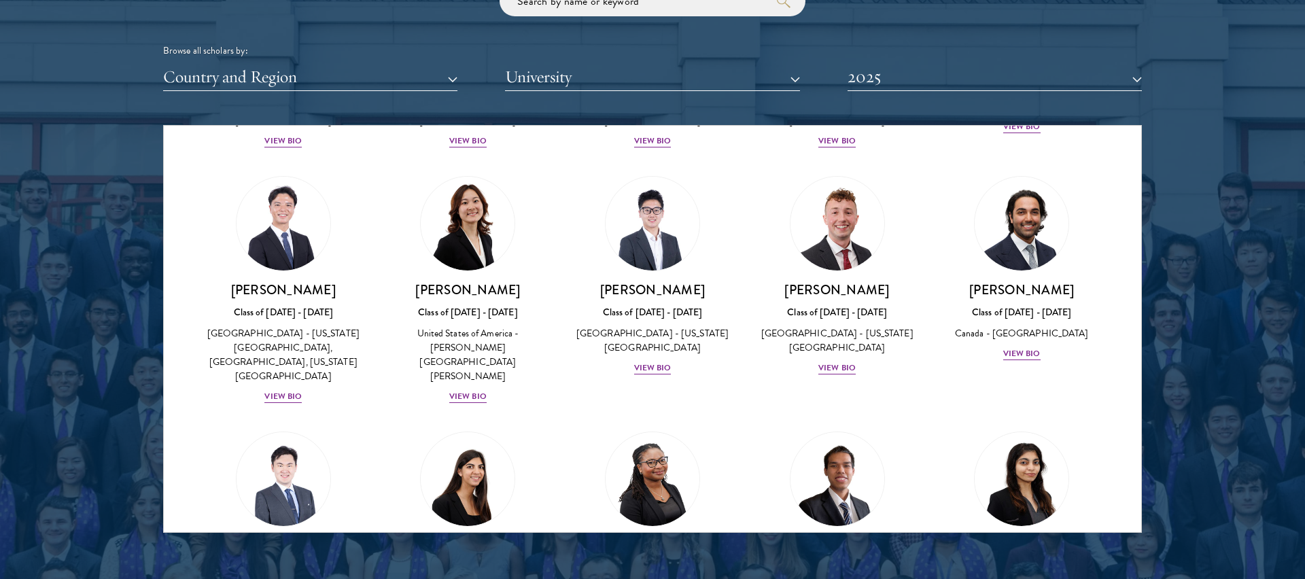
scroll to position [4223, 0]
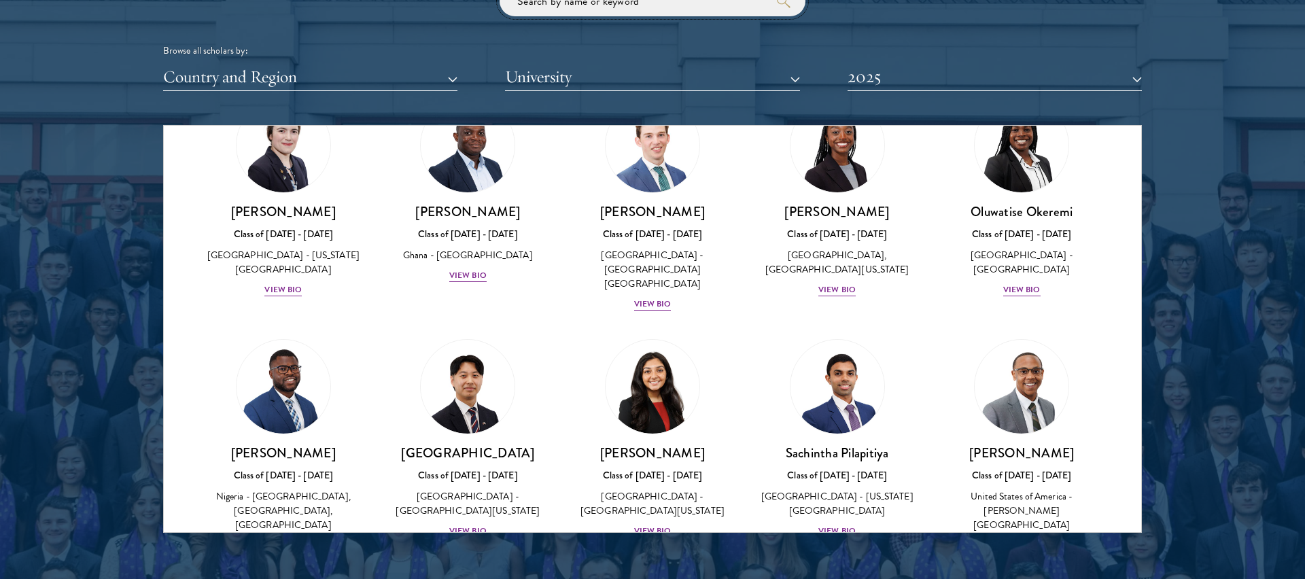
click at [587, 4] on input "search" at bounding box center [653, 1] width 306 height 31
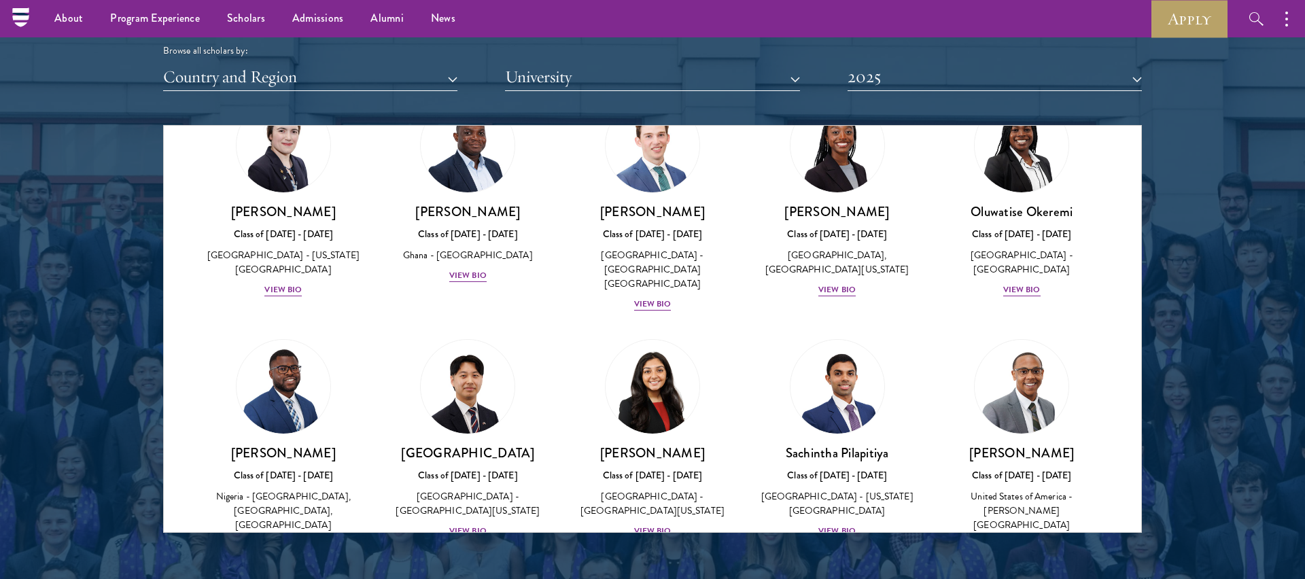
scroll to position [1673, 0]
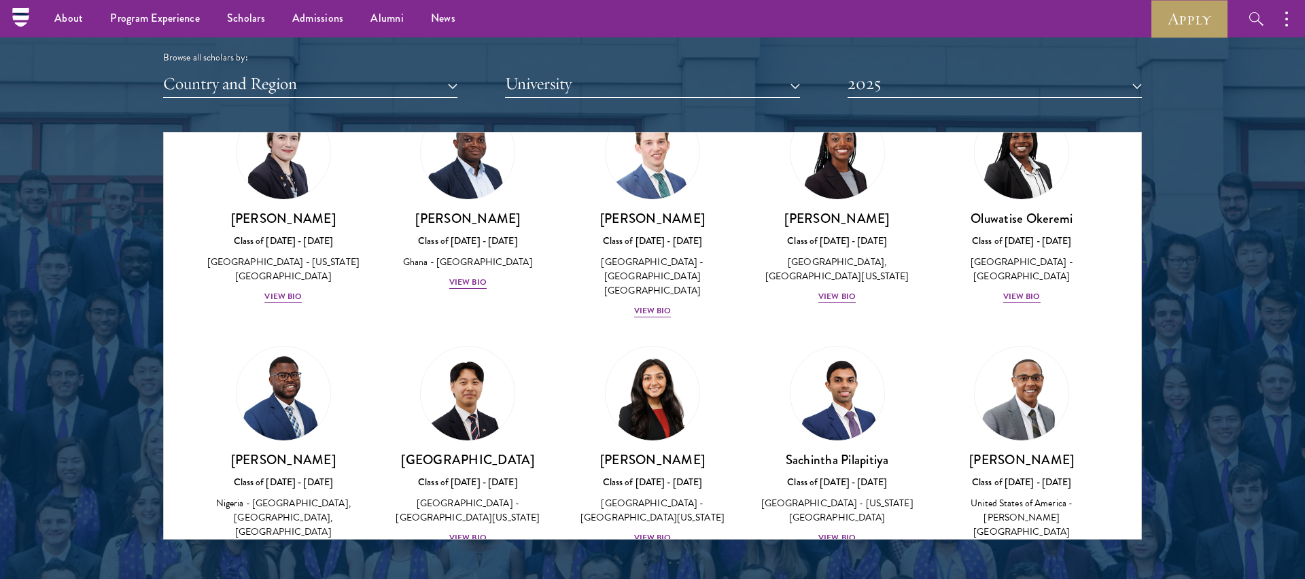
type input "hughes"
click button "submit" at bounding box center [0, 0] width 0 height 0
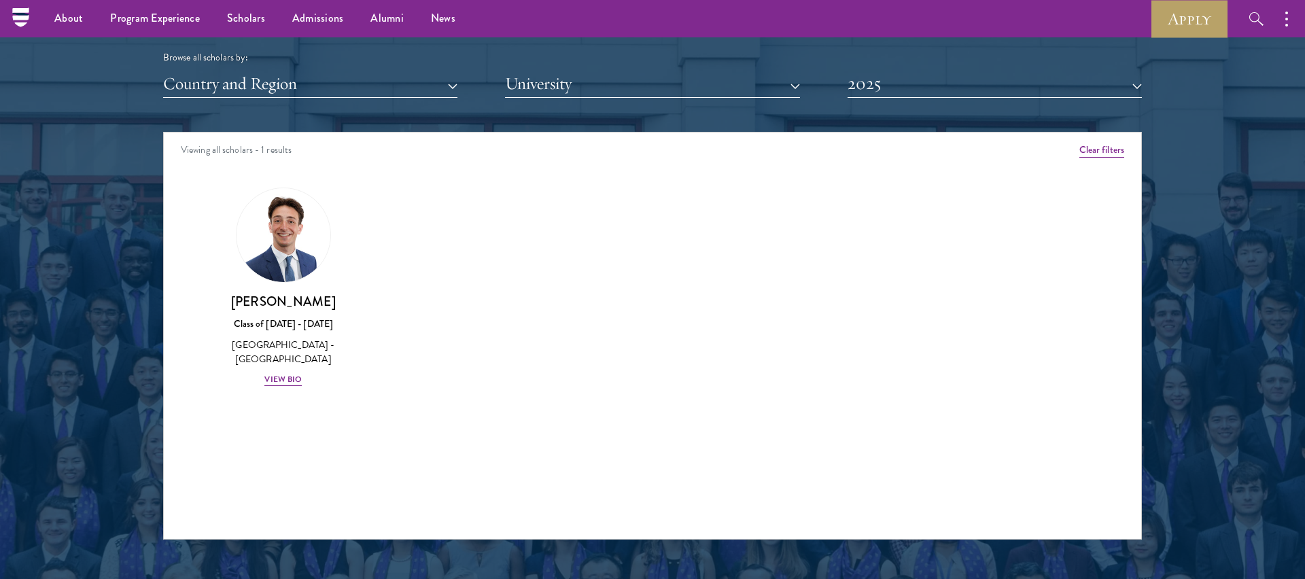
scroll to position [0, 0]
click at [258, 241] on img at bounding box center [283, 235] width 103 height 103
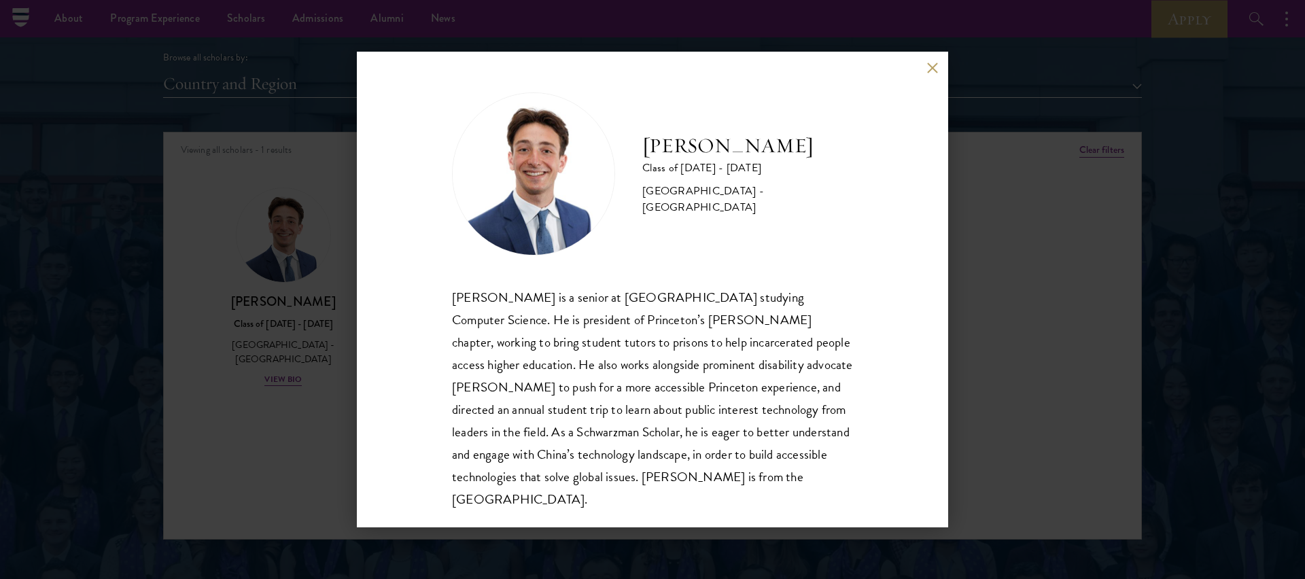
scroll to position [1, 0]
click at [936, 65] on button at bounding box center [933, 68] width 12 height 12
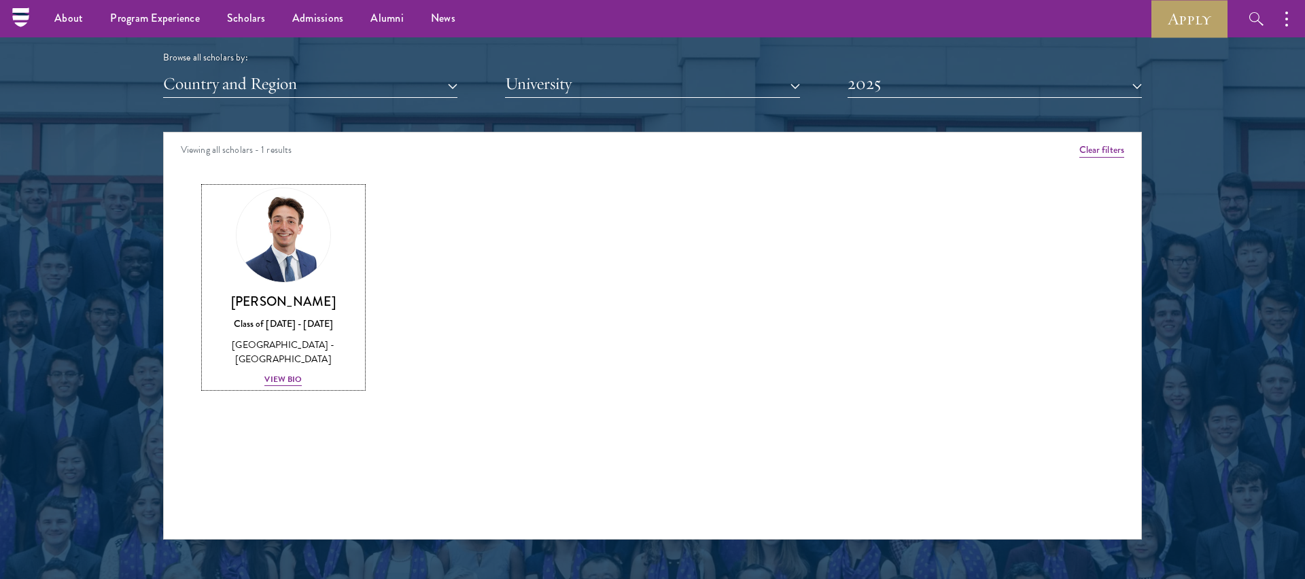
scroll to position [1480, 0]
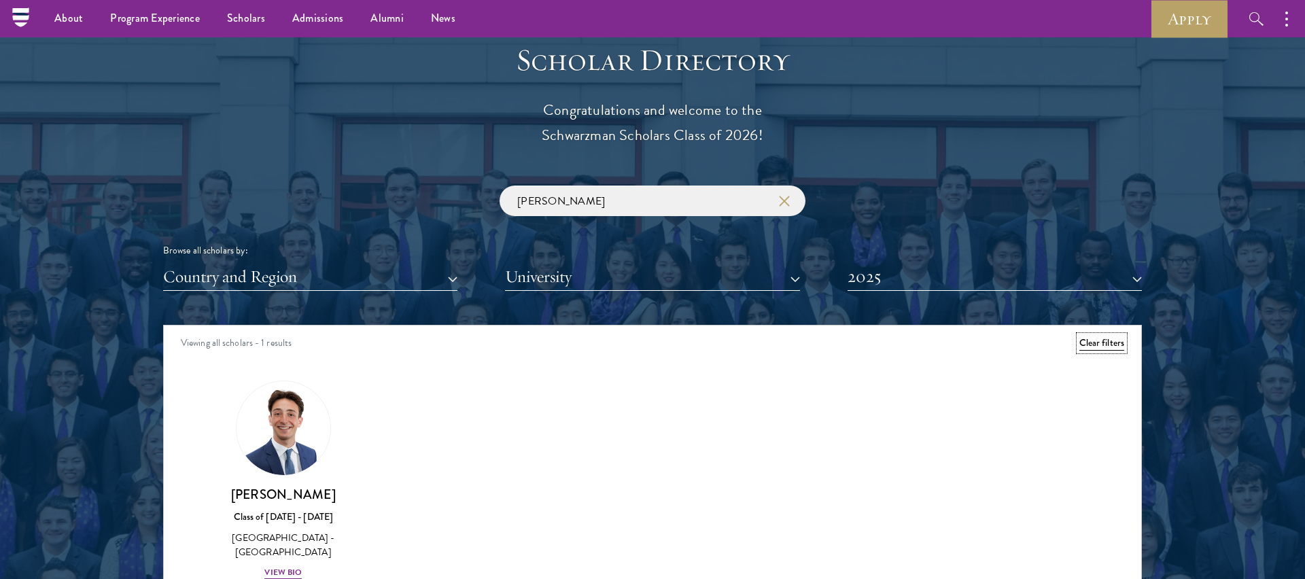
click at [1119, 347] on button "Clear filters" at bounding box center [1102, 343] width 45 height 15
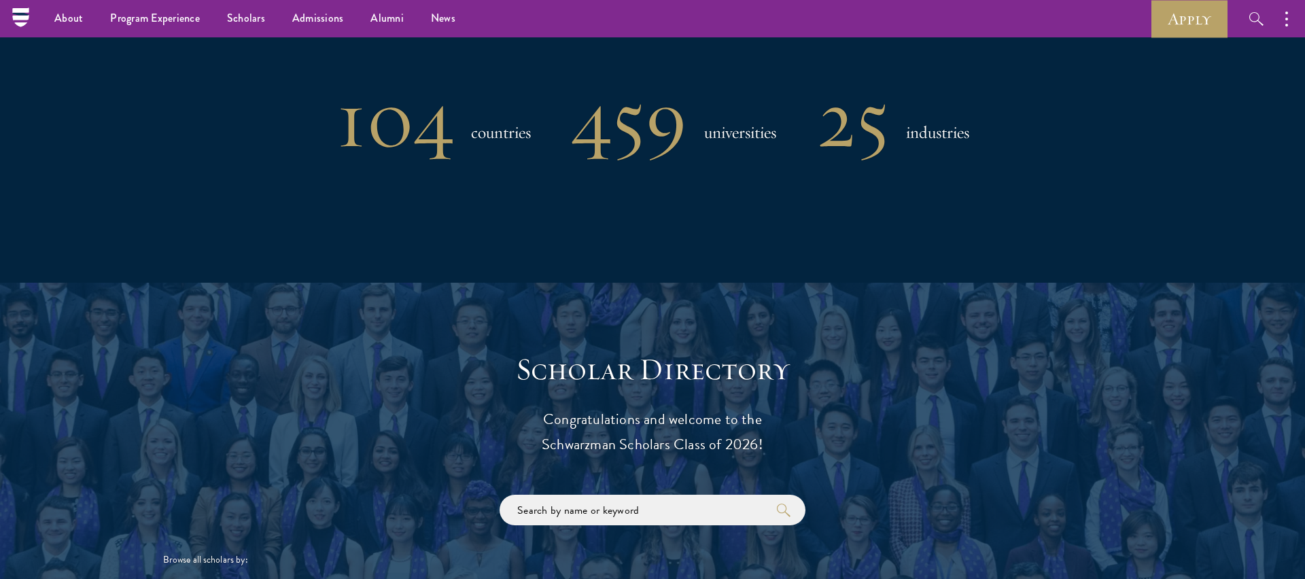
scroll to position [1457, 0]
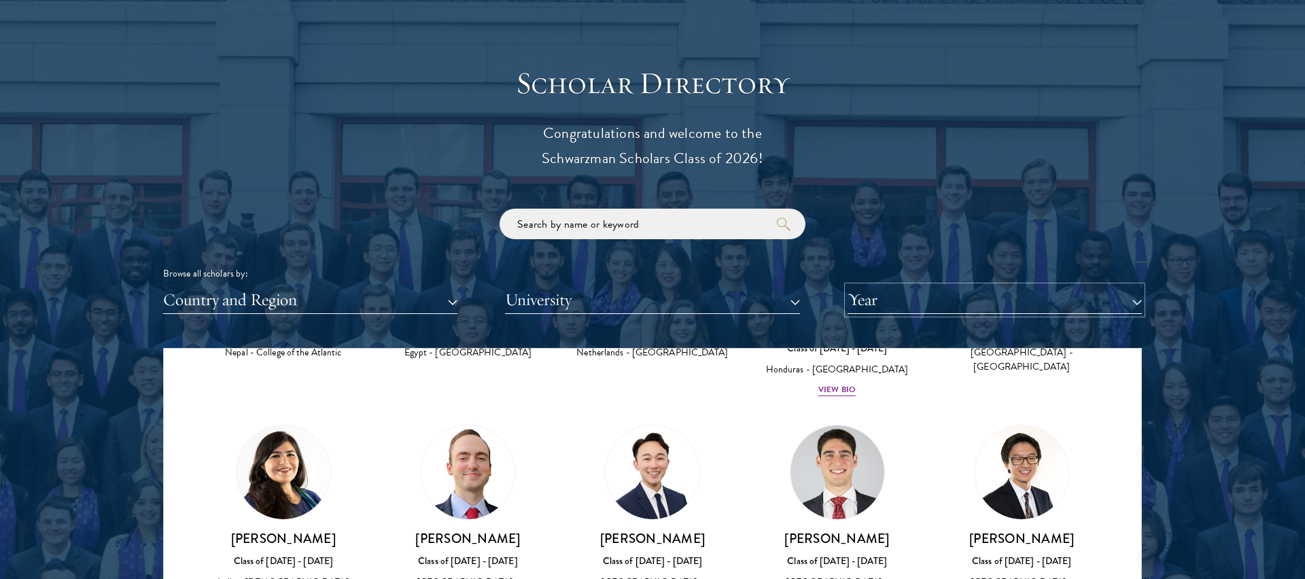
click at [958, 286] on button "Year" at bounding box center [995, 300] width 294 height 28
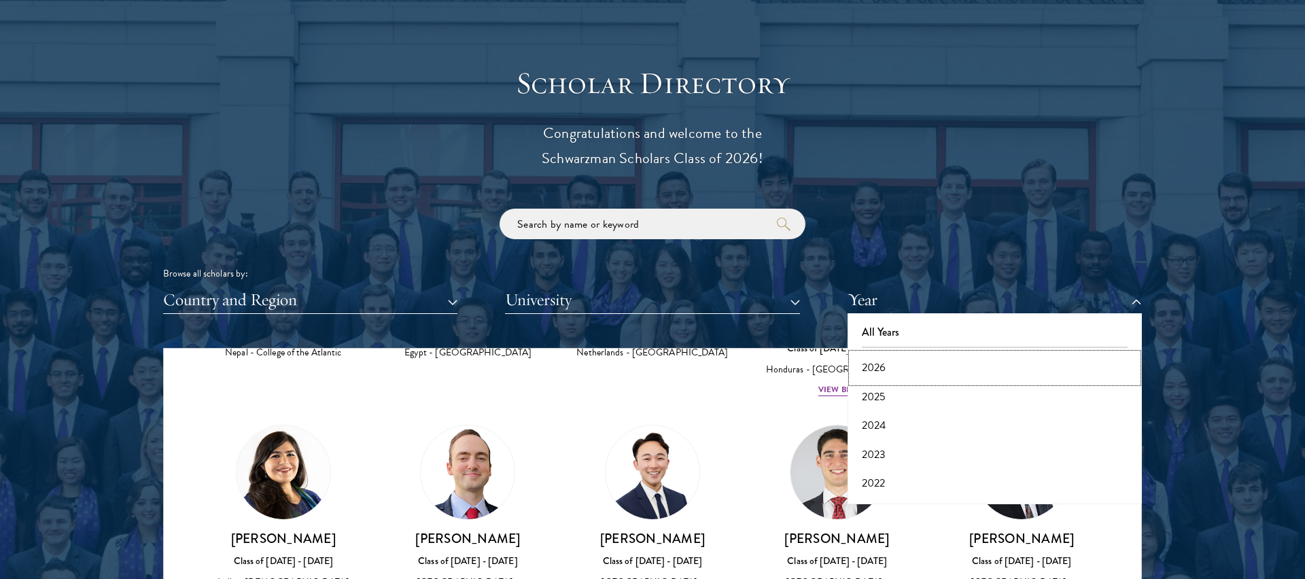
click at [910, 365] on button "2026" at bounding box center [995, 368] width 286 height 29
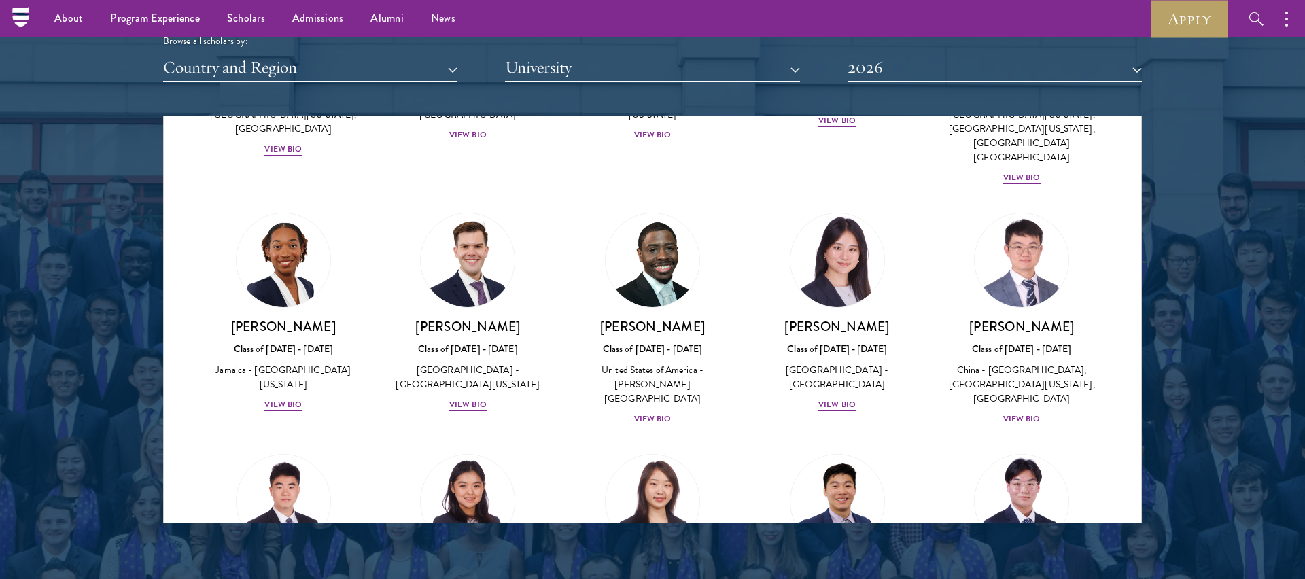
scroll to position [6365, 0]
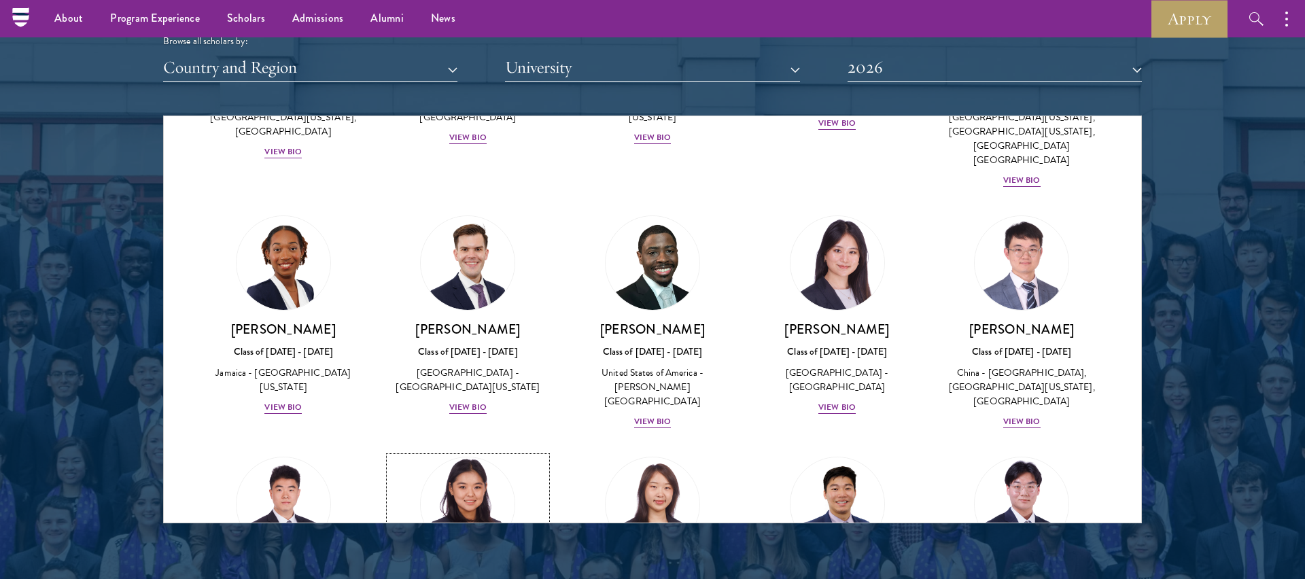
click at [483, 453] on img at bounding box center [467, 504] width 103 height 103
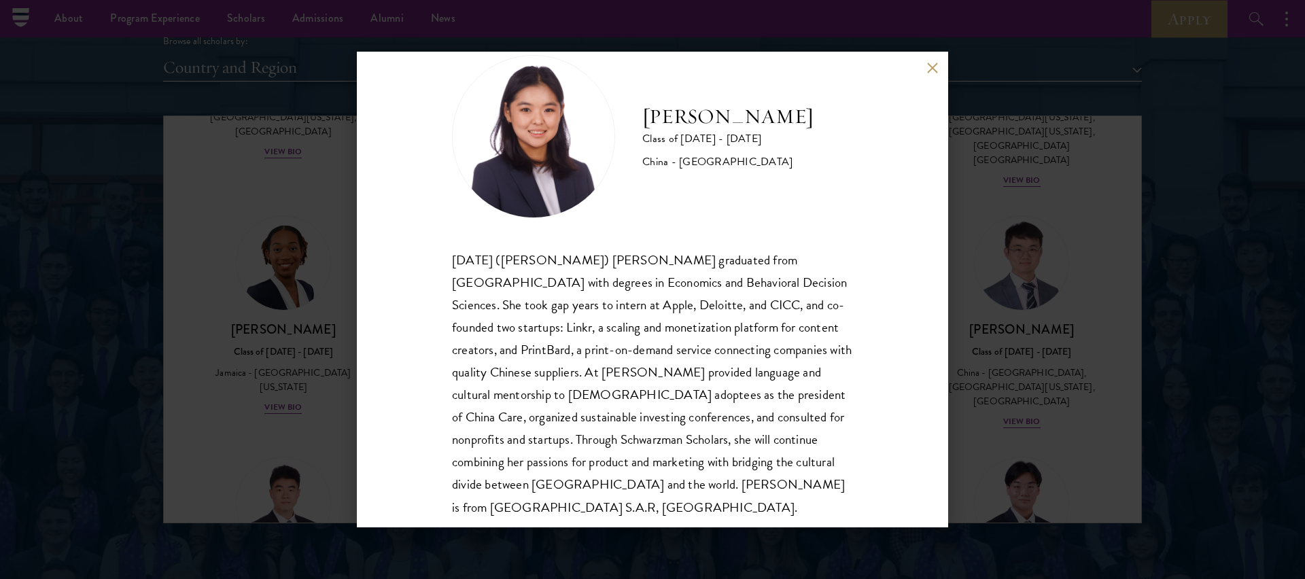
scroll to position [39, 0]
click at [932, 67] on button at bounding box center [933, 68] width 12 height 12
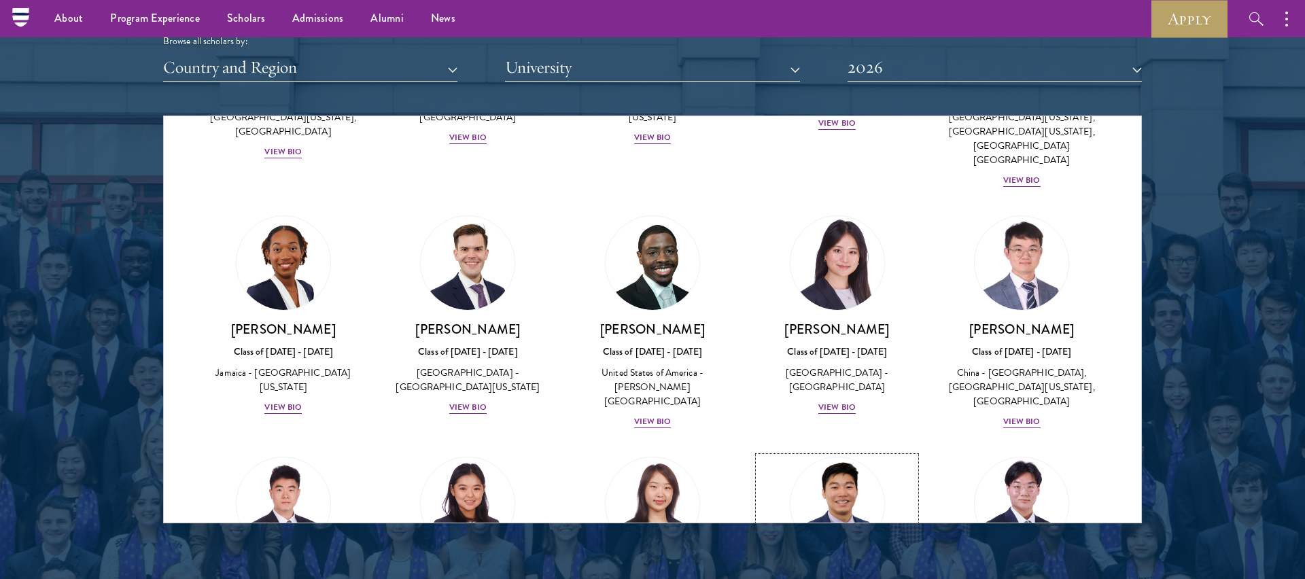
click at [845, 453] on img at bounding box center [837, 504] width 103 height 103
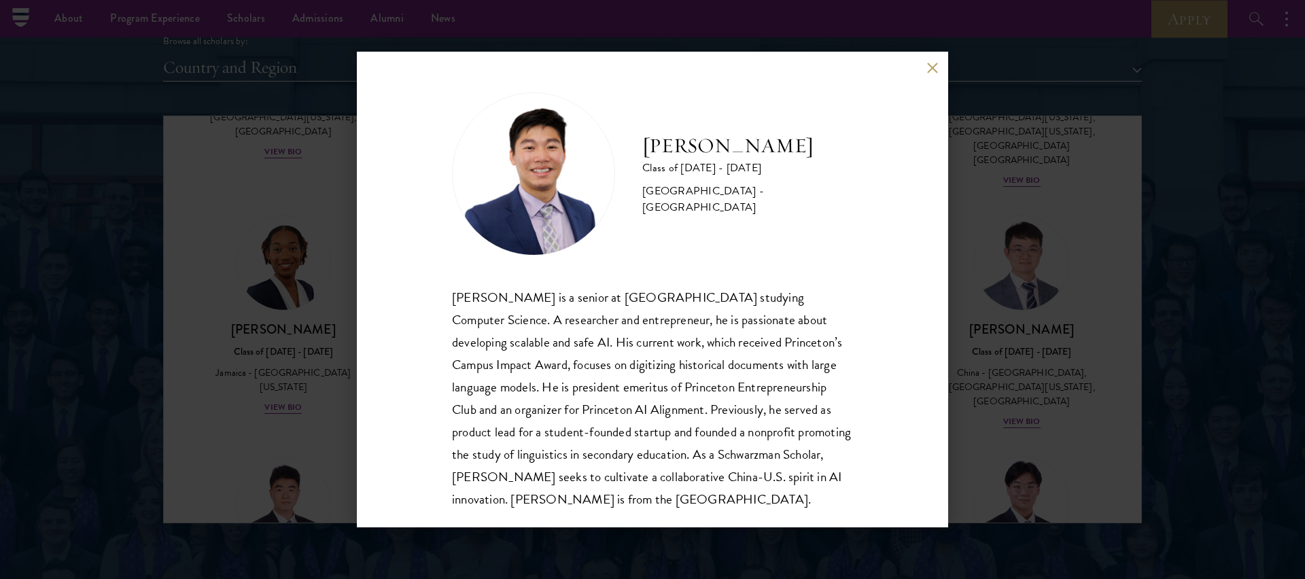
click at [1002, 346] on div "James Zhang Class of 2025 - 2026 United States of America - Princeton Universit…" at bounding box center [652, 289] width 1305 height 579
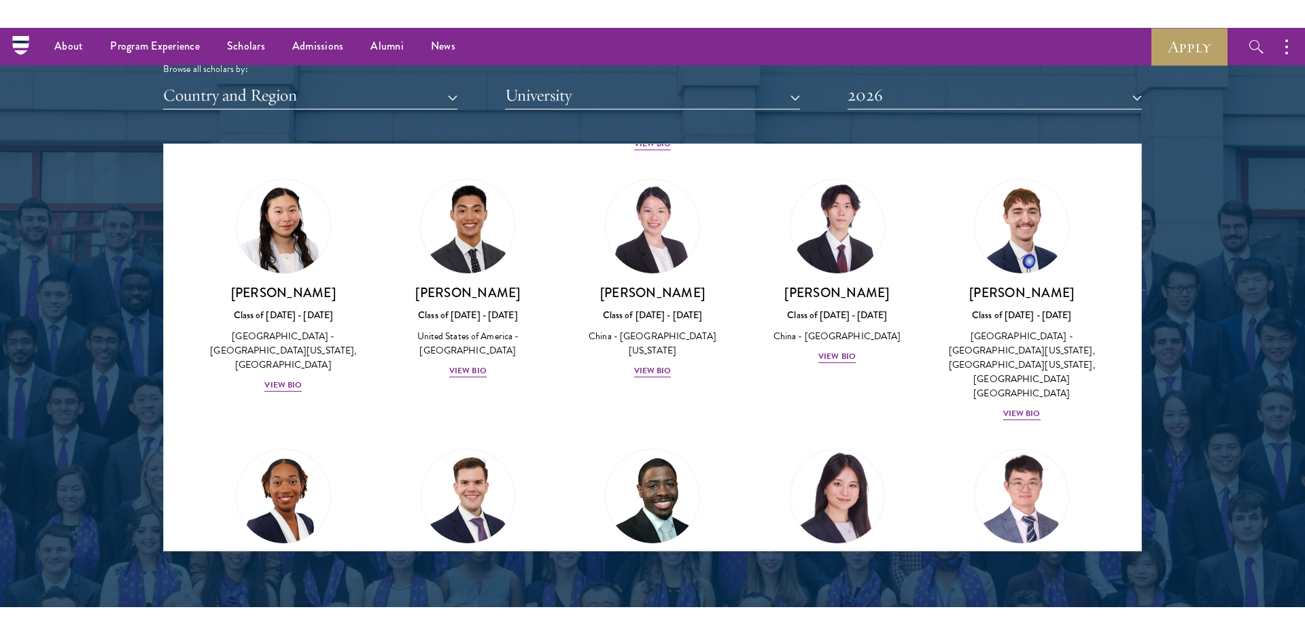
scroll to position [6100, 0]
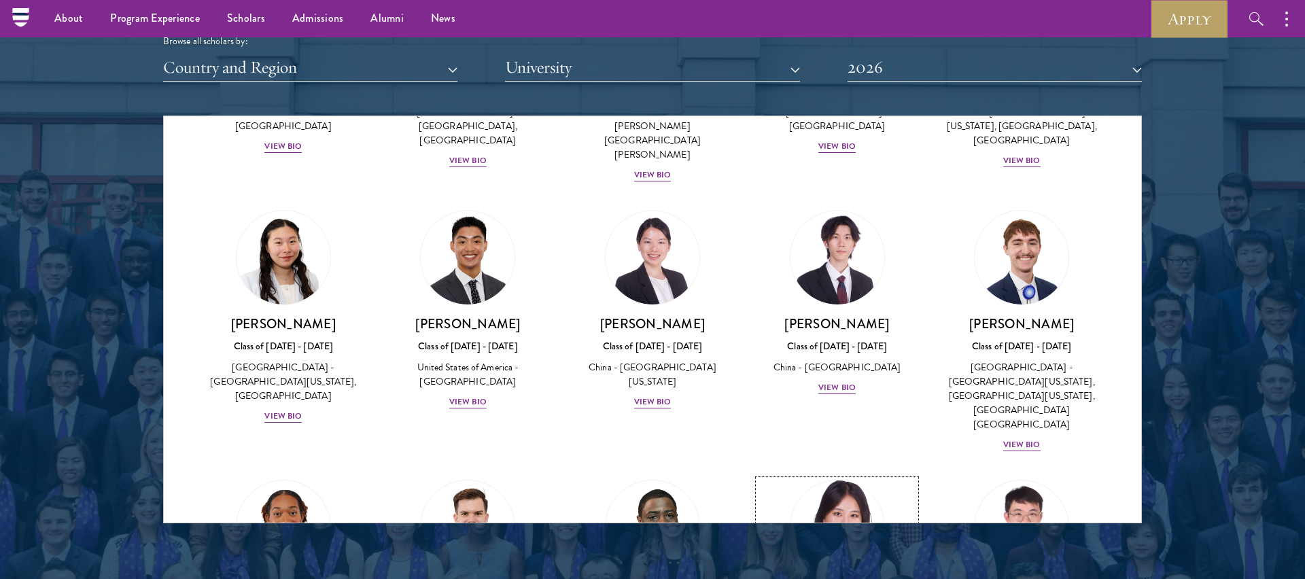
click at [862, 476] on img at bounding box center [837, 527] width 103 height 103
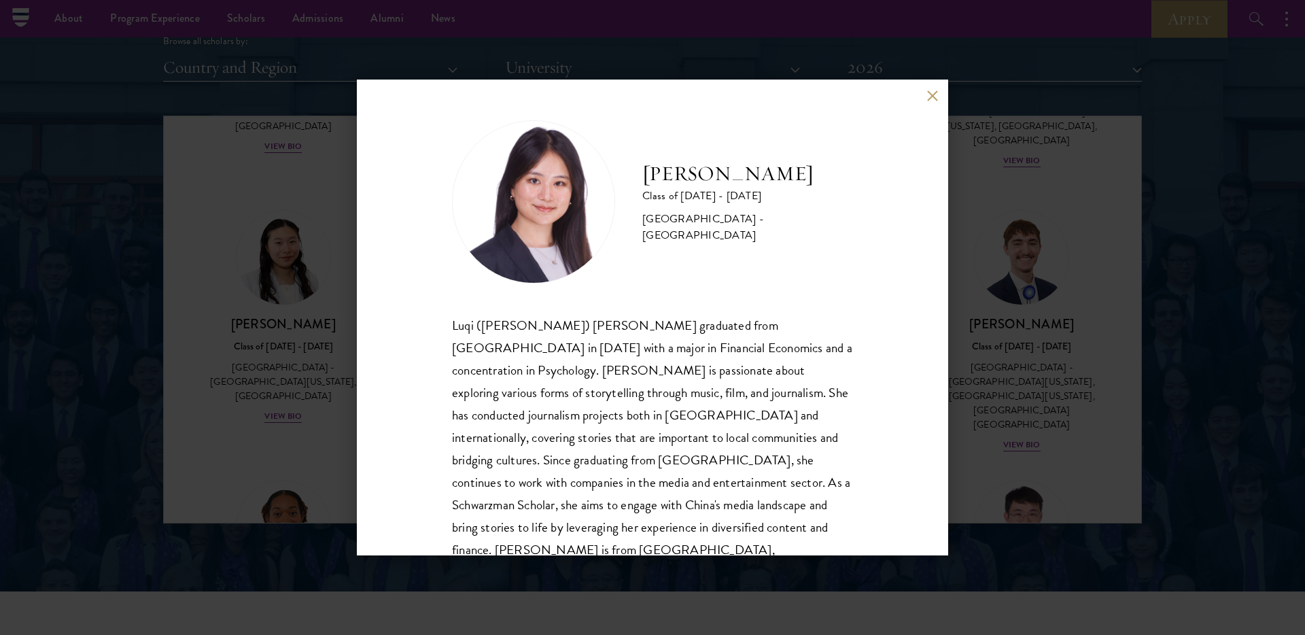
click at [934, 101] on button at bounding box center [933, 96] width 12 height 12
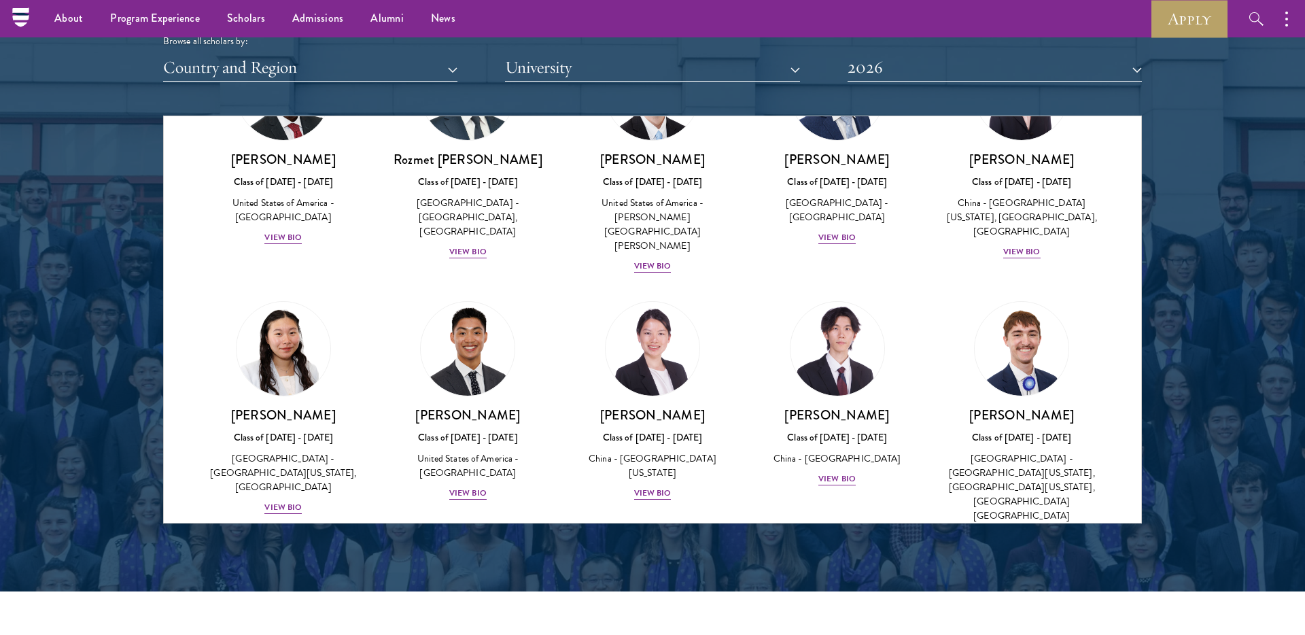
scroll to position [6010, 0]
click at [664, 566] on img at bounding box center [652, 617] width 103 height 103
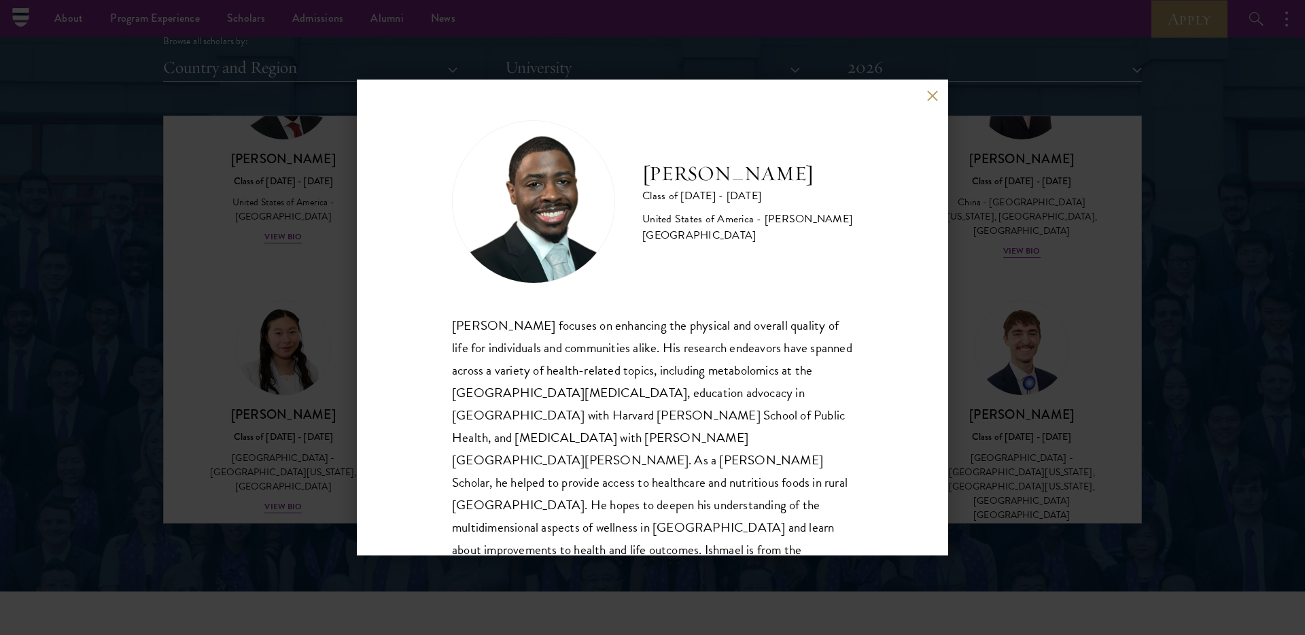
click at [1002, 358] on div "Ishmael Williams Class of 2025 - 2026 United States of America - Howard Univers…" at bounding box center [652, 317] width 1305 height 635
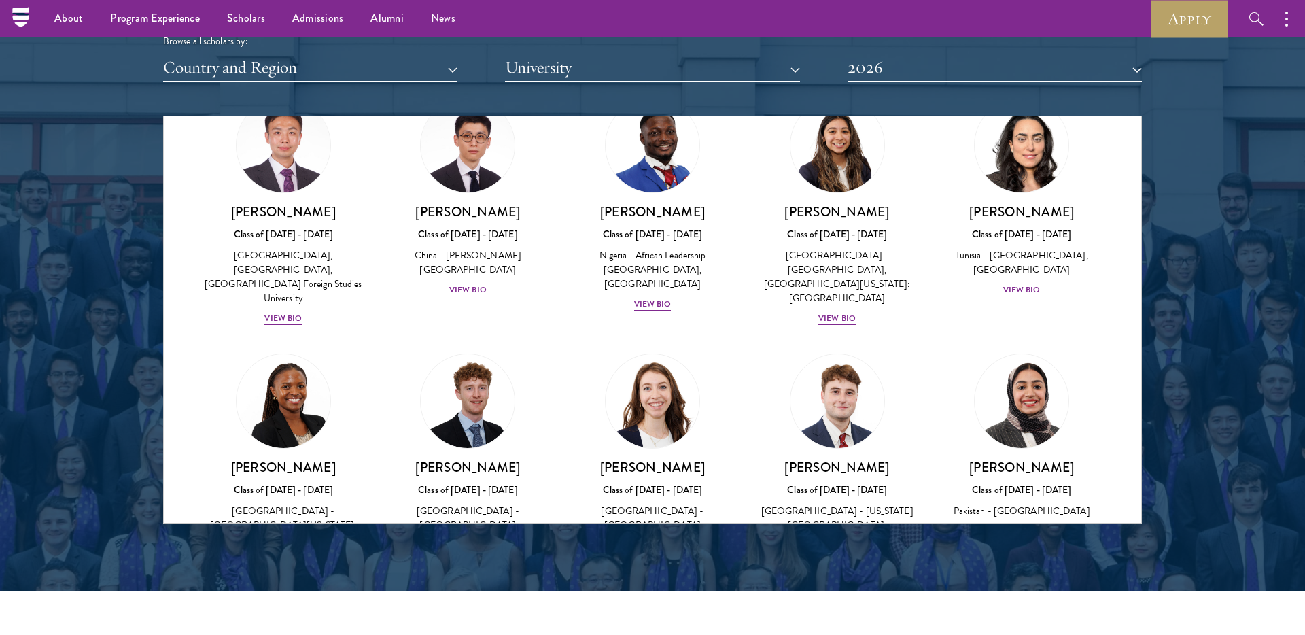
scroll to position [4002, 0]
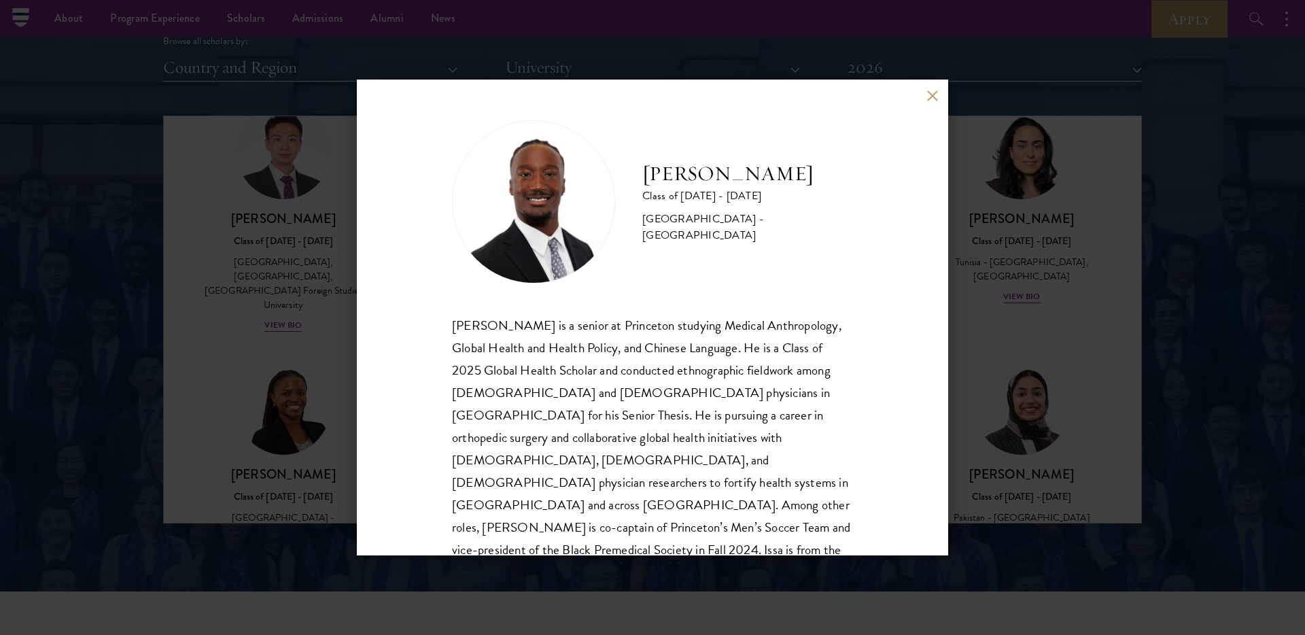
click at [942, 93] on div "Issa Mudashiru Class of 2025 - 2026 United States of America - Princeton Univer…" at bounding box center [653, 318] width 592 height 476
click at [940, 89] on div "Issa Mudashiru Class of 2025 - 2026 United States of America - Princeton Univer…" at bounding box center [653, 318] width 592 height 476
click at [938, 97] on button at bounding box center [933, 96] width 12 height 12
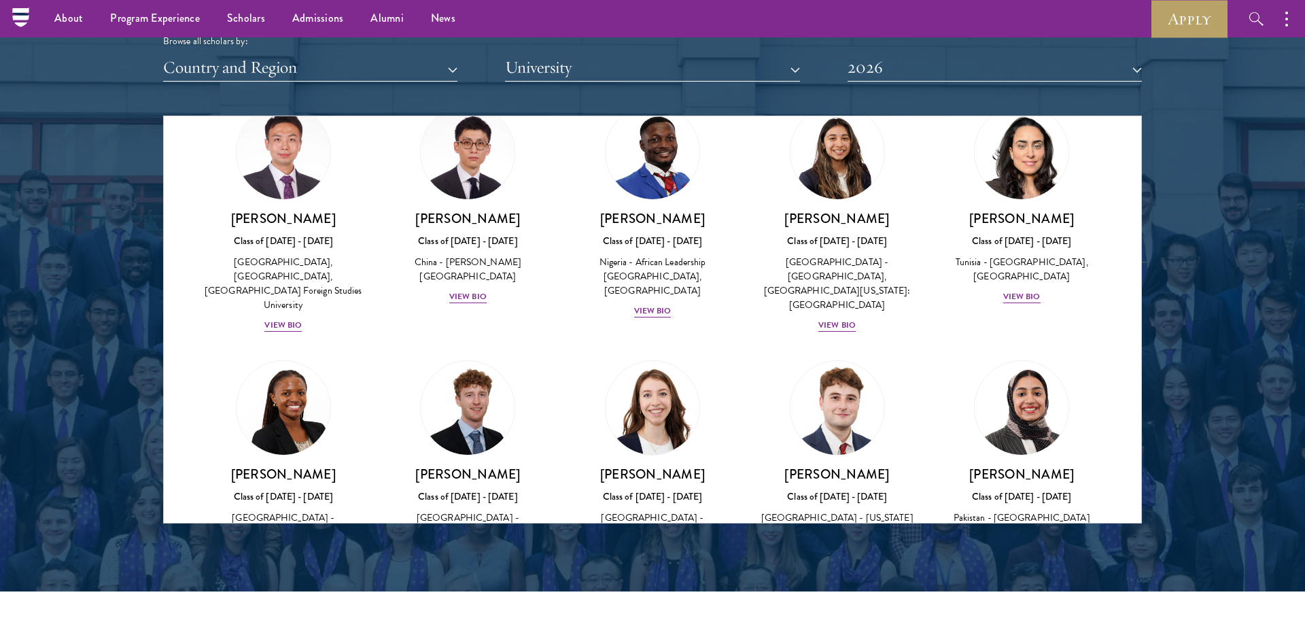
scroll to position [4067, 0]
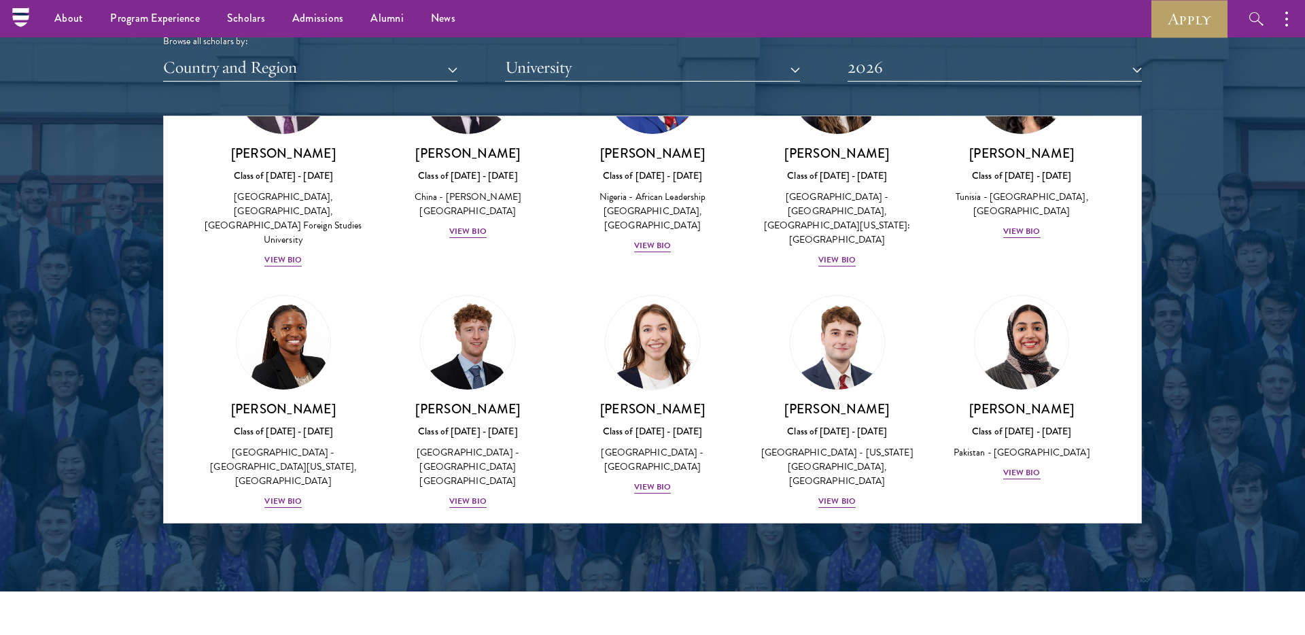
click at [294, 532] on img at bounding box center [283, 583] width 103 height 103
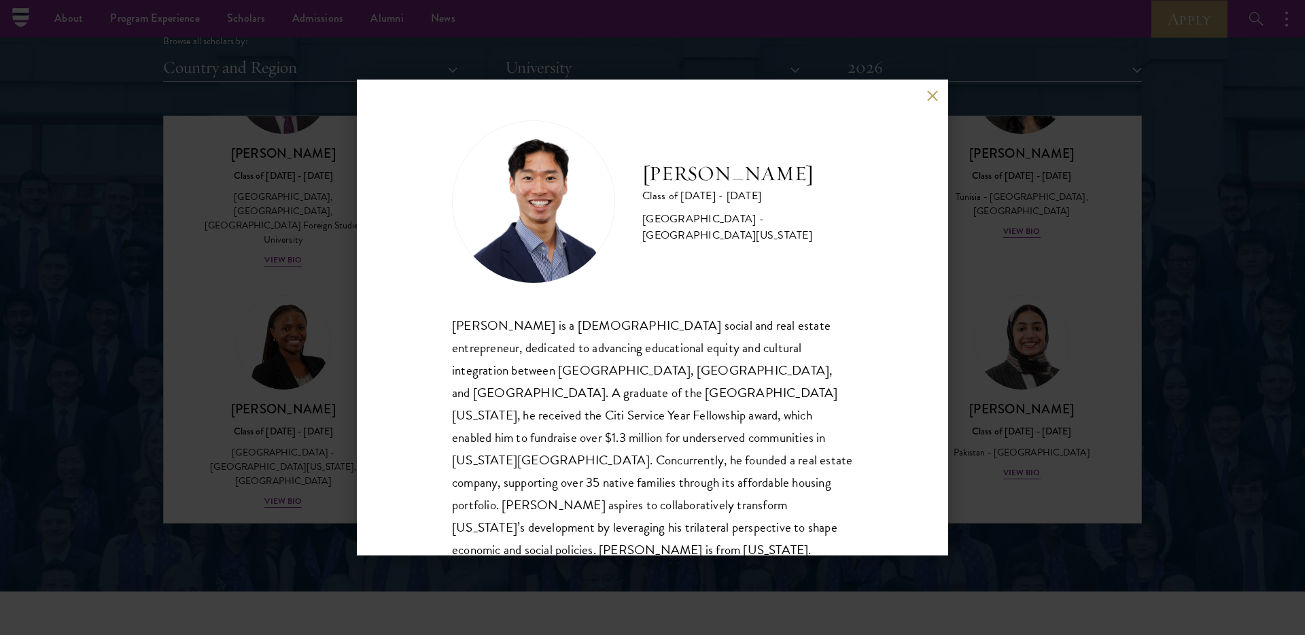
click at [321, 349] on div "Angelo Mok Class of 2025 - 2026 United States of America - University of Southe…" at bounding box center [652, 317] width 1305 height 635
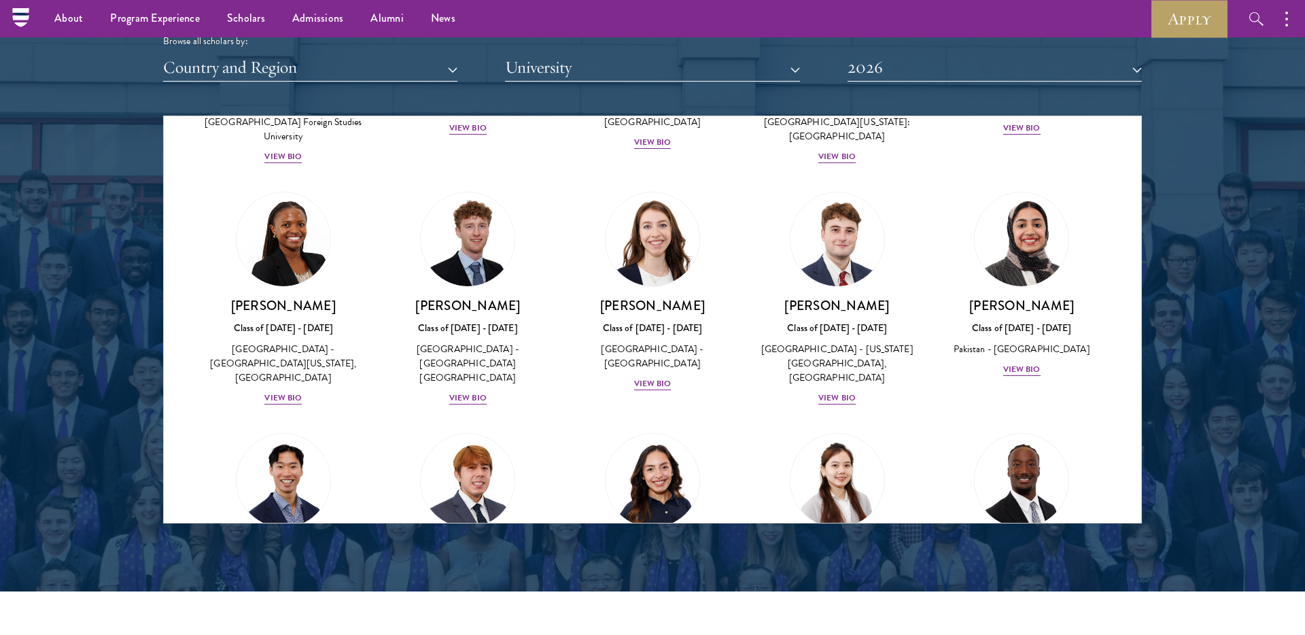
scroll to position [6183, 0]
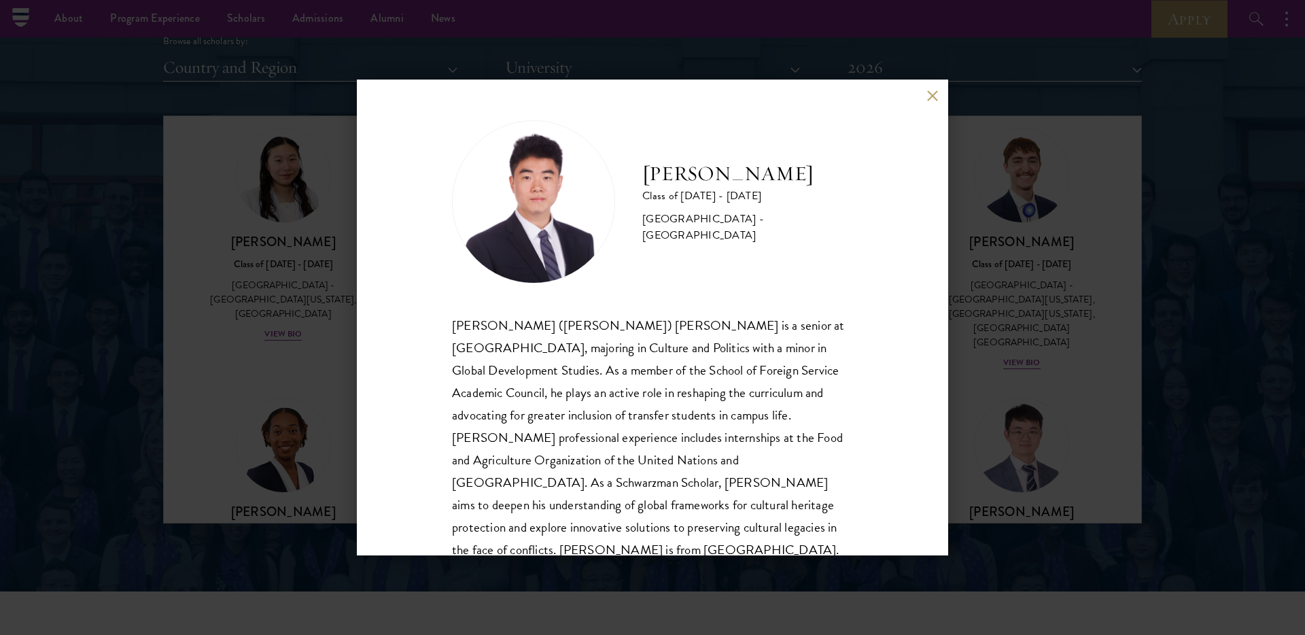
click at [279, 334] on div "[PERSON_NAME] Class of [DATE] - [DATE] [GEOGRAPHIC_DATA] - [GEOGRAPHIC_DATA] [P…" at bounding box center [652, 317] width 1305 height 635
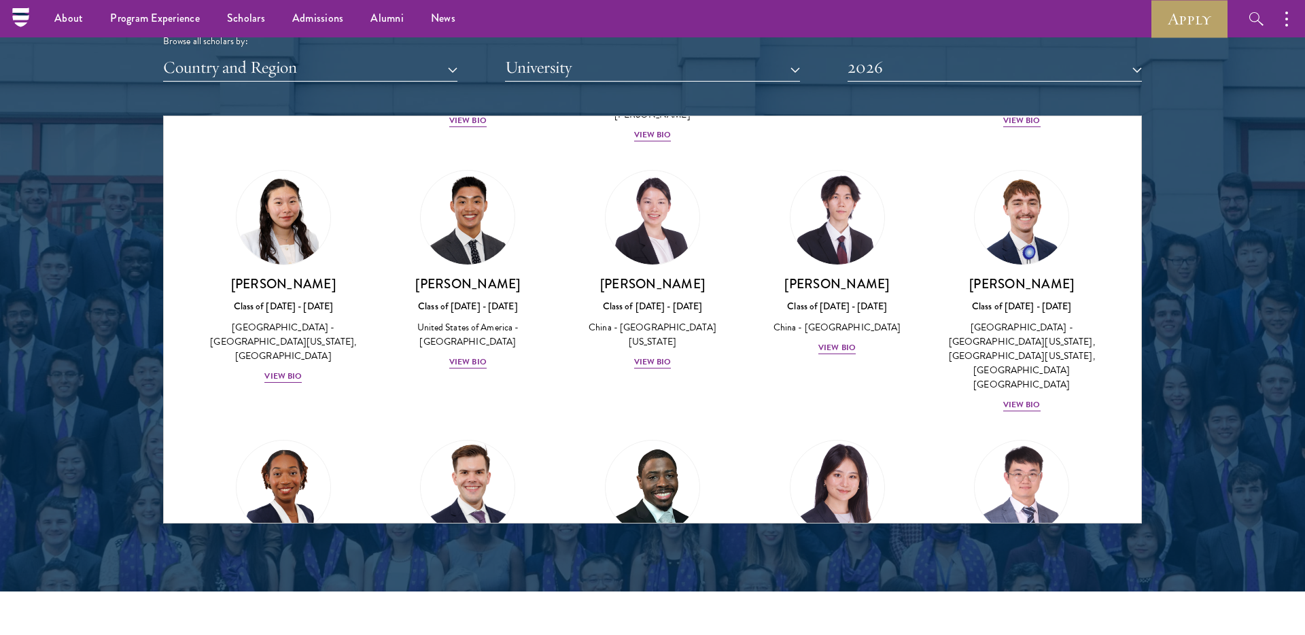
scroll to position [6122, 0]
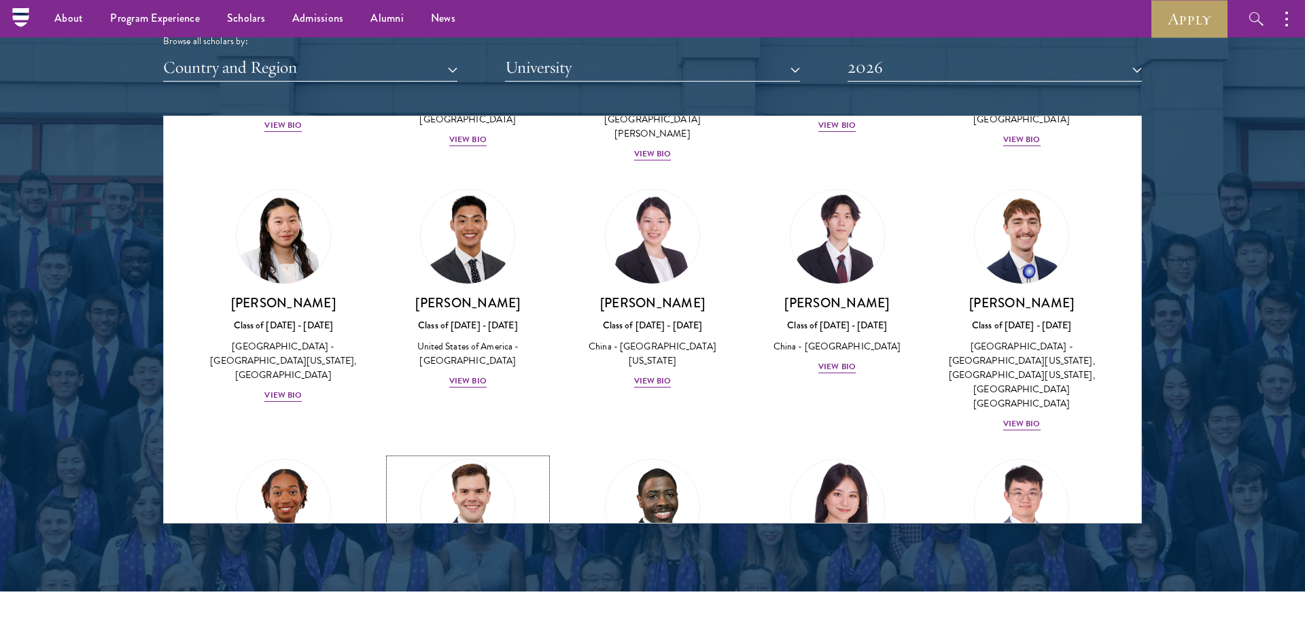
click at [479, 455] on img at bounding box center [467, 506] width 103 height 103
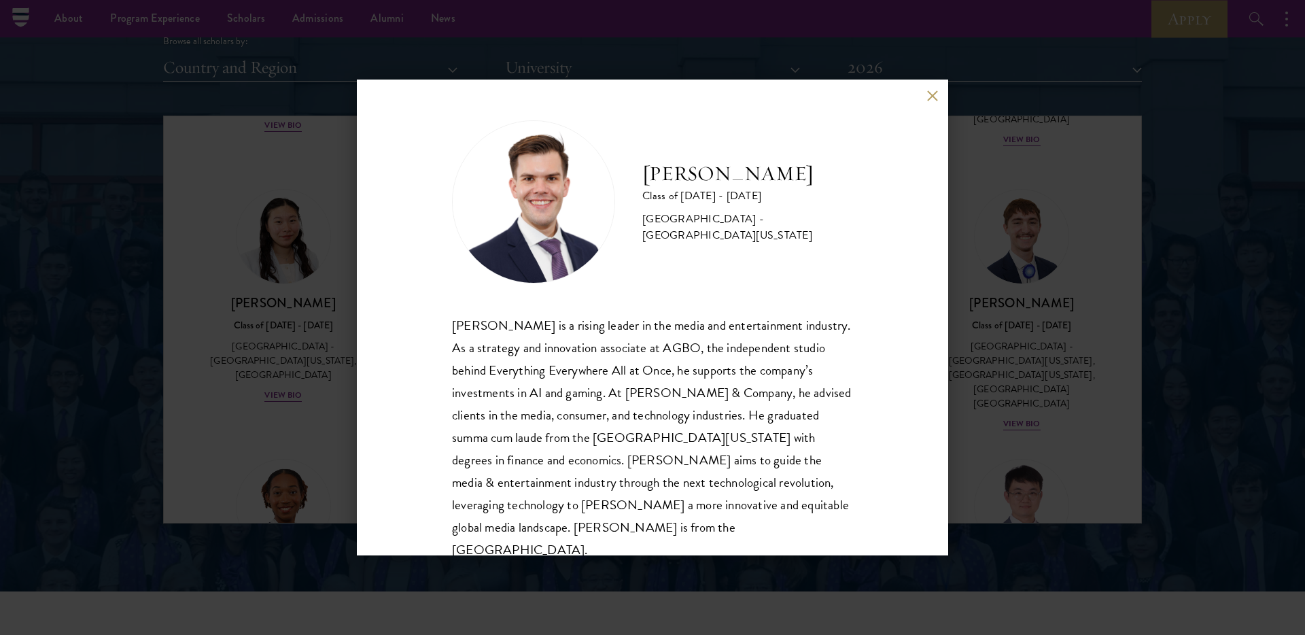
click at [929, 105] on div "Garrett Williams Class of 2025 - 2026 United States of America - University of …" at bounding box center [653, 318] width 592 height 476
click at [936, 102] on div "Garrett Williams Class of 2025 - 2026 United States of America - University of …" at bounding box center [653, 318] width 592 height 476
click at [934, 95] on button at bounding box center [933, 96] width 12 height 12
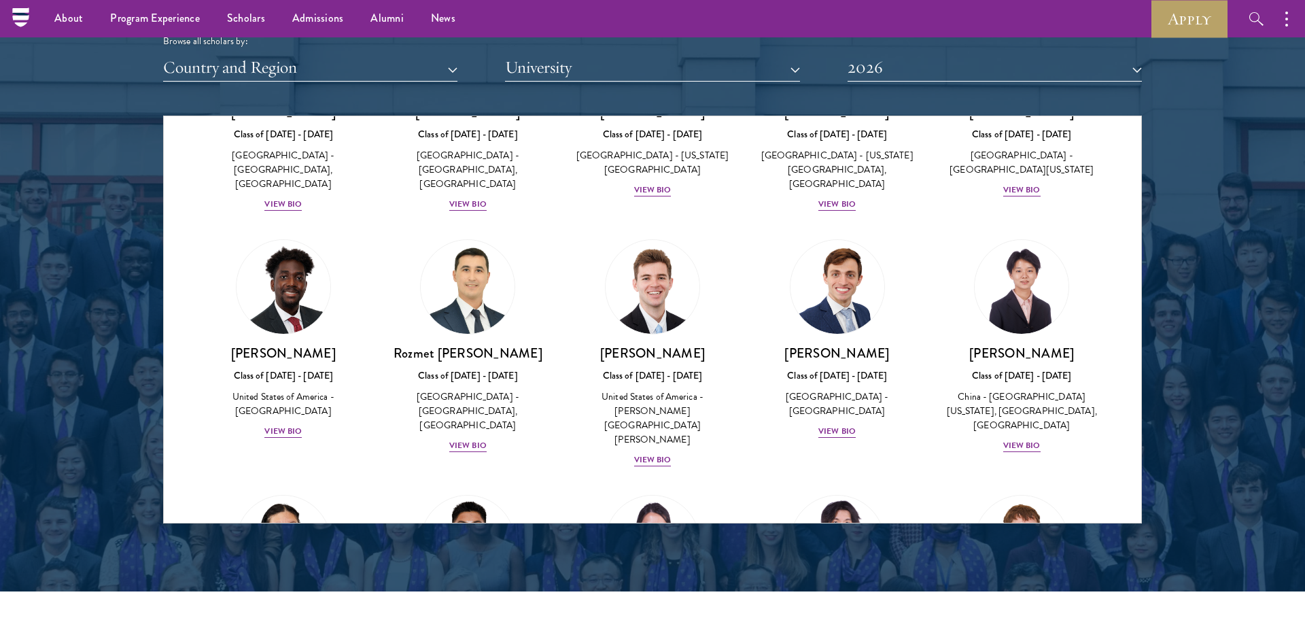
scroll to position [5813, 0]
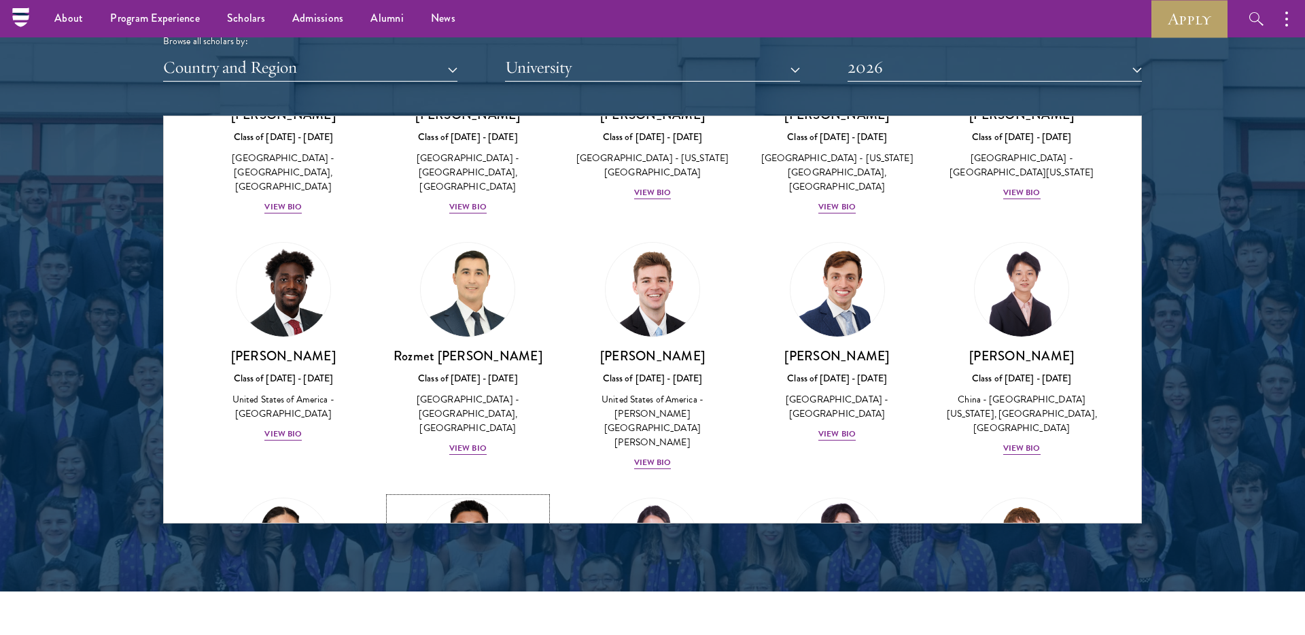
click at [458, 494] on img at bounding box center [467, 545] width 103 height 103
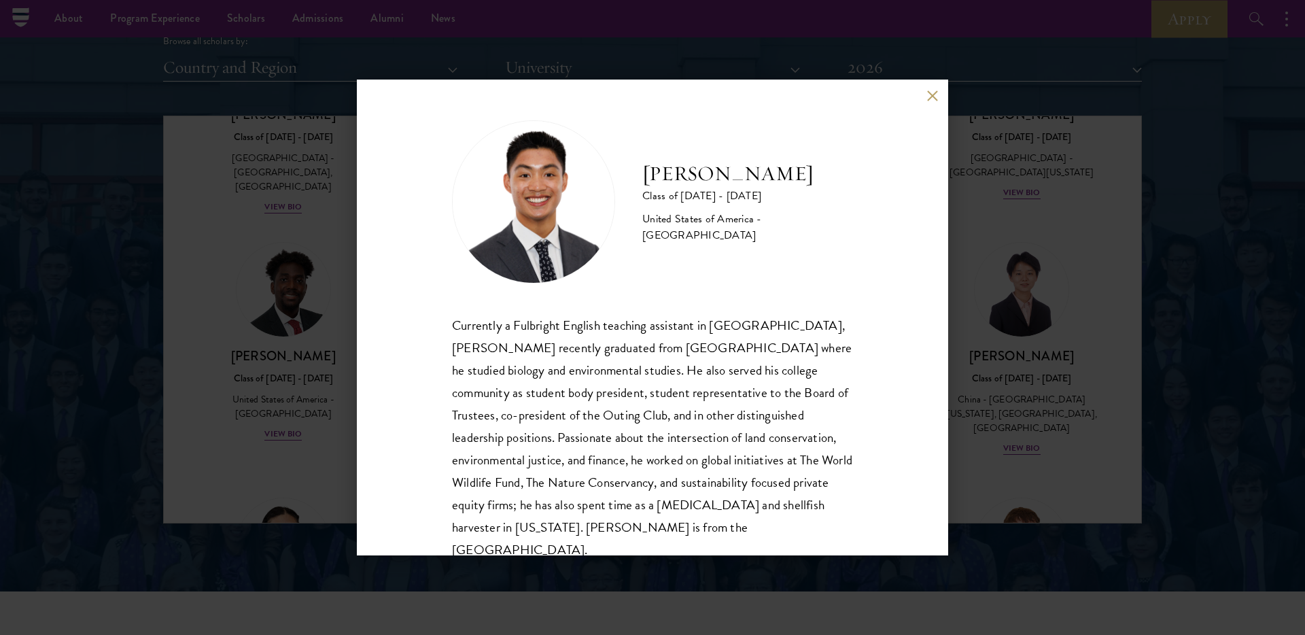
click at [931, 103] on div "Paul Wang Class of 2025 - 2026 United States of America - Bowdoin College Curre…" at bounding box center [653, 318] width 592 height 476
click at [929, 97] on button at bounding box center [933, 96] width 12 height 12
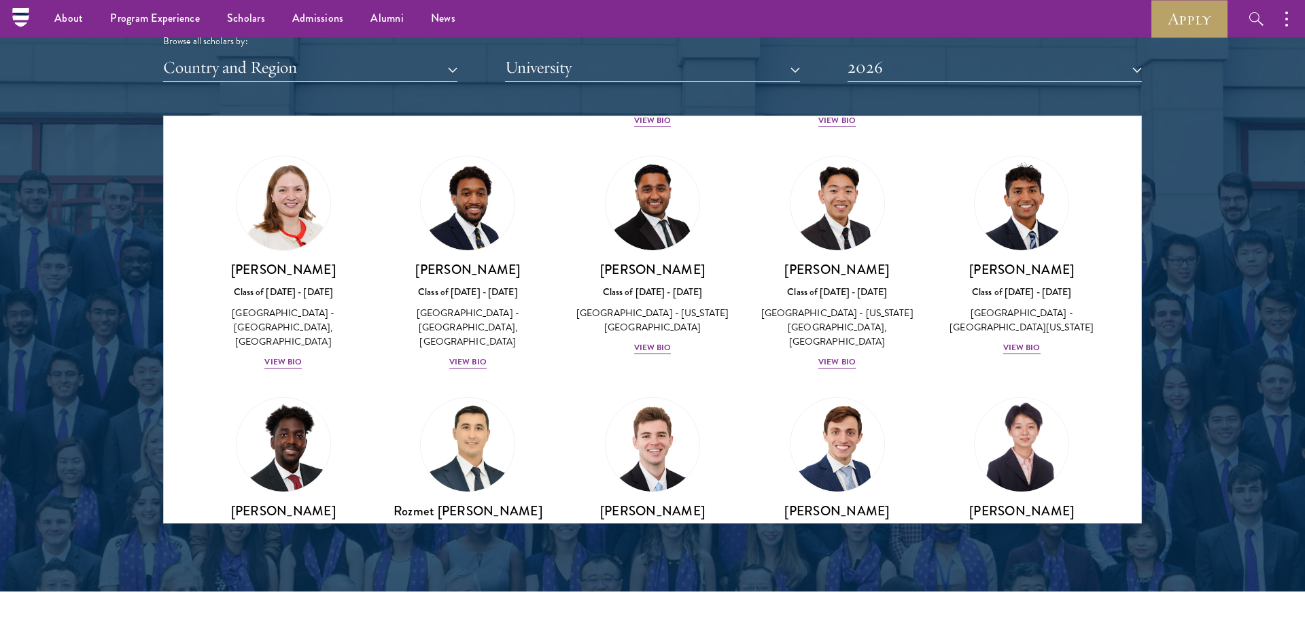
scroll to position [5646, 0]
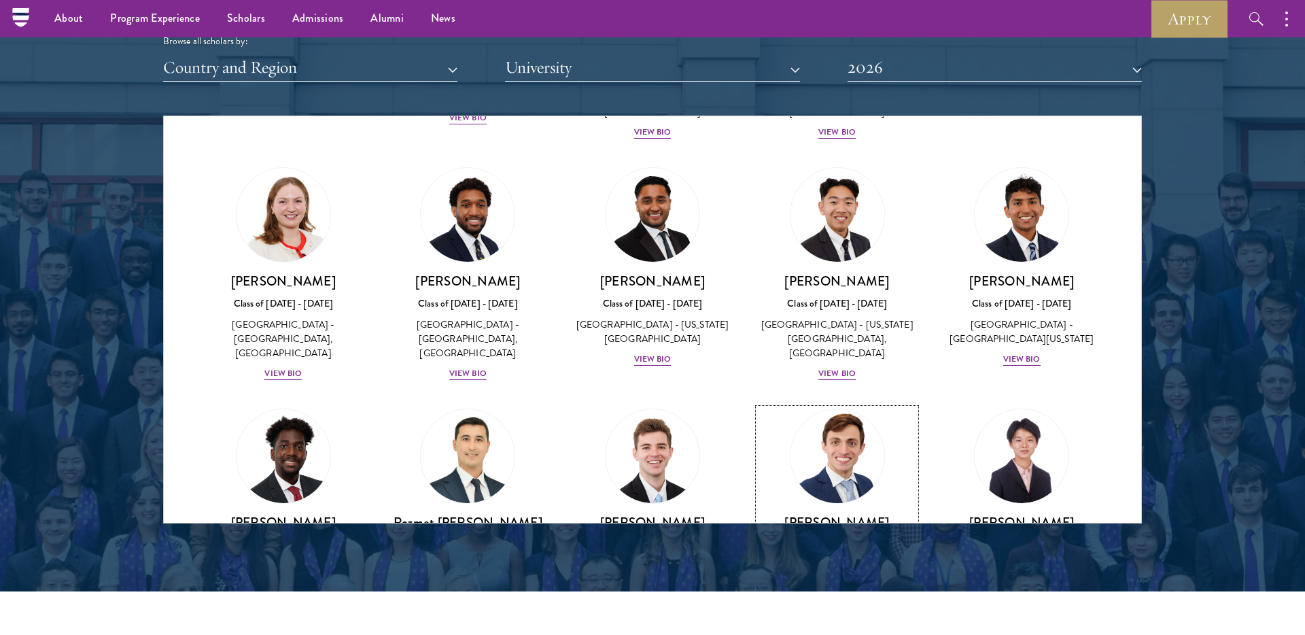
click at [851, 405] on img at bounding box center [837, 456] width 103 height 103
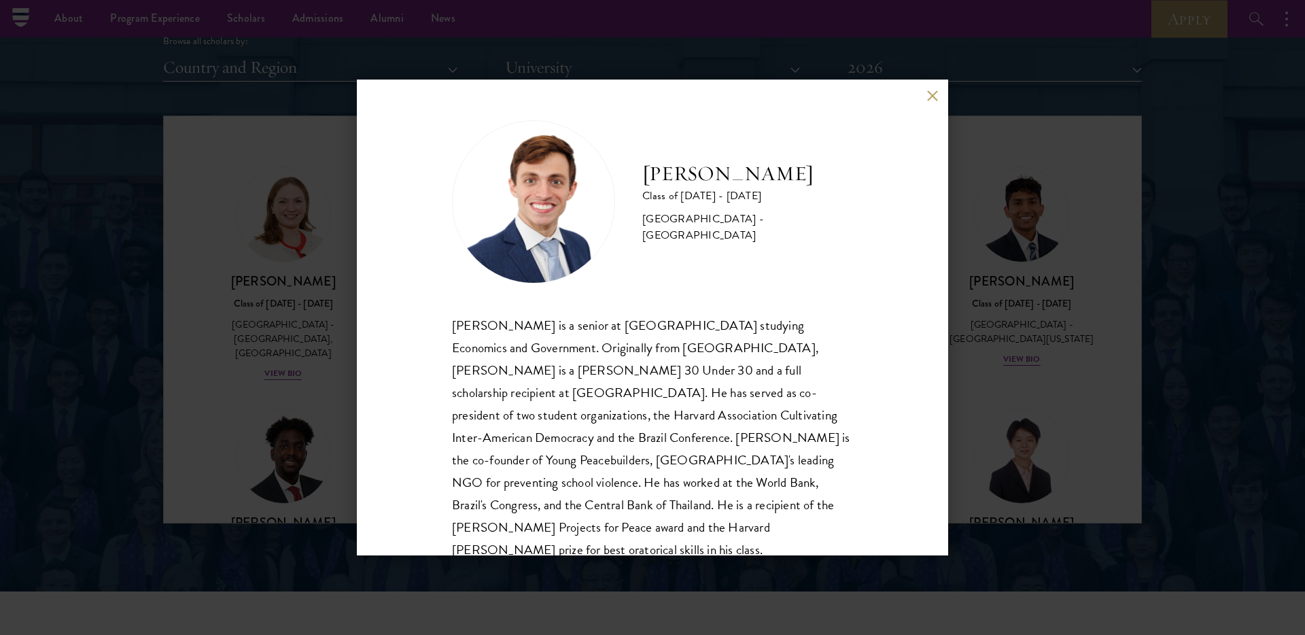
click at [925, 97] on div "[PERSON_NAME] Class of [DATE] - [DATE] [GEOGRAPHIC_DATA] - [GEOGRAPHIC_DATA] [P…" at bounding box center [653, 318] width 592 height 476
click at [931, 95] on button at bounding box center [933, 96] width 12 height 12
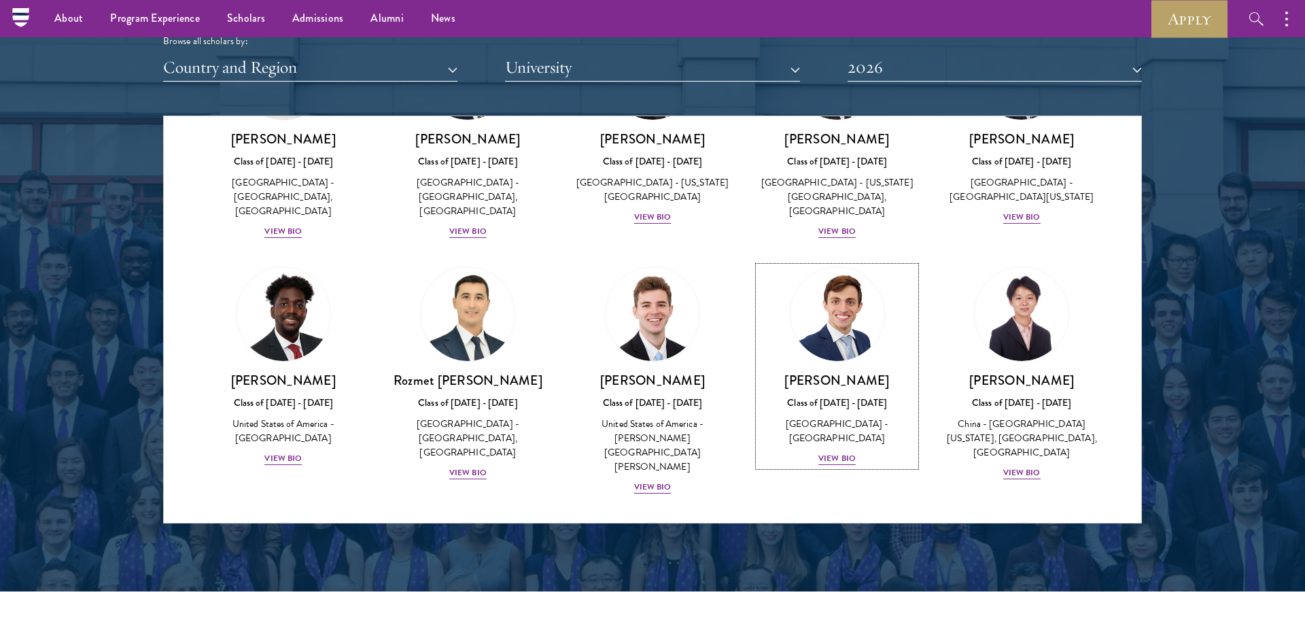
scroll to position [5788, 0]
click at [290, 518] on img at bounding box center [283, 569] width 103 height 103
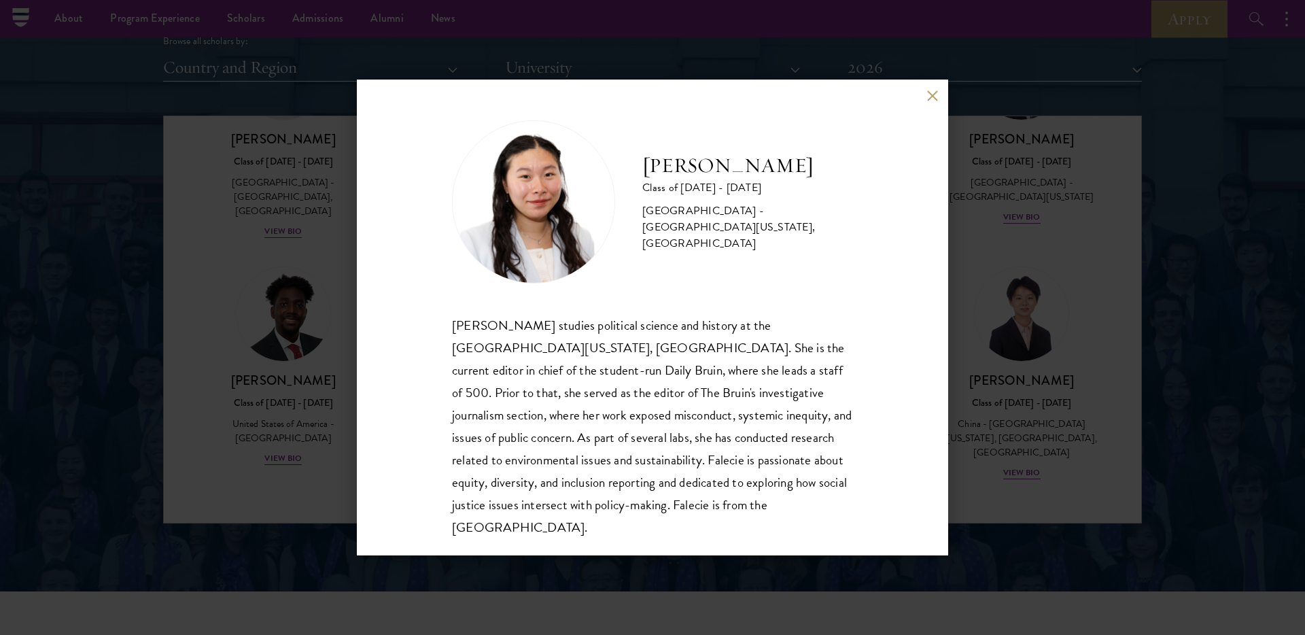
scroll to position [1, 0]
click at [927, 94] on button at bounding box center [933, 96] width 12 height 12
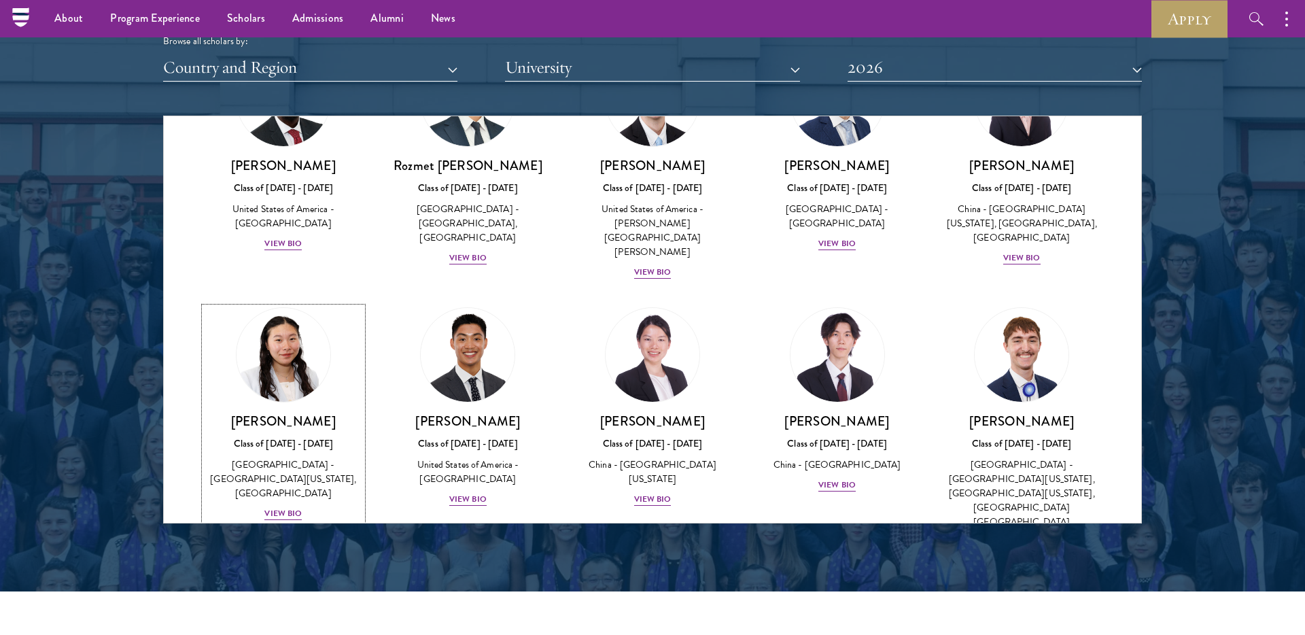
scroll to position [6022, 0]
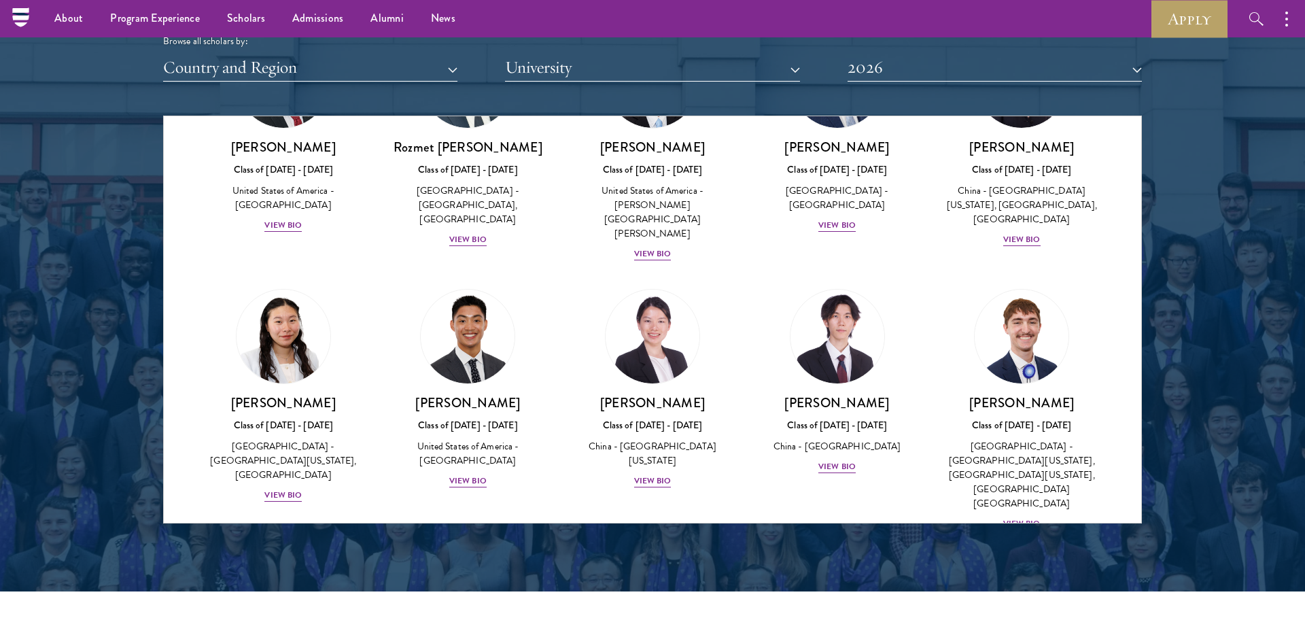
click at [866, 555] on img at bounding box center [837, 606] width 103 height 103
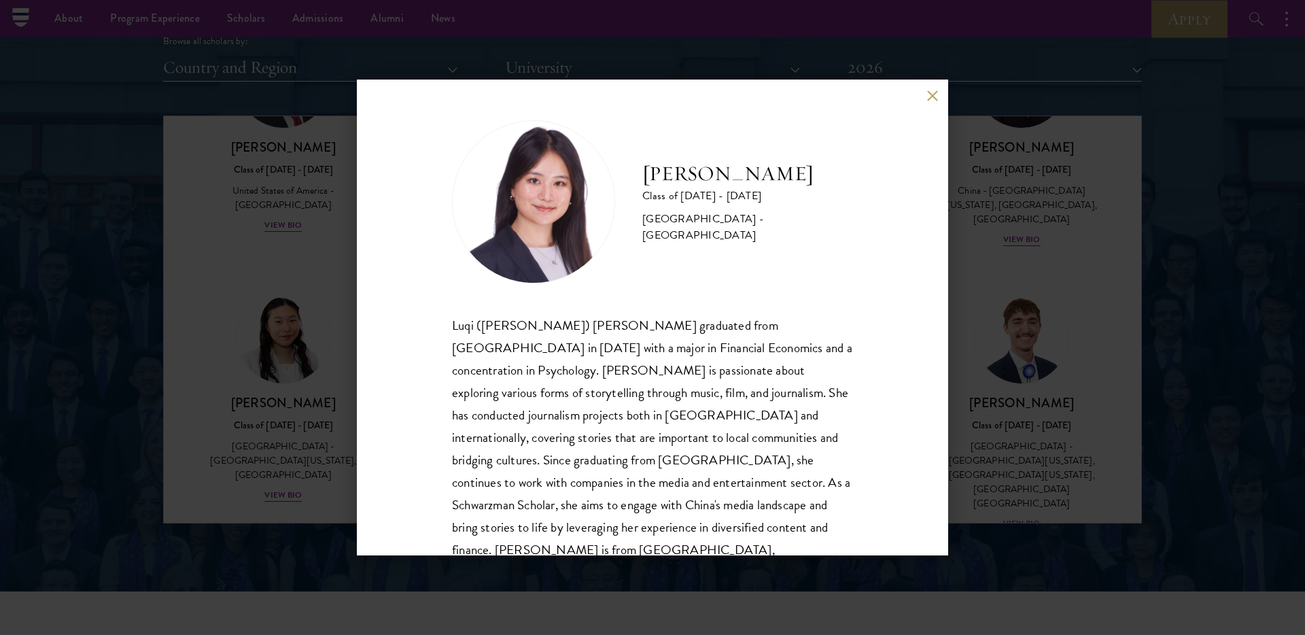
click at [934, 99] on button at bounding box center [933, 96] width 12 height 12
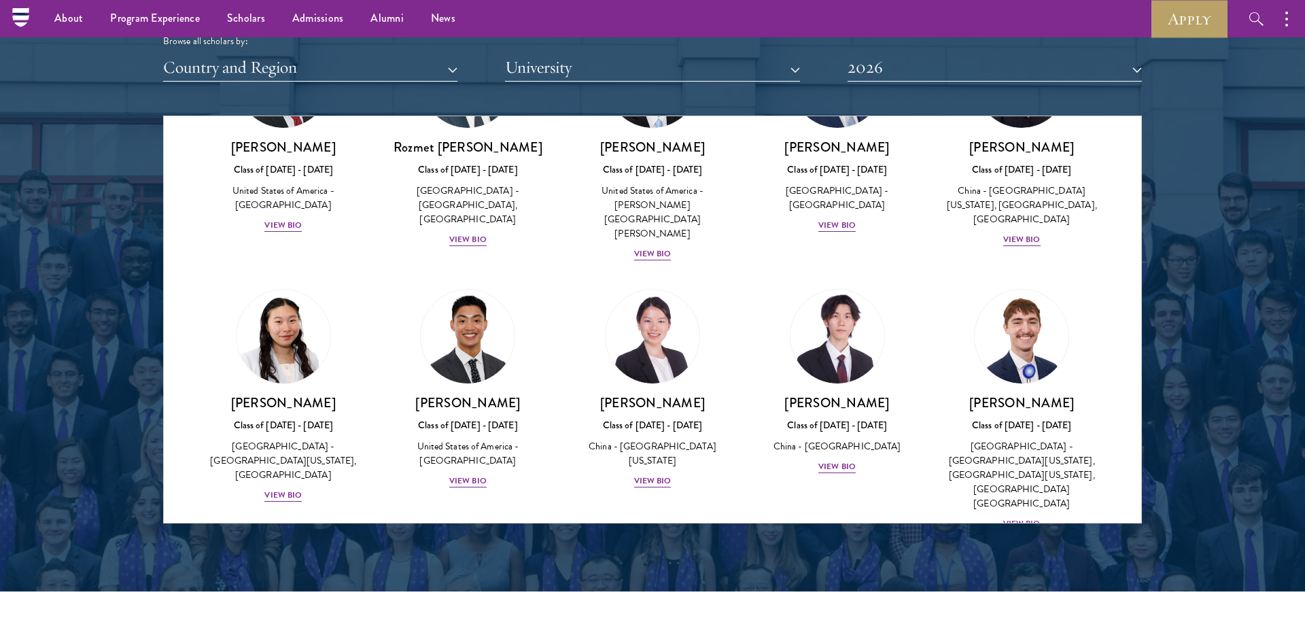
click at [798, 555] on img at bounding box center [837, 606] width 103 height 103
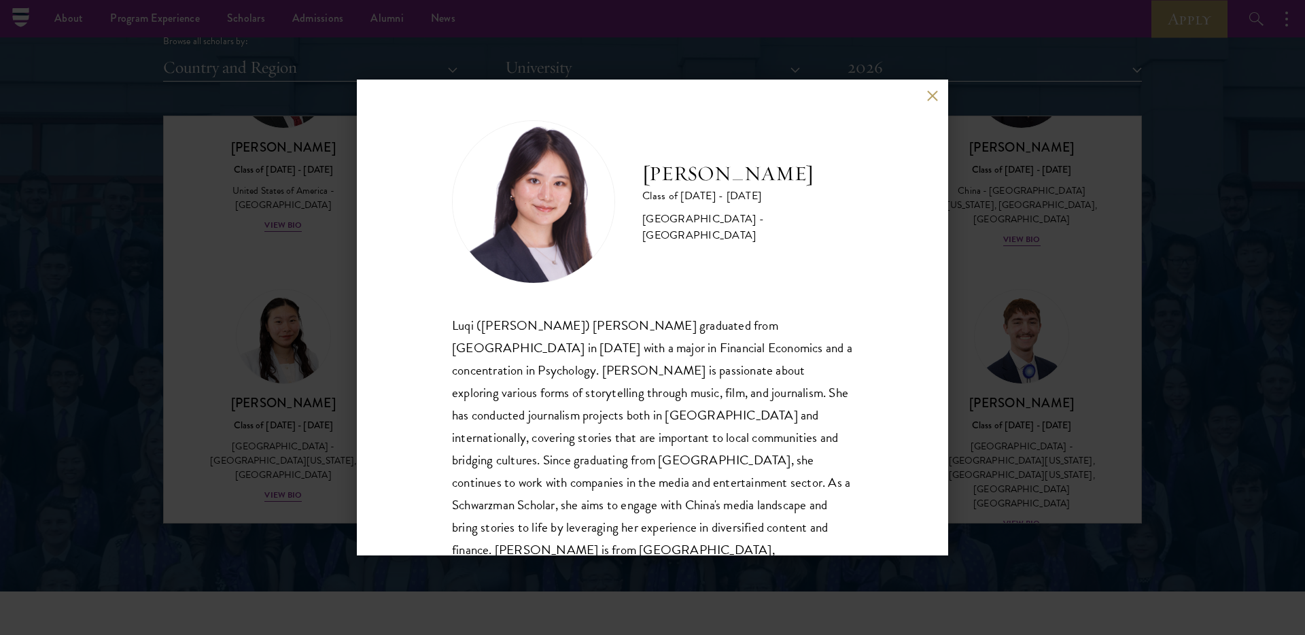
scroll to position [24, 0]
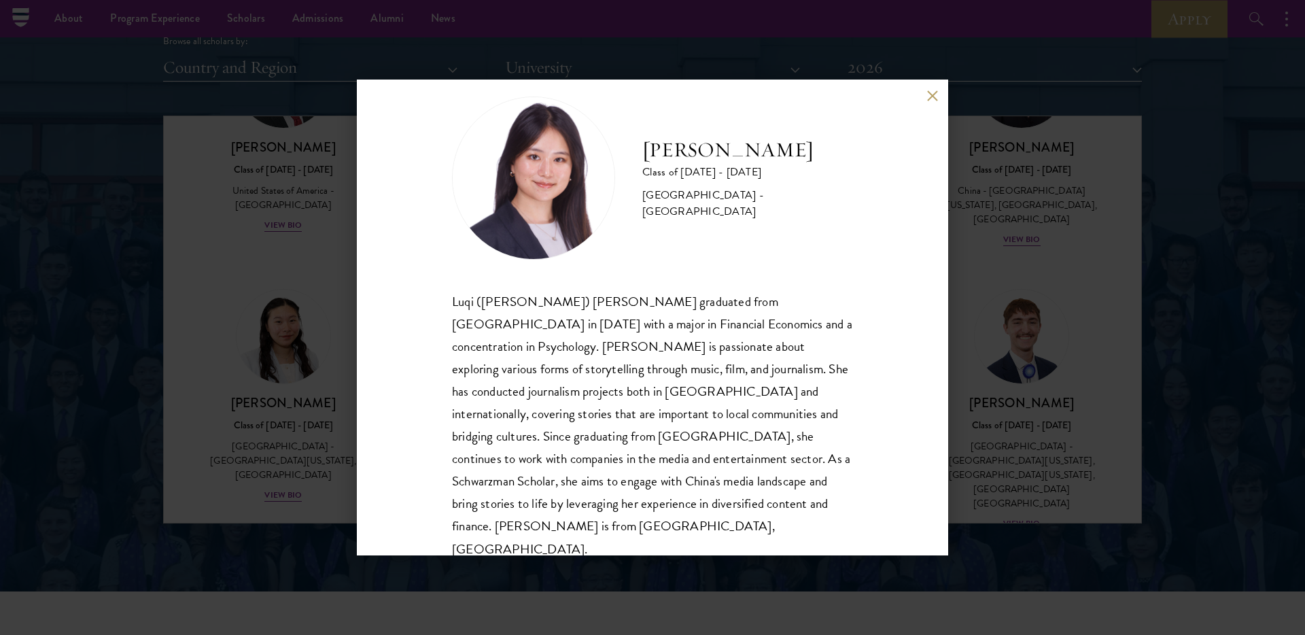
click at [927, 91] on button at bounding box center [933, 96] width 12 height 12
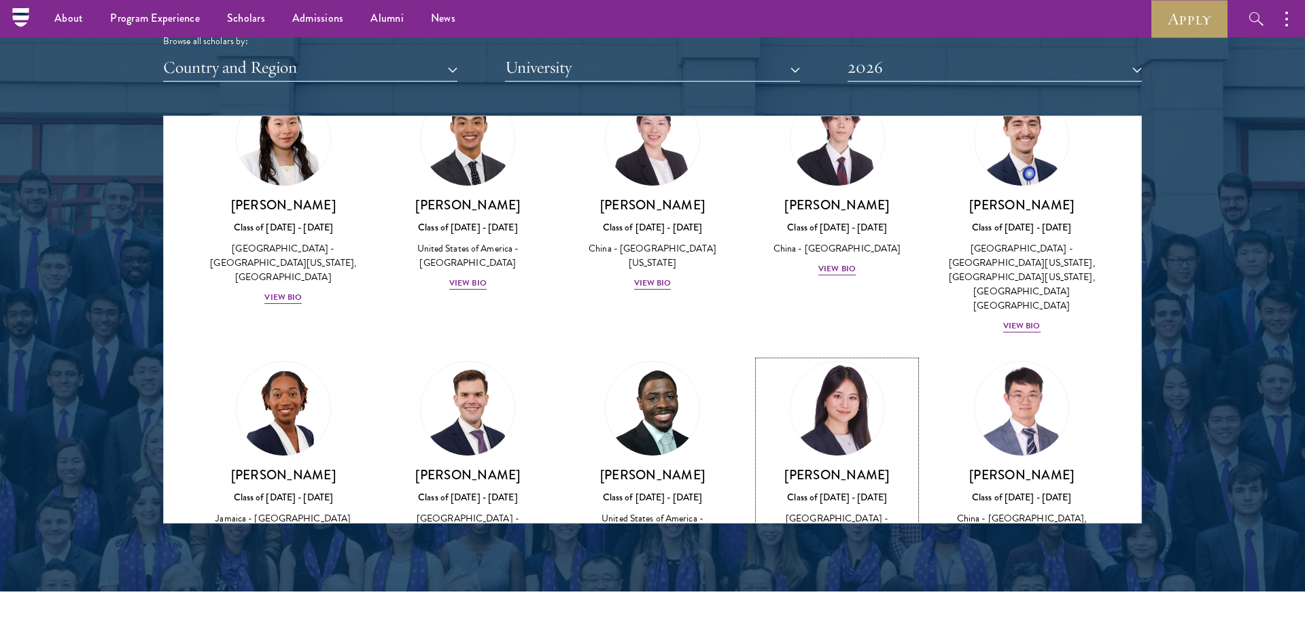
scroll to position [6220, 0]
